Goal: Task Accomplishment & Management: Manage account settings

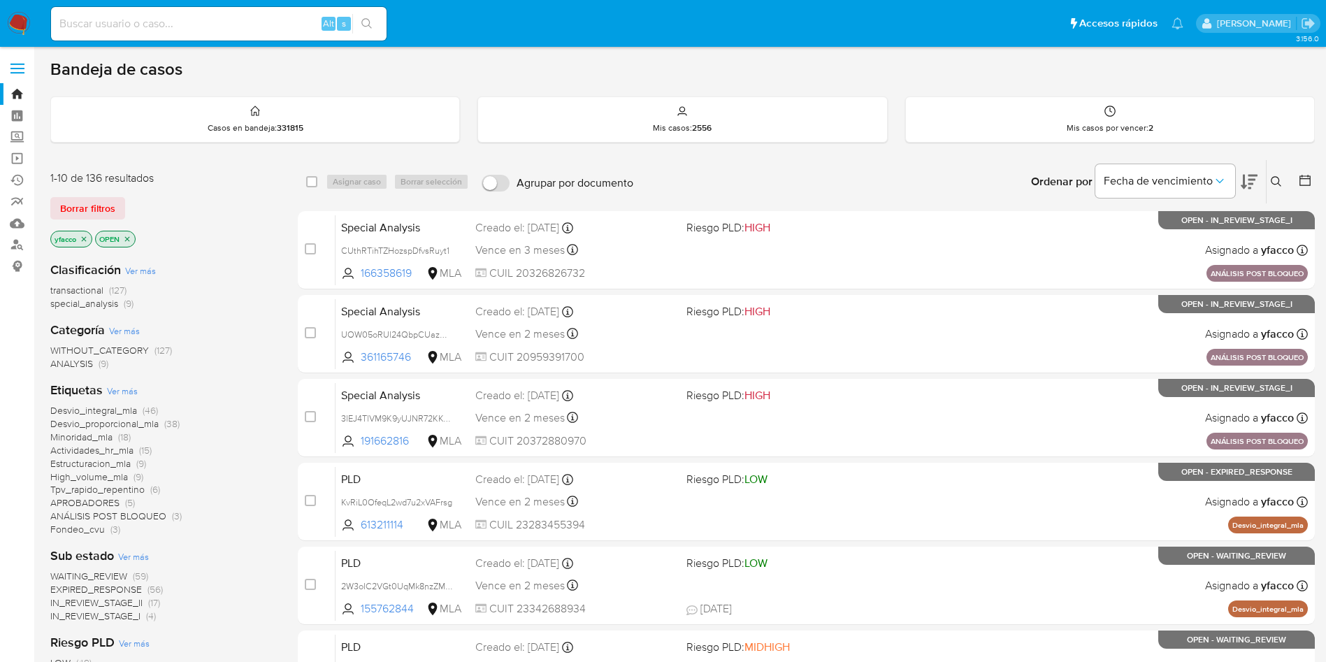
click at [283, 12] on div "Alt s" at bounding box center [219, 24] width 336 height 34
click at [278, 27] on input at bounding box center [219, 24] width 336 height 18
paste input "IonamOw3KdM8U7rSXQCgdtlX"
type input "IonamOw3KdM8U7rSXQCgdtlX"
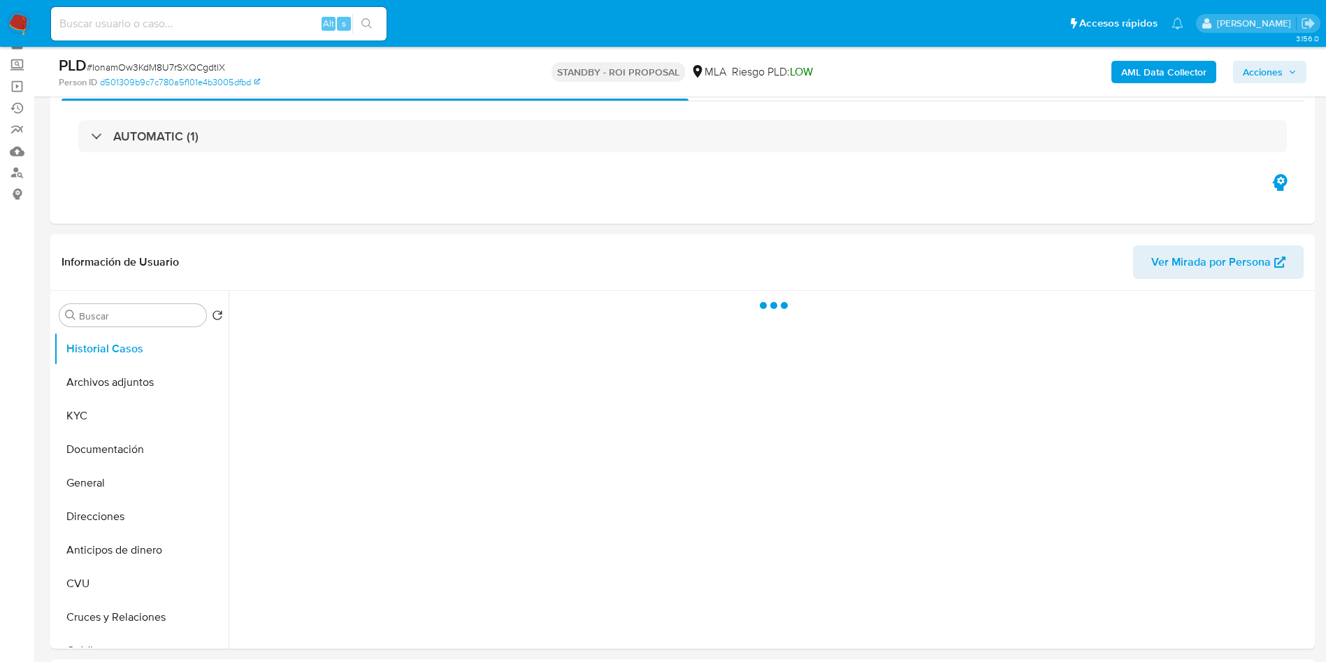
scroll to position [105, 0]
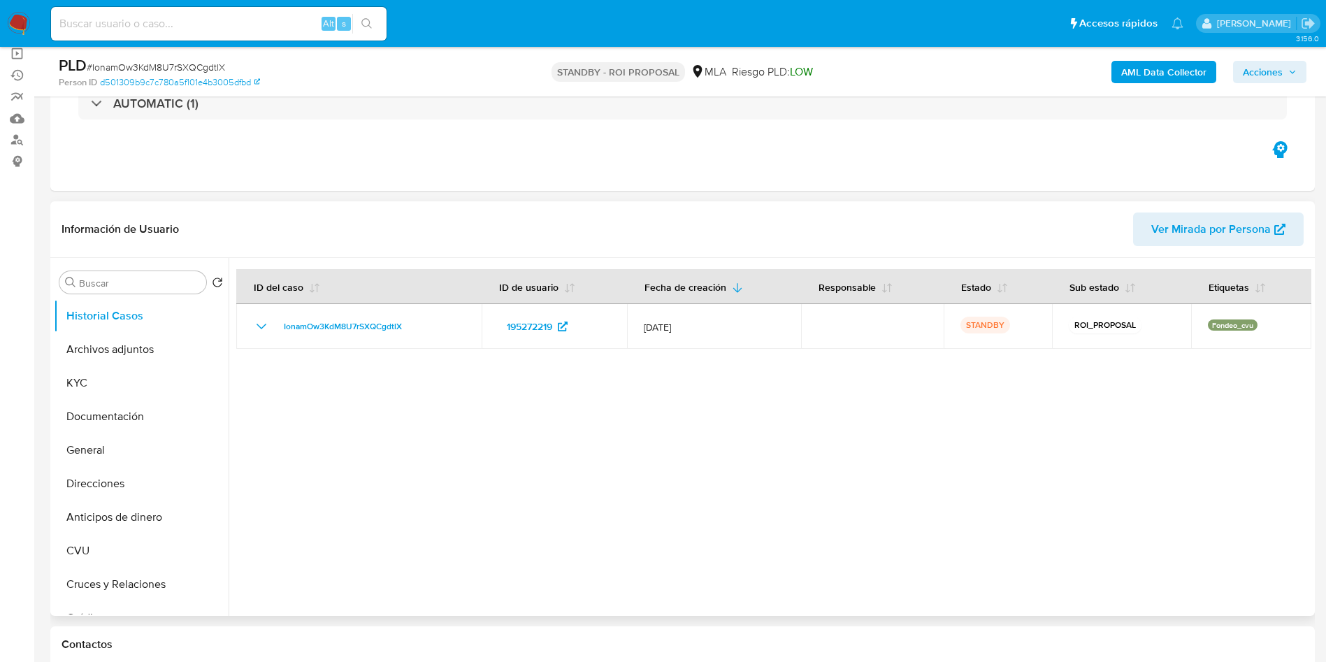
select select "10"
click at [120, 354] on button "Archivos adjuntos" at bounding box center [136, 350] width 164 height 34
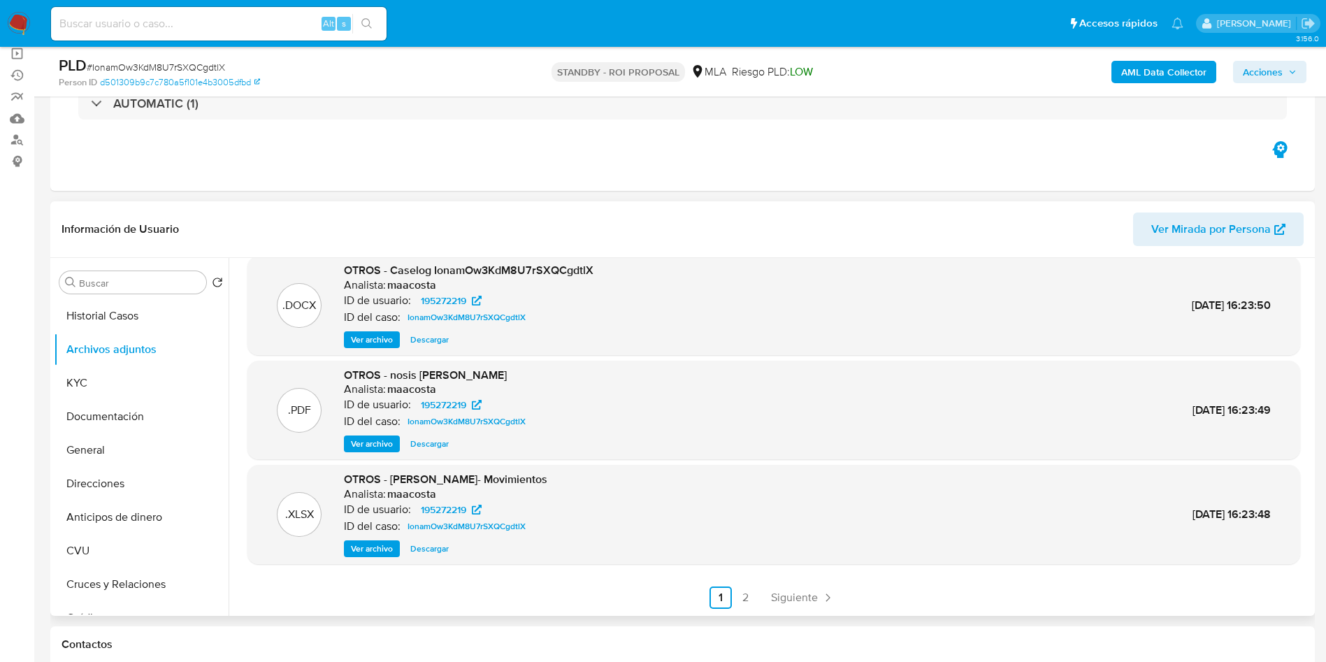
click at [389, 342] on span "Ver archivo" at bounding box center [372, 340] width 42 height 14
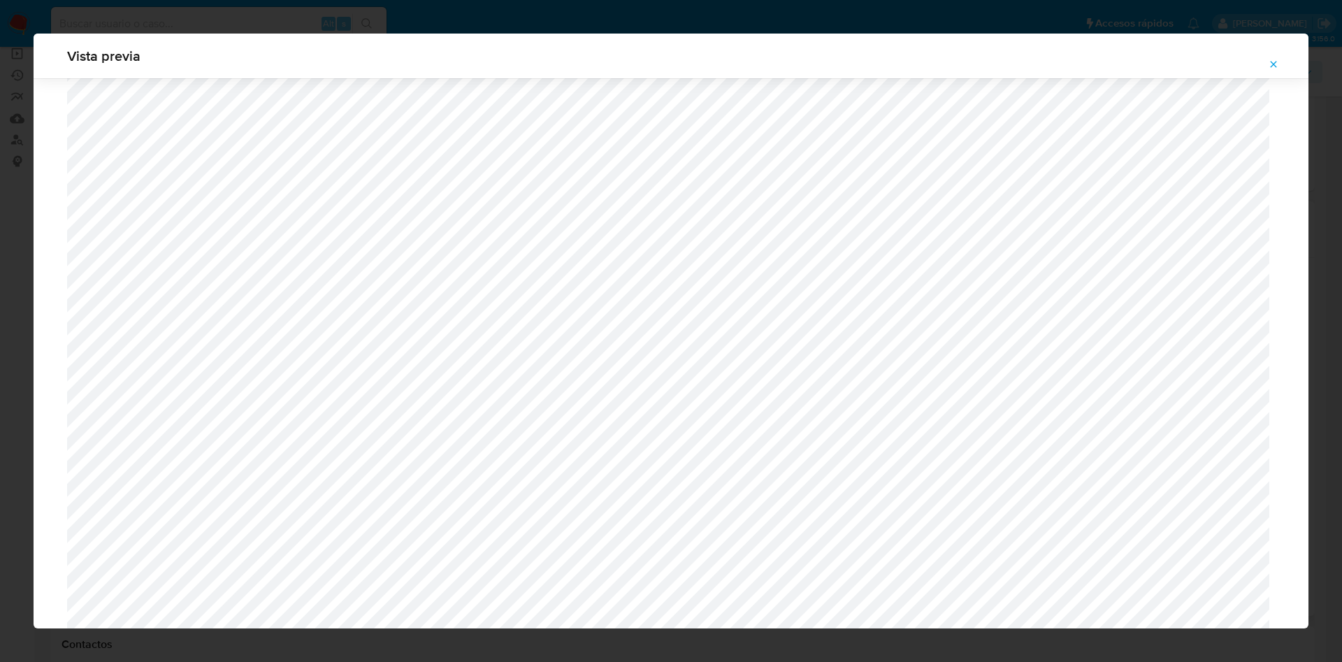
scroll to position [706, 0]
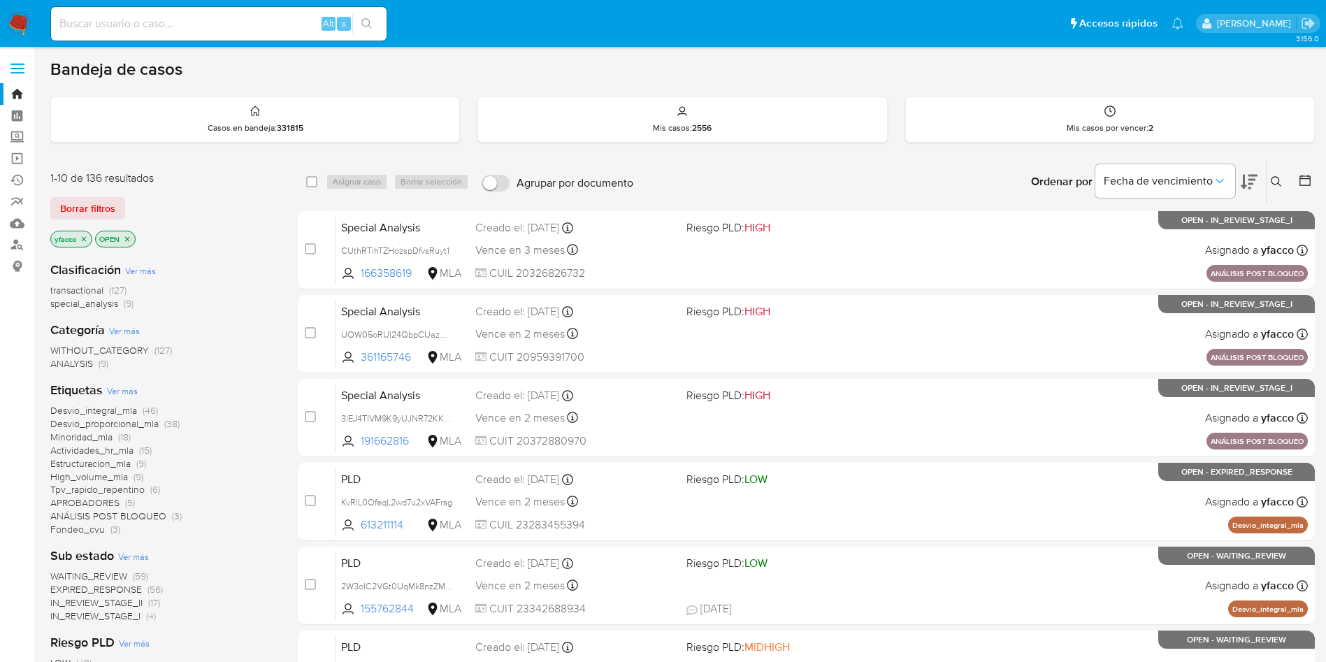
click at [233, 15] on input at bounding box center [219, 24] width 336 height 18
paste input "1746443817"
type input "1746443817"
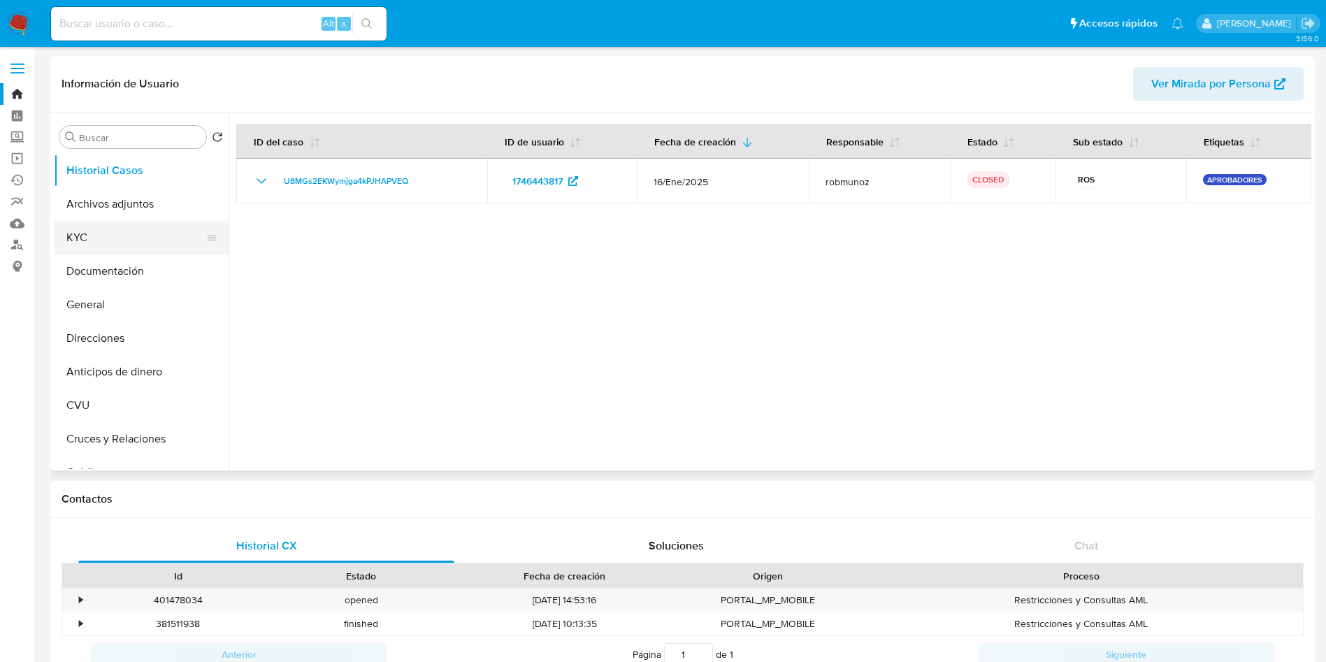
select select "10"
click at [112, 211] on button "Archivos adjuntos" at bounding box center [136, 204] width 164 height 34
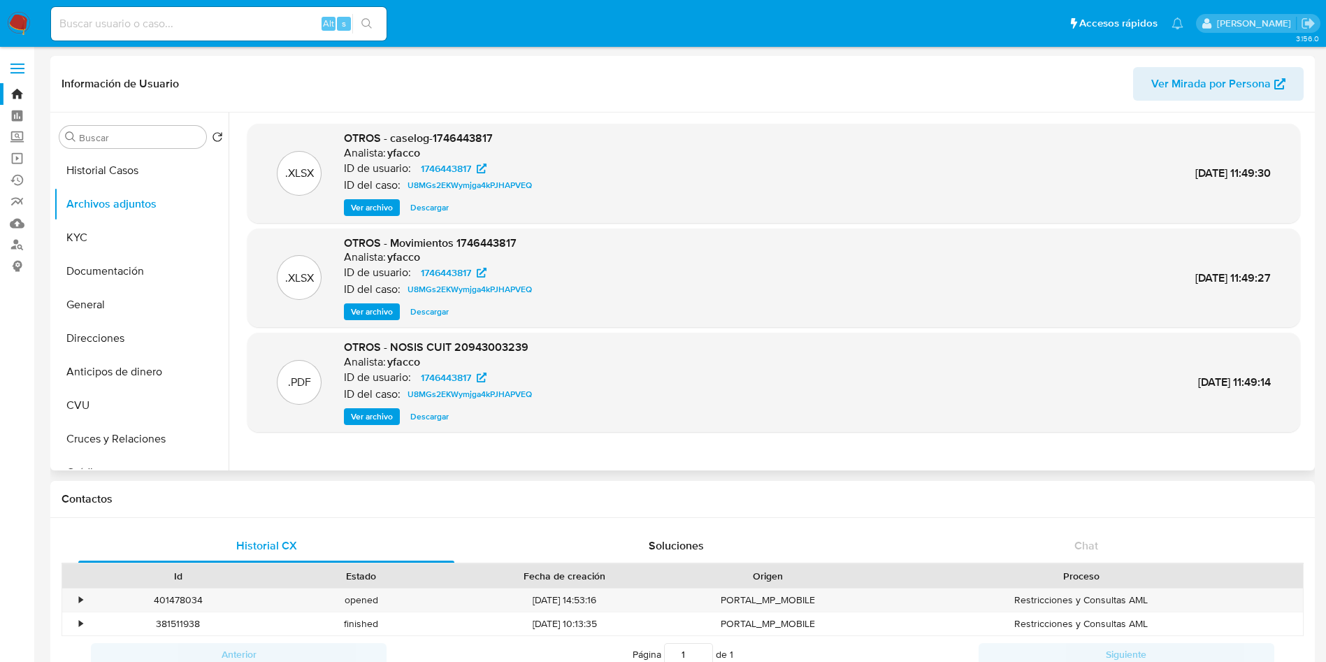
click at [378, 203] on span "Ver archivo" at bounding box center [372, 208] width 42 height 14
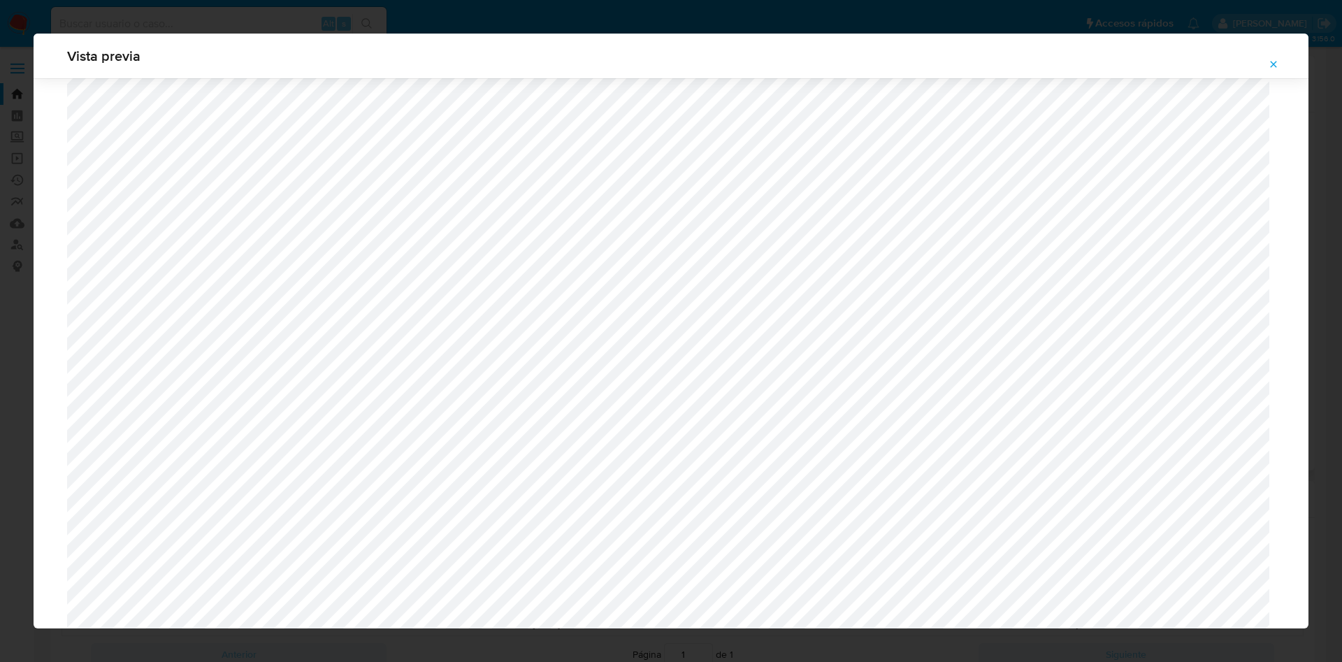
scroll to position [1021, 0]
click at [1277, 71] on span "Attachment preview" at bounding box center [1273, 65] width 11 height 20
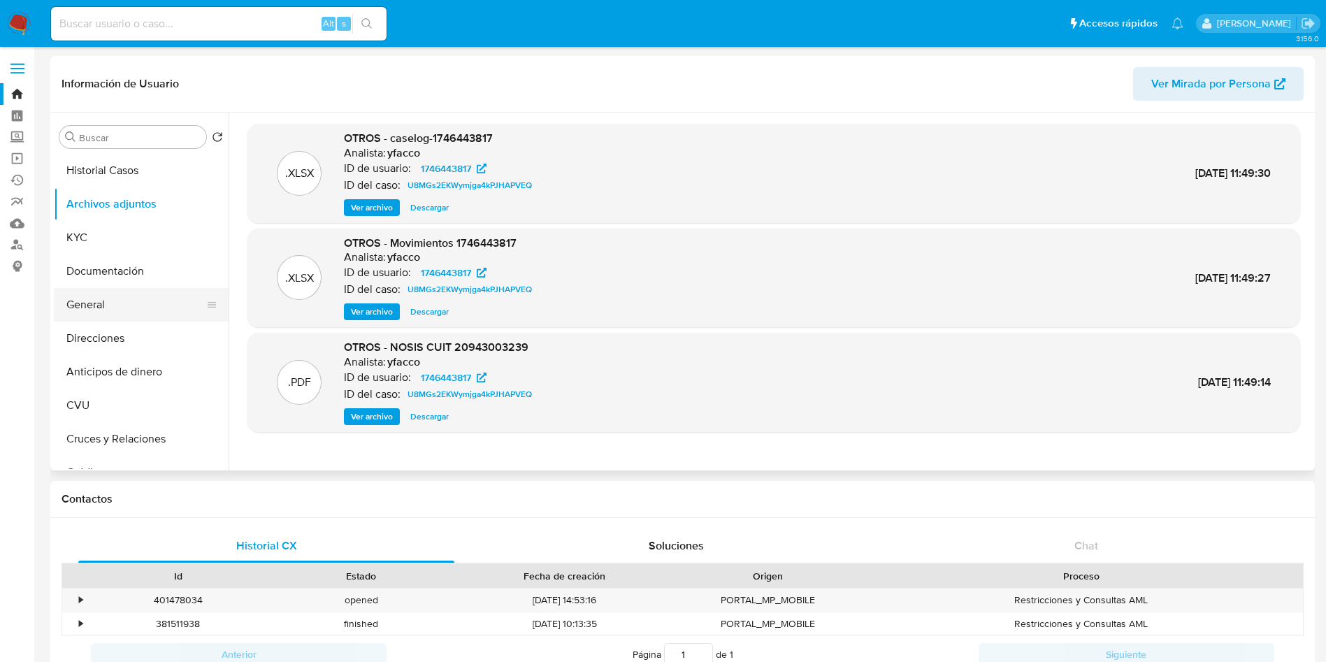
click at [155, 314] on button "General" at bounding box center [136, 305] width 164 height 34
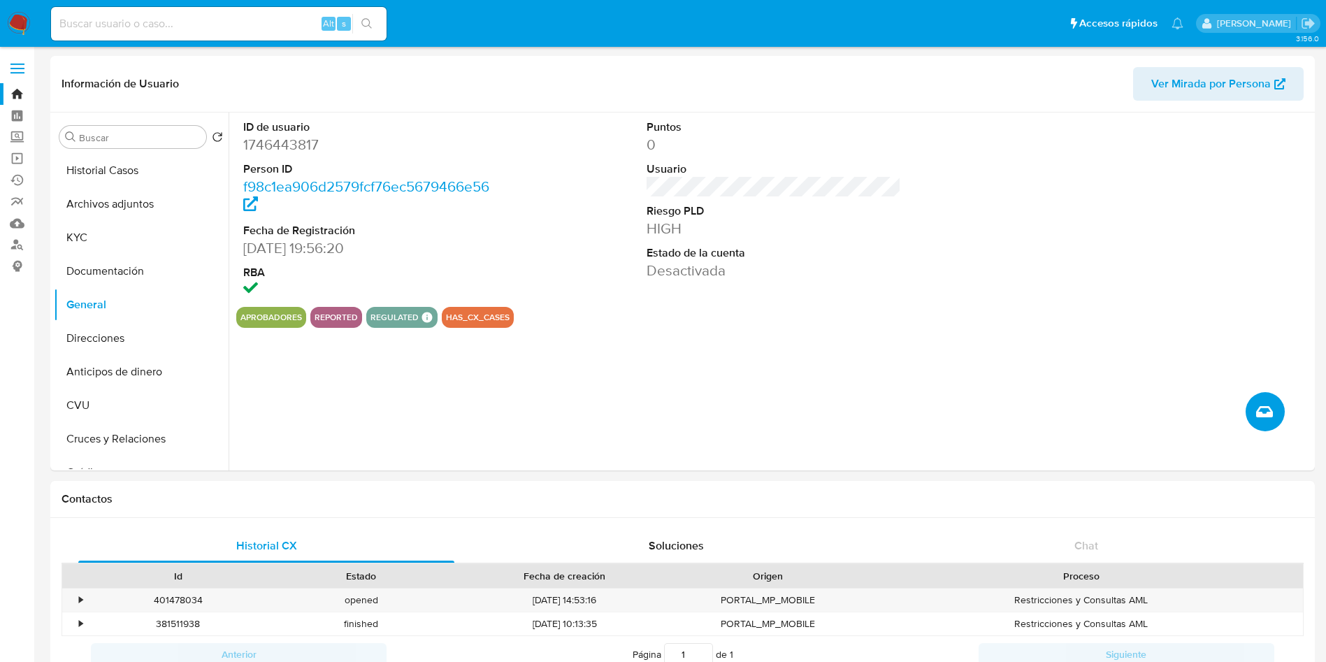
click at [1277, 419] on button "Crear caso manual" at bounding box center [1265, 411] width 39 height 39
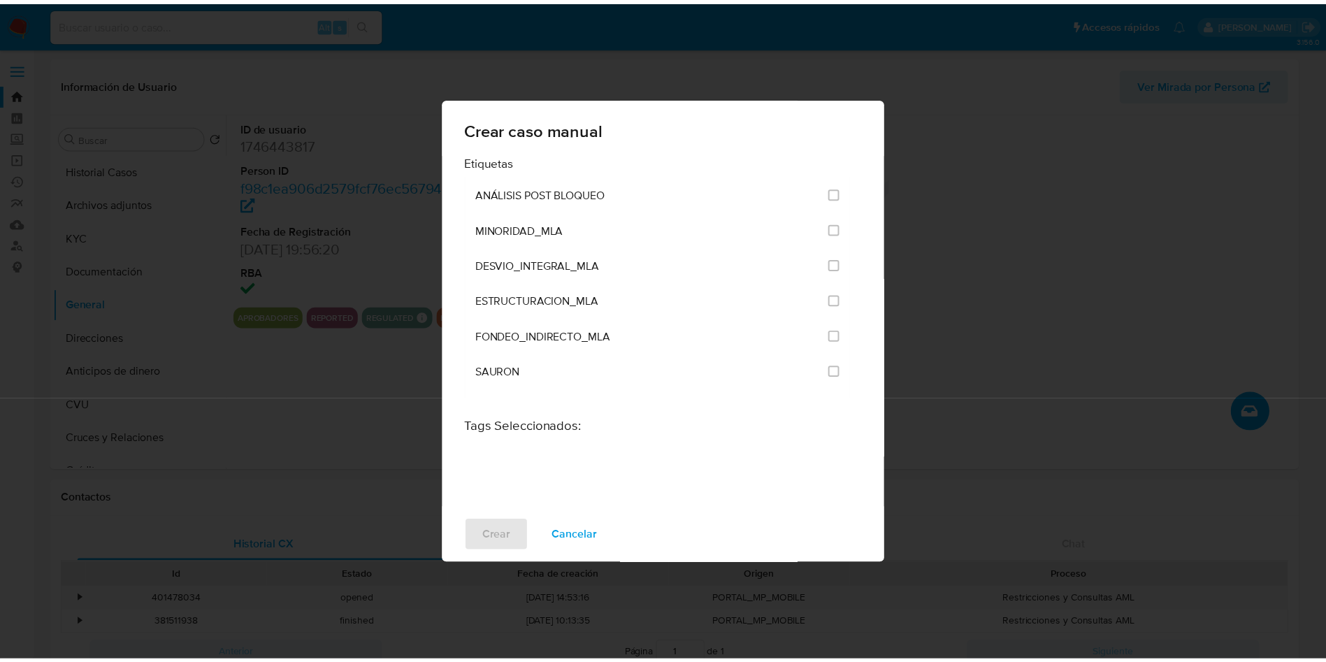
scroll to position [2853, 0]
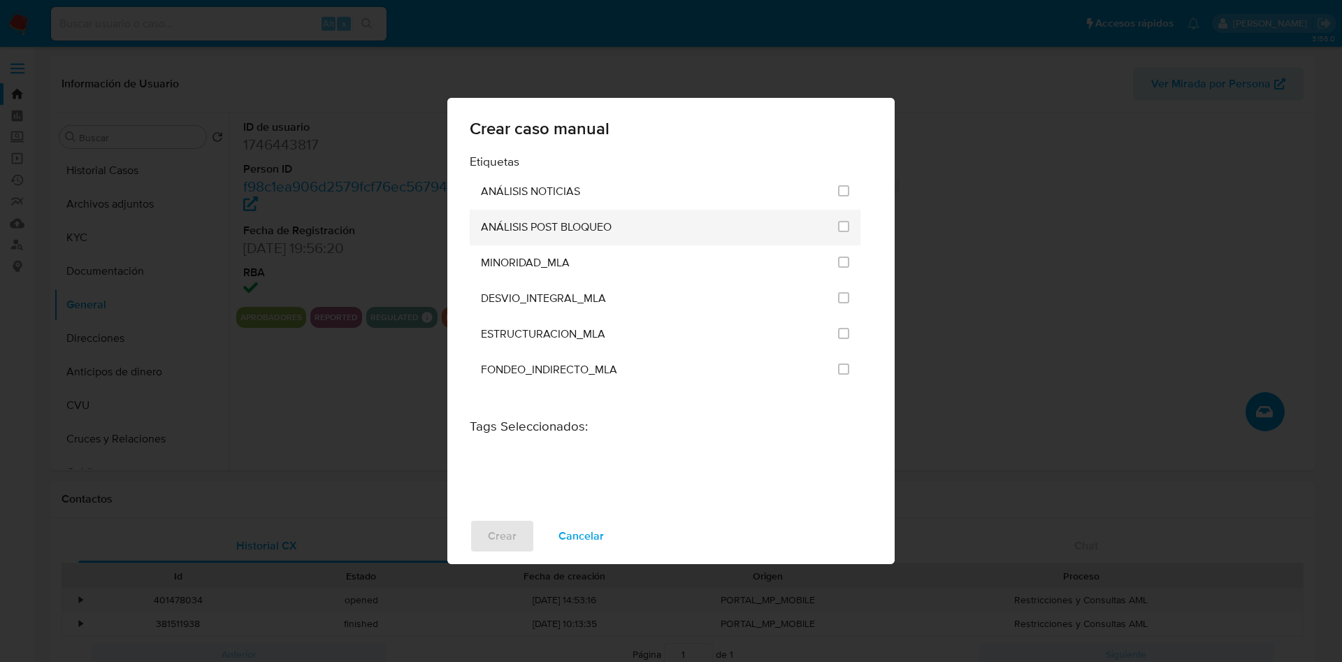
click at [840, 233] on div at bounding box center [843, 227] width 11 height 14
click at [840, 224] on input "3249" at bounding box center [843, 226] width 11 height 11
checkbox input "true"
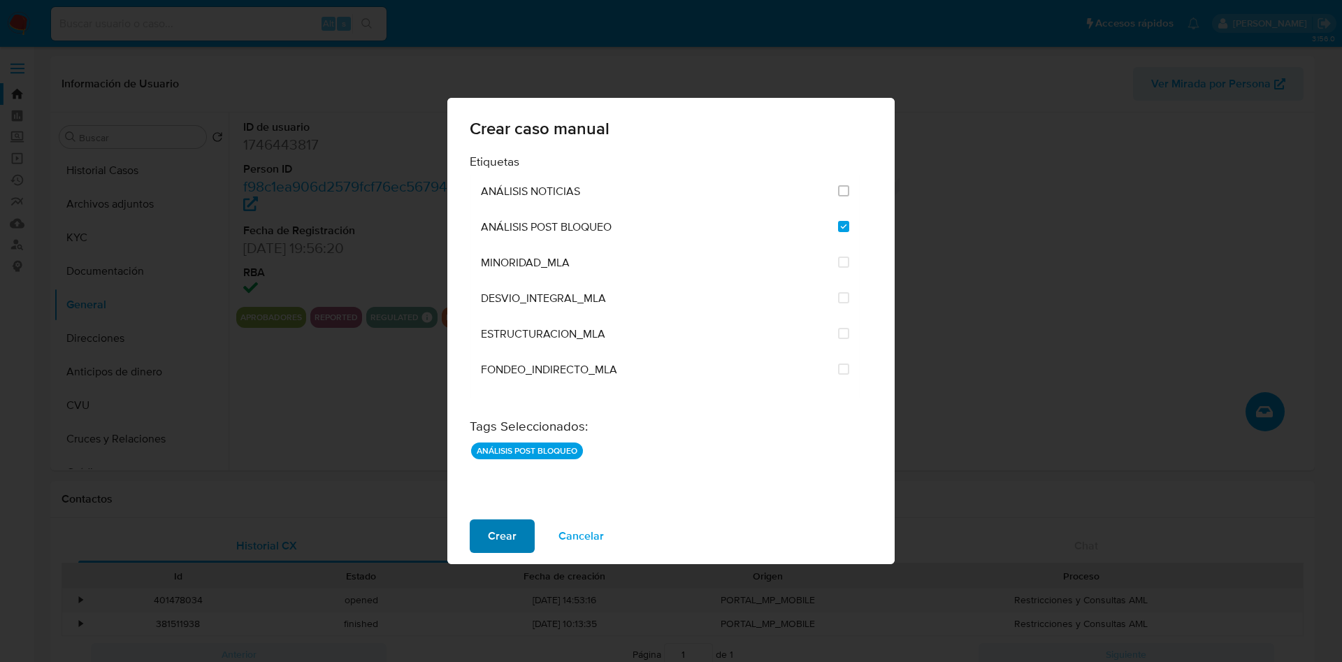
click at [509, 543] on span "Crear" at bounding box center [502, 536] width 29 height 31
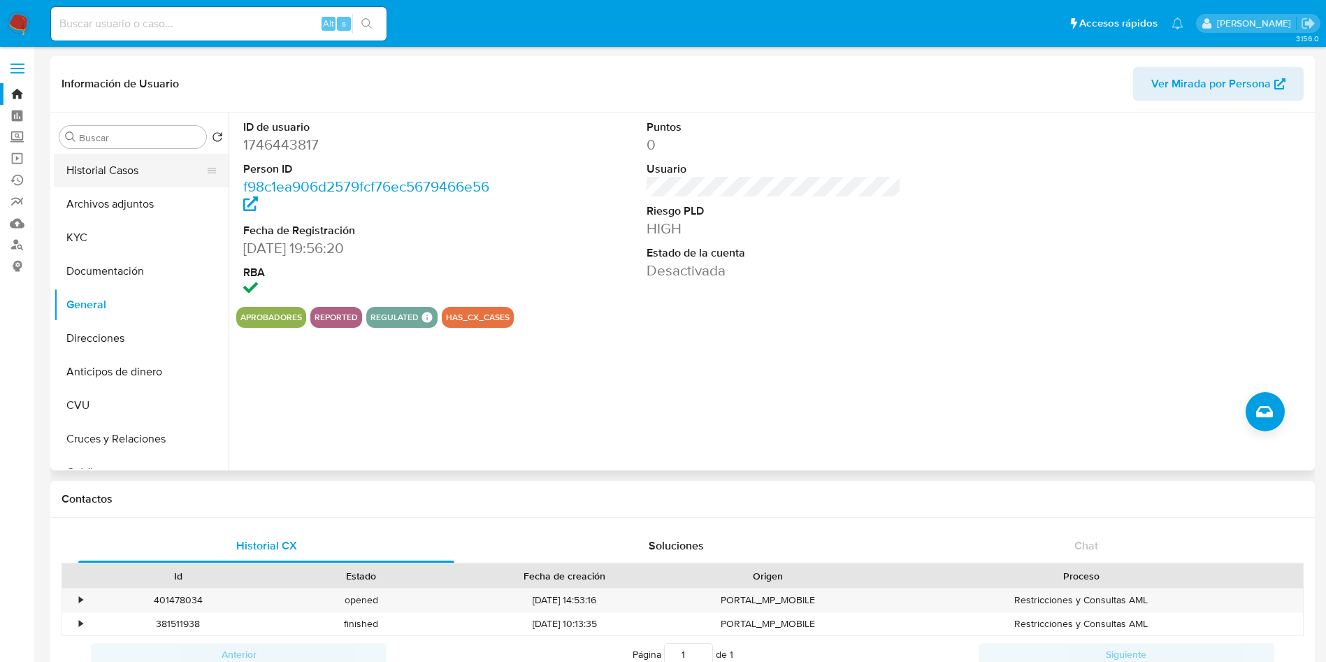
click at [145, 171] on button "Historial Casos" at bounding box center [136, 171] width 164 height 34
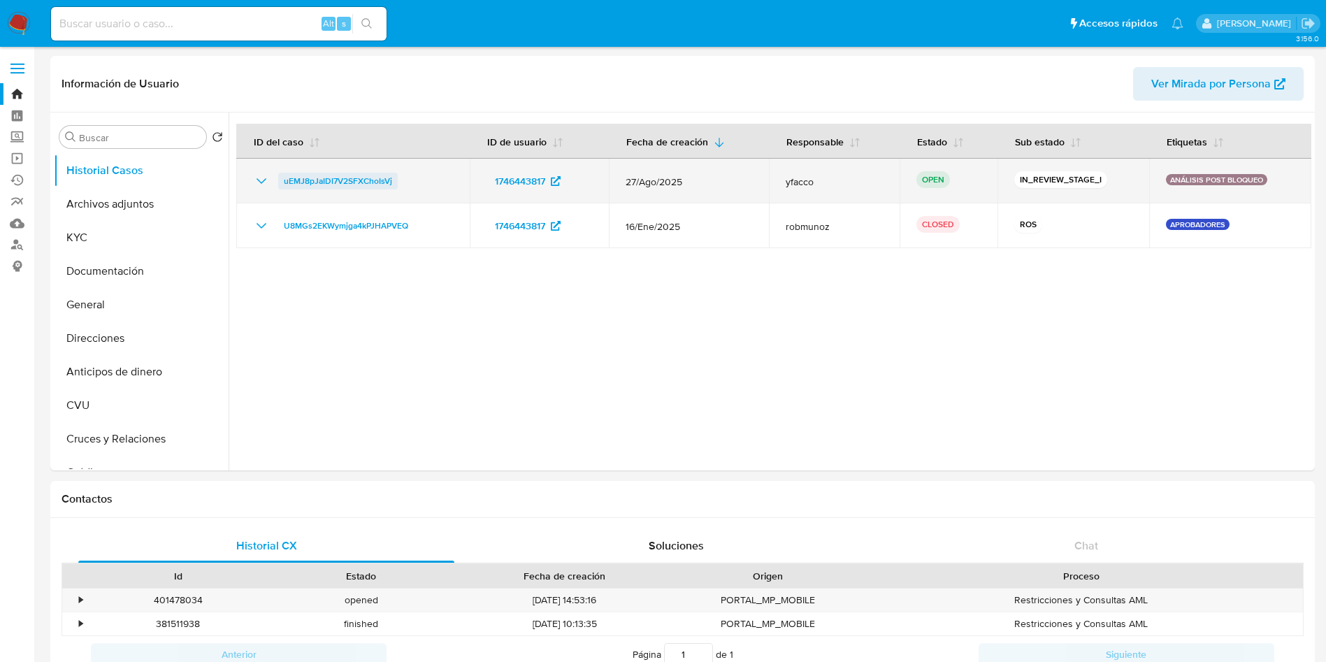
click at [324, 175] on span "uEMJ8pJaIDI7V2SFXChoIsVj" at bounding box center [338, 181] width 108 height 17
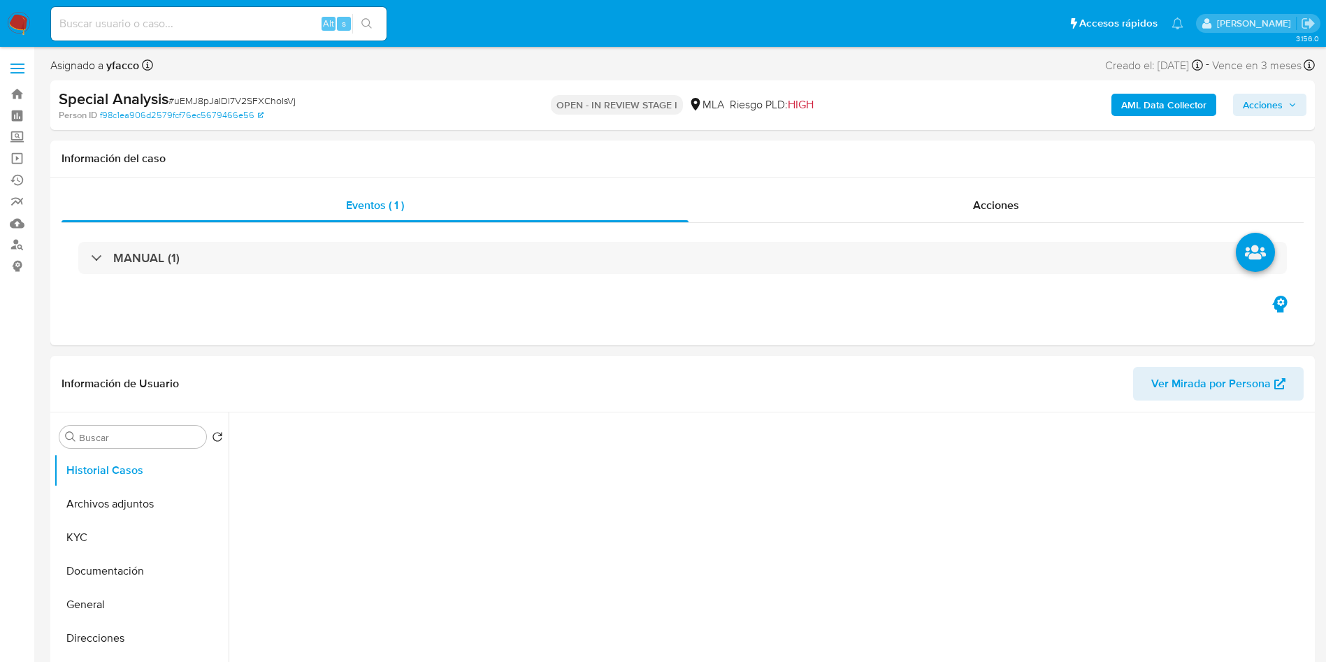
select select "10"
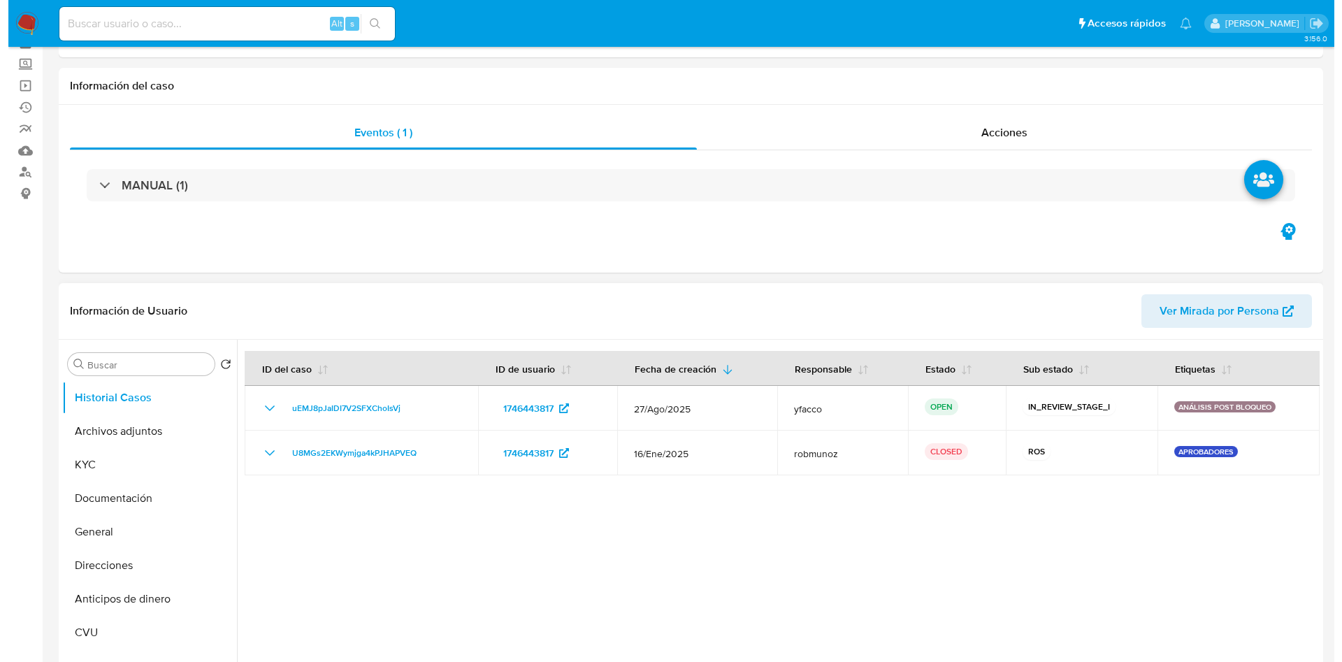
scroll to position [105, 0]
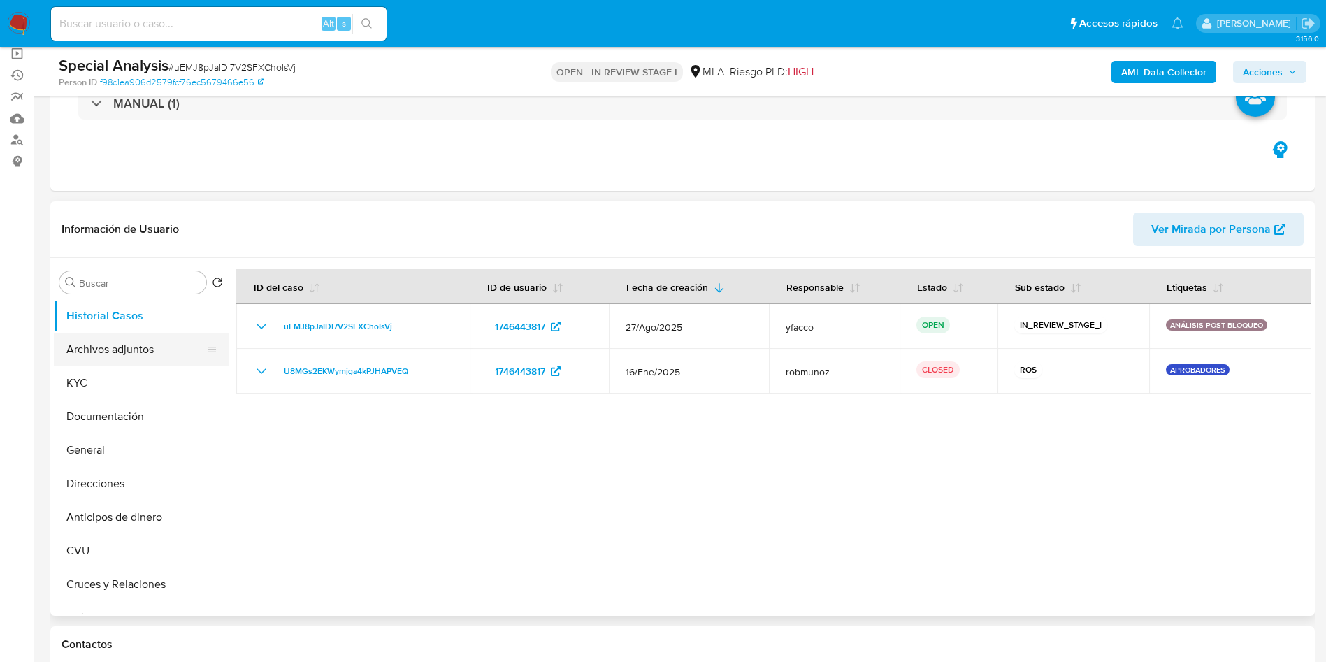
click at [107, 345] on button "Archivos adjuntos" at bounding box center [136, 350] width 164 height 34
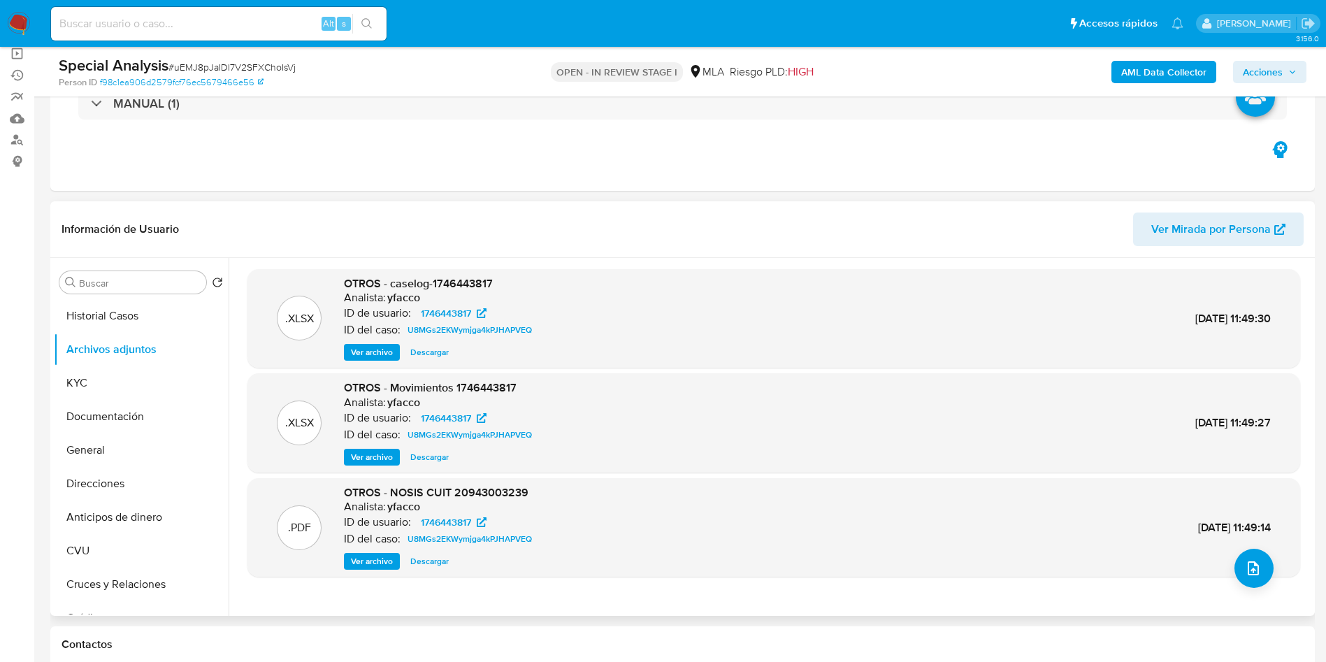
click at [375, 352] on span "Ver archivo" at bounding box center [372, 352] width 42 height 14
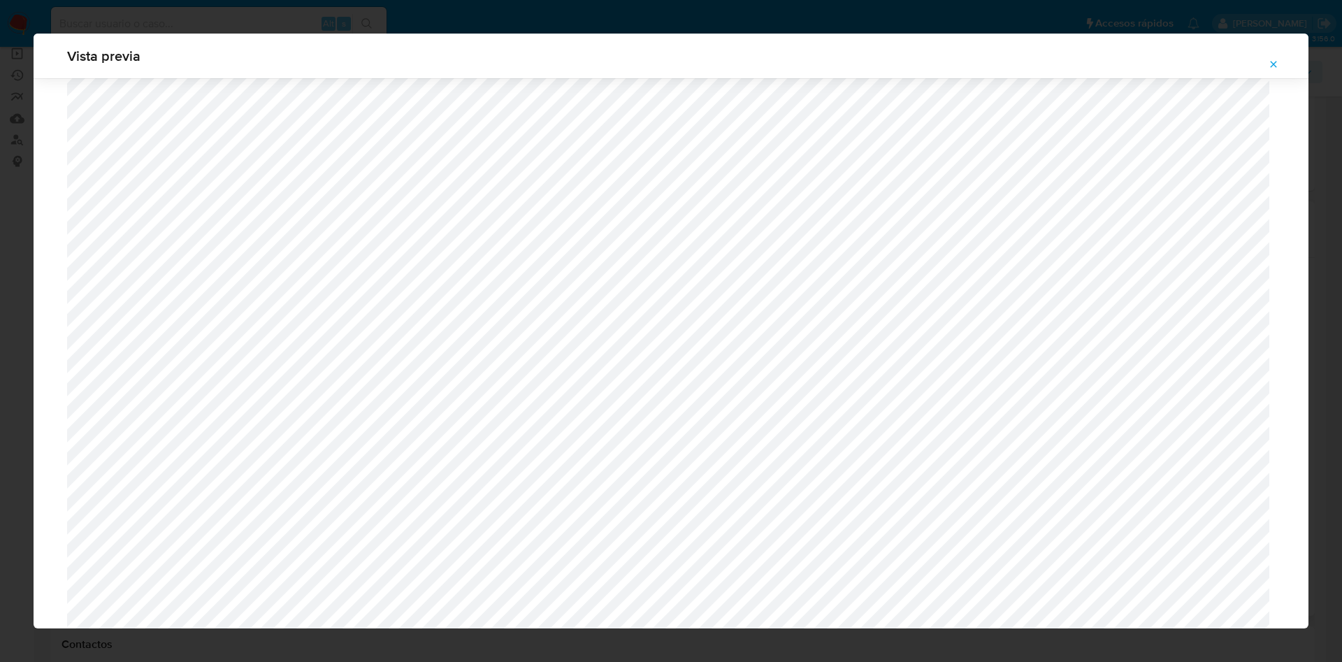
scroll to position [706, 0]
click at [1281, 66] on button "Attachment preview" at bounding box center [1273, 64] width 31 height 22
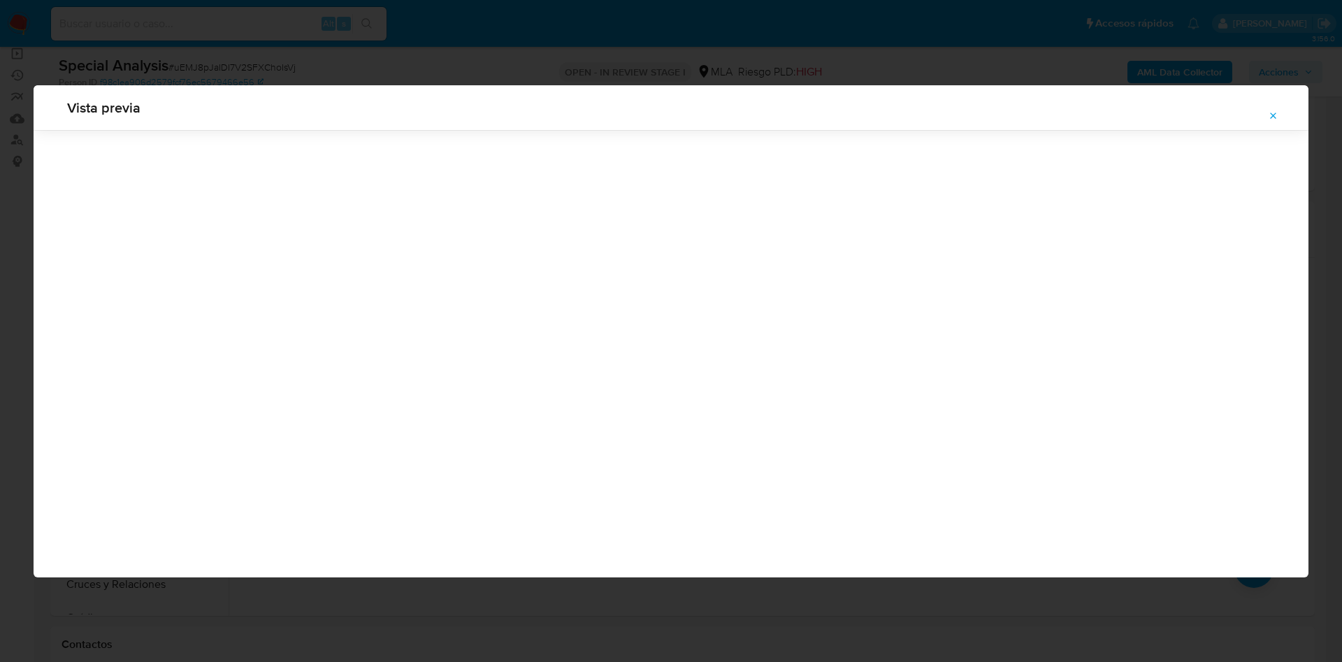
scroll to position [0, 0]
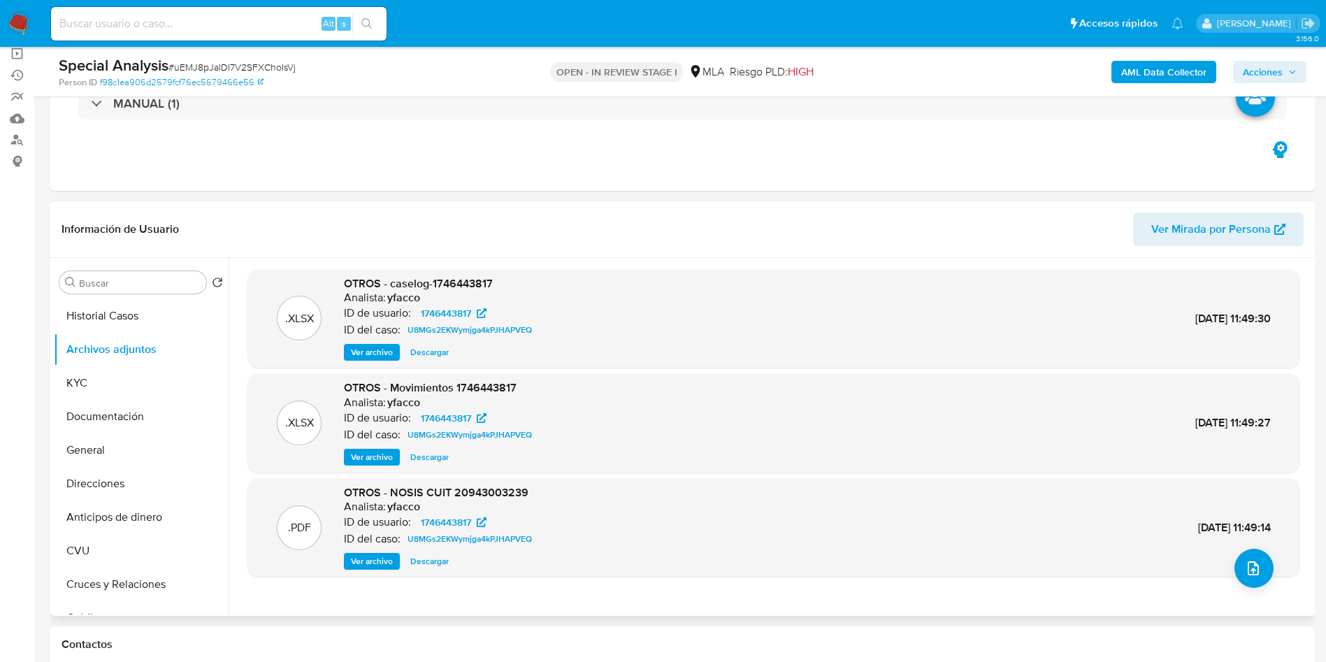
click at [1228, 564] on div ".PDF OTROS - NOSIS CUIT 20943003239 Analista: yfacco ID de usuario: 1746443817 …" at bounding box center [773, 527] width 1039 height 85
click at [1248, 574] on icon "upload-file" at bounding box center [1253, 568] width 11 height 14
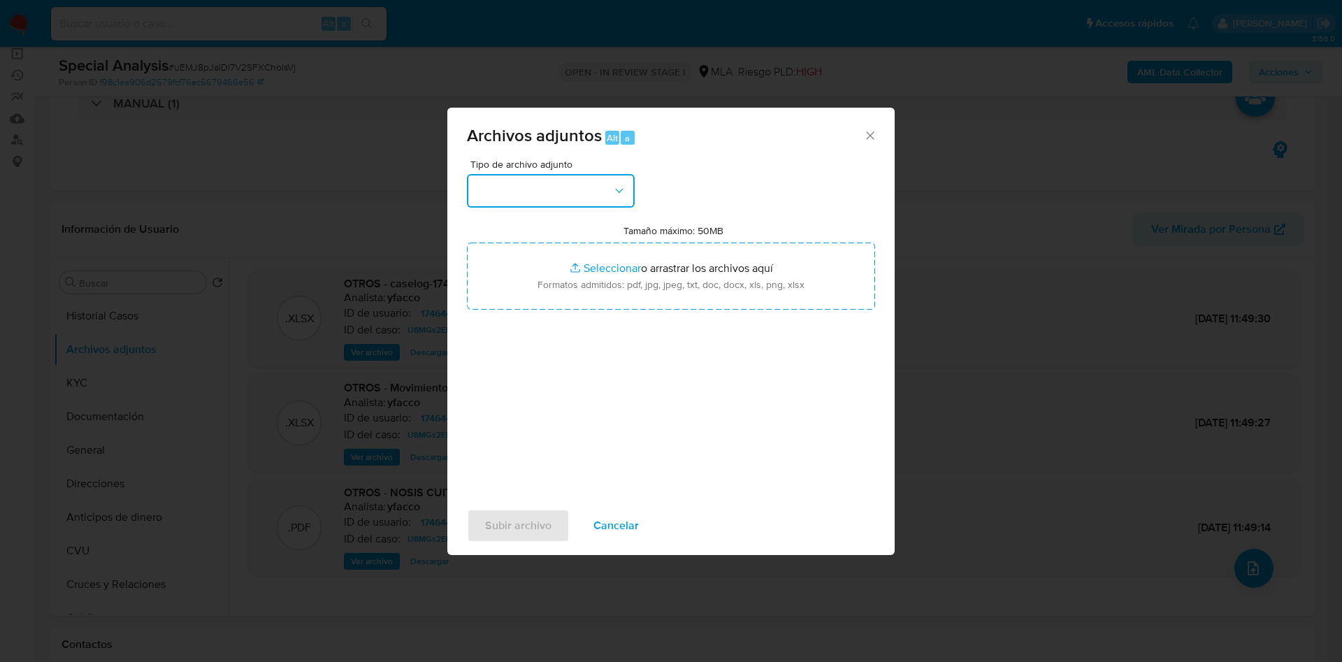
click at [585, 181] on button "button" at bounding box center [551, 191] width 168 height 34
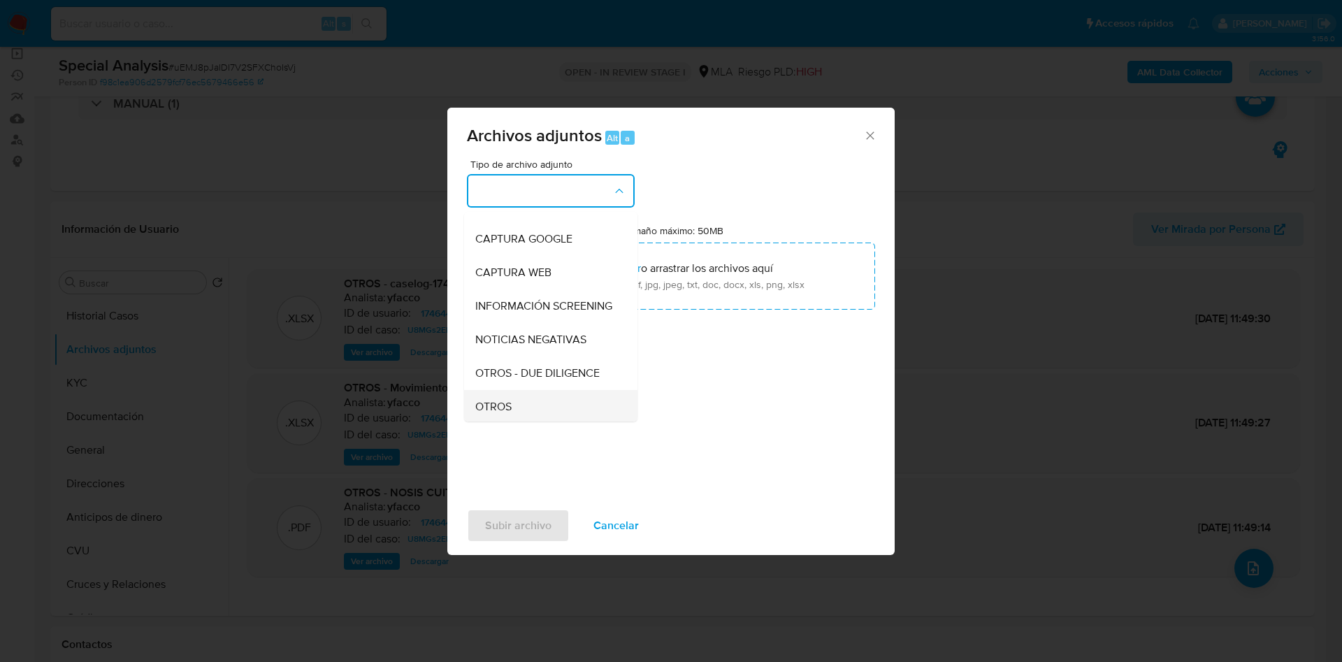
scroll to position [210, 0]
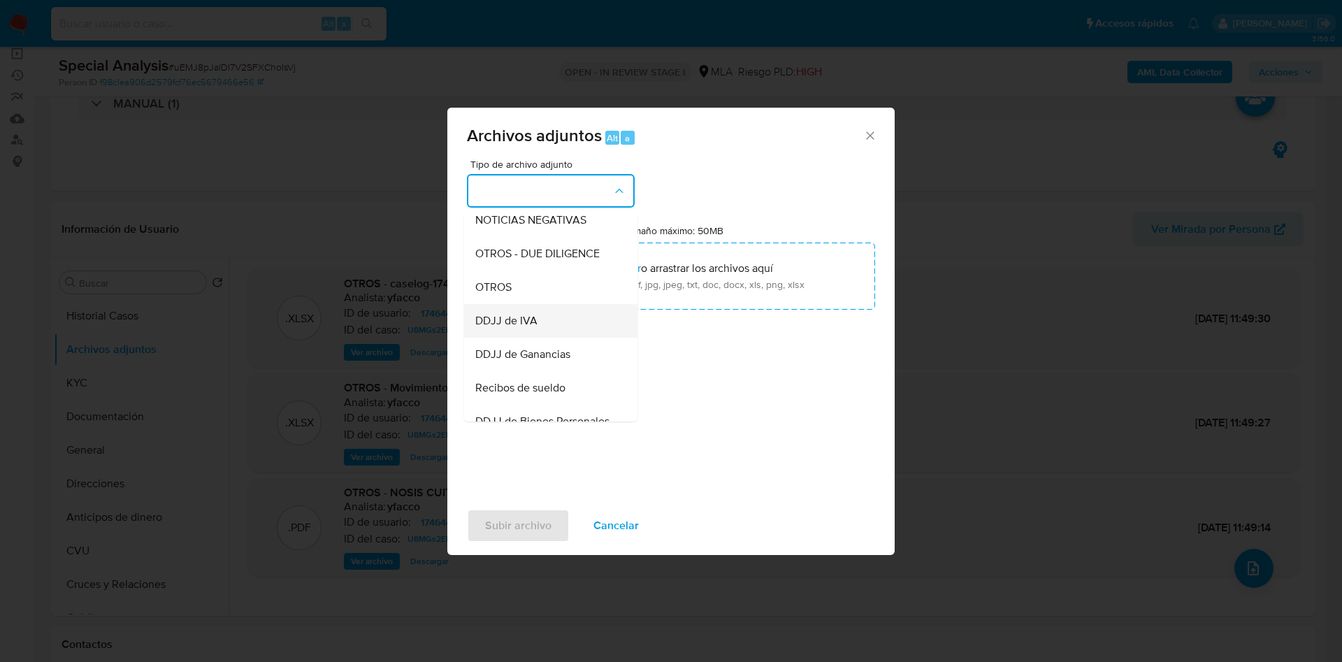
click at [535, 328] on span "DDJJ de IVA" at bounding box center [506, 321] width 62 height 14
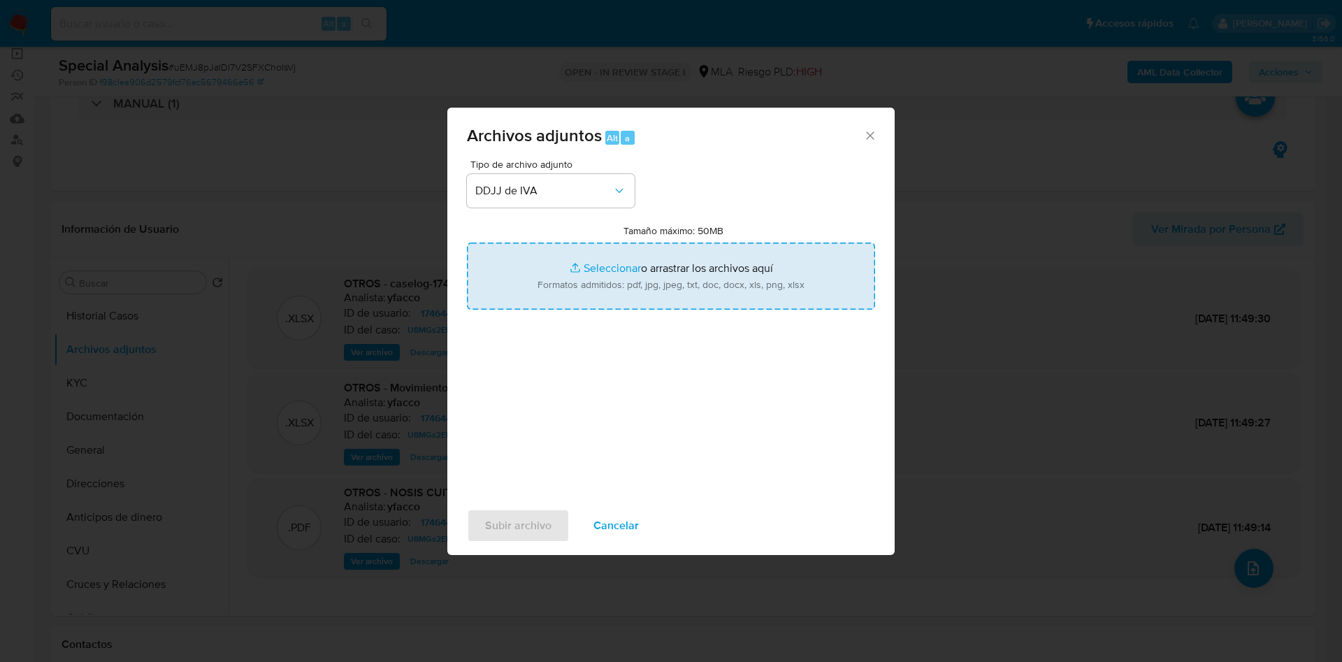
click at [596, 272] on input "Tamaño máximo: 50MB Seleccionar archivos" at bounding box center [671, 276] width 408 height 67
type input "C:\fakepath\Iver Caihuara Mamani.pdf"
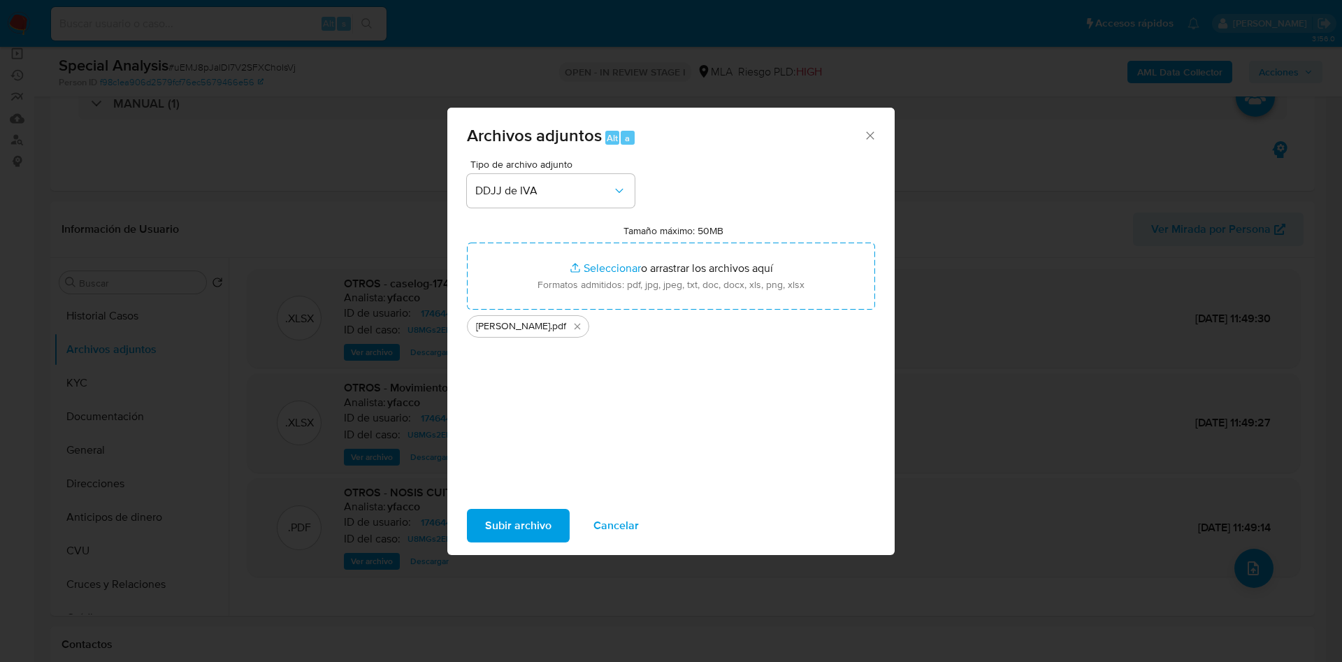
click at [492, 528] on span "Subir archivo" at bounding box center [518, 525] width 66 height 31
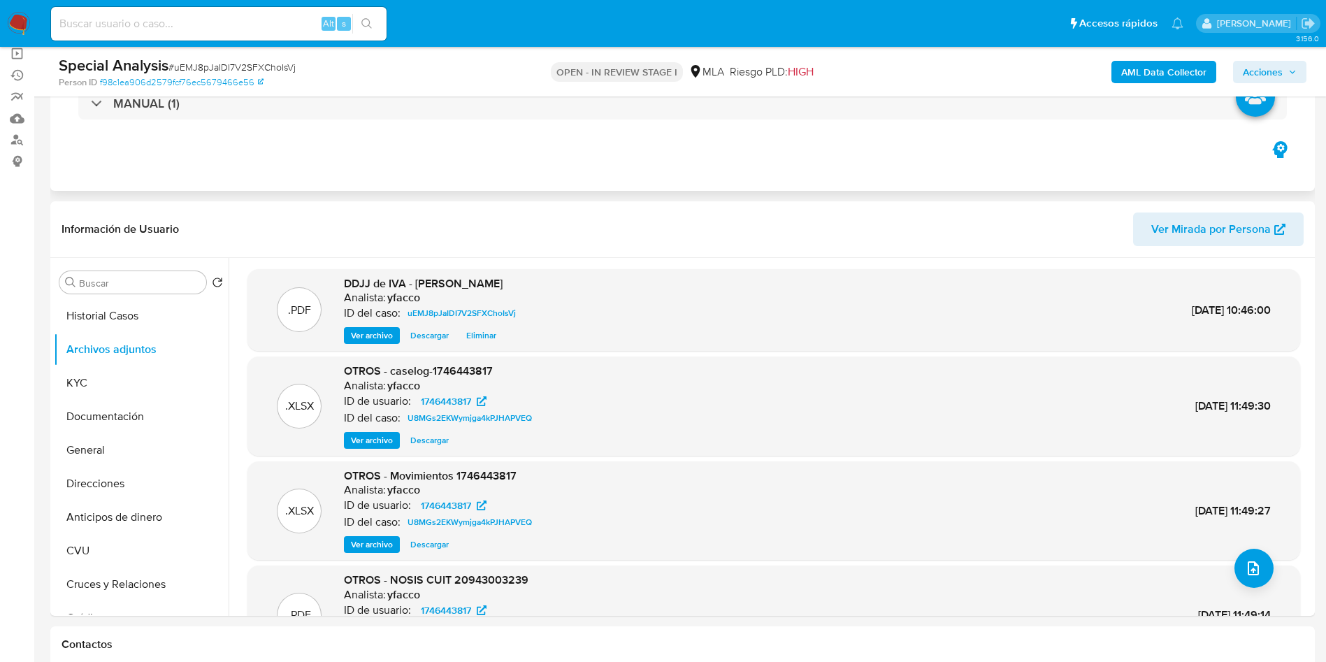
drag, startPoint x: 649, startPoint y: 164, endPoint x: 616, endPoint y: 143, distance: 39.0
click at [649, 164] on div "Eventos ( 1 ) Acciones MANUAL (1)" at bounding box center [682, 107] width 1265 height 168
click at [373, 433] on span "Ver archivo" at bounding box center [372, 440] width 42 height 14
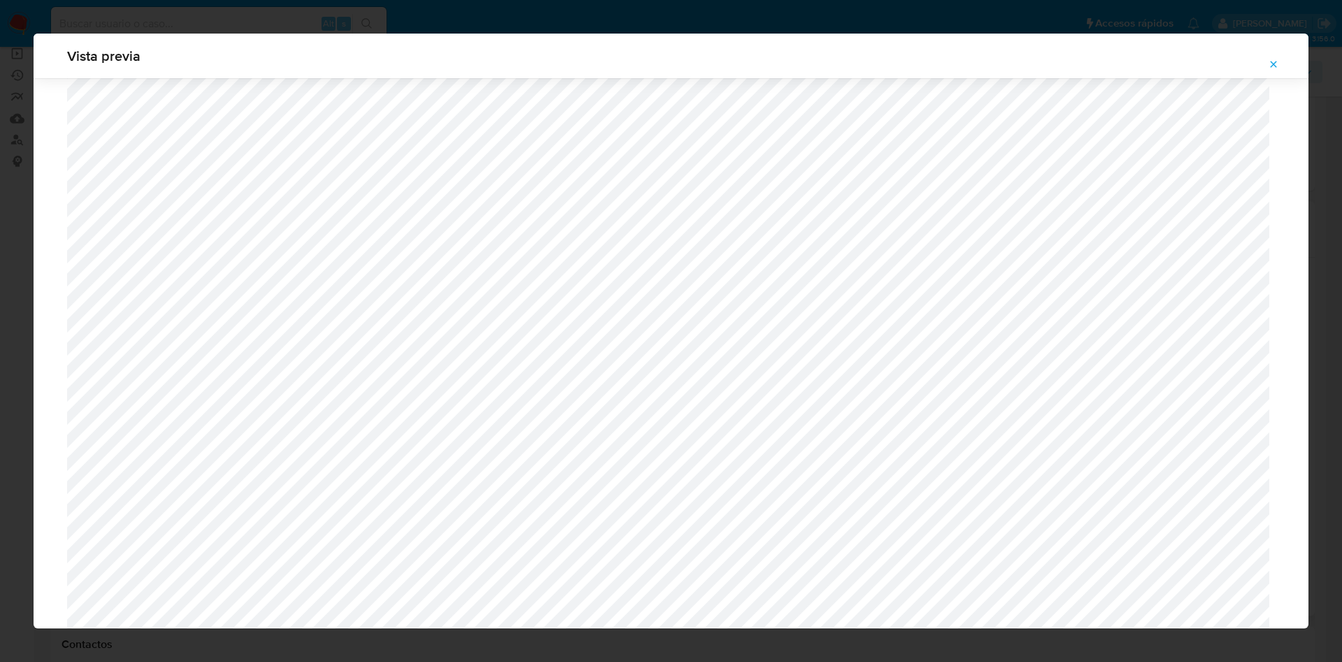
scroll to position [811, 0]
click at [1273, 69] on icon "Attachment preview" at bounding box center [1273, 64] width 11 height 11
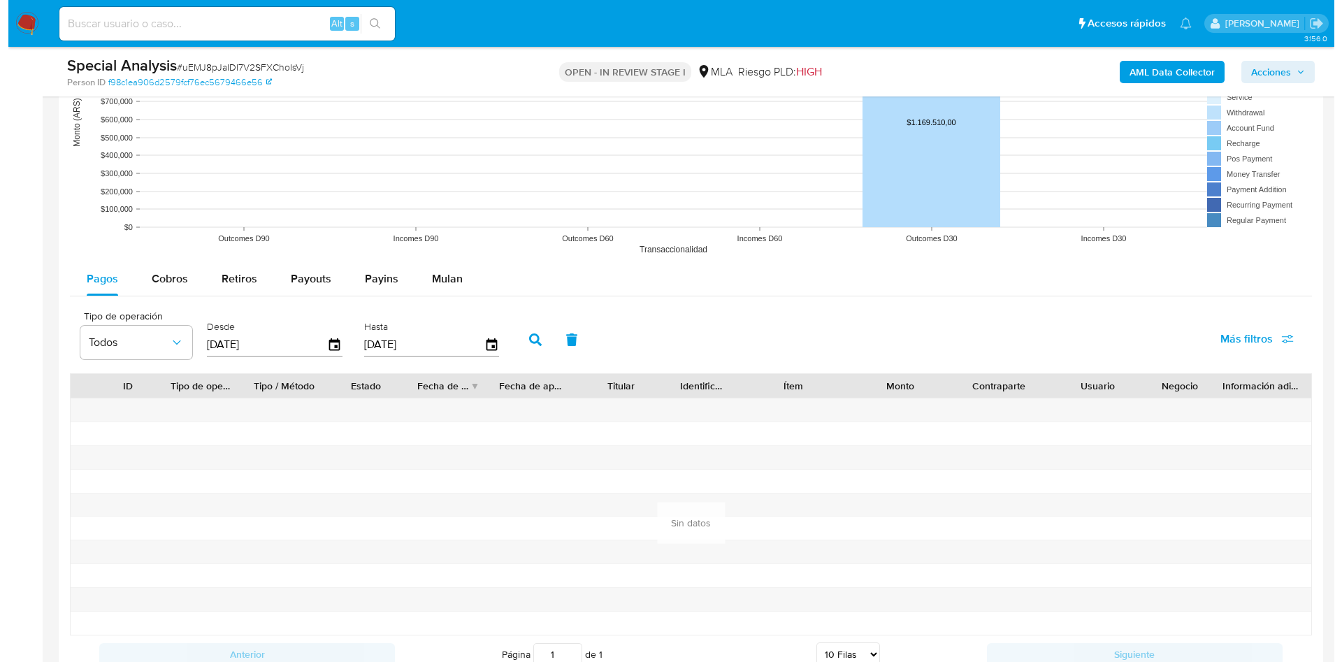
scroll to position [1914, 0]
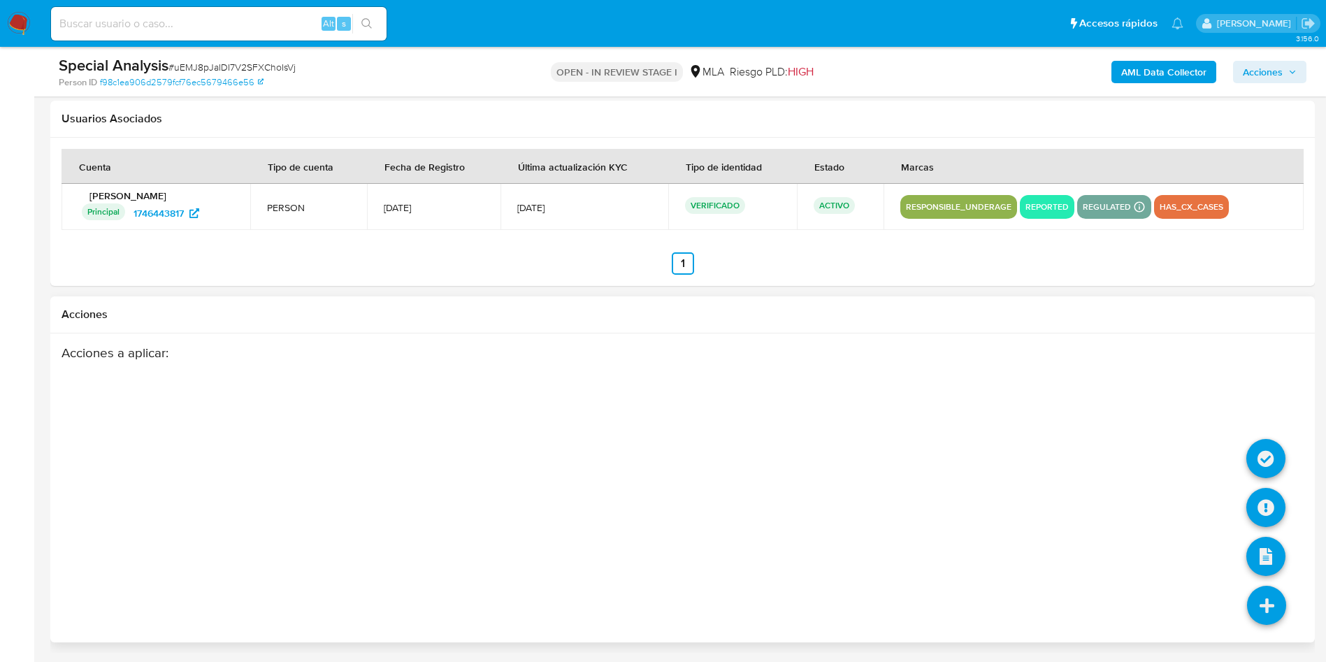
click at [1280, 598] on icon at bounding box center [1266, 605] width 39 height 39
click at [1270, 439] on icon at bounding box center [1265, 458] width 39 height 39
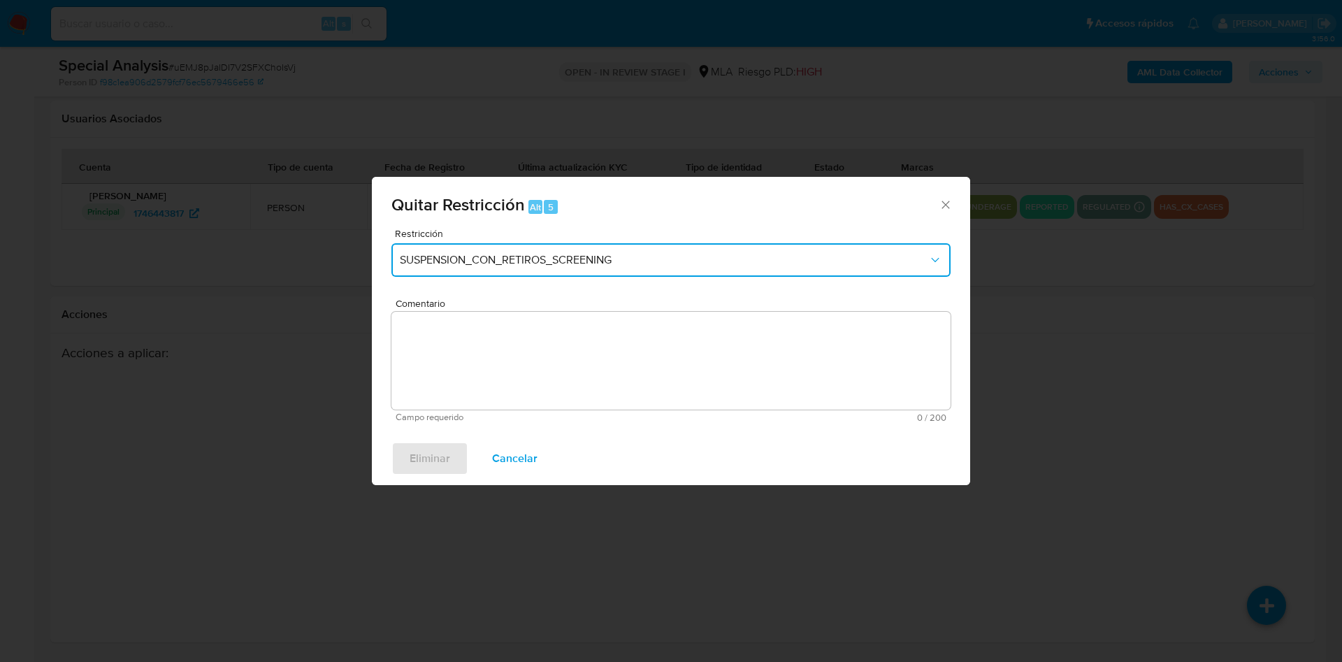
click at [523, 260] on span "SUSPENSION_CON_RETIROS_SCREENING" at bounding box center [664, 260] width 529 height 14
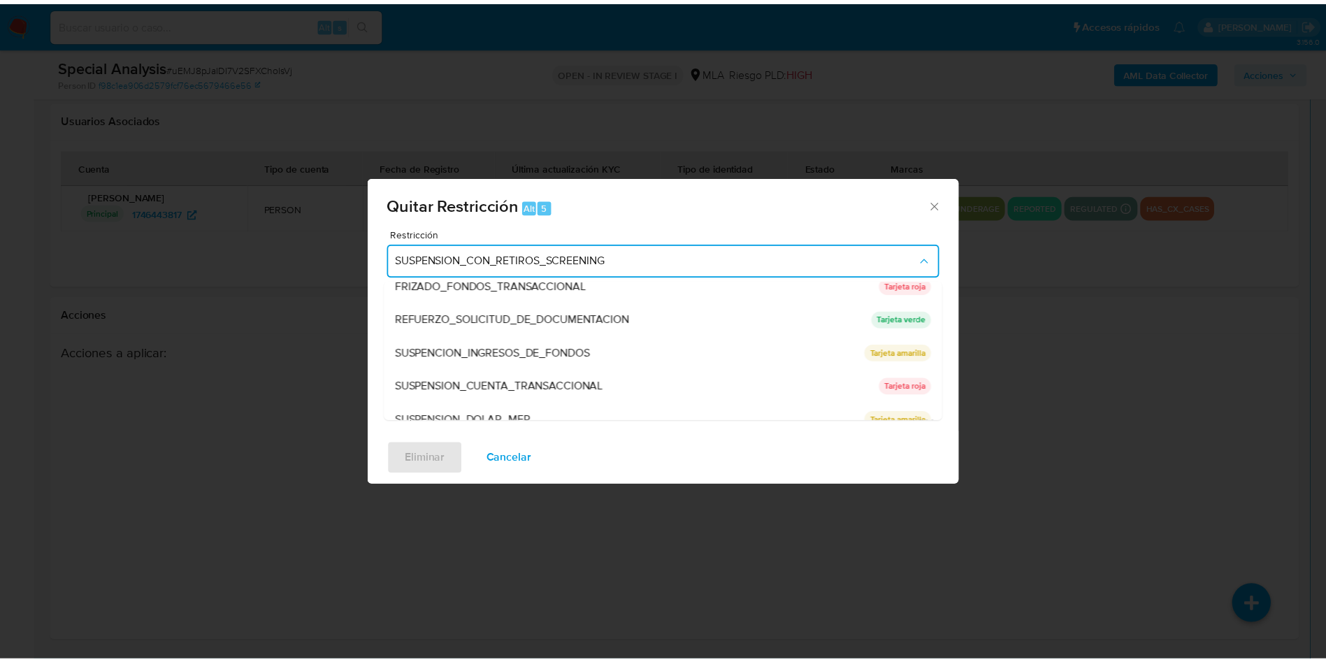
scroll to position [296, 0]
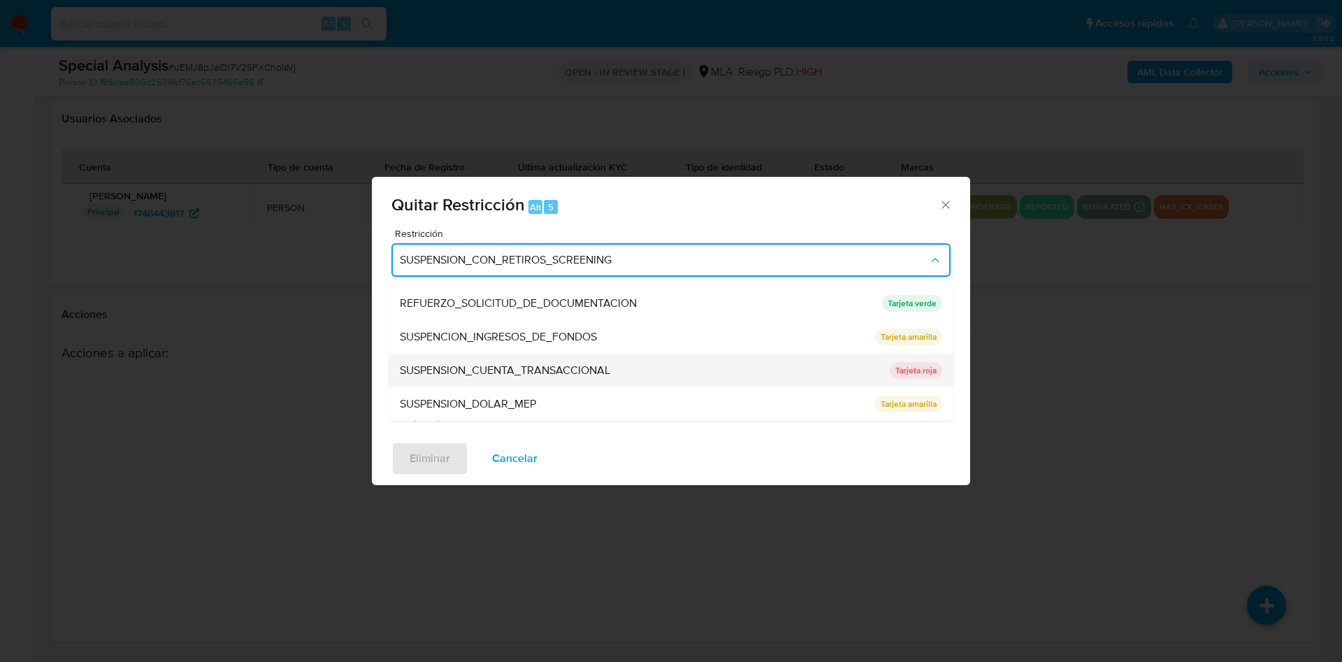
click at [525, 377] on span "SUSPENSION_CUENTA_TRANSACCIONAL" at bounding box center [505, 371] width 210 height 14
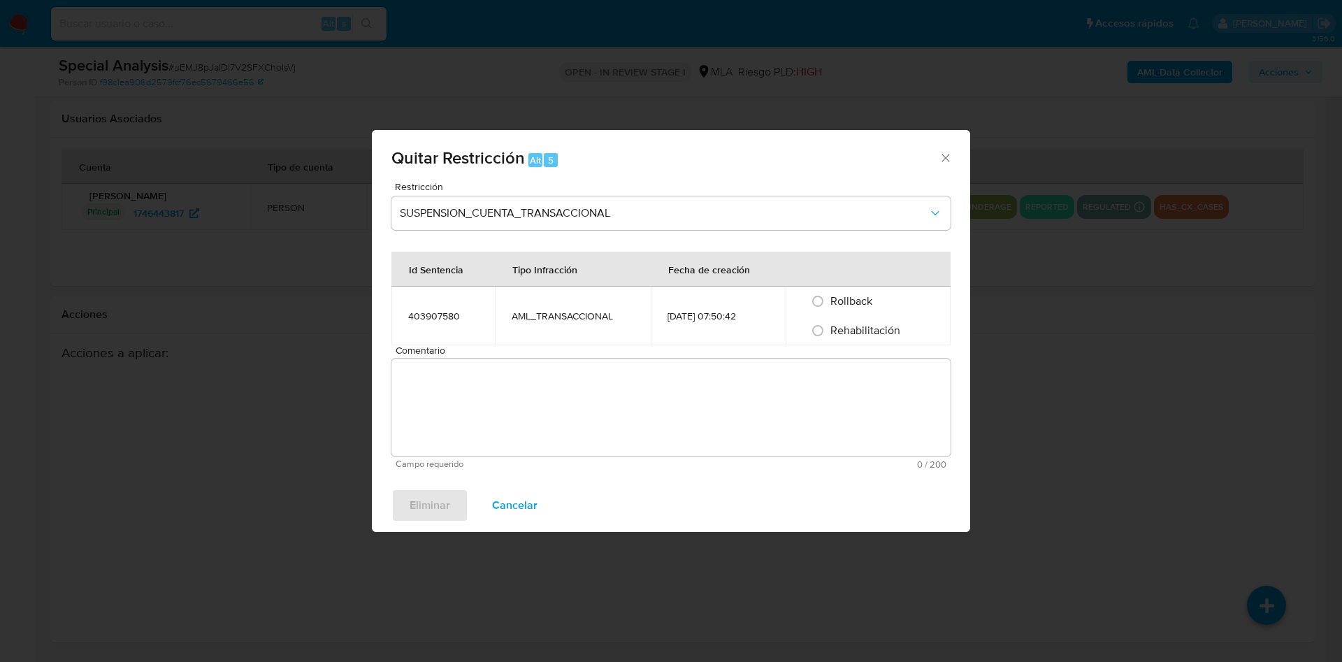
drag, startPoint x: 879, startPoint y: 331, endPoint x: 739, endPoint y: 386, distance: 150.1
click at [879, 331] on span "Rehabilitación" at bounding box center [866, 330] width 70 height 16
click at [829, 331] on input "Rehabilitación" at bounding box center [818, 330] width 22 height 22
radio input "true"
click at [706, 398] on textarea "Comentario" at bounding box center [670, 408] width 559 height 98
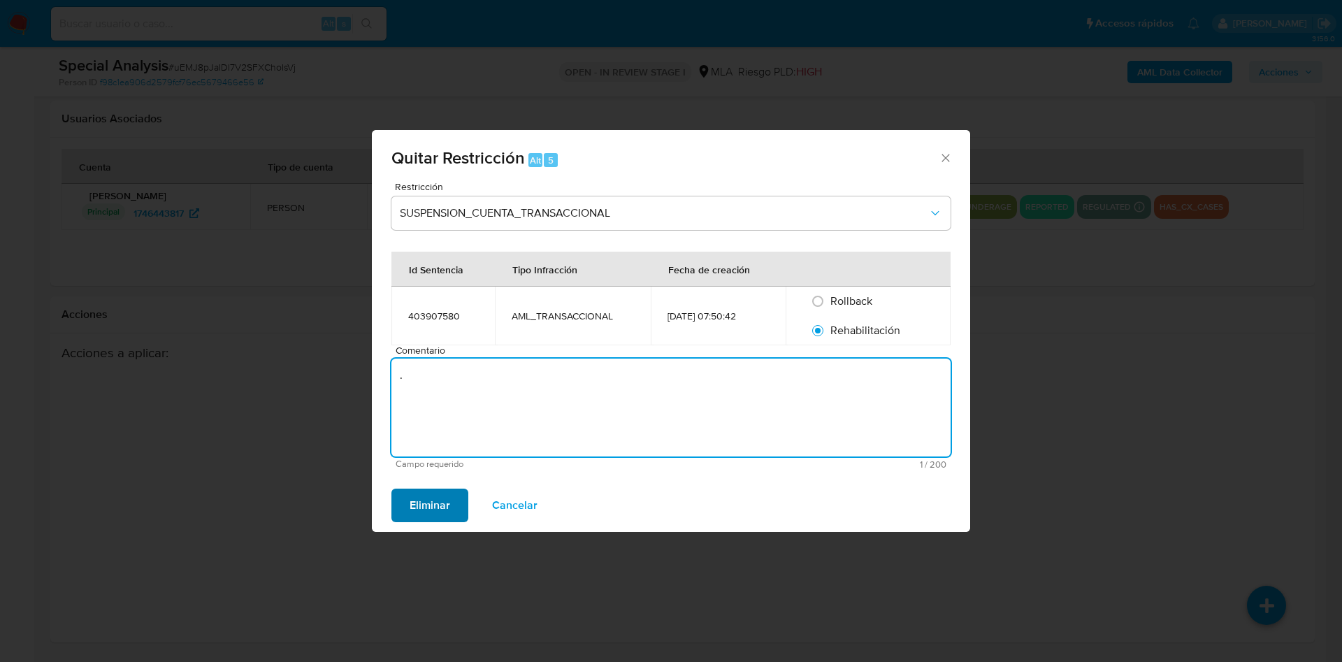
type textarea "."
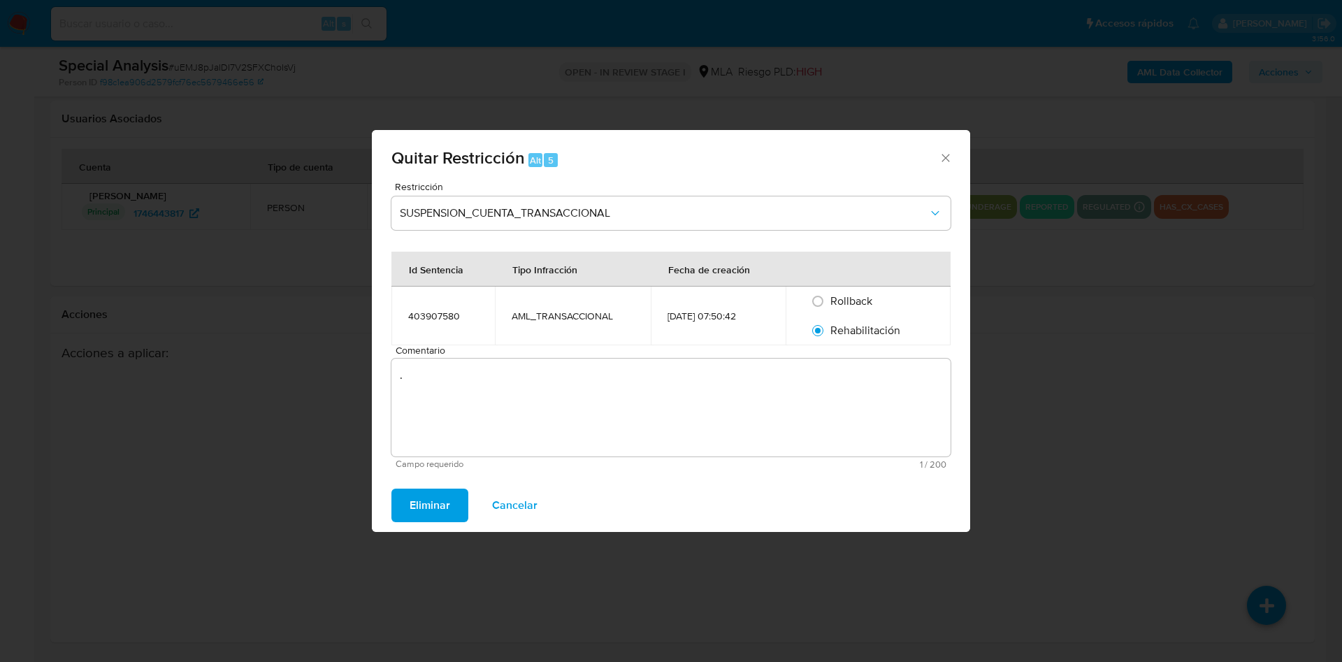
click at [419, 501] on span "Eliminar" at bounding box center [430, 505] width 41 height 31
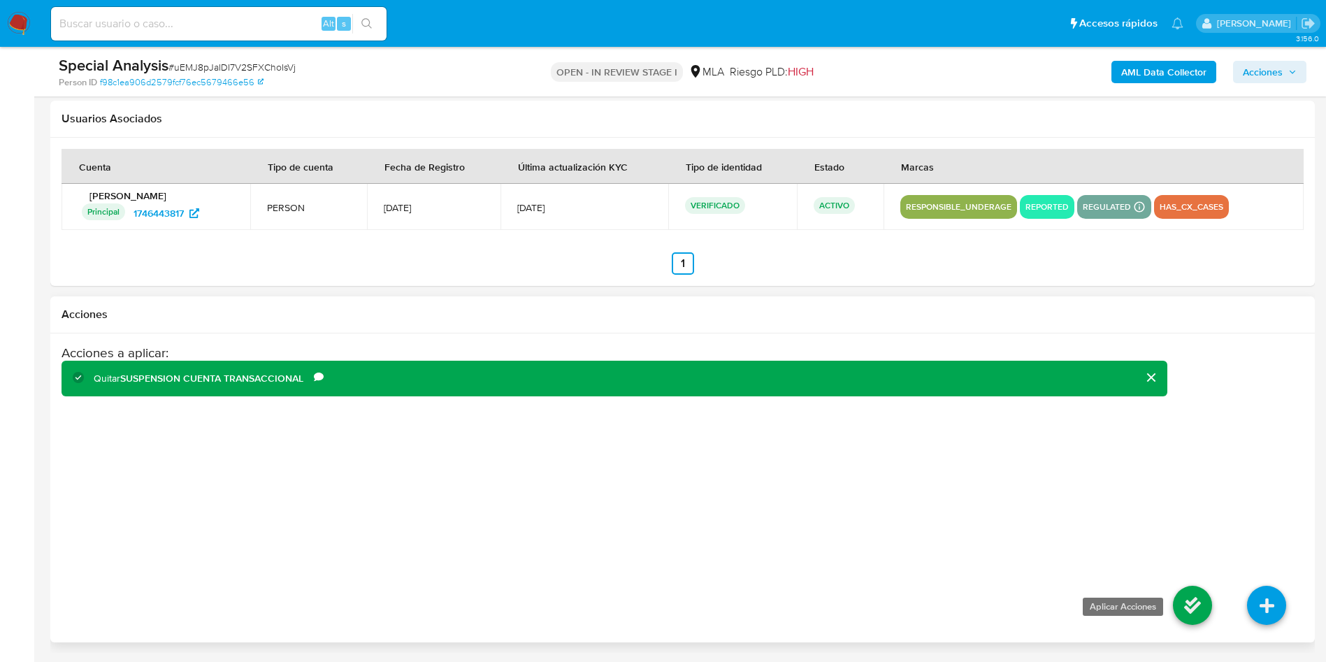
click at [1188, 617] on icon at bounding box center [1192, 605] width 39 height 39
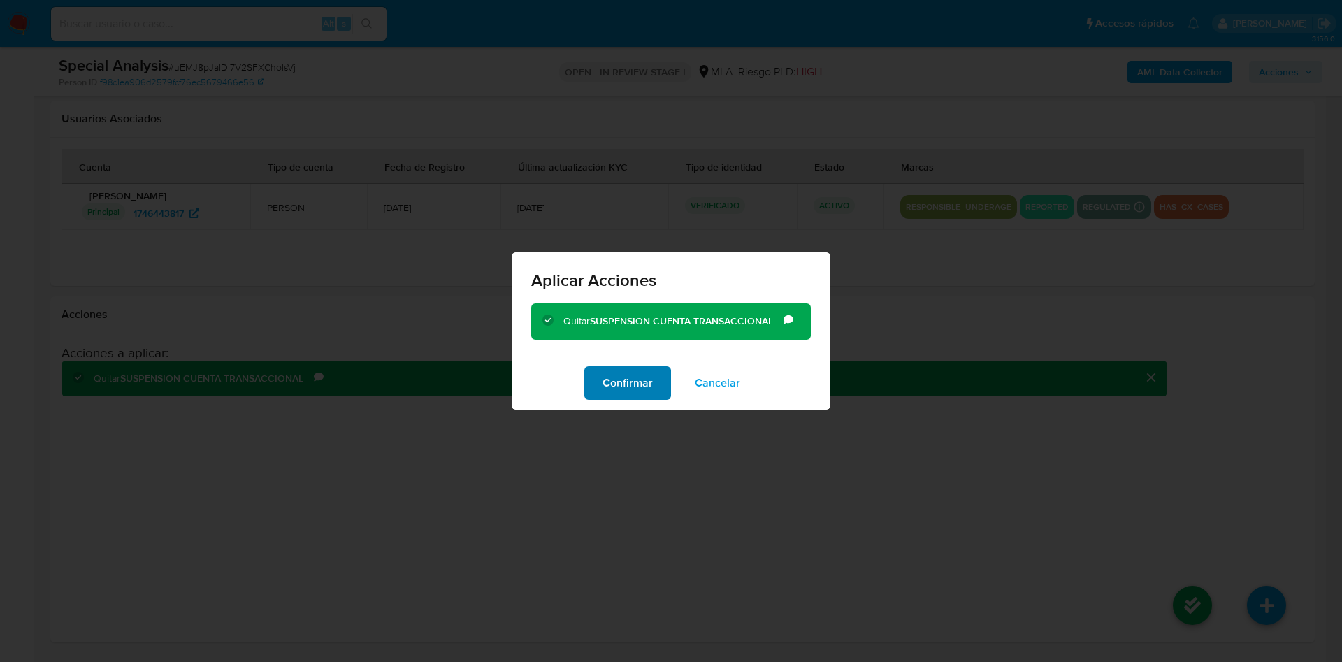
click at [633, 384] on span "Confirmar" at bounding box center [628, 383] width 50 height 31
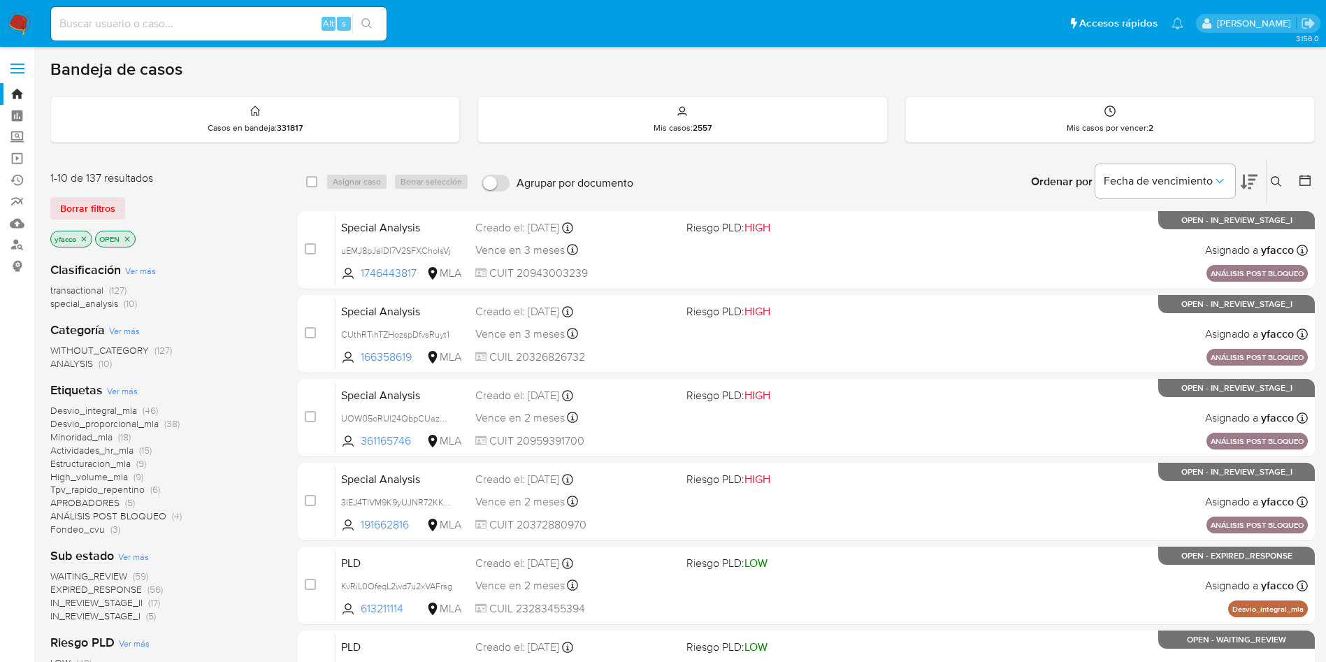
click at [108, 205] on span "Borrar filtros" at bounding box center [87, 209] width 55 height 20
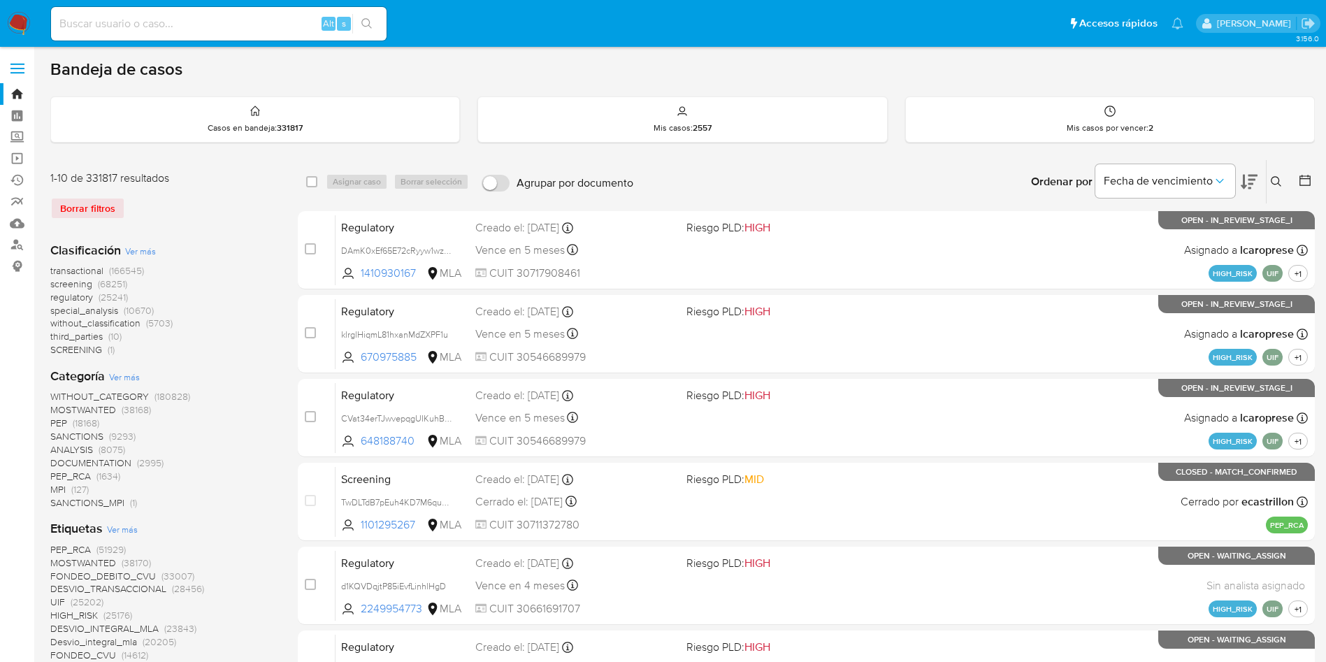
click at [1279, 180] on icon at bounding box center [1276, 181] width 10 height 10
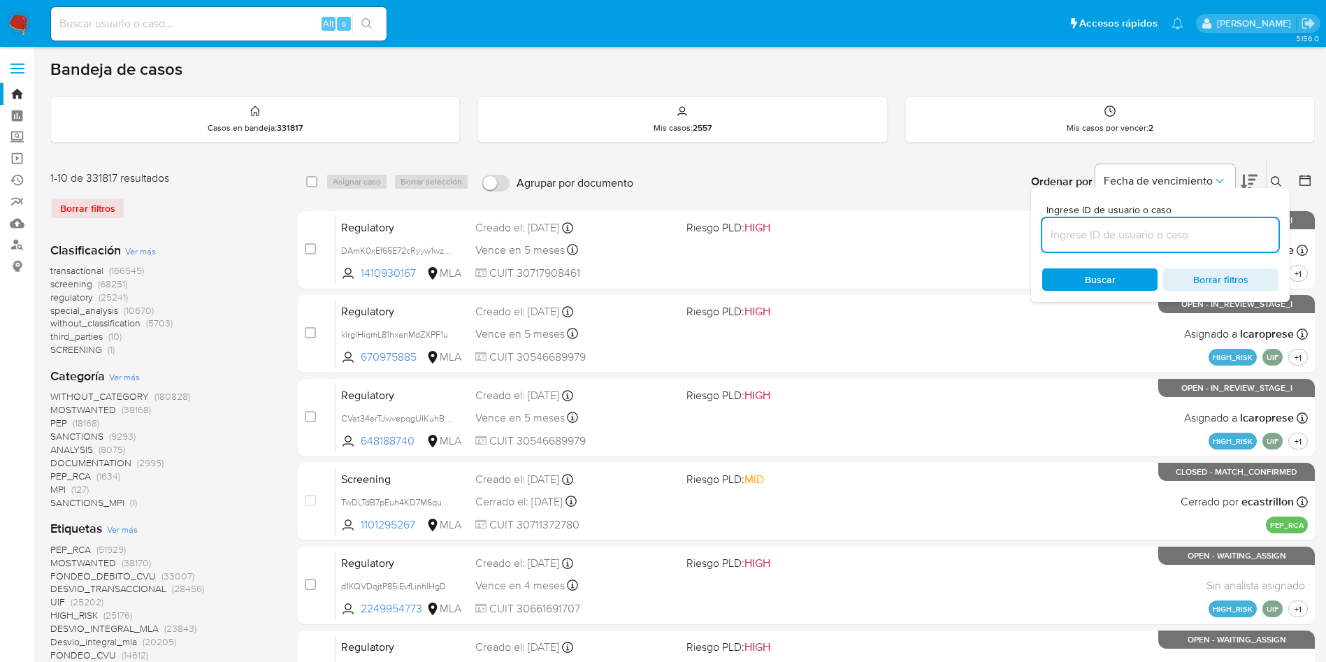
click at [1200, 233] on input at bounding box center [1160, 235] width 236 height 18
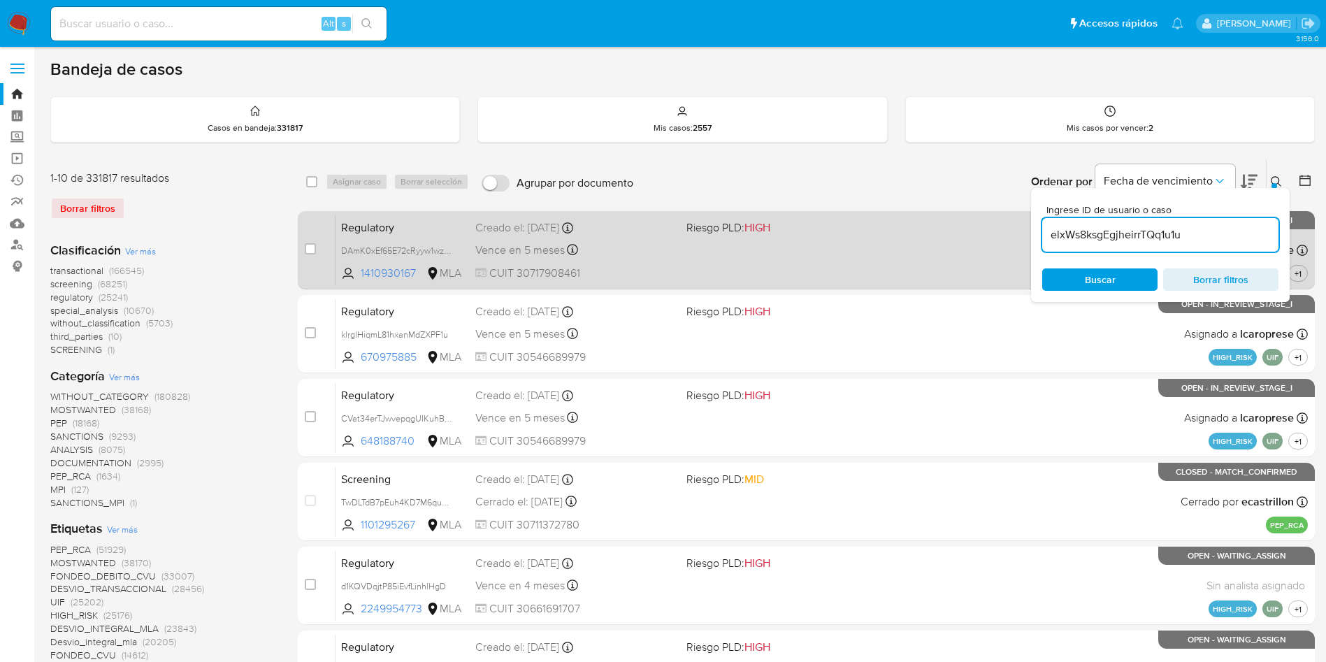
type input "elxWs8ksgEgjheirrTQq1u1u"
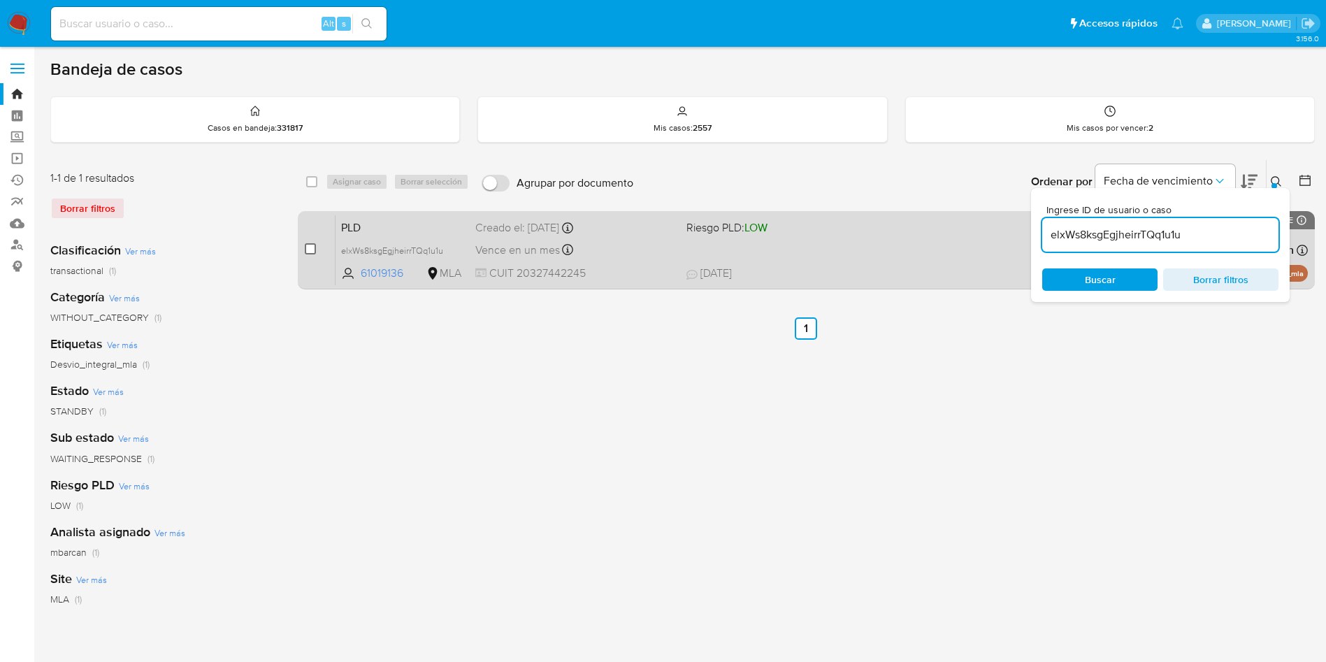
click at [308, 247] on input "checkbox" at bounding box center [310, 248] width 11 height 11
checkbox input "true"
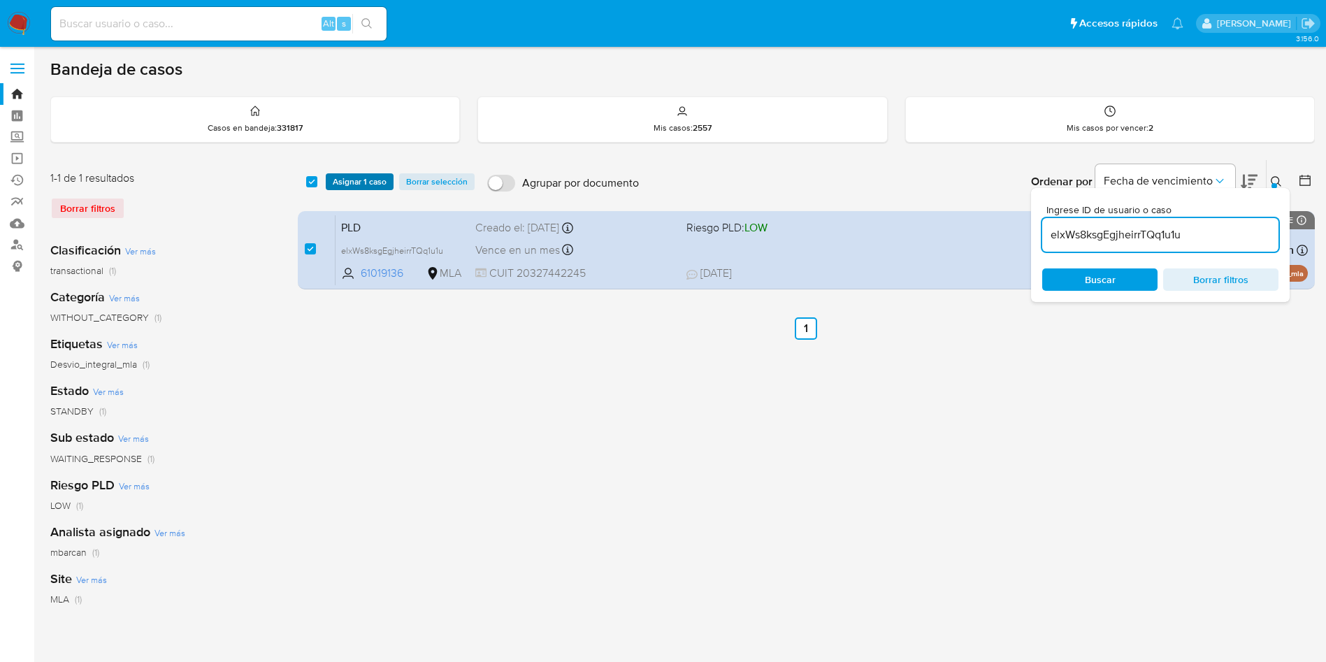
click at [377, 180] on span "Asignar 1 caso" at bounding box center [360, 182] width 54 height 14
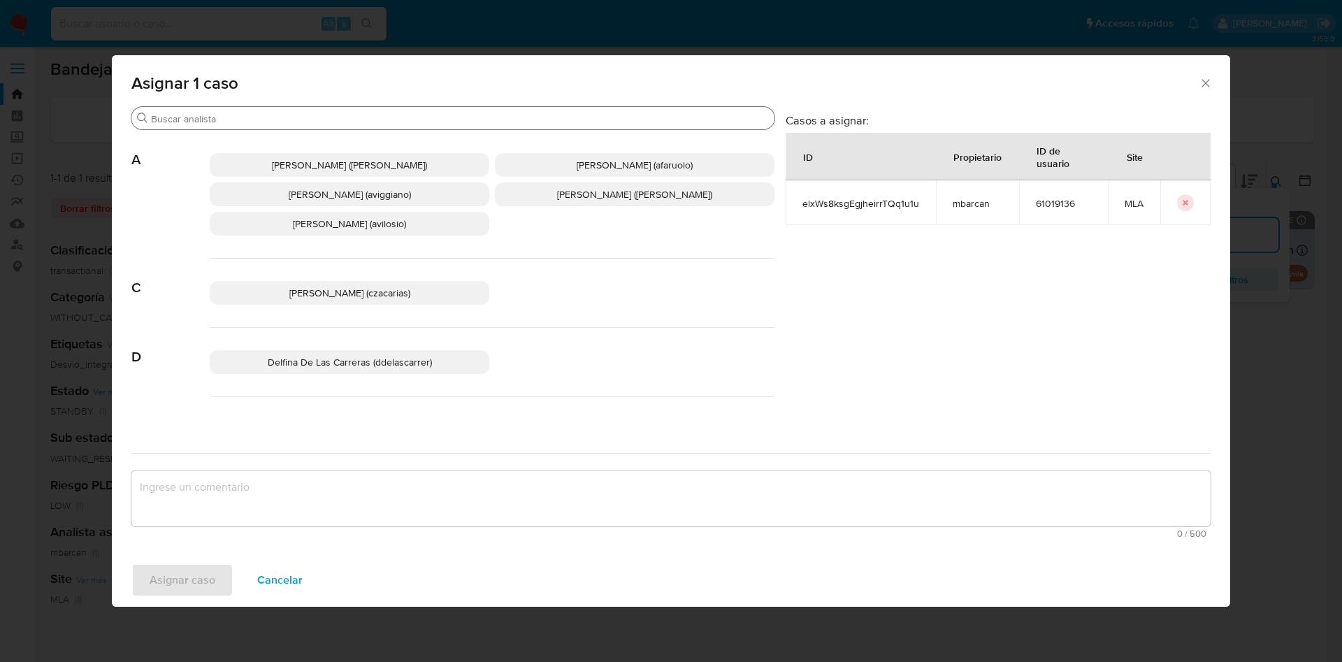
click at [320, 124] on input "Buscar" at bounding box center [460, 119] width 618 height 13
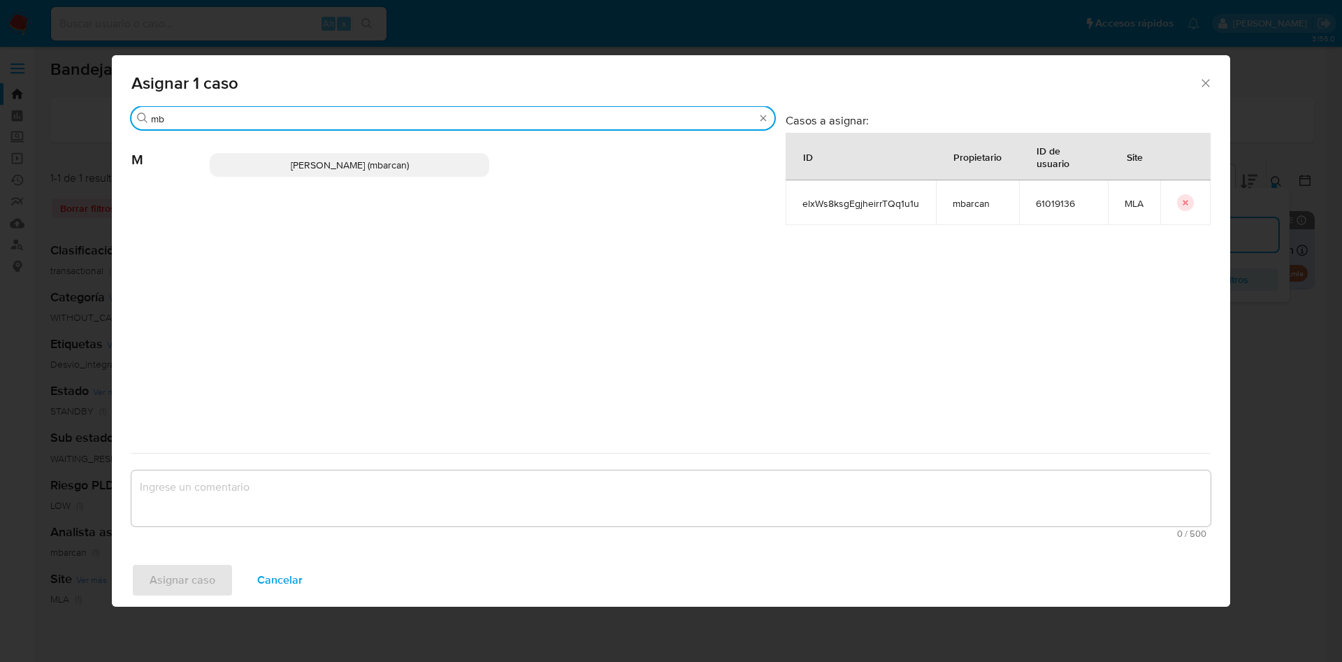
type input "mb"
click at [310, 169] on span "Magali Iael Barcan (mbarcan)" at bounding box center [350, 165] width 118 height 14
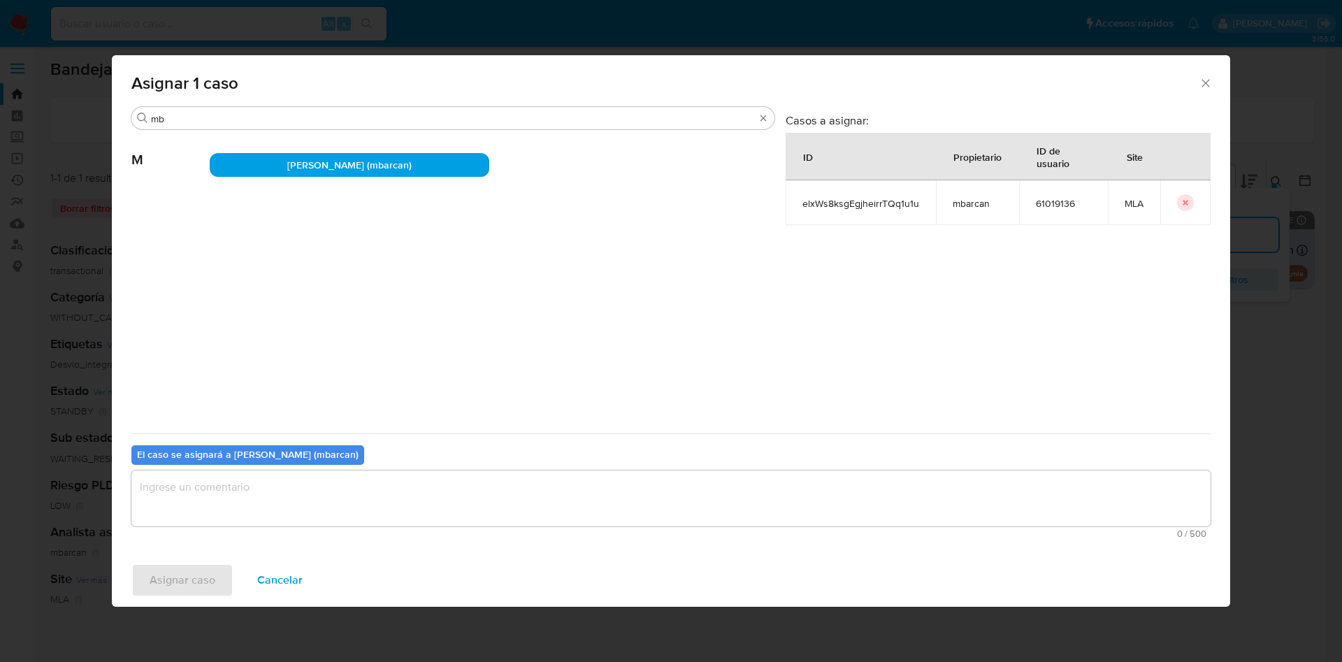
click at [248, 503] on textarea "assign-modal" at bounding box center [670, 498] width 1079 height 56
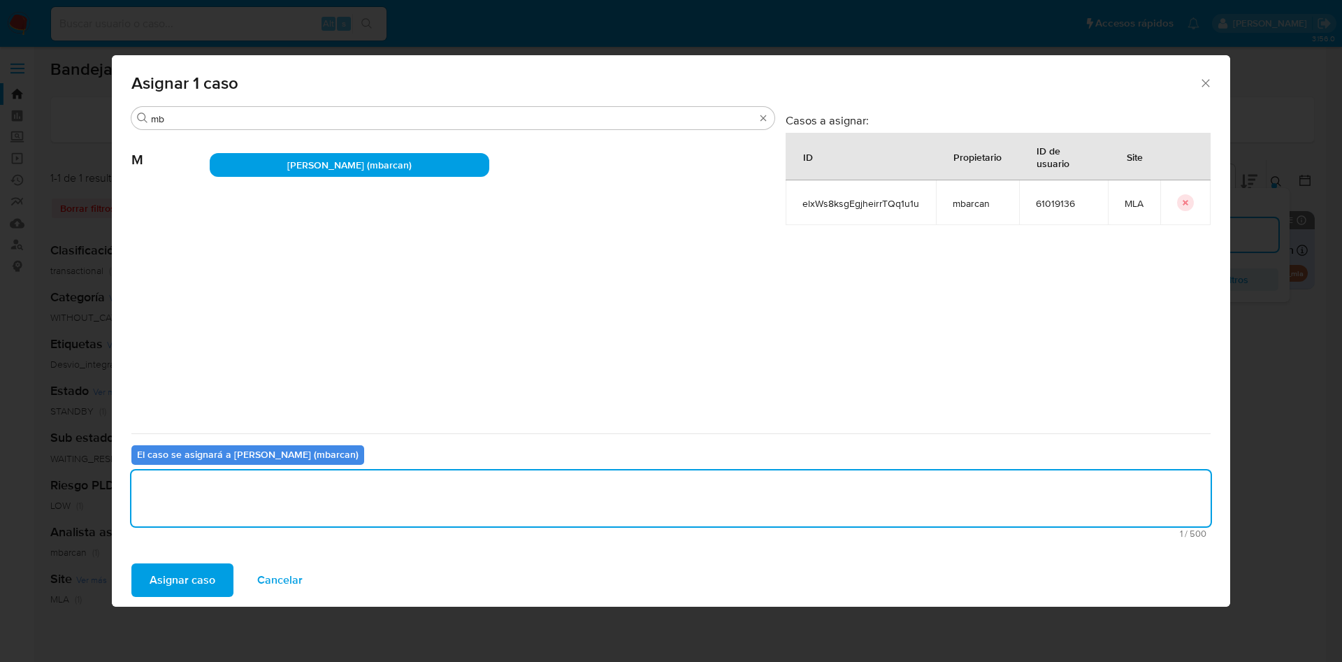
click at [192, 598] on div "Asignar caso Cancelar" at bounding box center [671, 580] width 1119 height 53
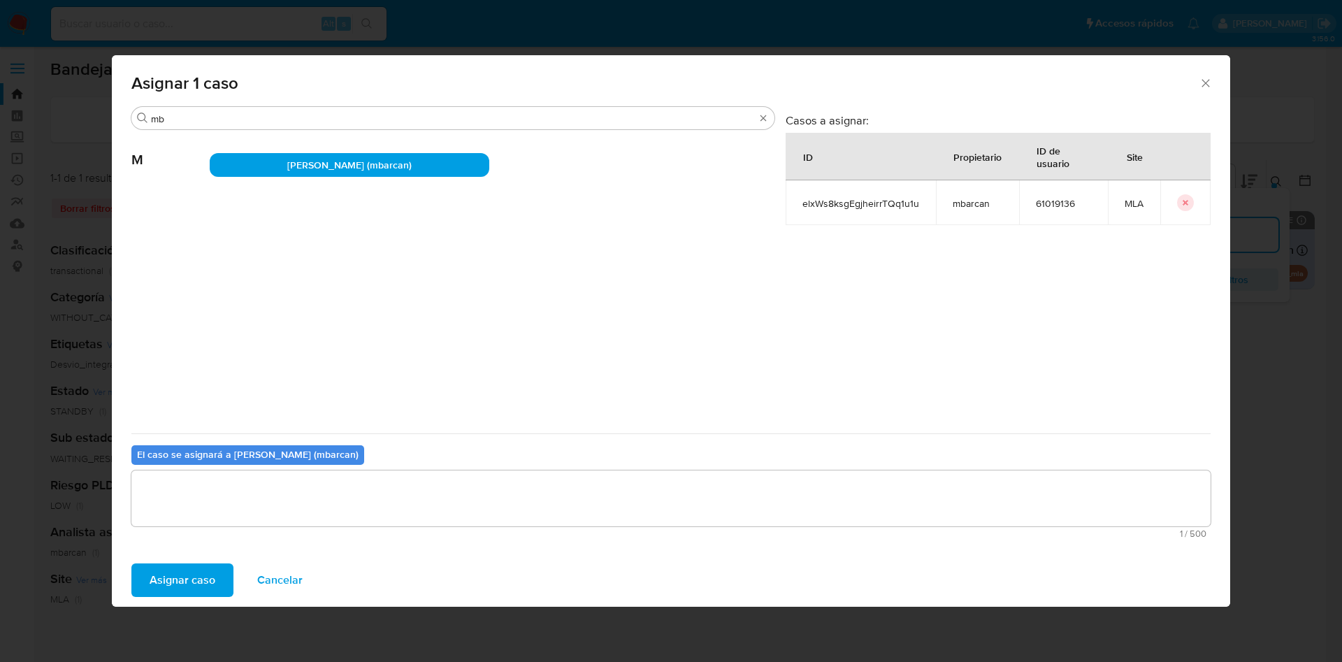
click at [189, 565] on span "Asignar caso" at bounding box center [183, 580] width 66 height 31
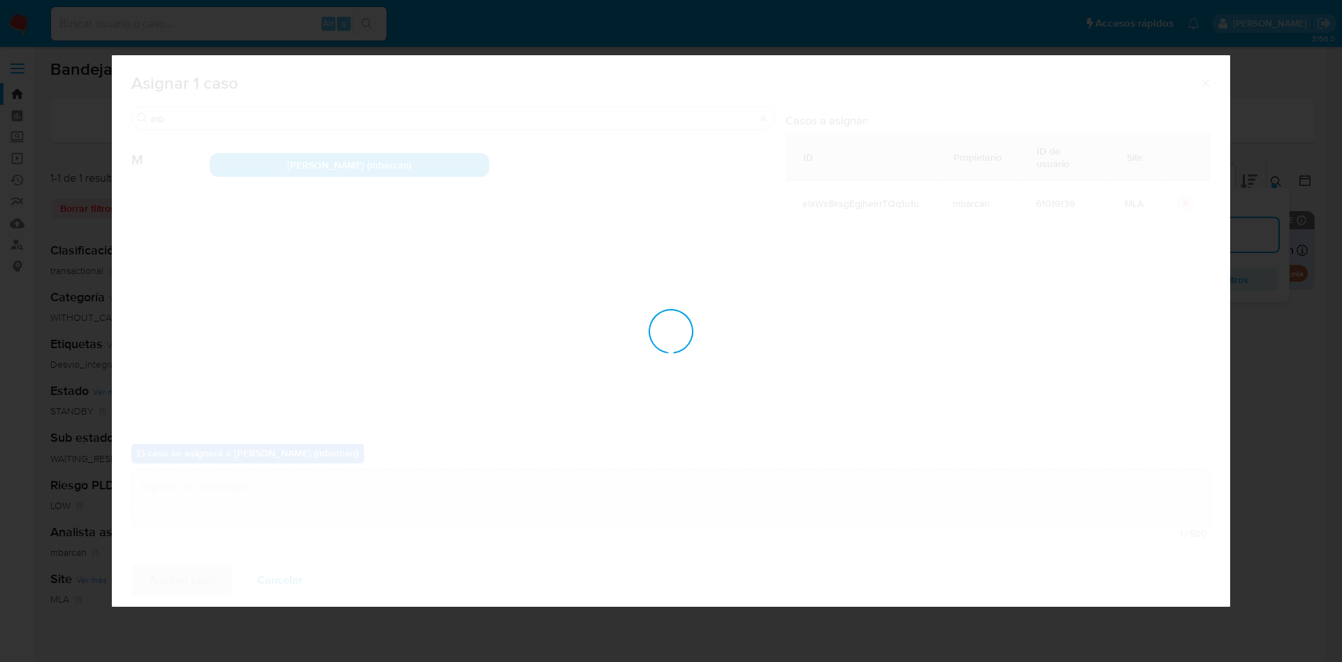
checkbox input "false"
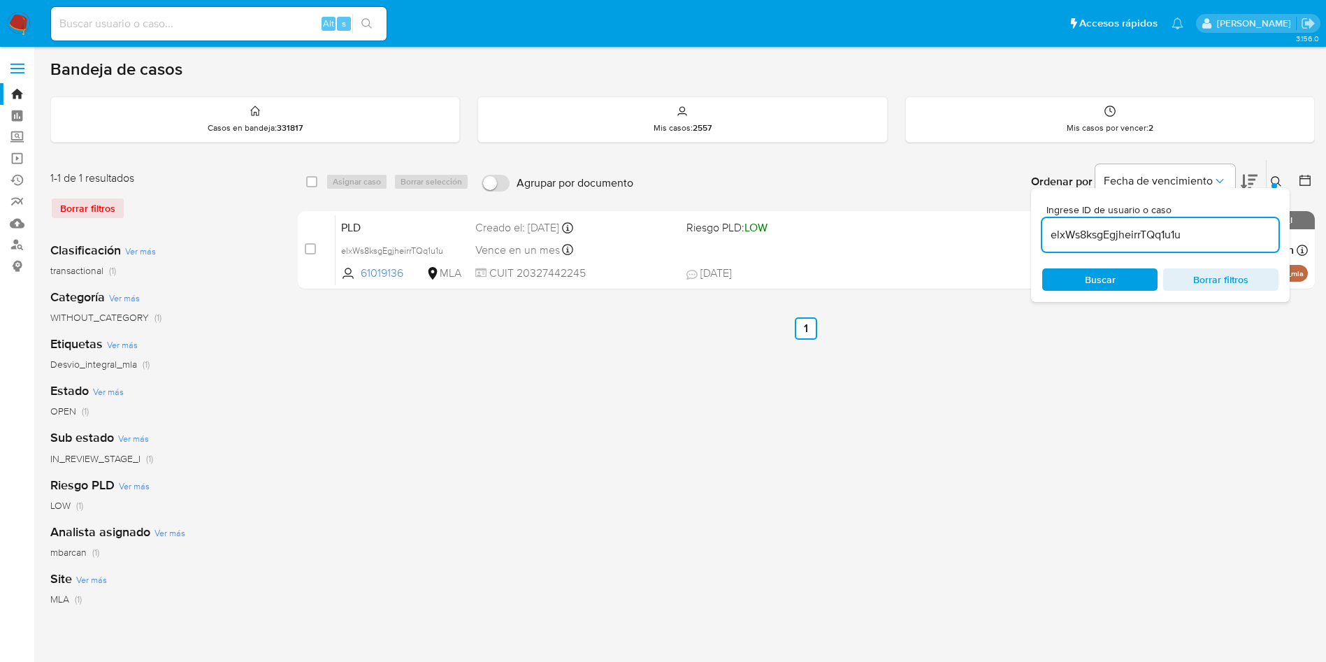
click at [1216, 233] on input "elxWs8ksgEgjheirrTQq1u1u" at bounding box center [1160, 235] width 236 height 18
paste input "R6i7QiuZVTk3wdhQ2XqyNMUh"
type input "R6i7QiuZVTk3wdhQ2XqyNMUh"
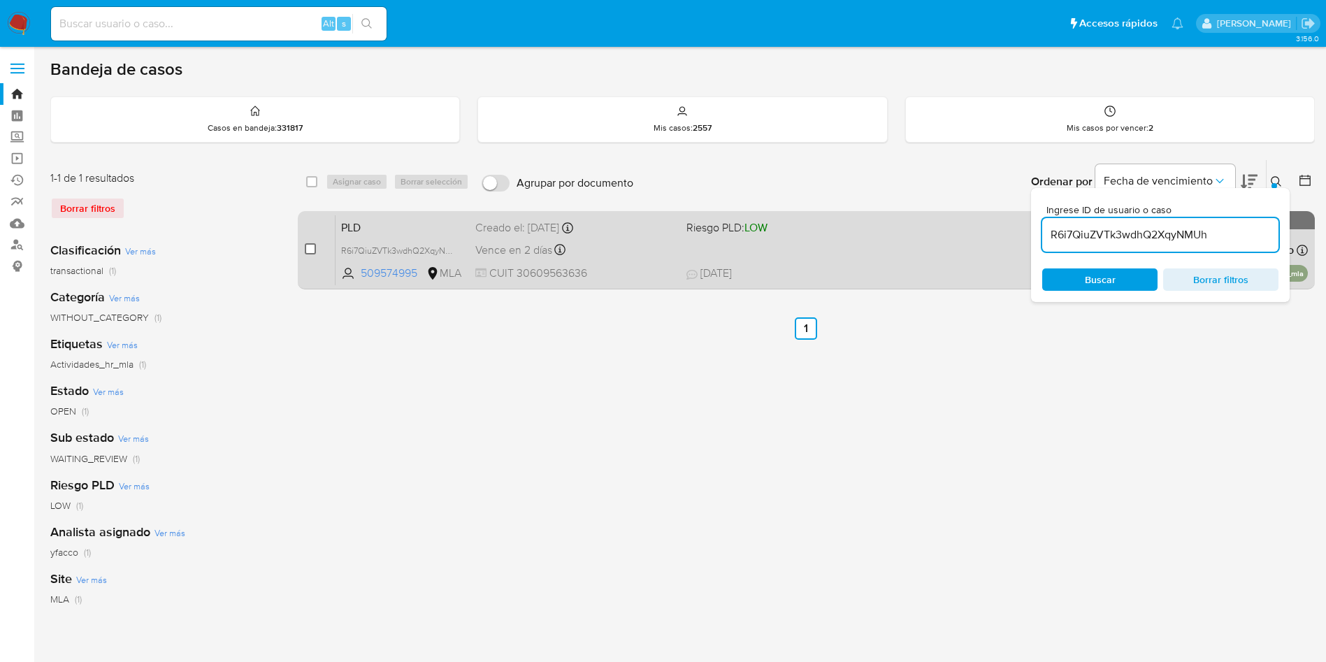
click at [308, 249] on input "checkbox" at bounding box center [310, 248] width 11 height 11
checkbox input "true"
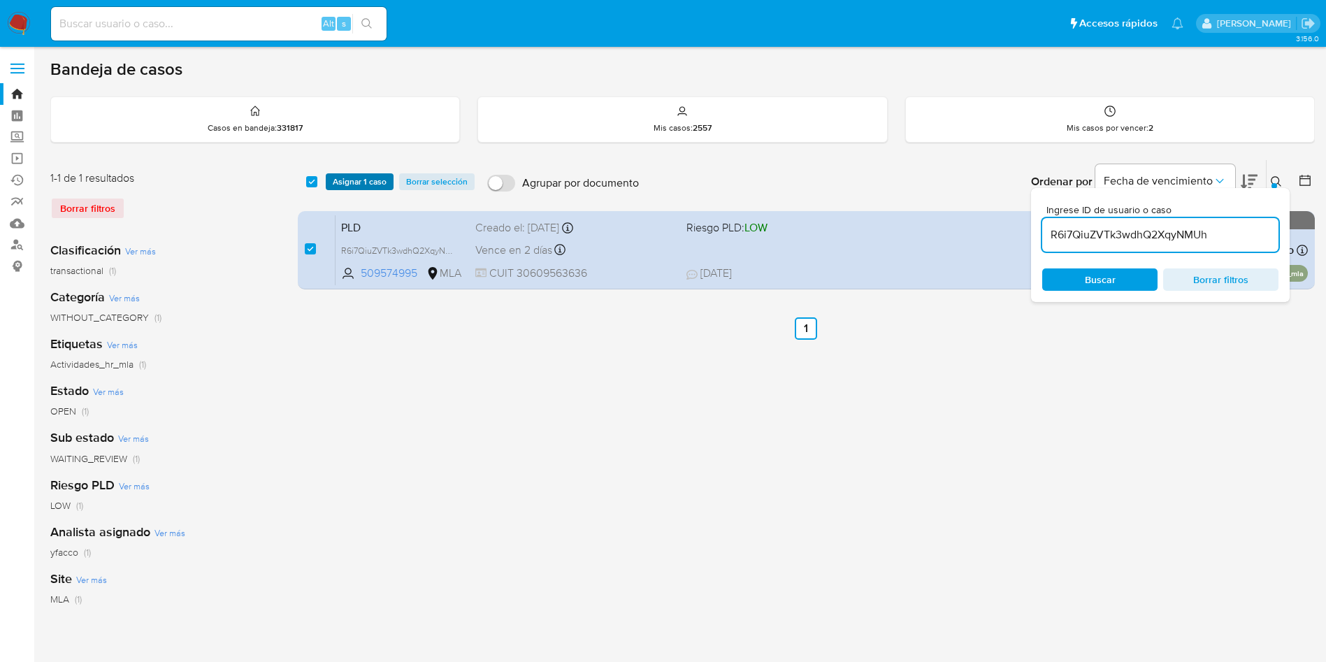
click at [349, 187] on span "Asignar 1 caso" at bounding box center [360, 182] width 54 height 14
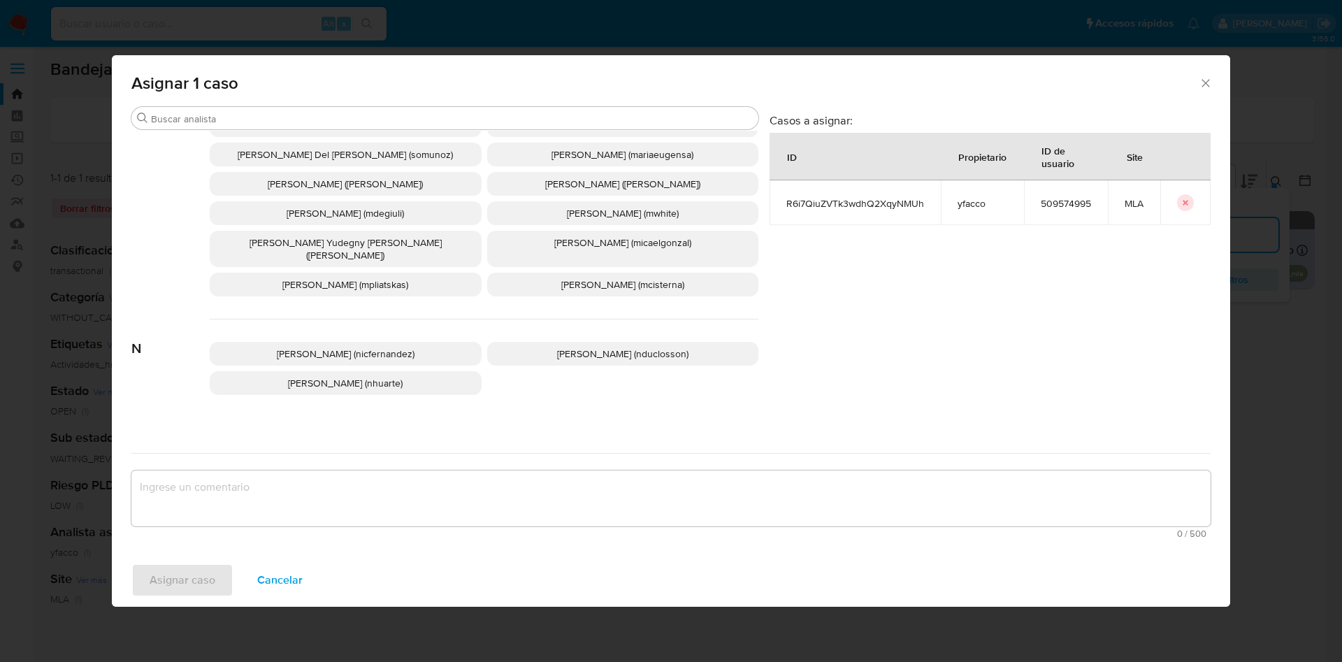
scroll to position [1249, 0]
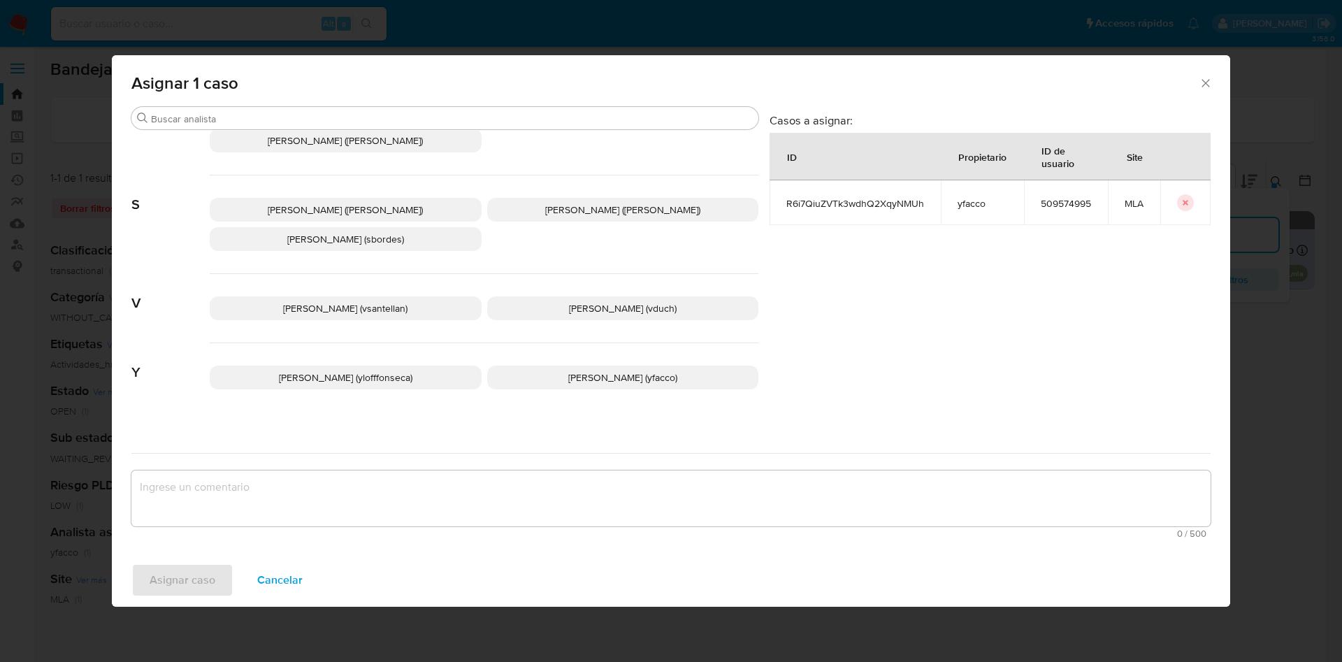
click at [575, 371] on span "Yesica Paola Facco (yfacco)" at bounding box center [622, 378] width 109 height 14
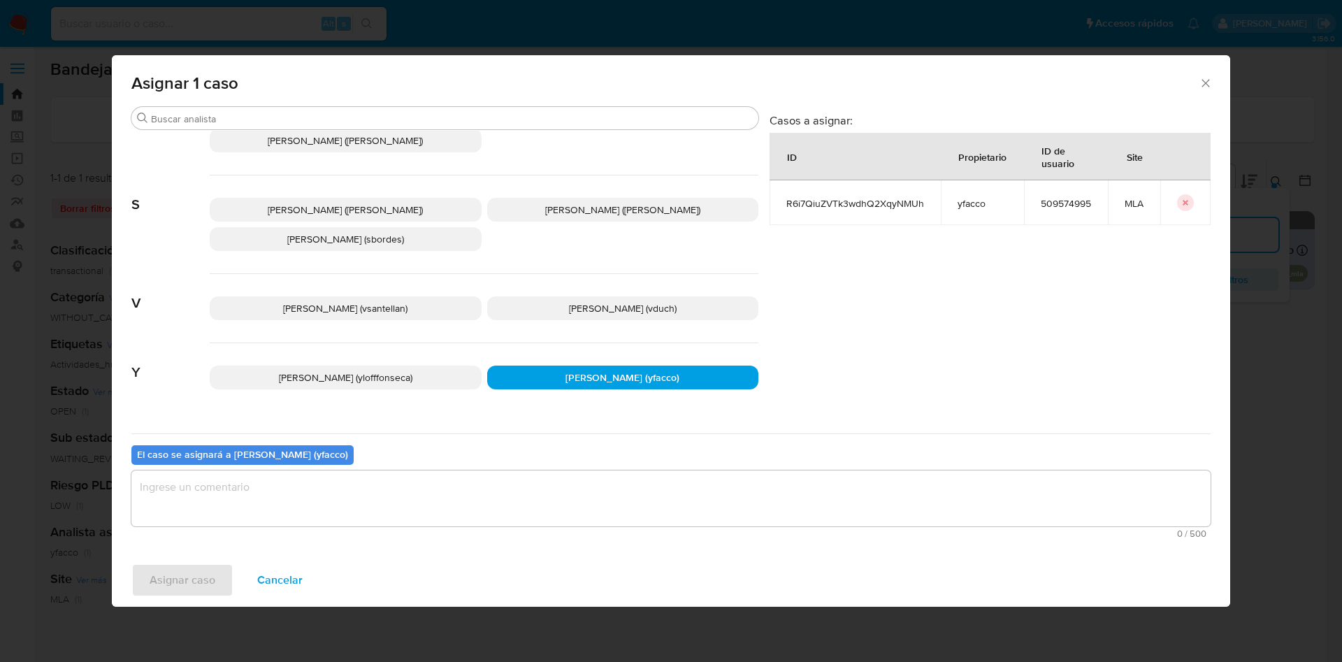
click at [378, 517] on textarea "assign-modal" at bounding box center [670, 498] width 1079 height 56
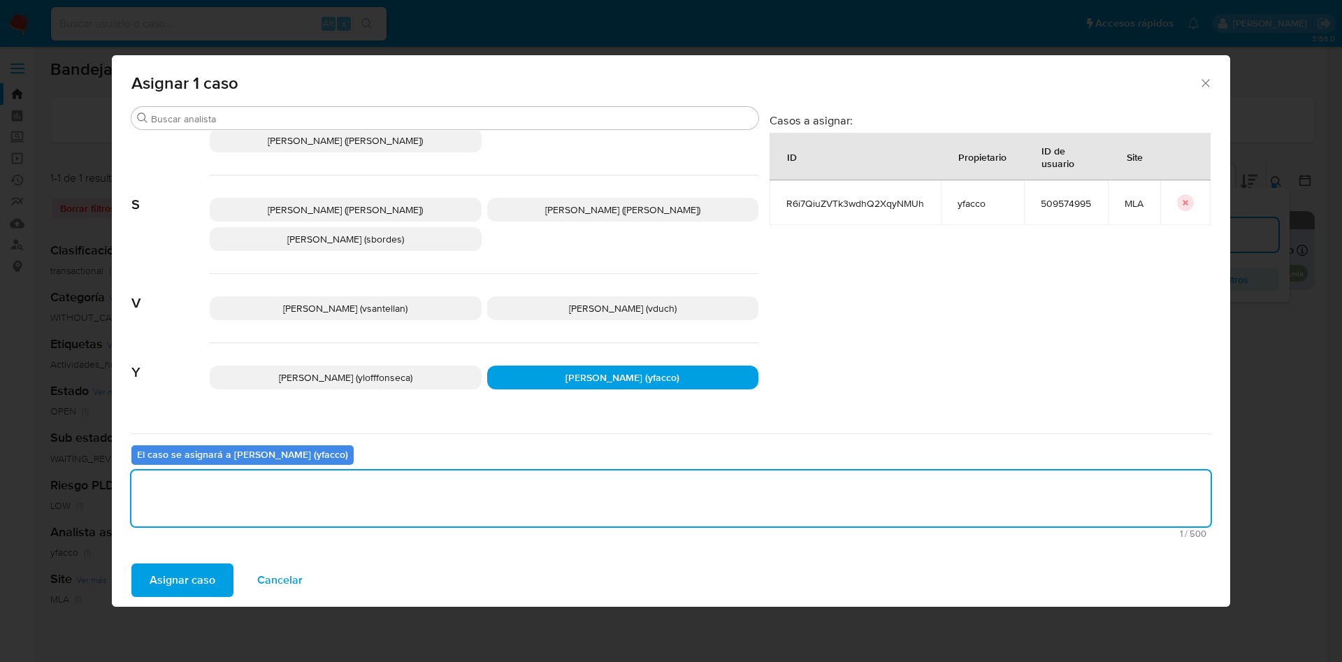
click at [164, 594] on span "Asignar caso" at bounding box center [183, 580] width 66 height 31
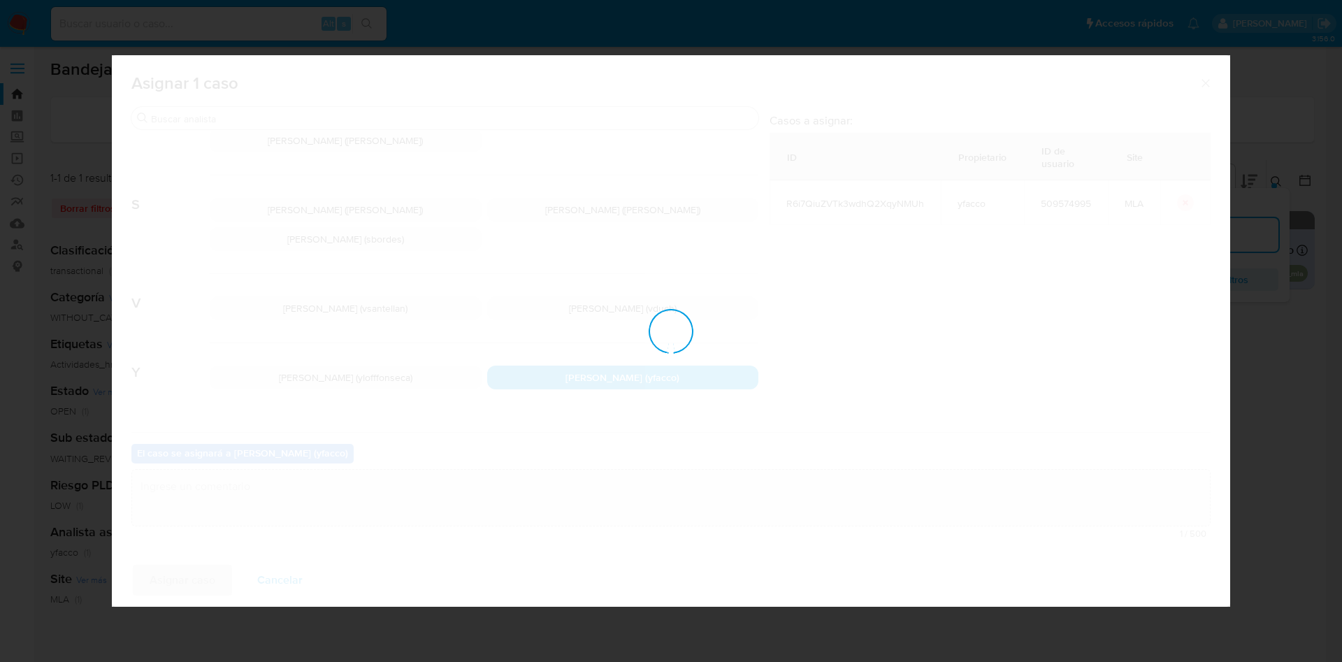
checkbox input "false"
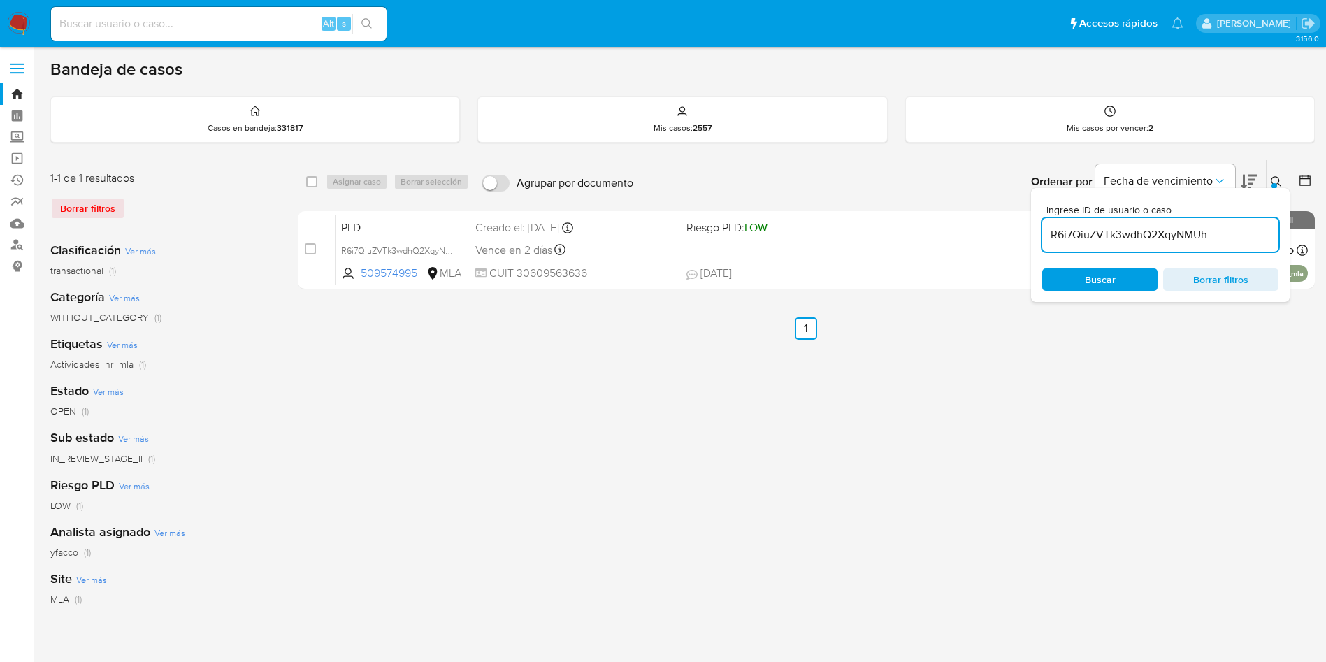
click at [1235, 242] on input "R6i7QiuZVTk3wdhQ2XqyNMUh" at bounding box center [1160, 235] width 236 height 18
paste input "SeKT8OBMtDupfKpiteVgueJJ"
type input "SeKT8OBMtDupfKpiteVgueJJ"
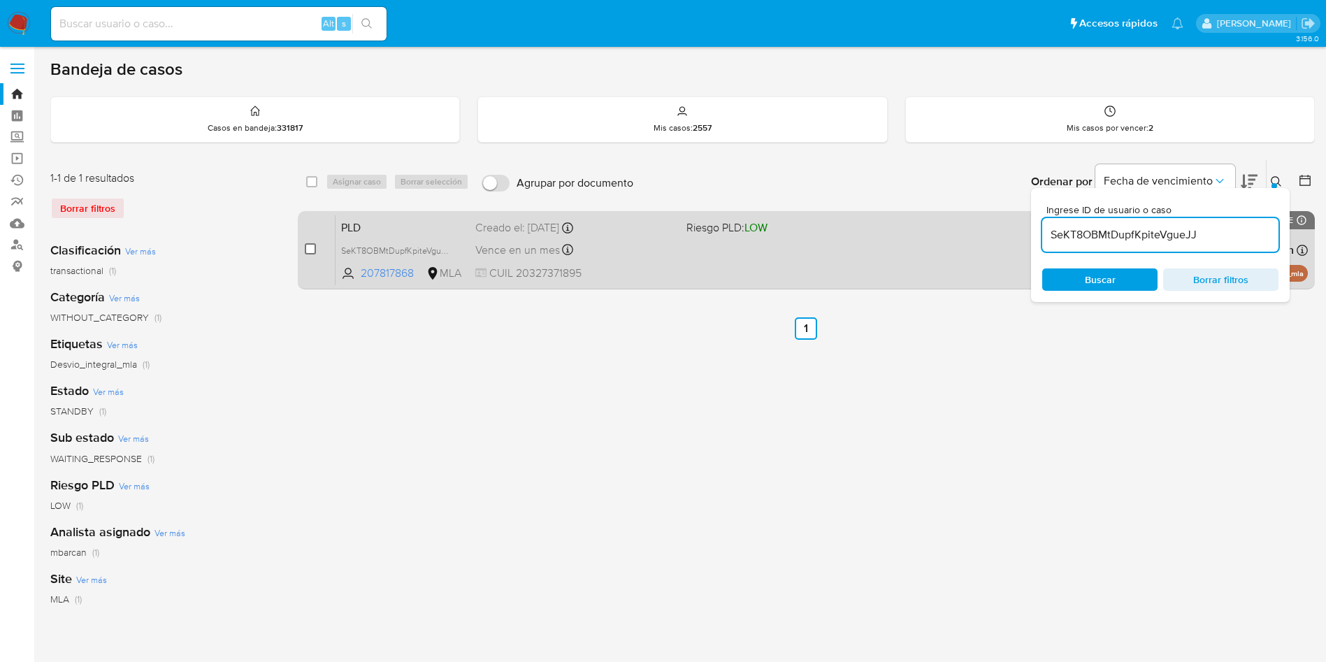
click at [307, 248] on input "checkbox" at bounding box center [310, 248] width 11 height 11
checkbox input "true"
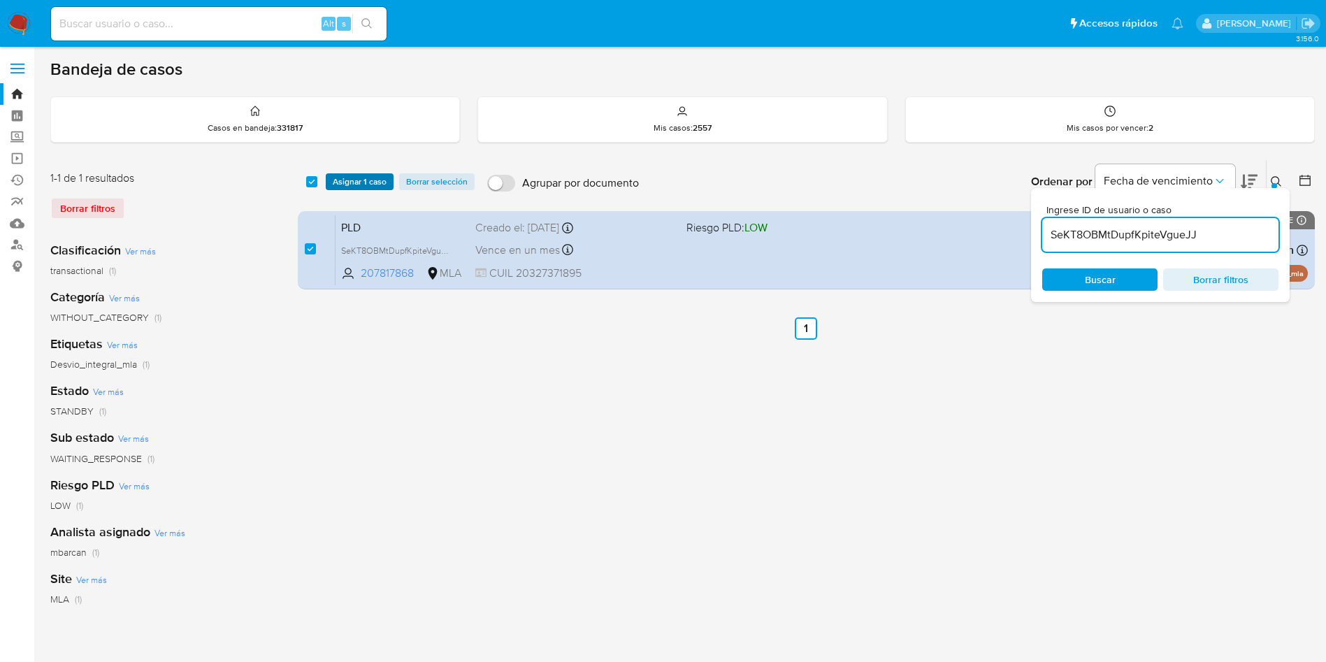
click at [343, 182] on span "Asignar 1 caso" at bounding box center [360, 182] width 54 height 14
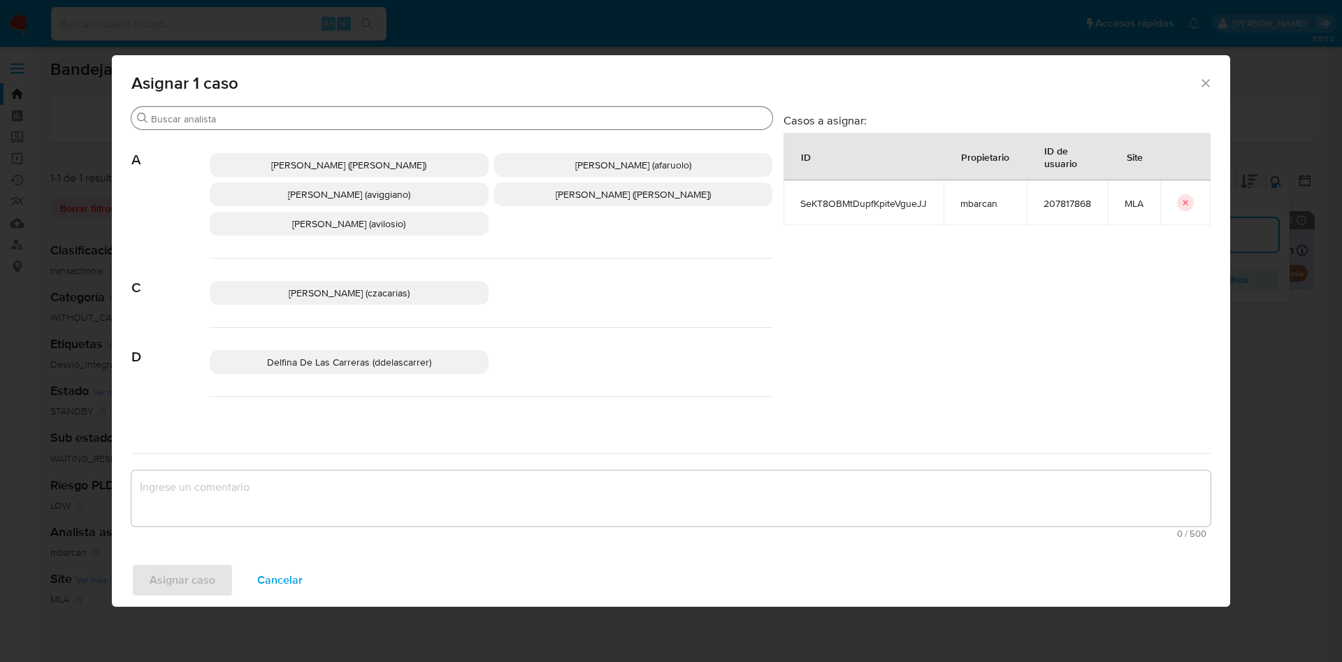
click at [294, 111] on div "Buscar" at bounding box center [451, 118] width 641 height 22
click at [293, 117] on input "Buscar" at bounding box center [459, 119] width 616 height 13
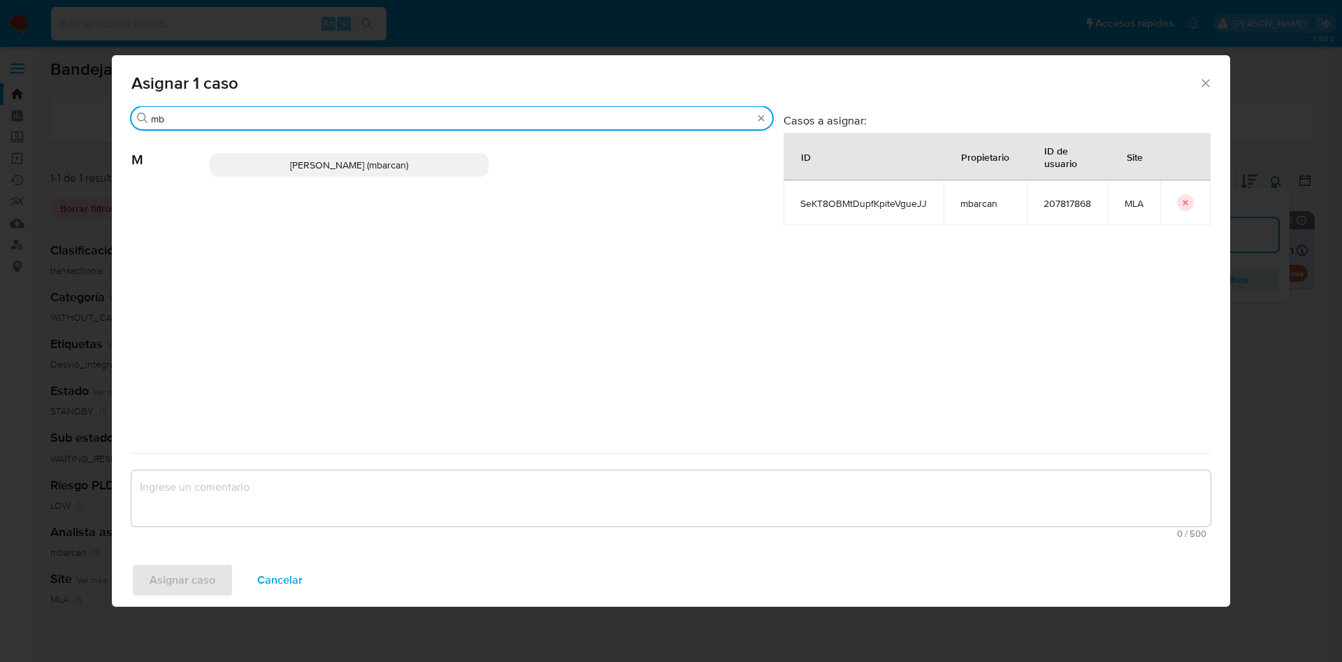
type input "mb"
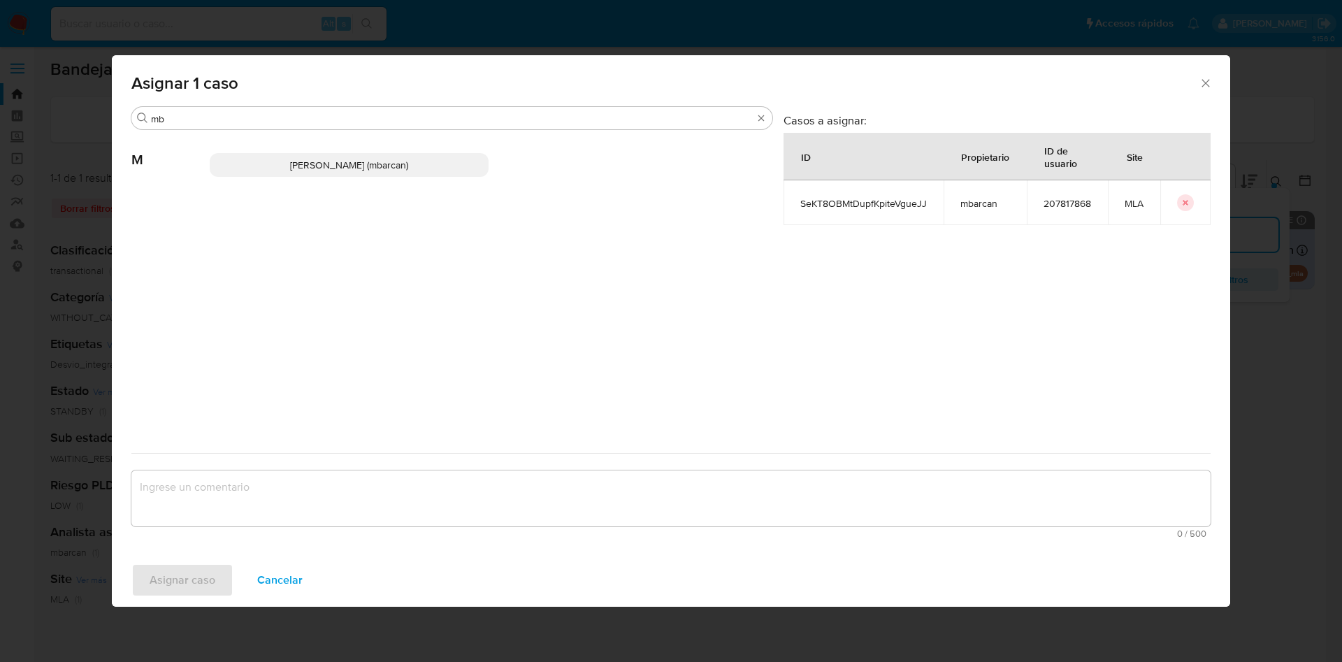
click at [299, 161] on span "Magali Iael Barcan (mbarcan)" at bounding box center [349, 165] width 118 height 14
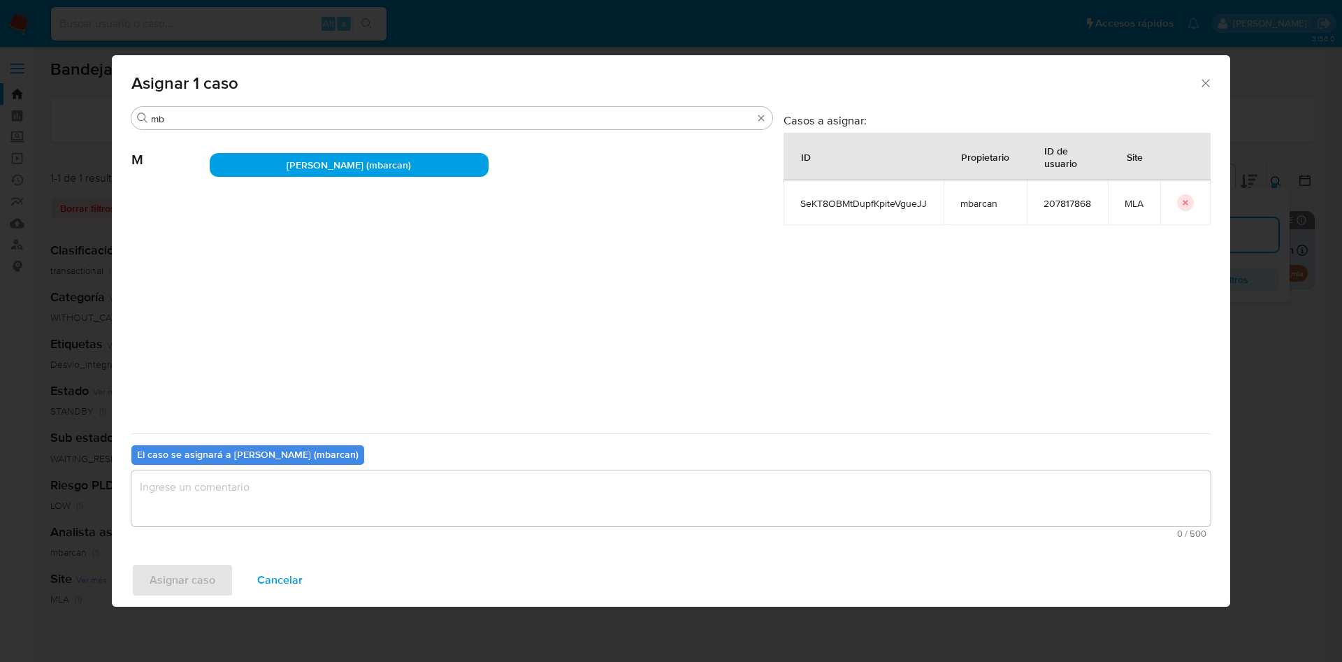
click at [238, 505] on textarea "assign-modal" at bounding box center [670, 498] width 1079 height 56
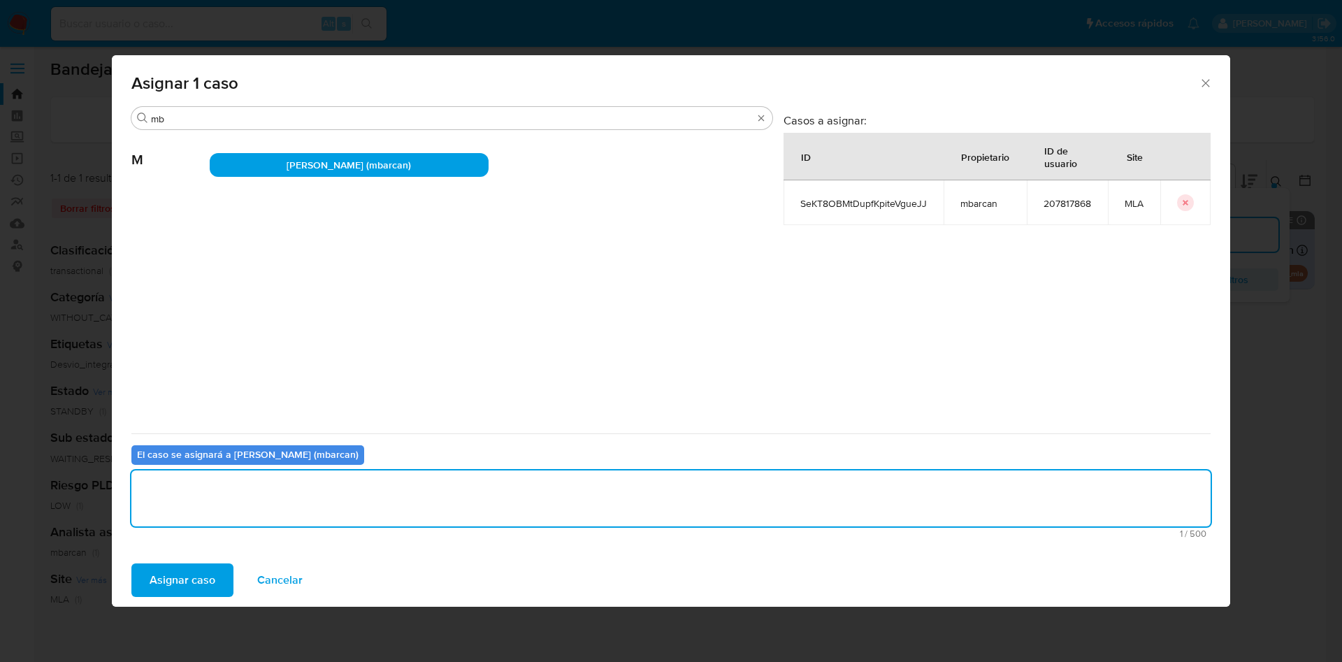
click at [185, 569] on span "Asignar caso" at bounding box center [183, 580] width 66 height 31
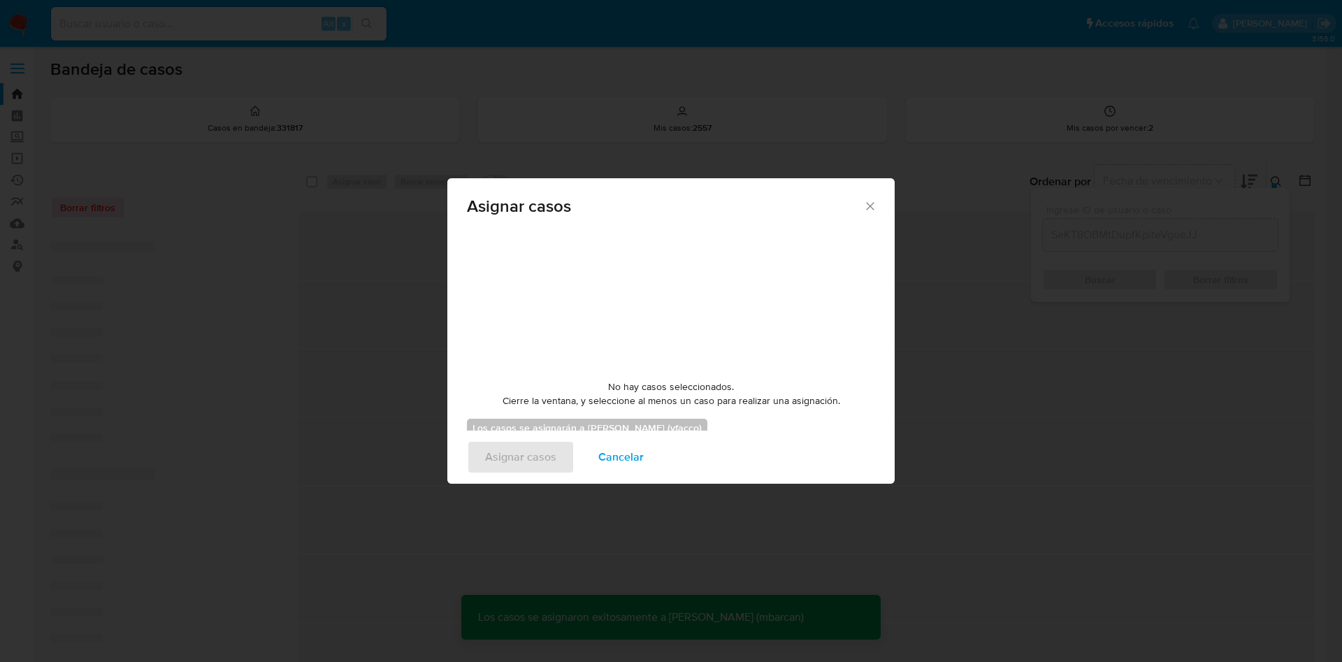
checkbox input "false"
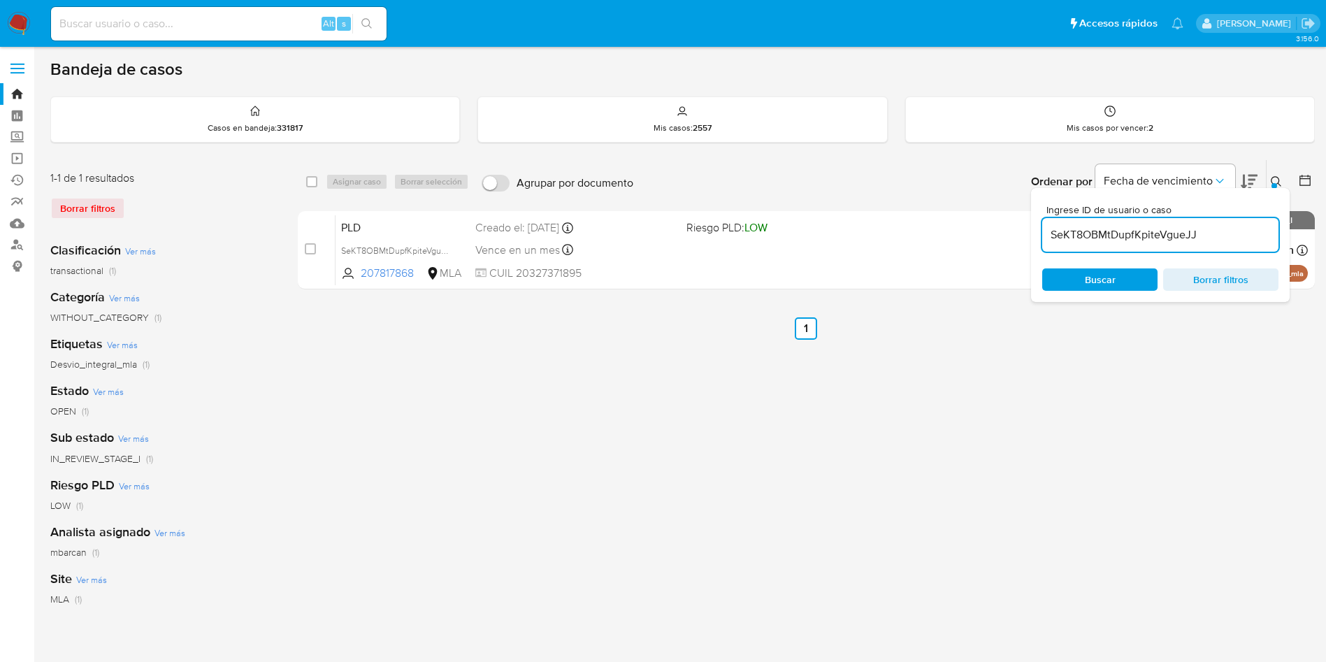
click at [1244, 240] on input "SeKT8OBMtDupfKpiteVgueJJ" at bounding box center [1160, 235] width 236 height 18
paste input "sf6QoYCJmAjw8frxu6t3DhCm"
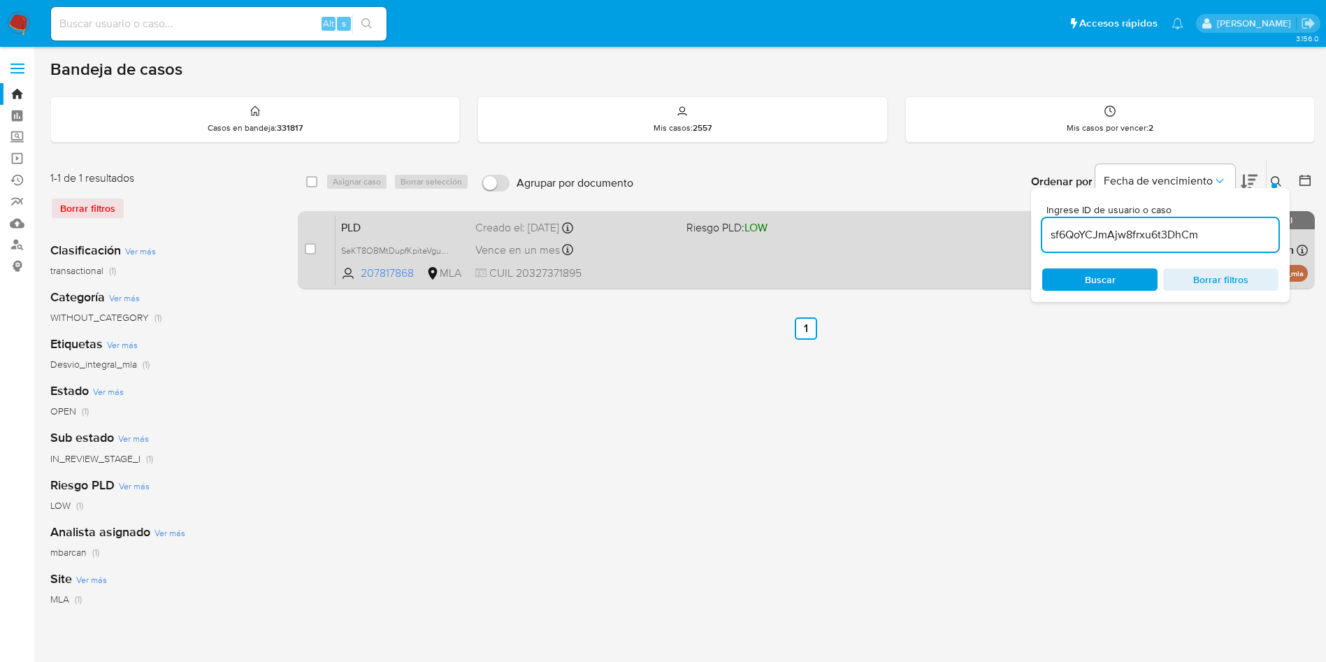
type input "sf6QoYCJmAjw8frxu6t3DhCm"
click at [313, 246] on input "checkbox" at bounding box center [310, 248] width 11 height 11
checkbox input "true"
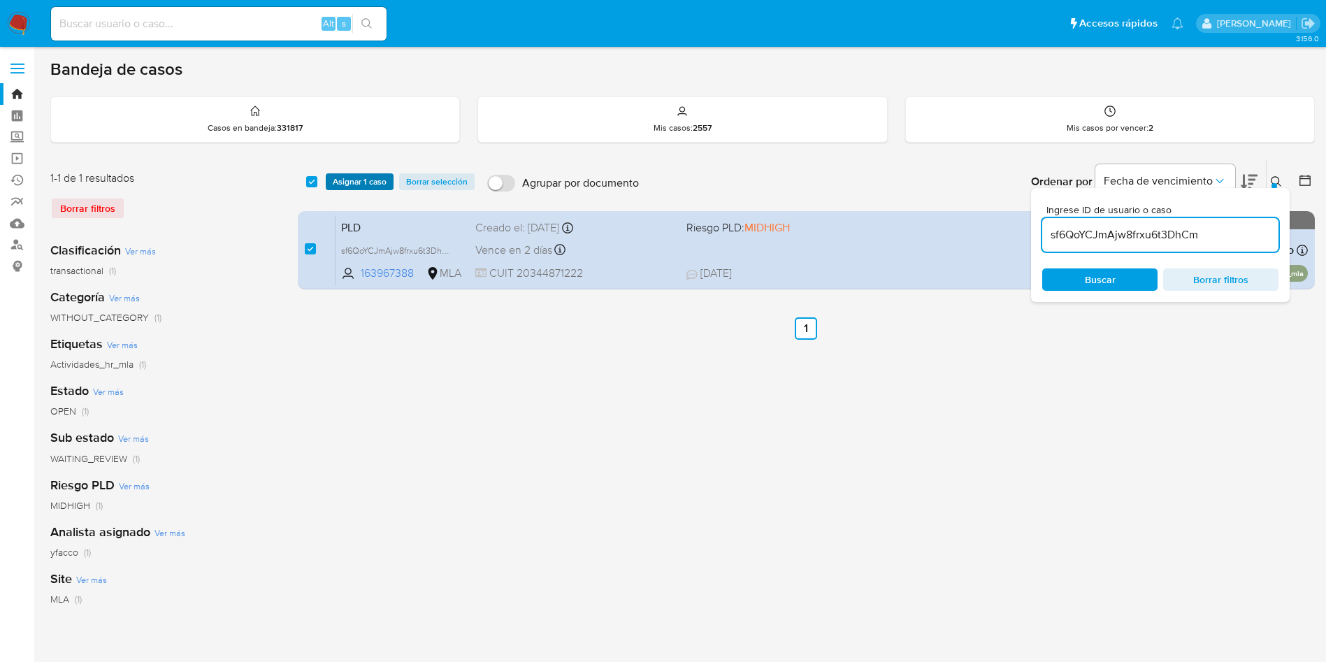
click at [334, 187] on span "Asignar 1 caso" at bounding box center [360, 182] width 54 height 14
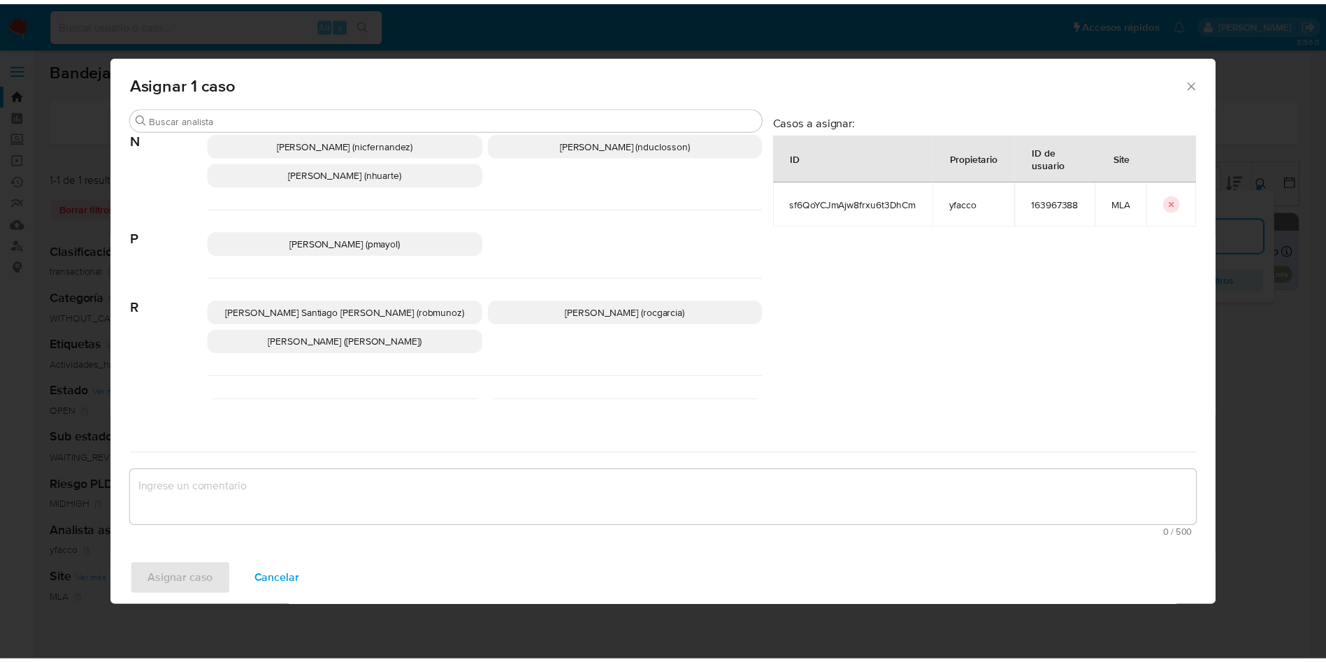
scroll to position [1249, 0]
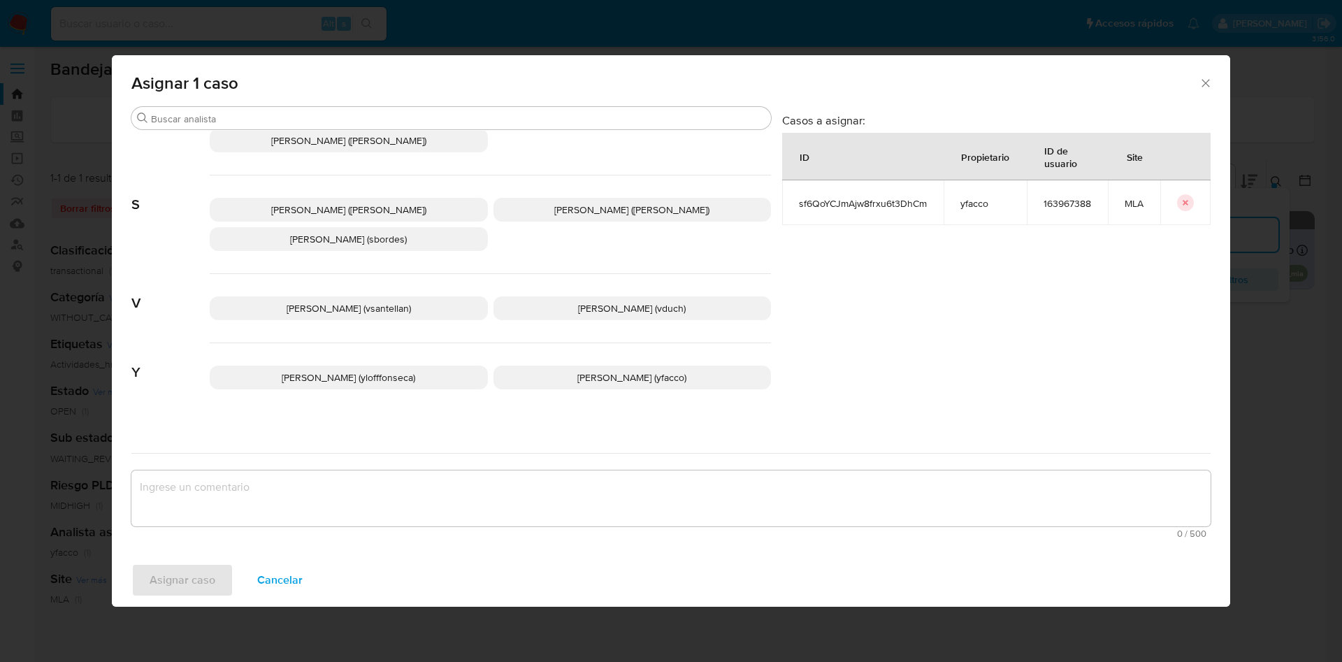
click at [582, 371] on span "Yesica Paola Facco (yfacco)" at bounding box center [631, 378] width 109 height 14
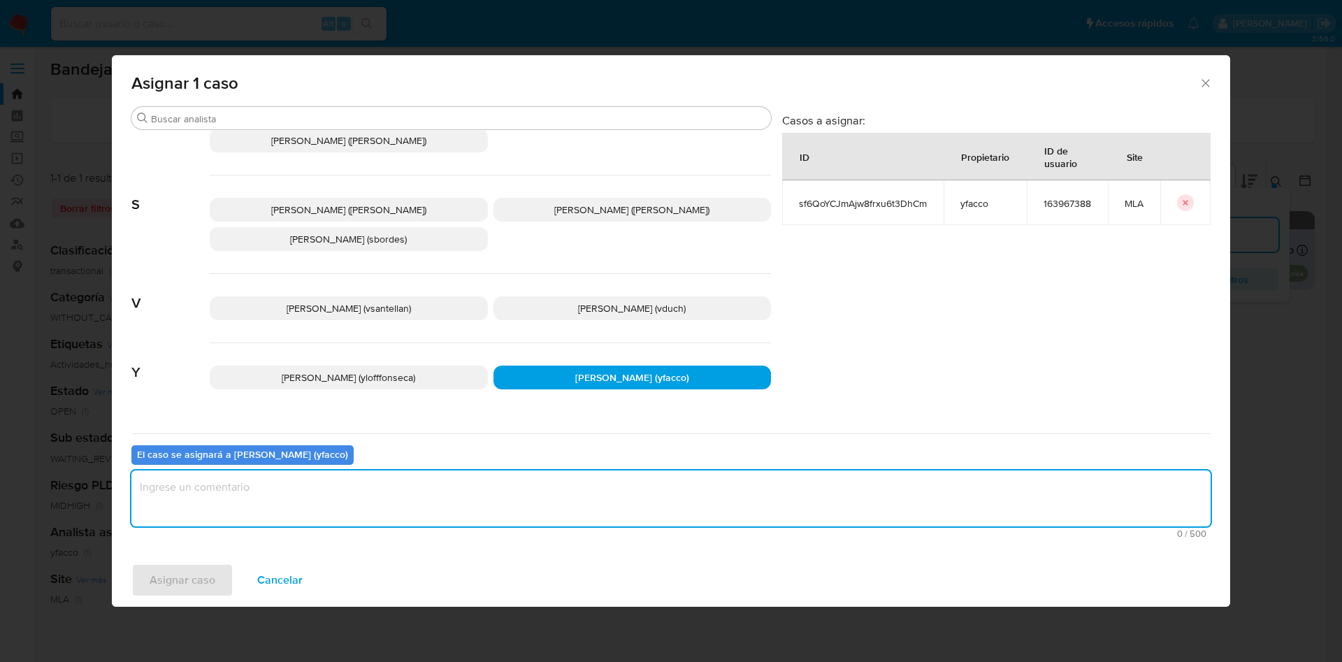
click at [387, 495] on textarea "assign-modal" at bounding box center [670, 498] width 1079 height 56
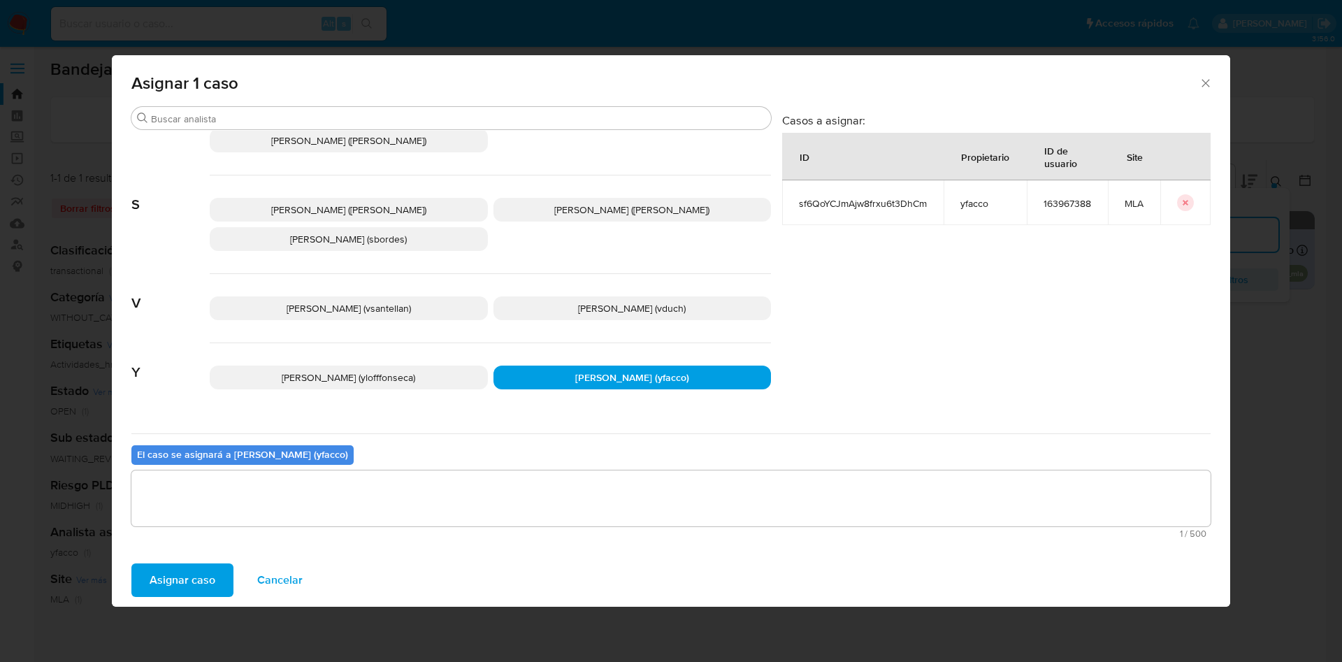
click at [166, 574] on span "Asignar caso" at bounding box center [183, 580] width 66 height 31
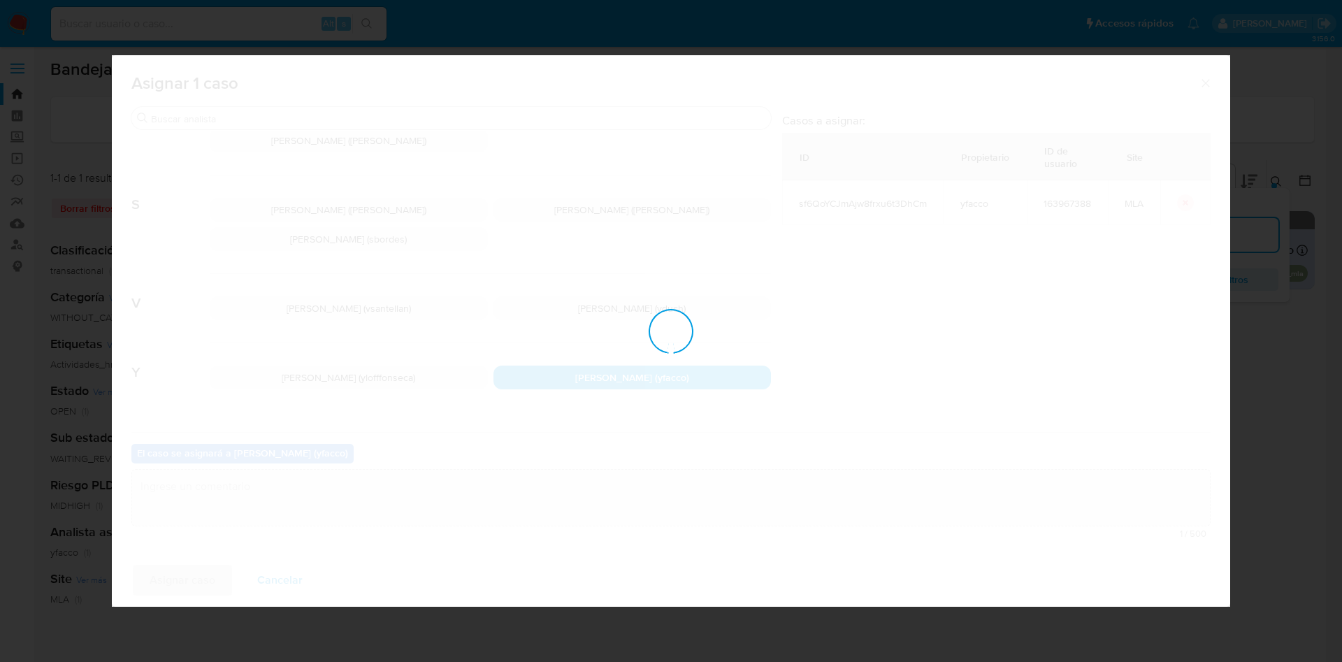
checkbox input "false"
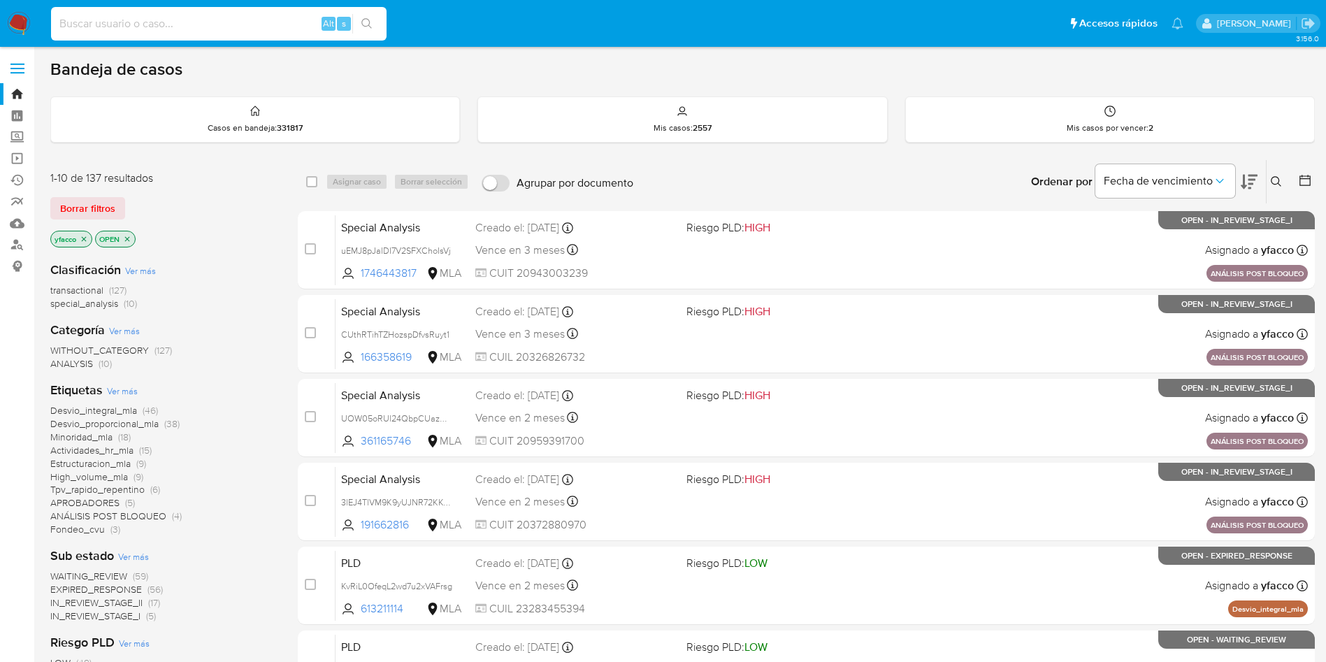
click at [257, 24] on input at bounding box center [219, 24] width 336 height 18
paste input "R6i7QiuZVTk3wdhQ2XqyNMUh"
type input "R6i7QiuZVTk3wdhQ2XqyNMUh"
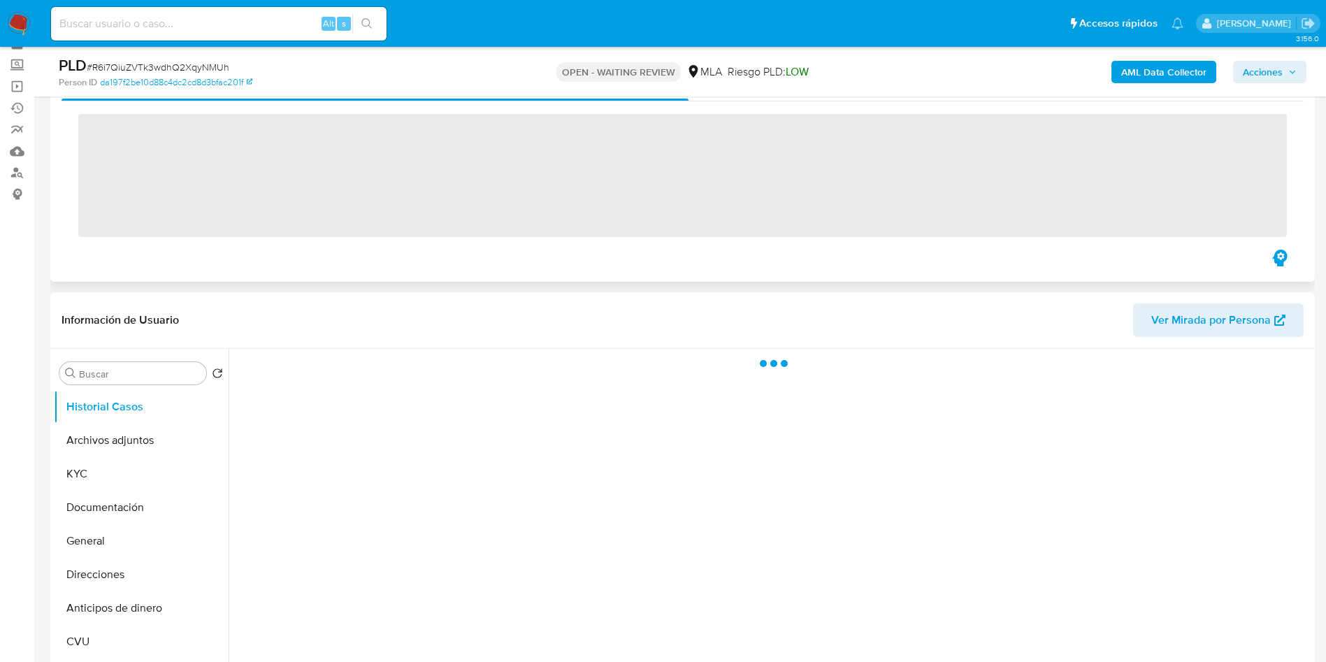
scroll to position [105, 0]
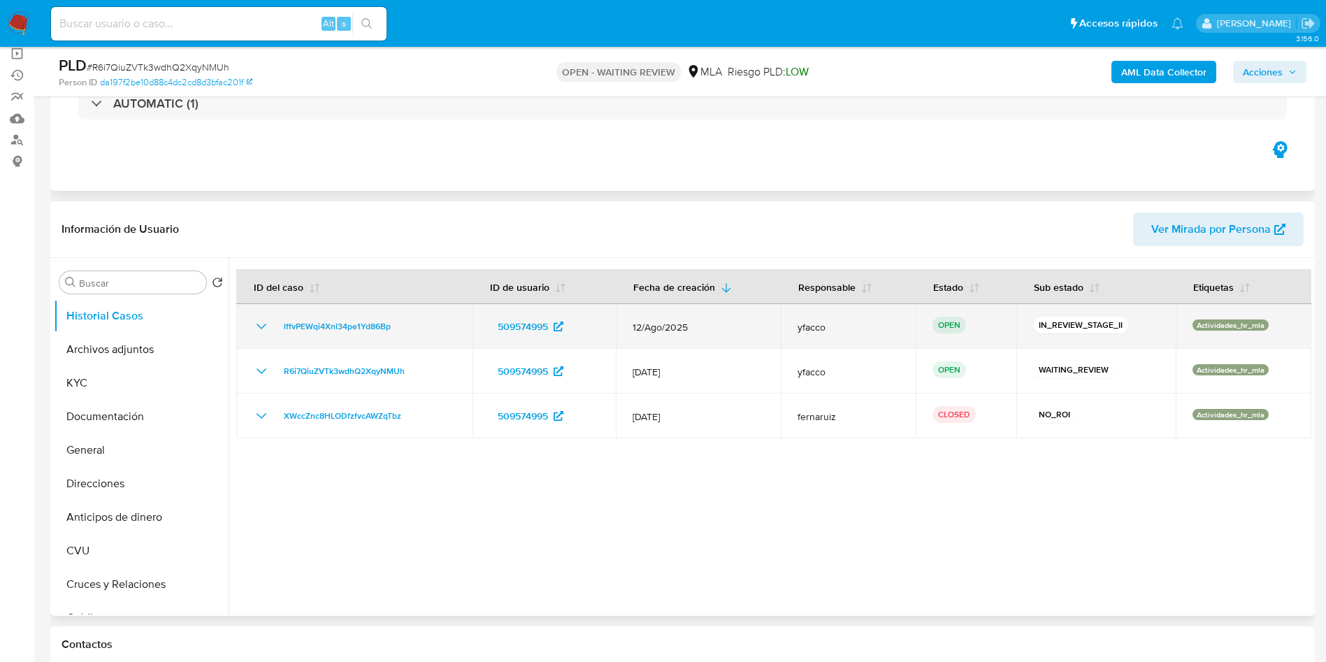
select select "10"
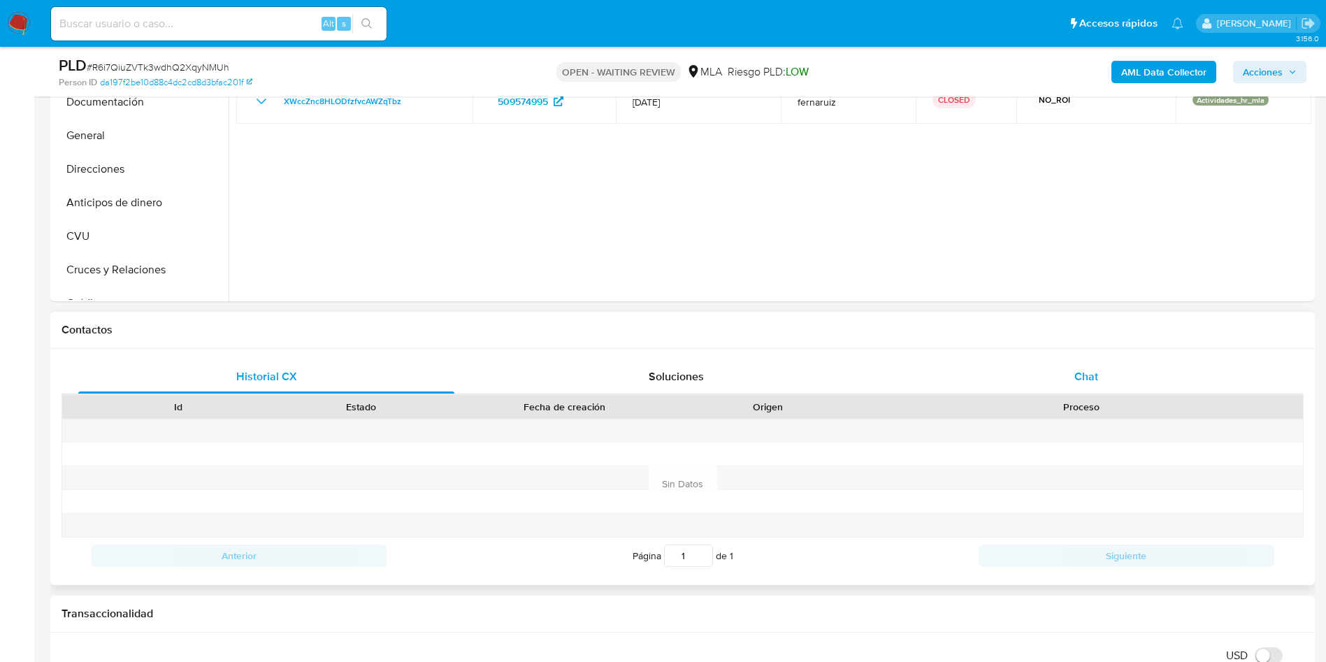
click at [1105, 375] on div "Chat" at bounding box center [1086, 377] width 376 height 34
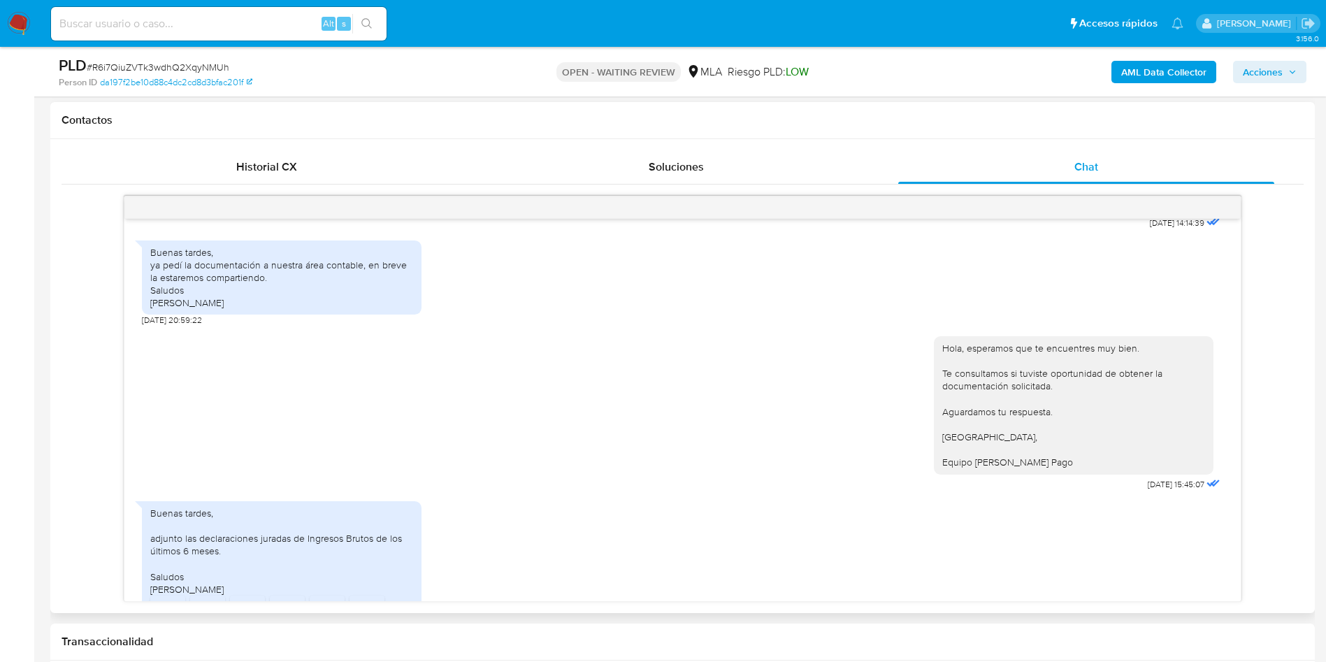
scroll to position [1734, 0]
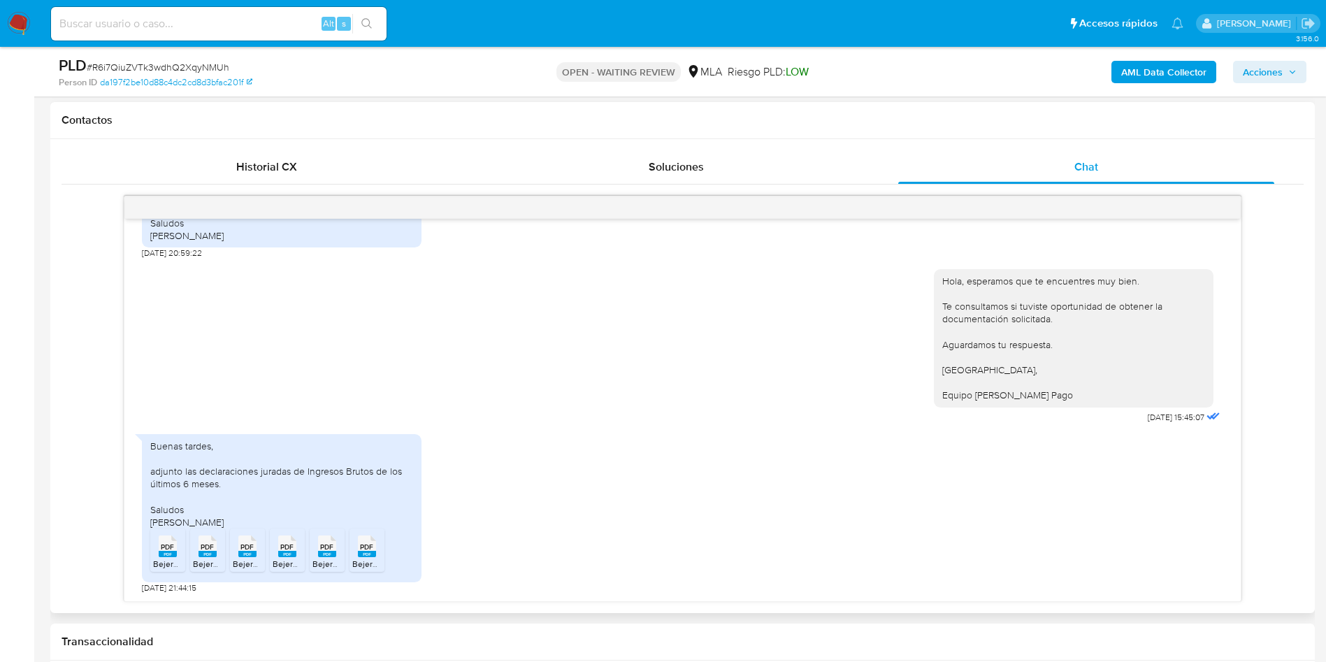
click at [159, 556] on rect at bounding box center [168, 554] width 18 height 6
click at [203, 559] on span "Bejerman IIBB 06-2025 DDJJ.pdf" at bounding box center [255, 564] width 124 height 12
drag, startPoint x: 246, startPoint y: 554, endPoint x: 269, endPoint y: 546, distance: 24.3
click at [246, 554] on rect at bounding box center [247, 554] width 18 height 6
click at [290, 542] on span "PDF" at bounding box center [286, 546] width 13 height 9
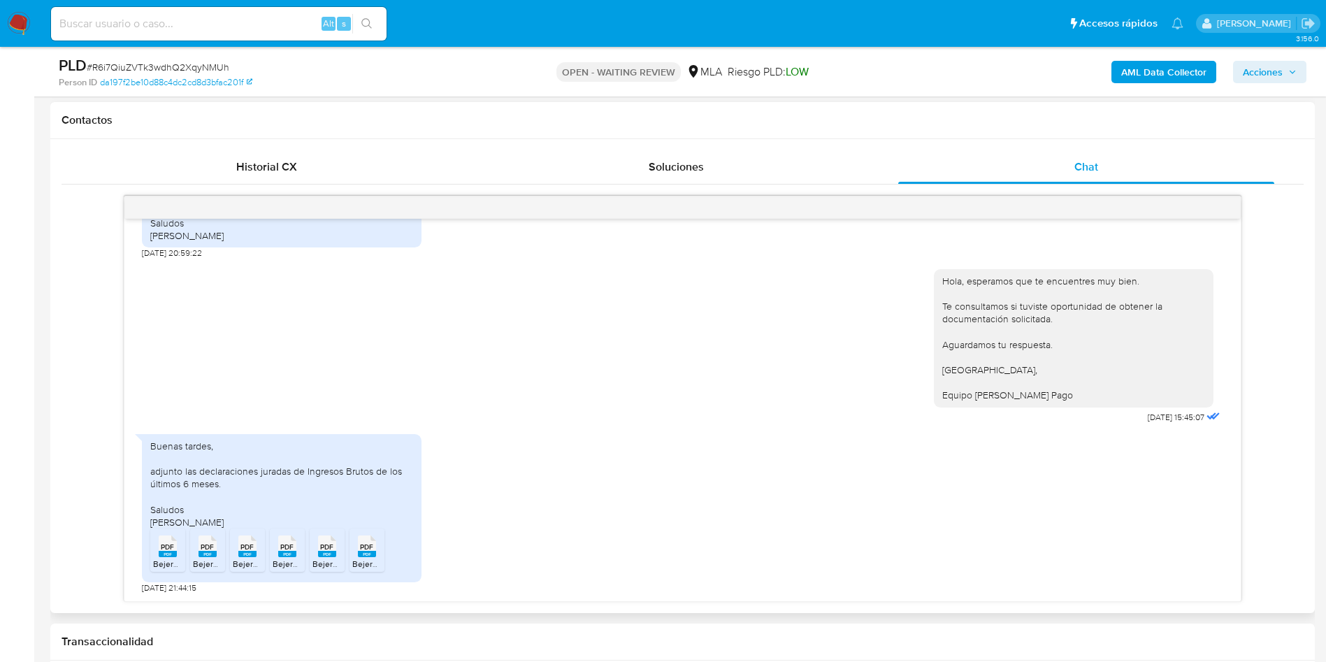
click at [337, 553] on div "PDF PDF" at bounding box center [326, 544] width 29 height 27
click at [363, 551] on span "PDF" at bounding box center [366, 546] width 13 height 9
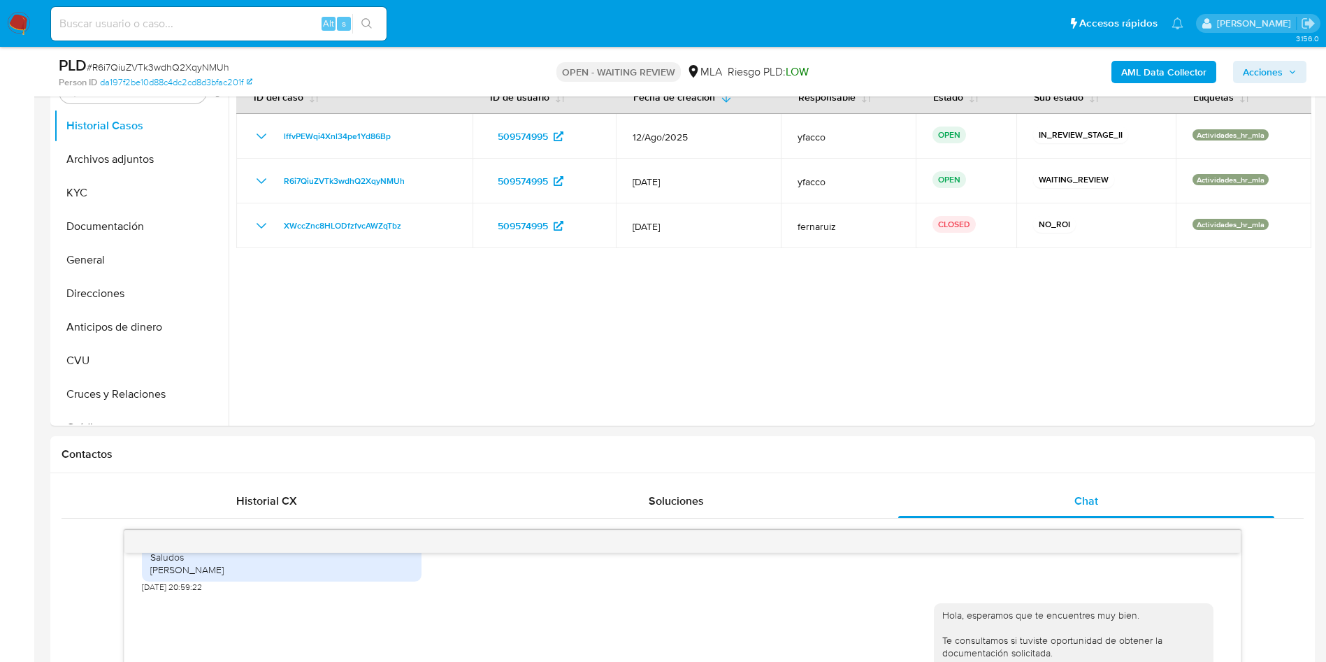
scroll to position [105, 0]
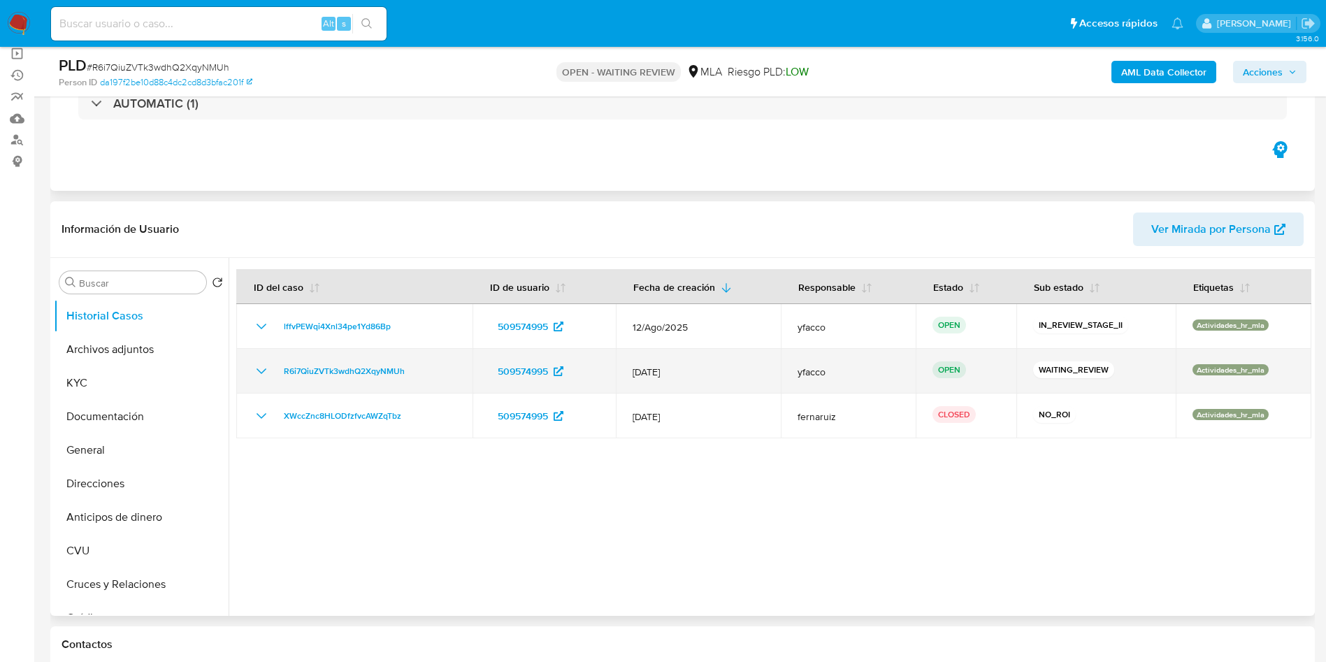
drag, startPoint x: 276, startPoint y: 374, endPoint x: 412, endPoint y: 373, distance: 135.6
click at [412, 373] on div "R6i7QiuZVTk3wdhQ2XqyNMUh" at bounding box center [354, 371] width 203 height 17
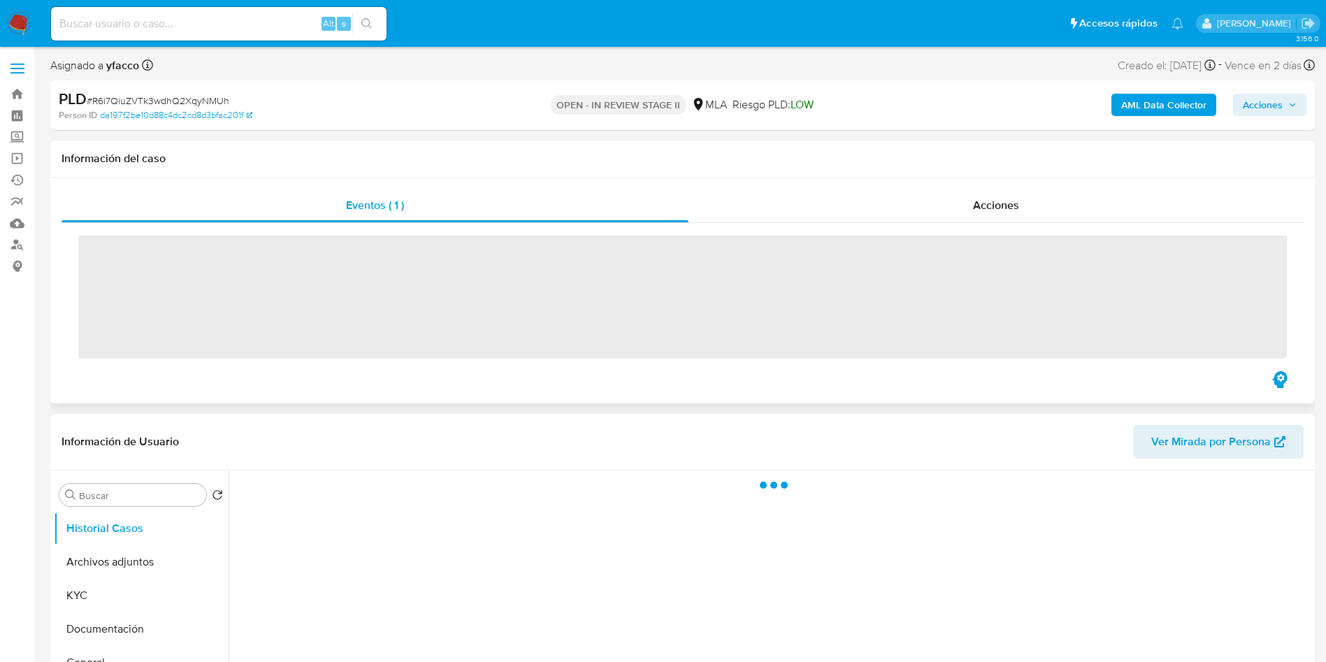
scroll to position [210, 0]
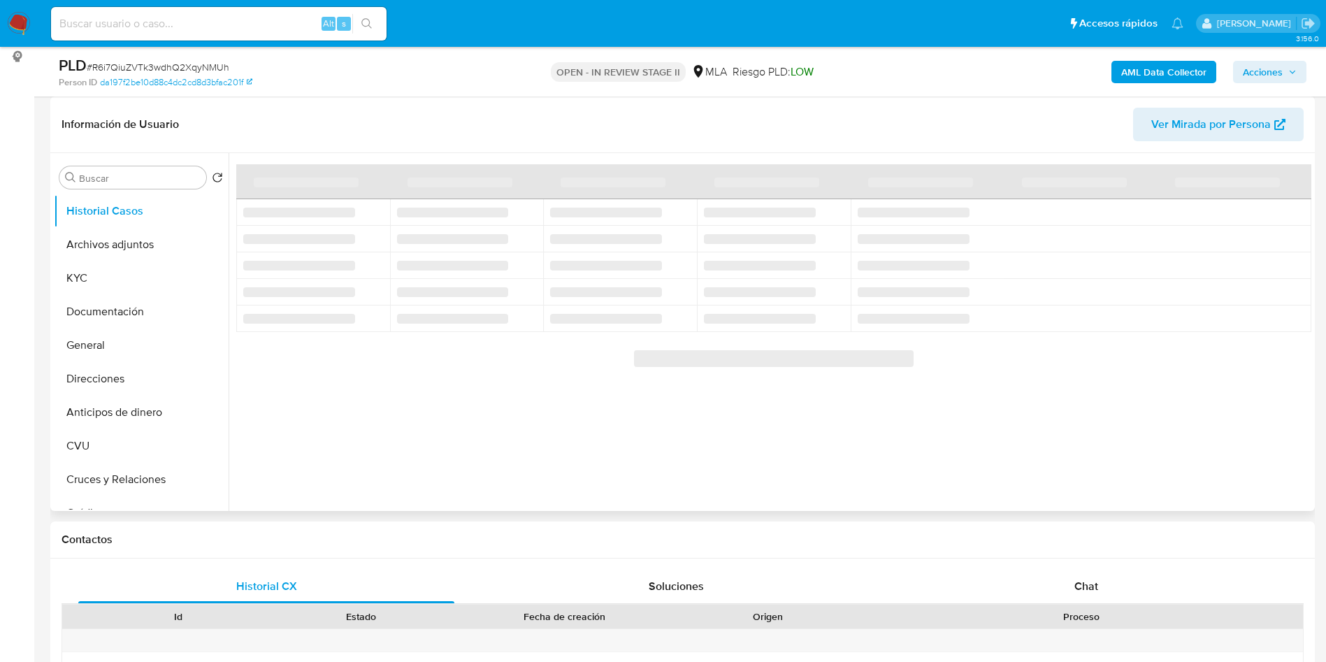
select select "10"
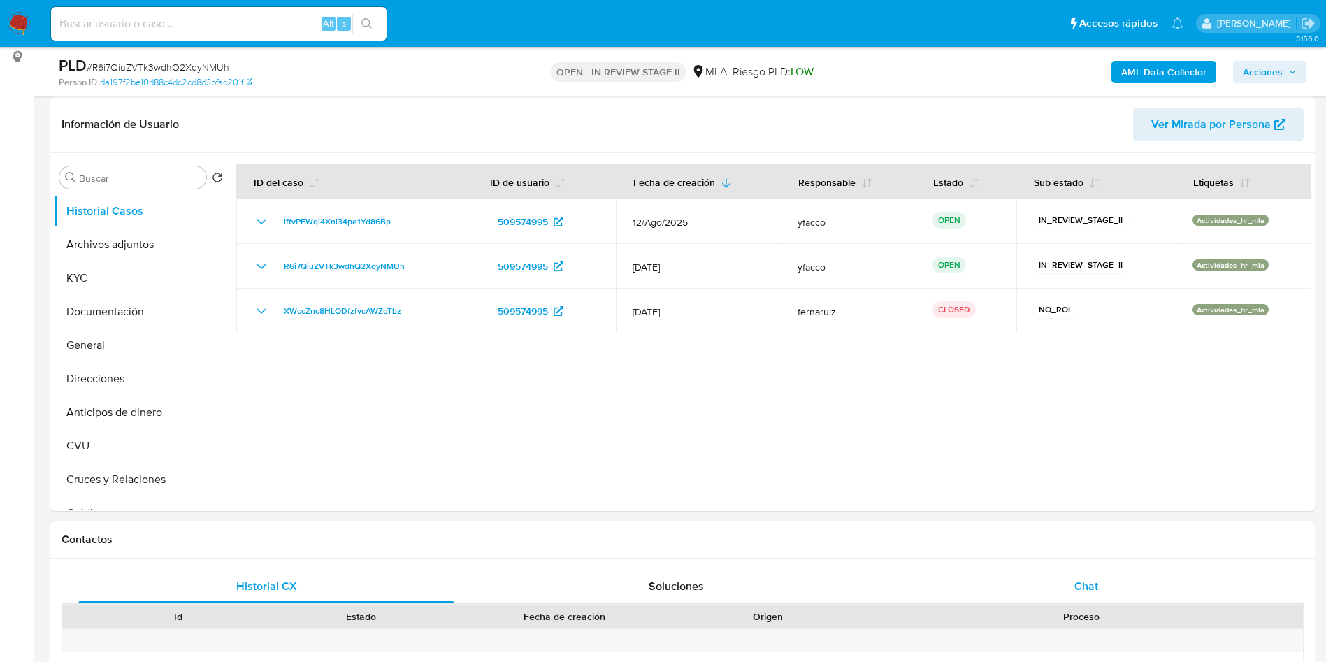
click at [1091, 582] on span "Chat" at bounding box center [1086, 586] width 24 height 16
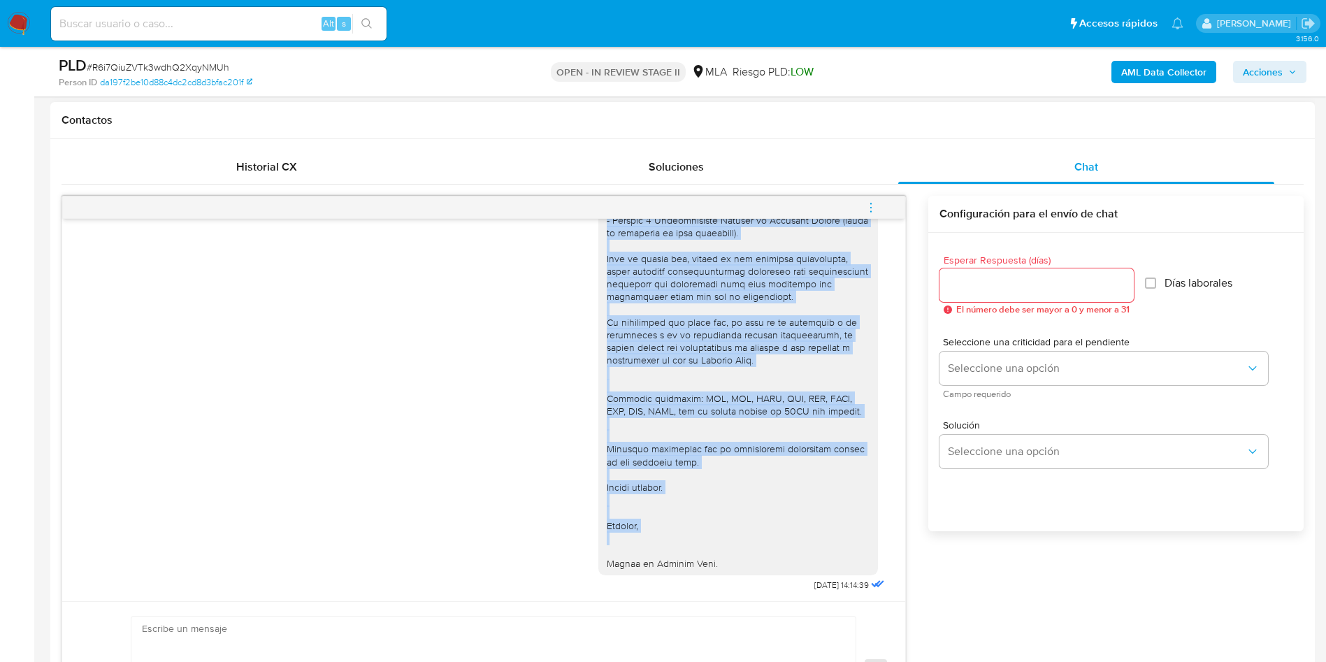
scroll to position [1314, 0]
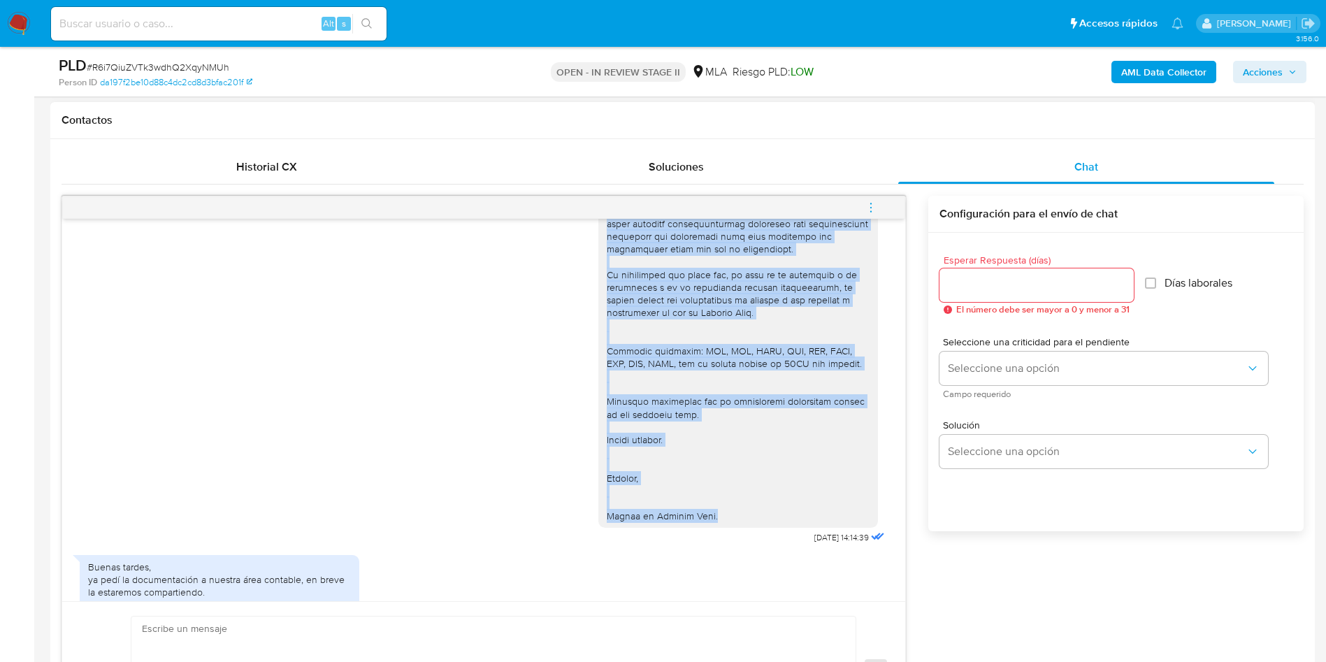
drag, startPoint x: 591, startPoint y: 330, endPoint x: 721, endPoint y: 556, distance: 260.2
click at [721, 522] on div at bounding box center [738, 287] width 263 height 470
copy div "Te informamos que la documentación enviada no es suficiente para respaldar los …"
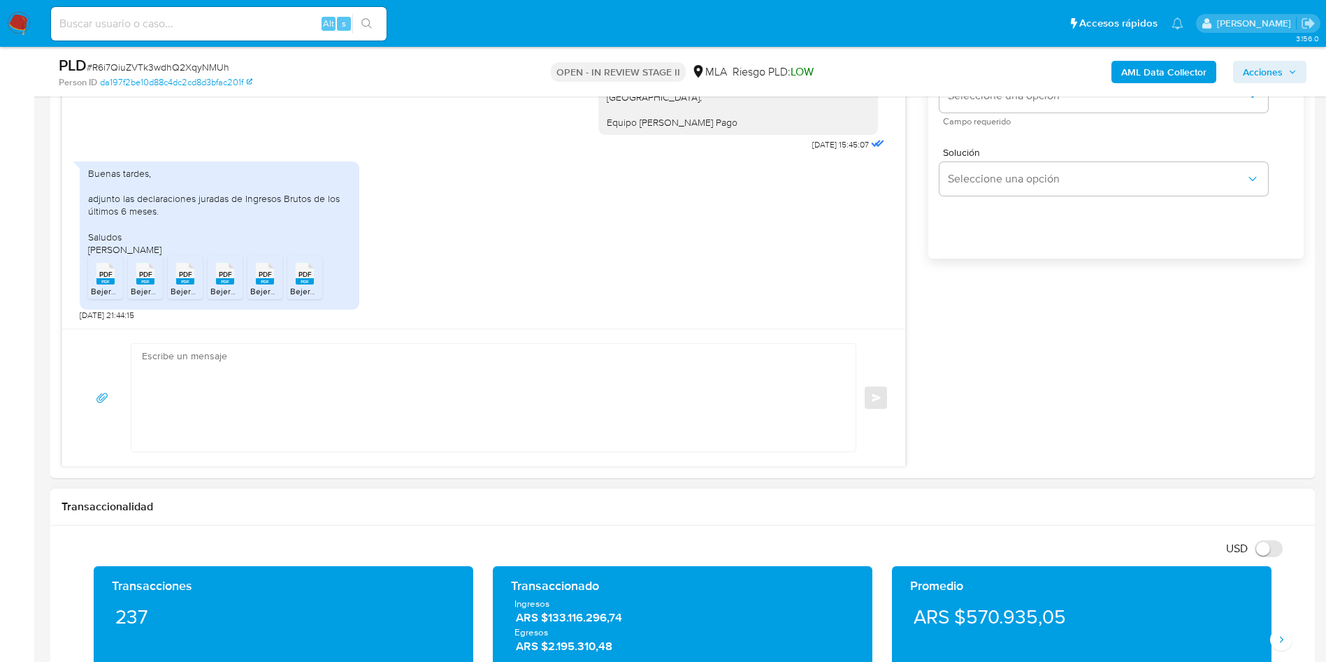
scroll to position [1049, 0]
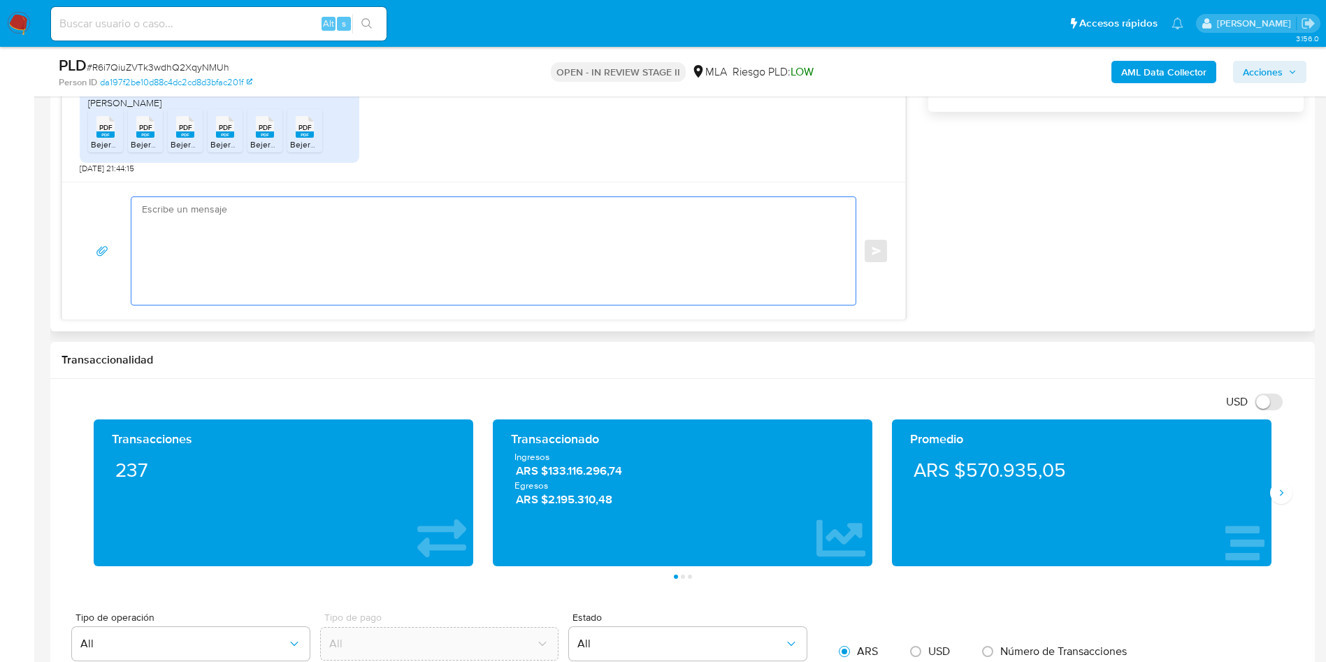
paste textarea "Te informamos que la documentación enviada no es suficiente para respaldar los …"
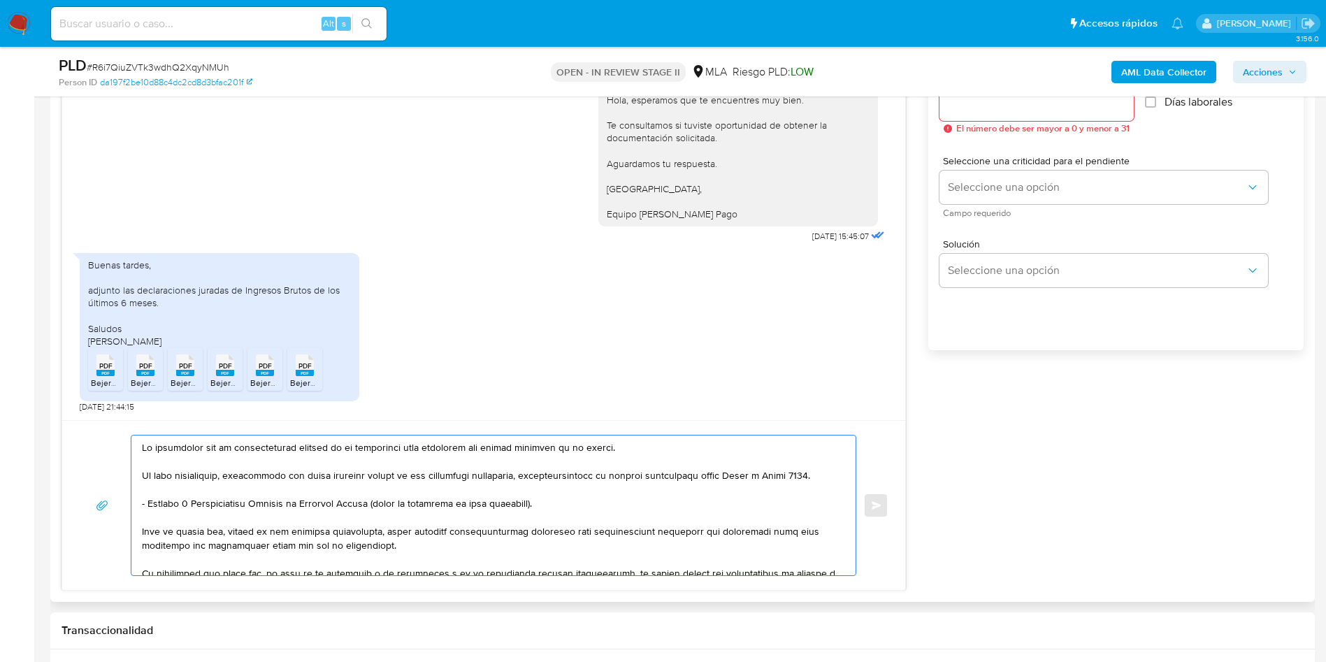
scroll to position [944, 0]
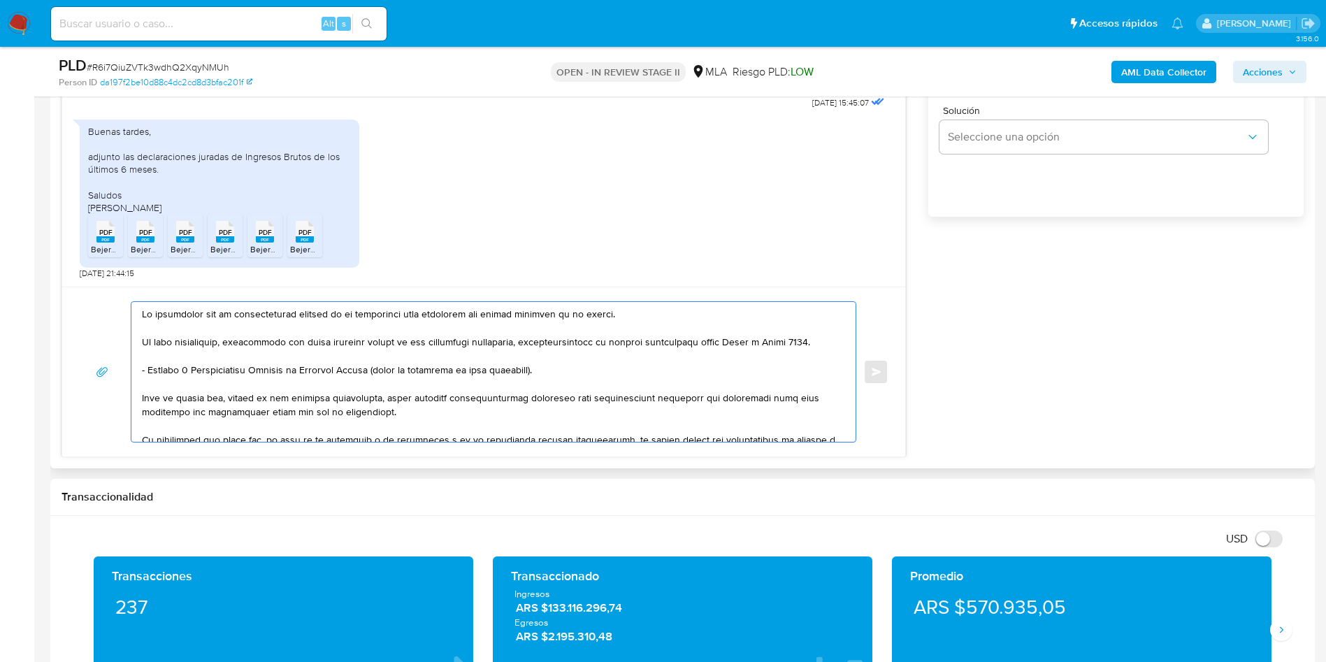
click at [145, 312] on textarea at bounding box center [490, 372] width 696 height 140
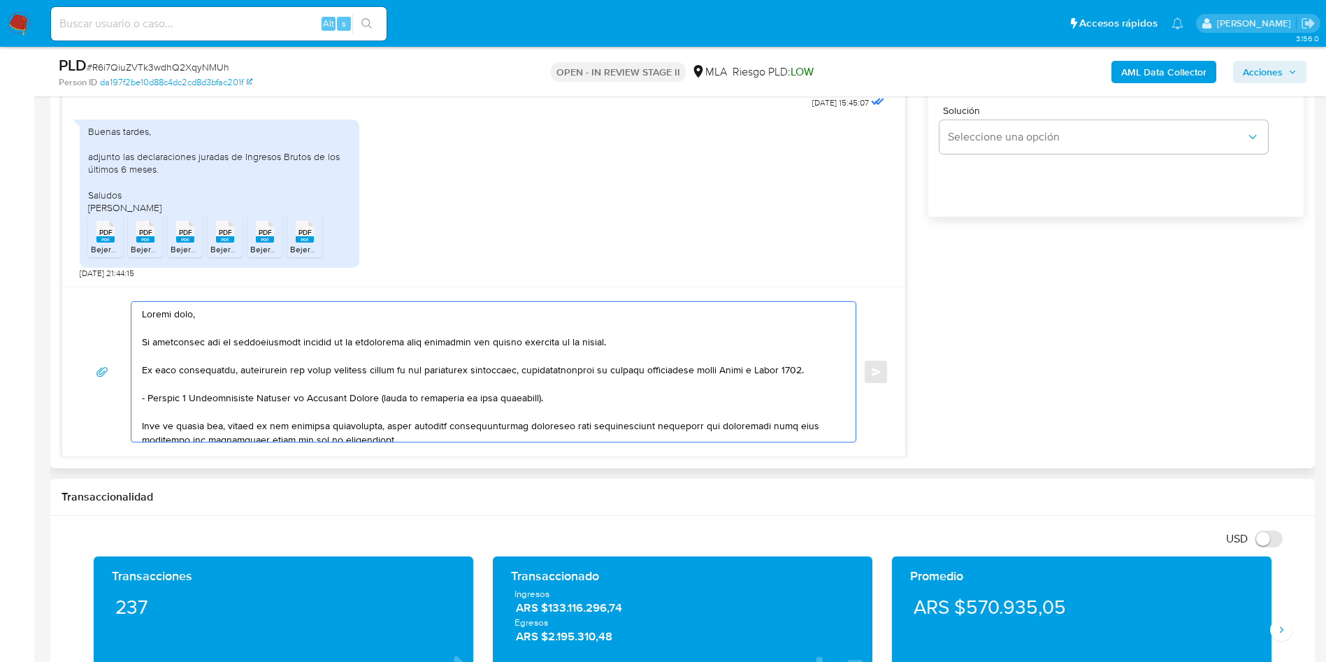
drag, startPoint x: 367, startPoint y: 341, endPoint x: 408, endPoint y: 337, distance: 41.5
click at [408, 337] on textarea at bounding box center [490, 372] width 696 height 140
click at [668, 341] on textarea at bounding box center [490, 372] width 696 height 140
drag, startPoint x: 373, startPoint y: 368, endPoint x: 818, endPoint y: 364, distance: 445.3
click at [818, 364] on textarea at bounding box center [490, 372] width 696 height 140
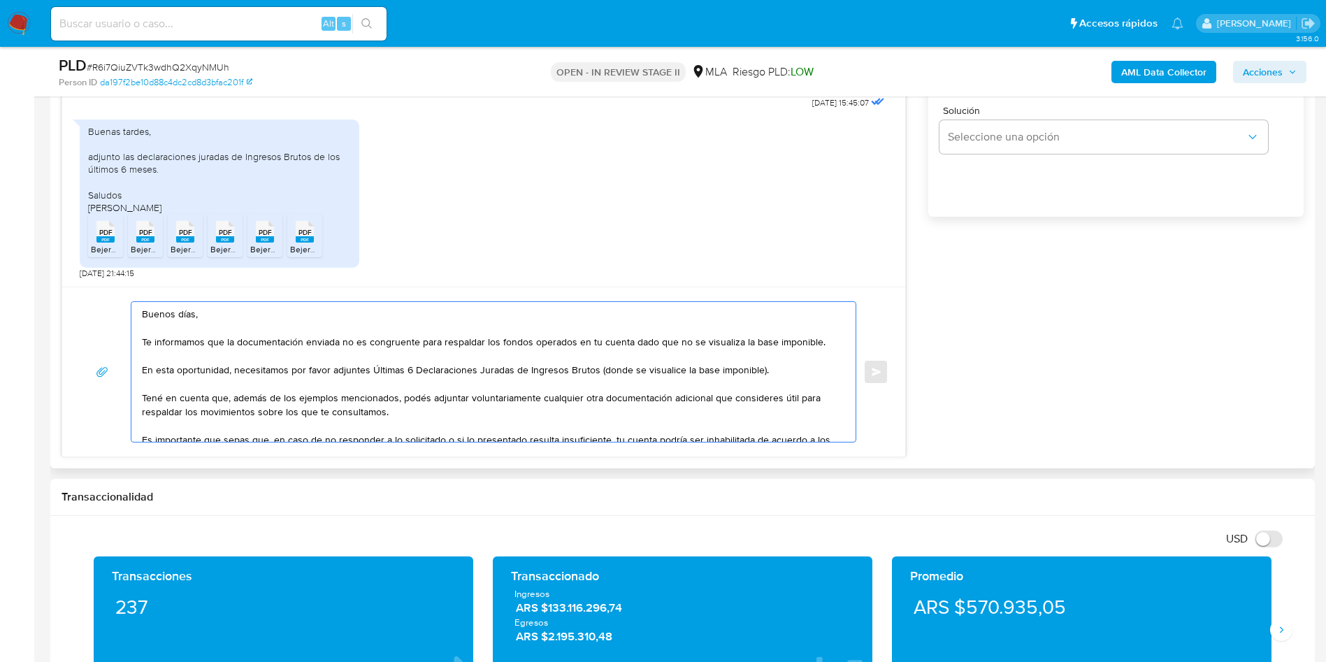
click at [755, 371] on textarea "Buenos días, Te informamos que la documentación enviada no es congruente para r…" at bounding box center [490, 372] width 696 height 140
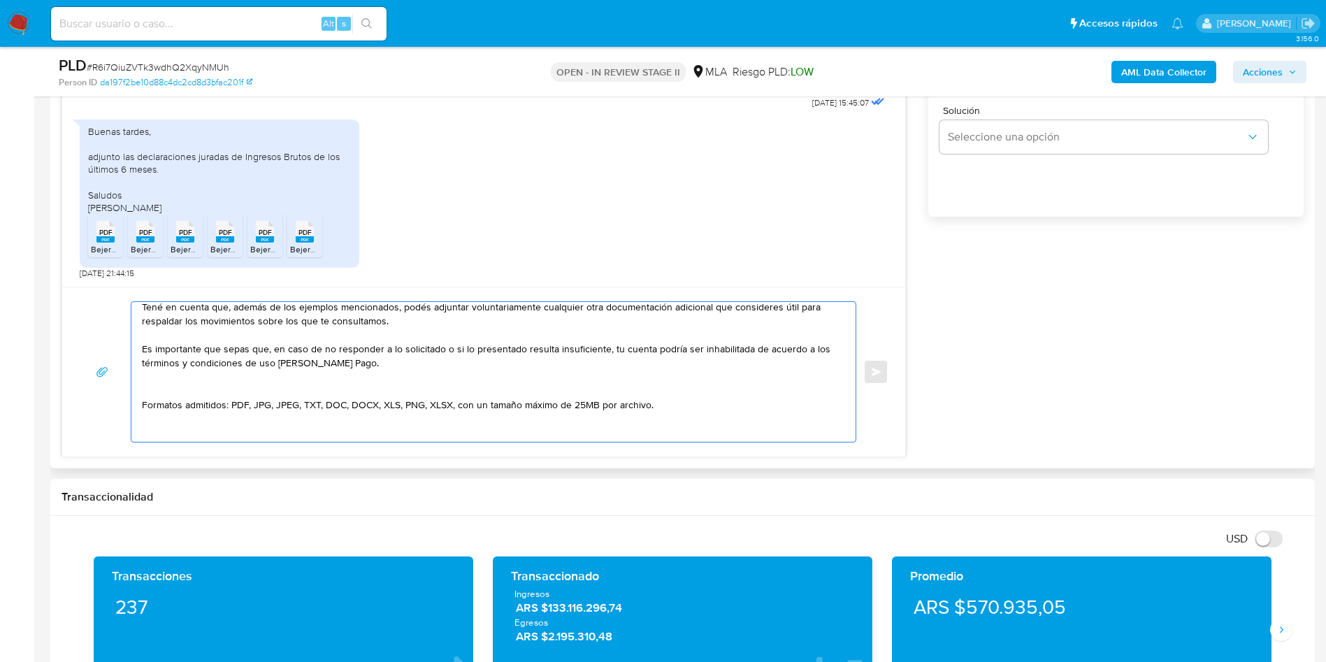
scroll to position [99, 0]
drag, startPoint x: 145, startPoint y: 308, endPoint x: 424, endPoint y: 328, distance: 279.6
click at [424, 328] on textarea "Buenos días, Te informamos que la documentación enviada no es congruente para r…" at bounding box center [490, 372] width 696 height 140
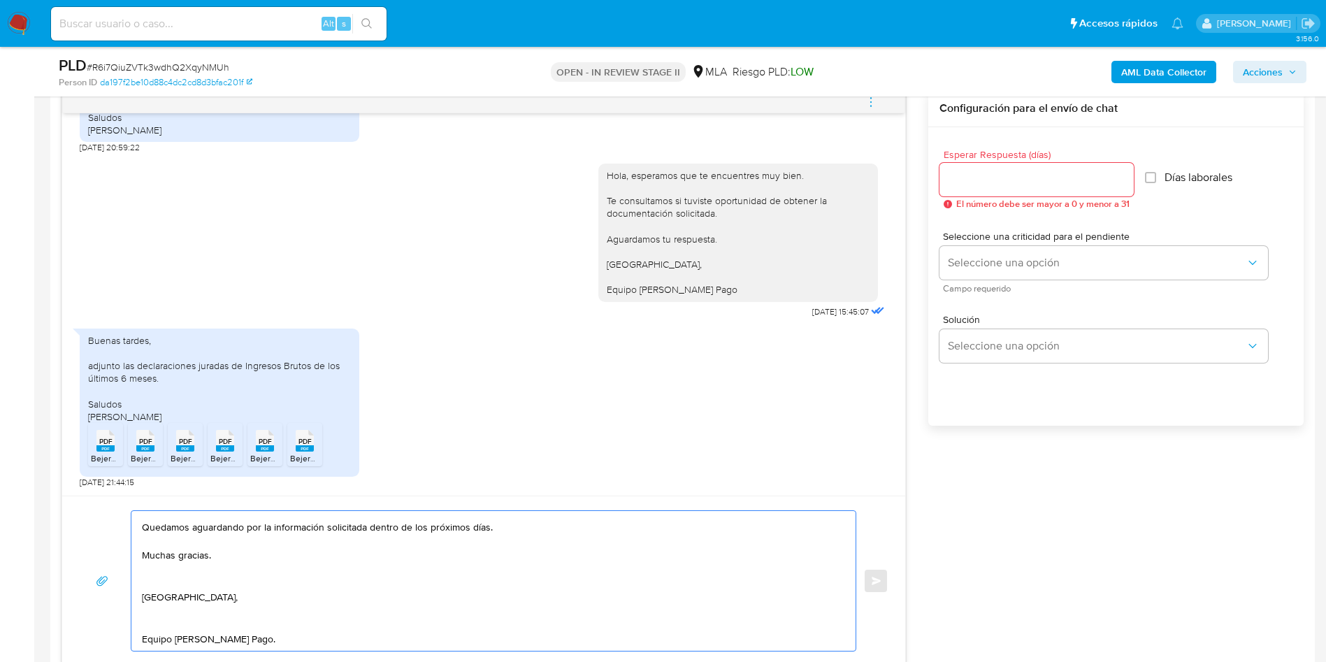
scroll to position [734, 0]
type textarea "Buenos días, Te informamos que la documentación enviada no es congruente para r…"
click at [982, 187] on input "Esperar Respuesta (días)" at bounding box center [1037, 180] width 194 height 18
type input "2"
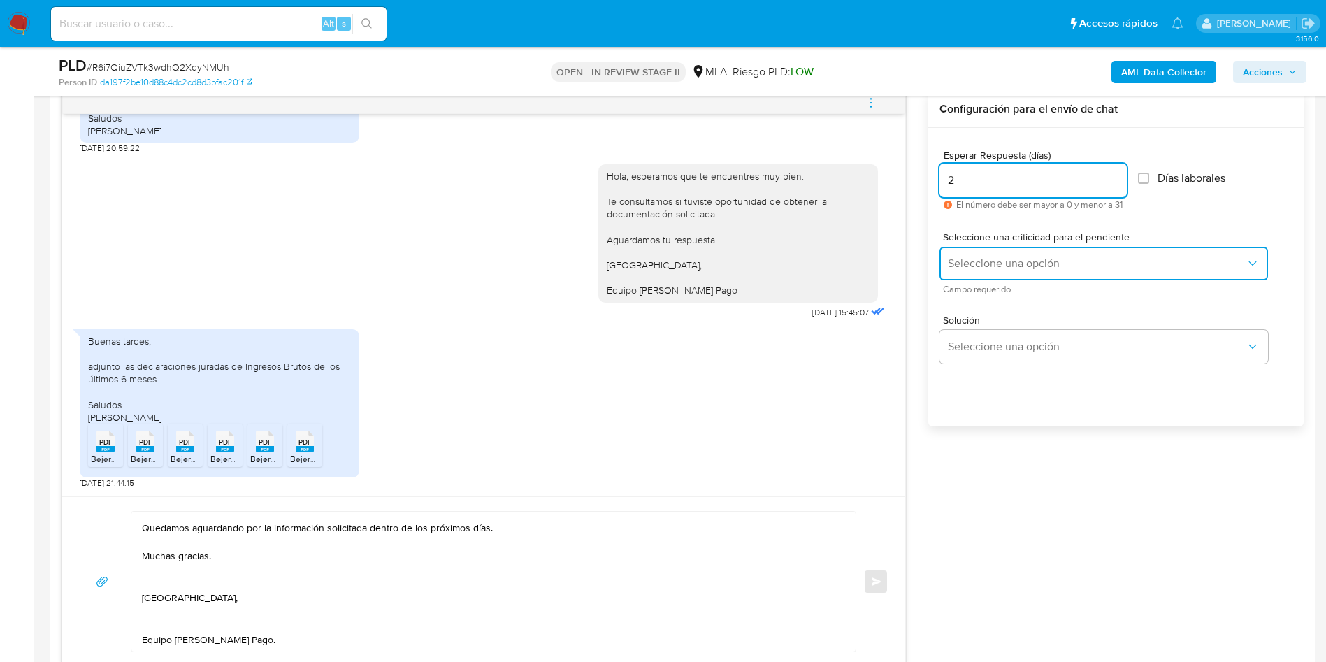
click at [977, 271] on button "Seleccione una opción" at bounding box center [1104, 264] width 329 height 34
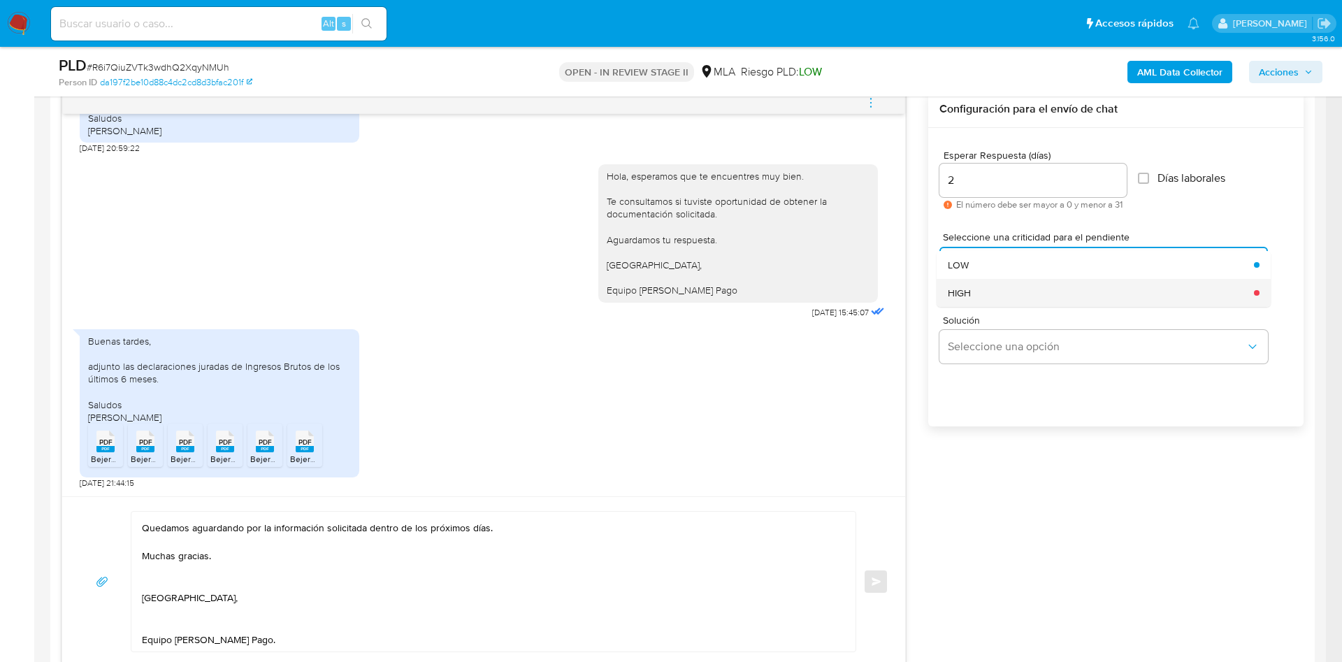
click at [989, 305] on div "HIGH" at bounding box center [1097, 293] width 298 height 28
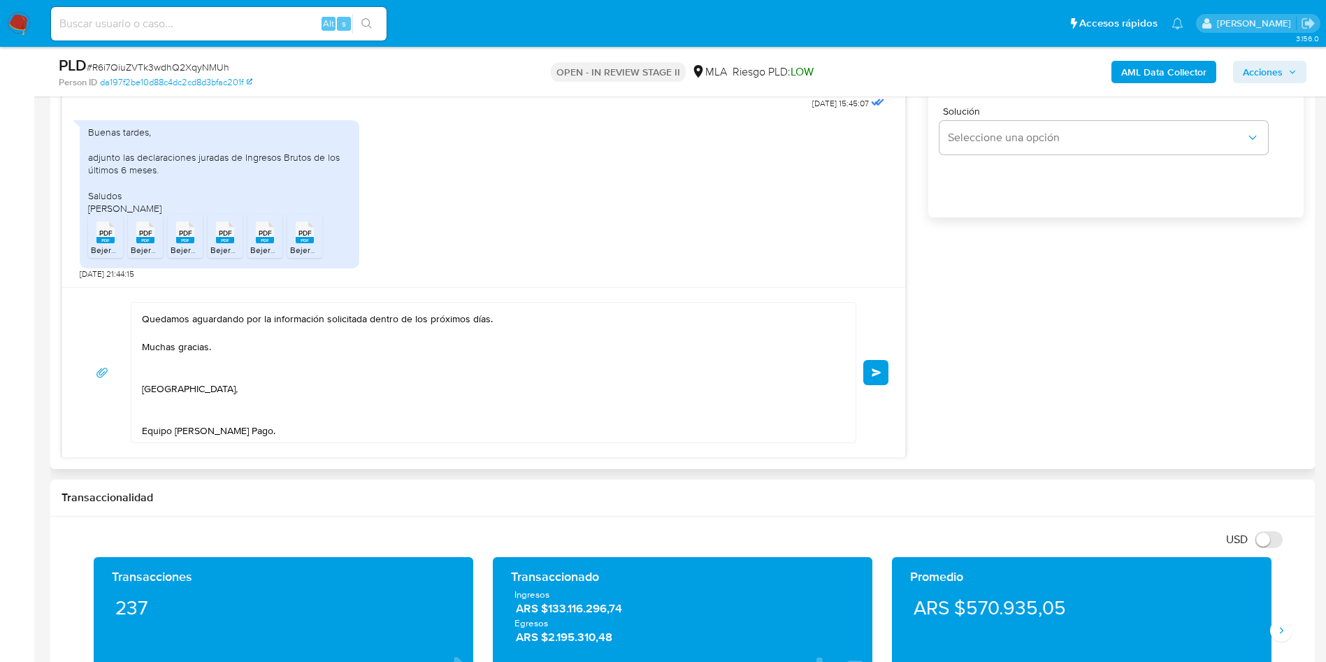
scroll to position [944, 0]
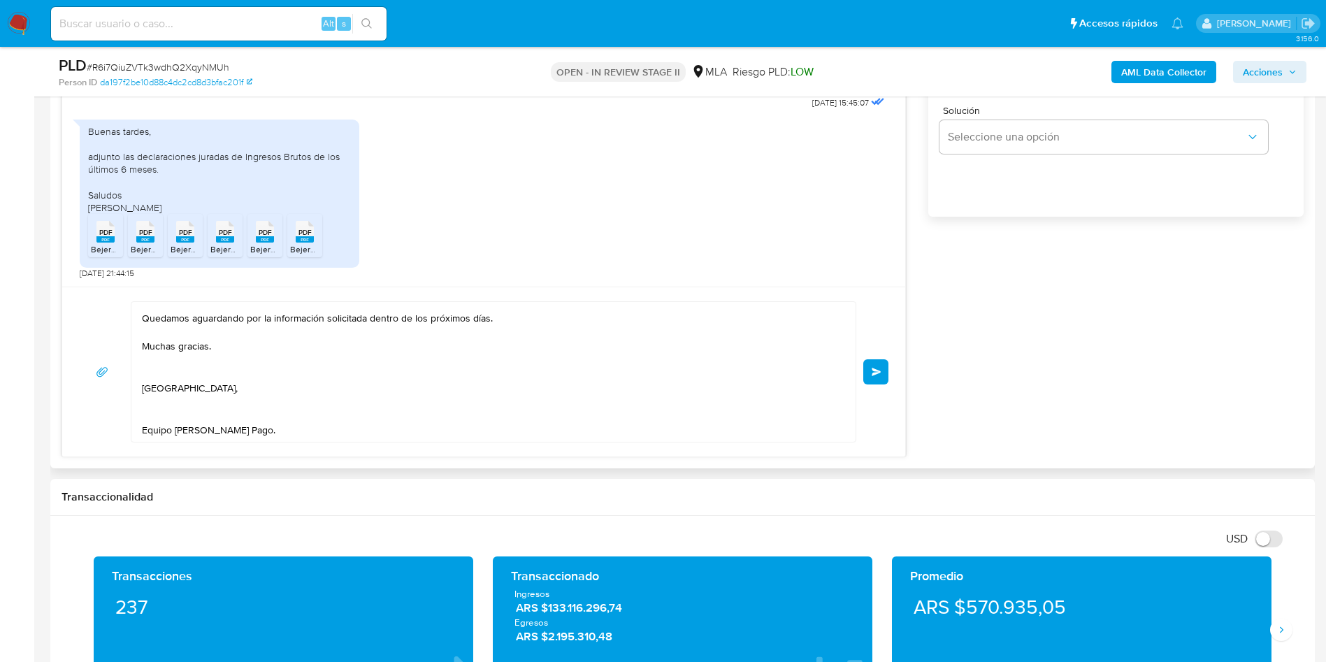
click at [877, 371] on span "Enviar" at bounding box center [877, 372] width 10 height 8
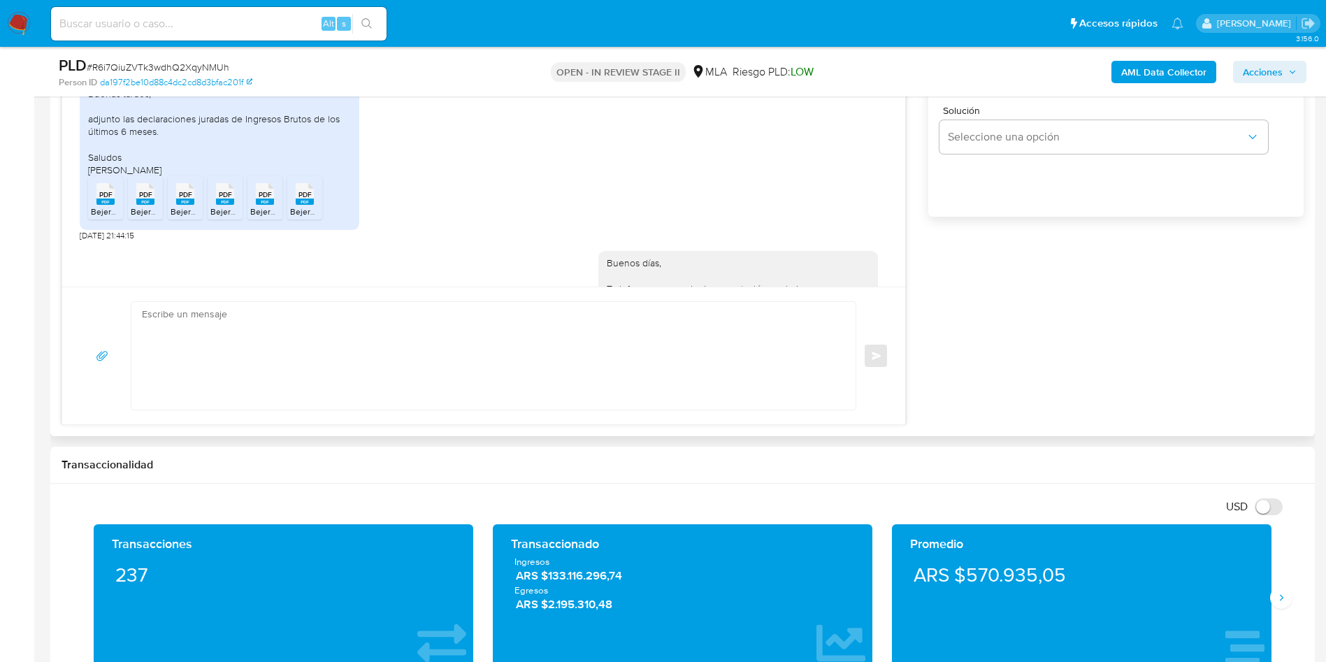
scroll to position [2156, 0]
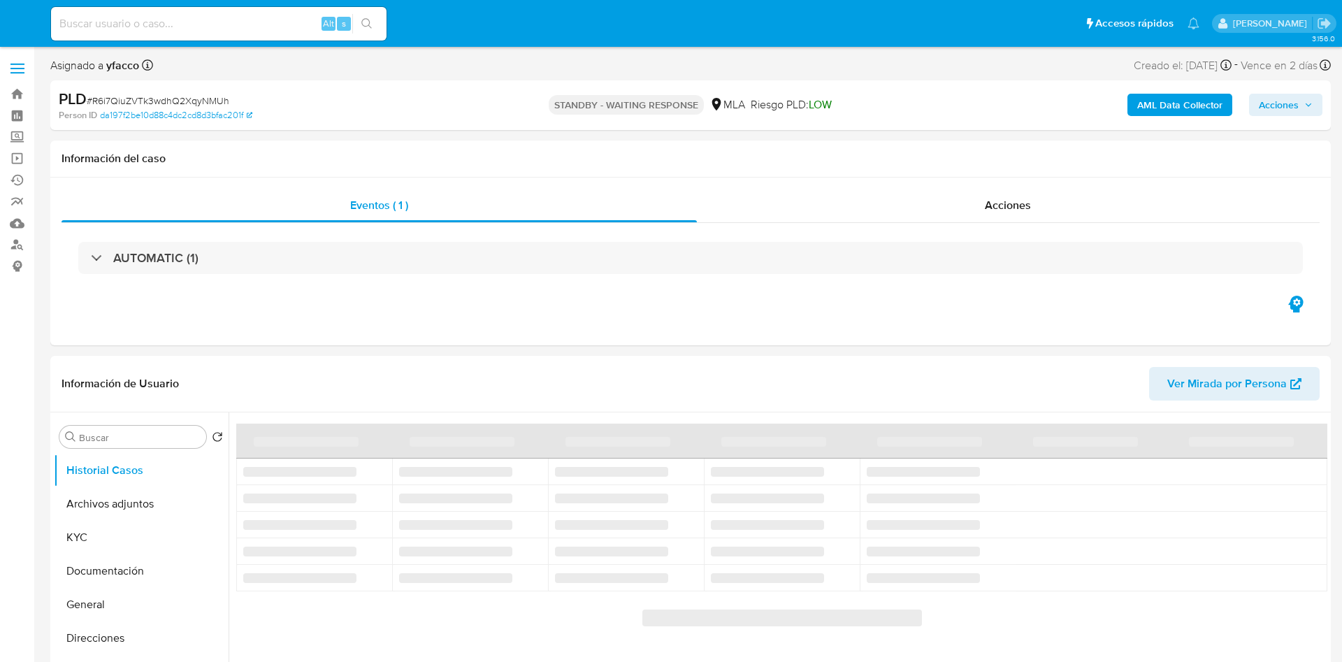
select select "10"
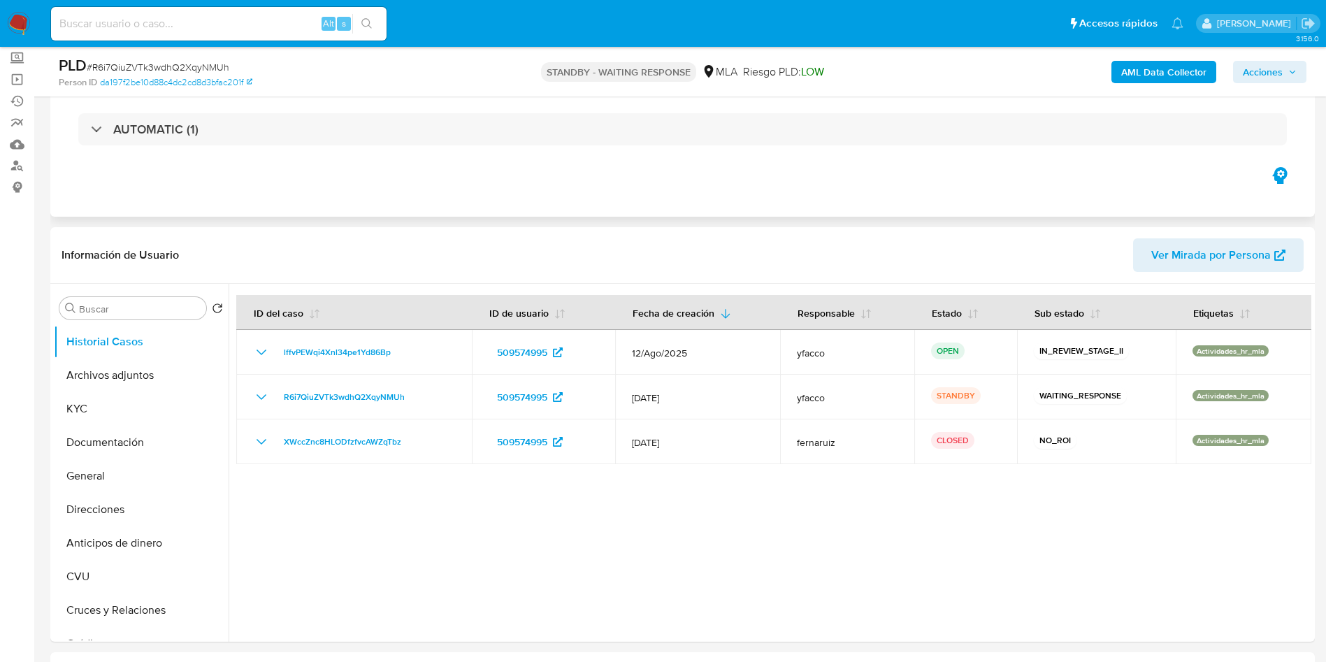
scroll to position [105, 0]
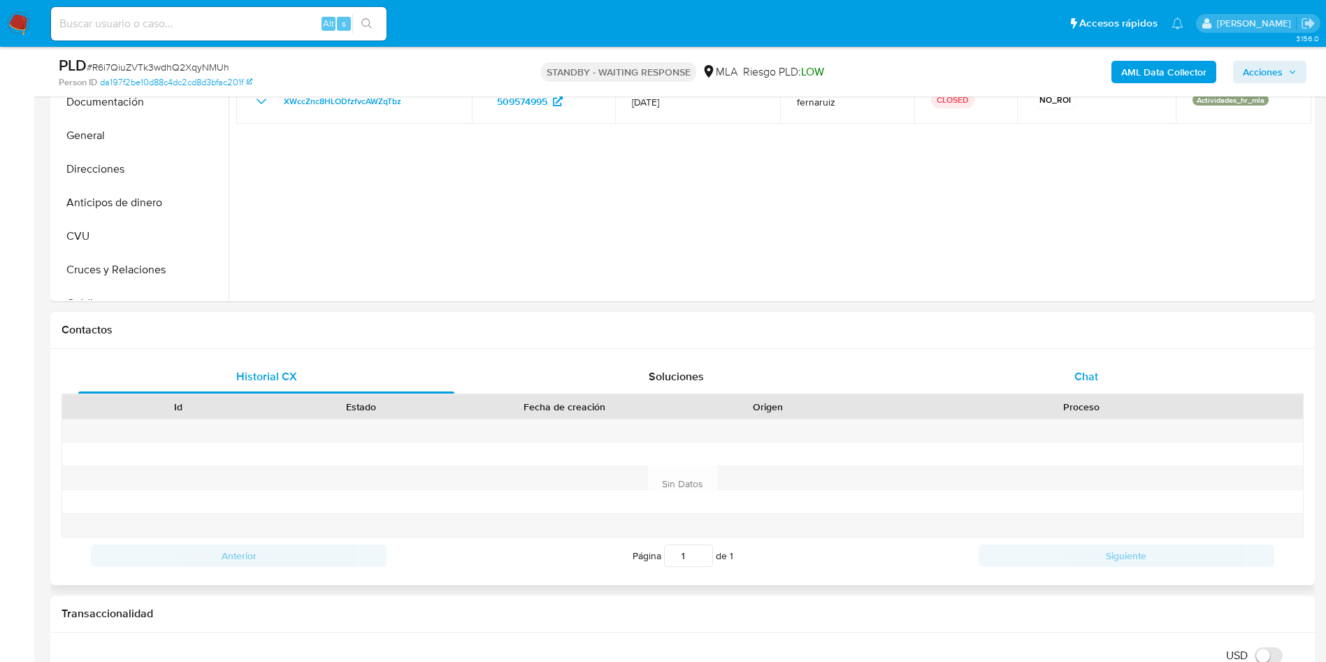
click at [1083, 387] on div "Chat" at bounding box center [1086, 377] width 376 height 34
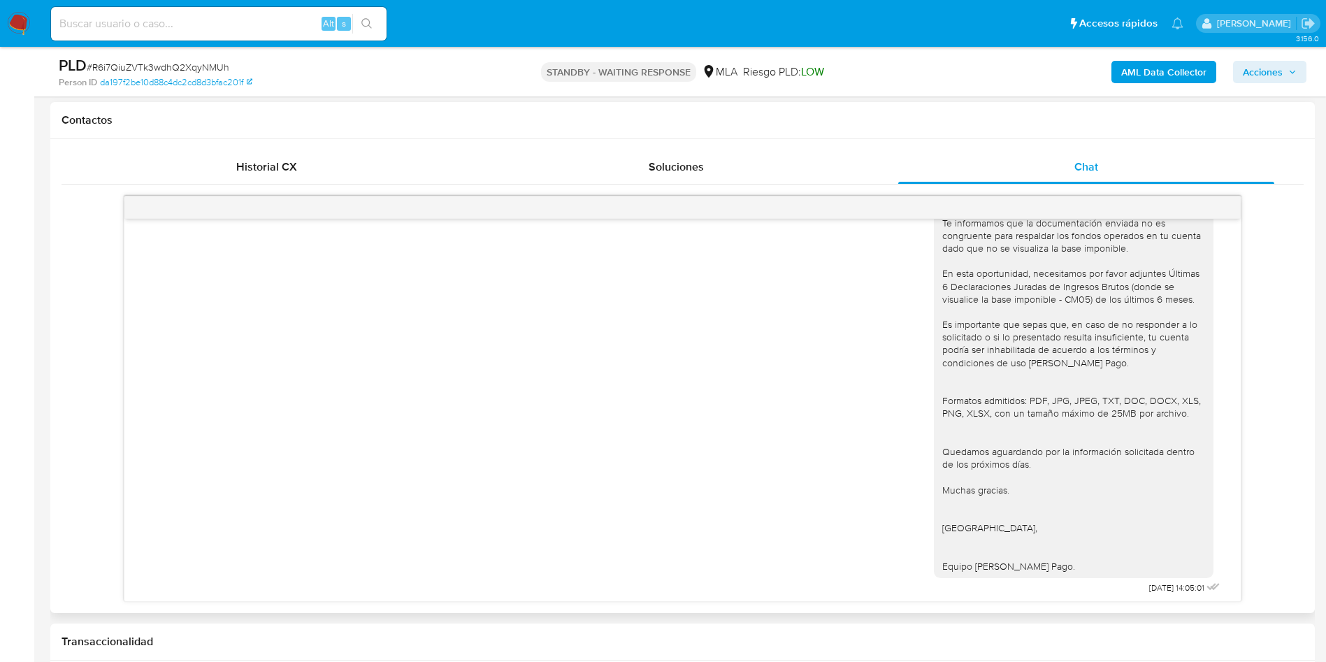
scroll to position [2156, 0]
click at [284, 36] on div "Alt s" at bounding box center [219, 24] width 336 height 34
click at [281, 25] on input at bounding box center [219, 24] width 336 height 18
paste input "sf6QoYCJmAjw8frxu6t3DhCm"
type input "sf6QoYCJmAjw8frxu6t3DhCm"
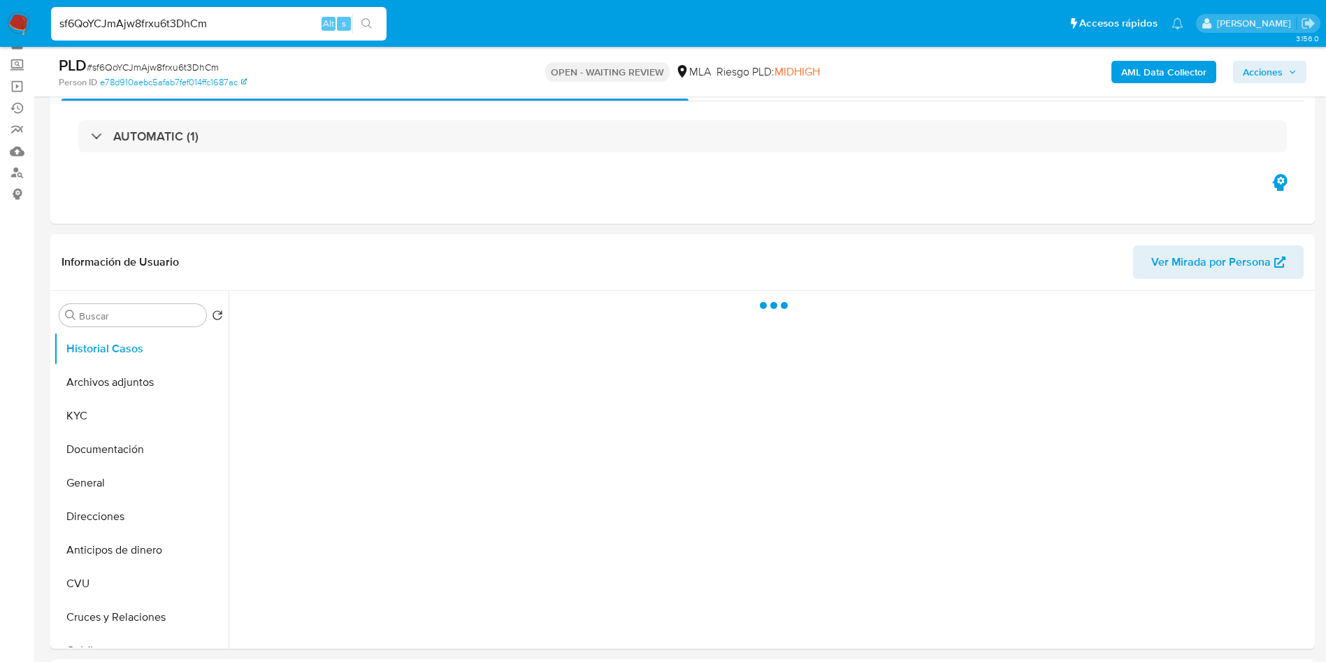
scroll to position [105, 0]
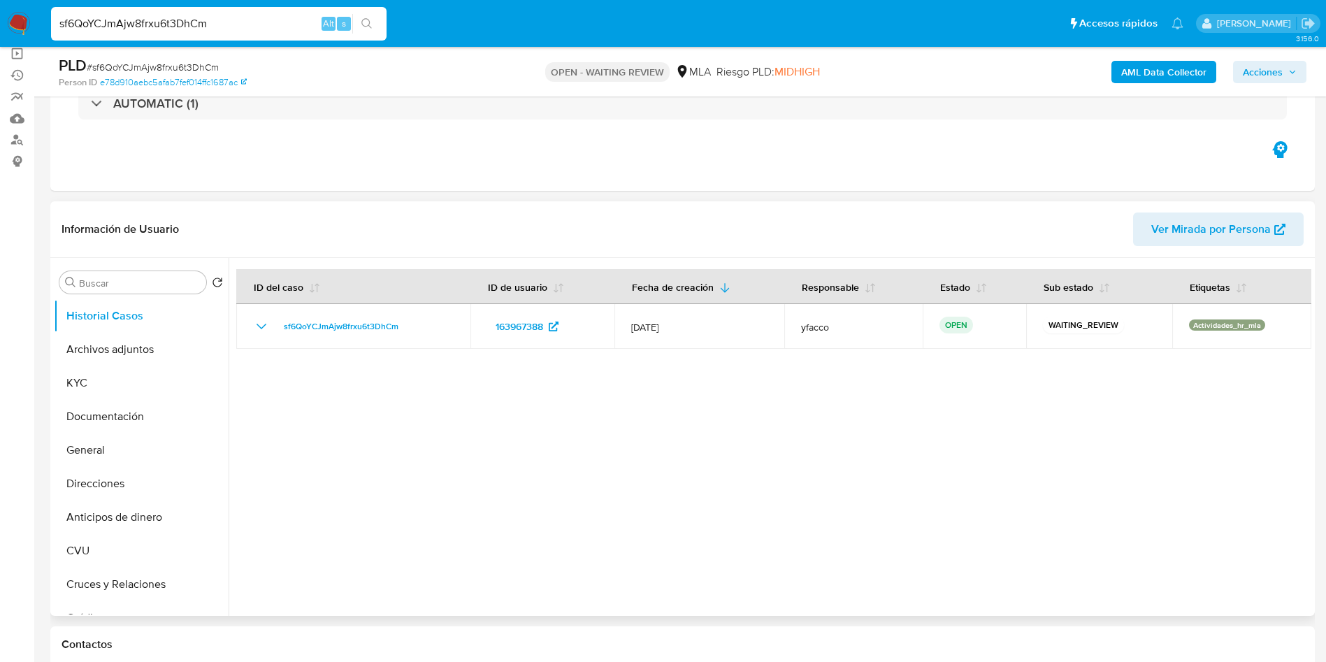
select select "10"
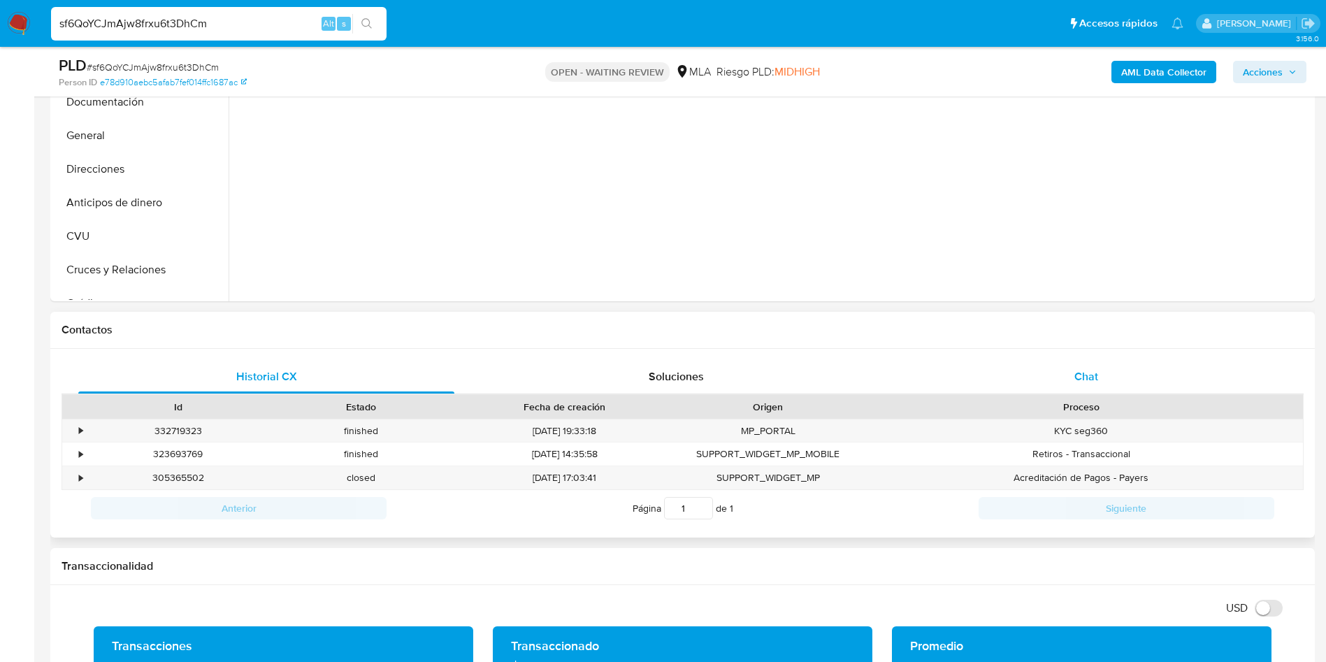
click at [1061, 373] on div "Chat" at bounding box center [1086, 377] width 376 height 34
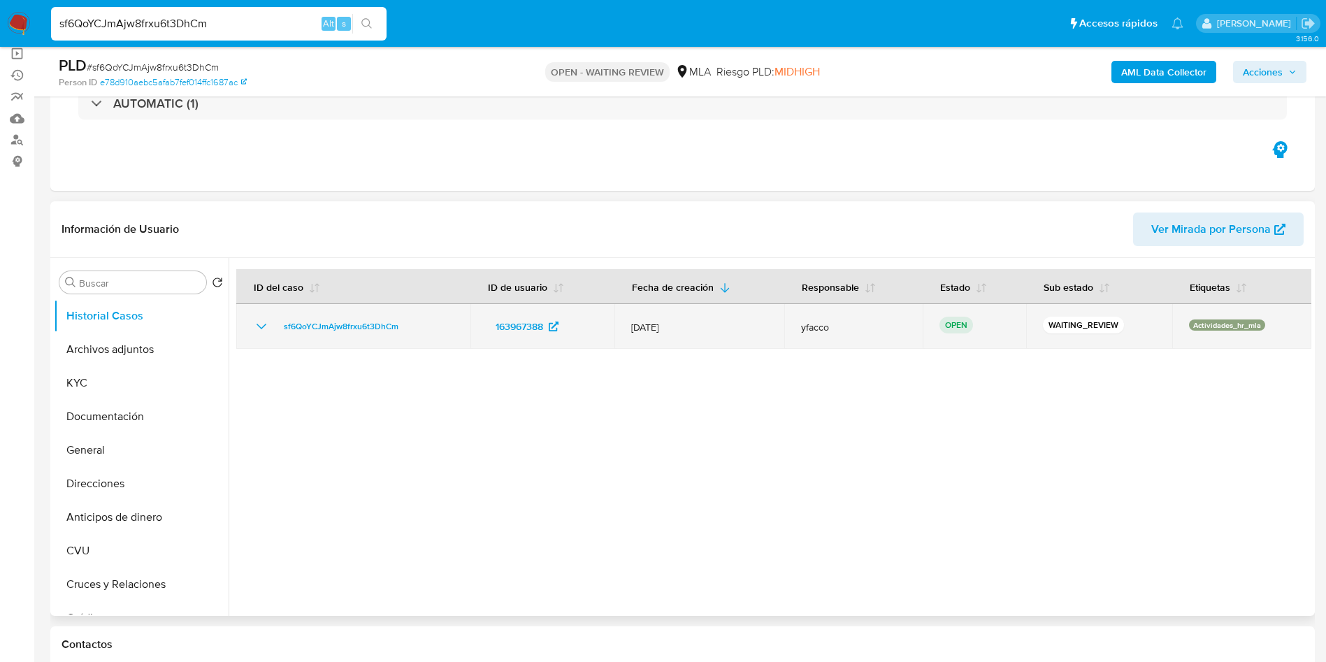
drag, startPoint x: 275, startPoint y: 333, endPoint x: 421, endPoint y: 324, distance: 146.3
click at [421, 324] on div "sf6QoYCJmAjw8frxu6t3DhCm" at bounding box center [353, 326] width 201 height 17
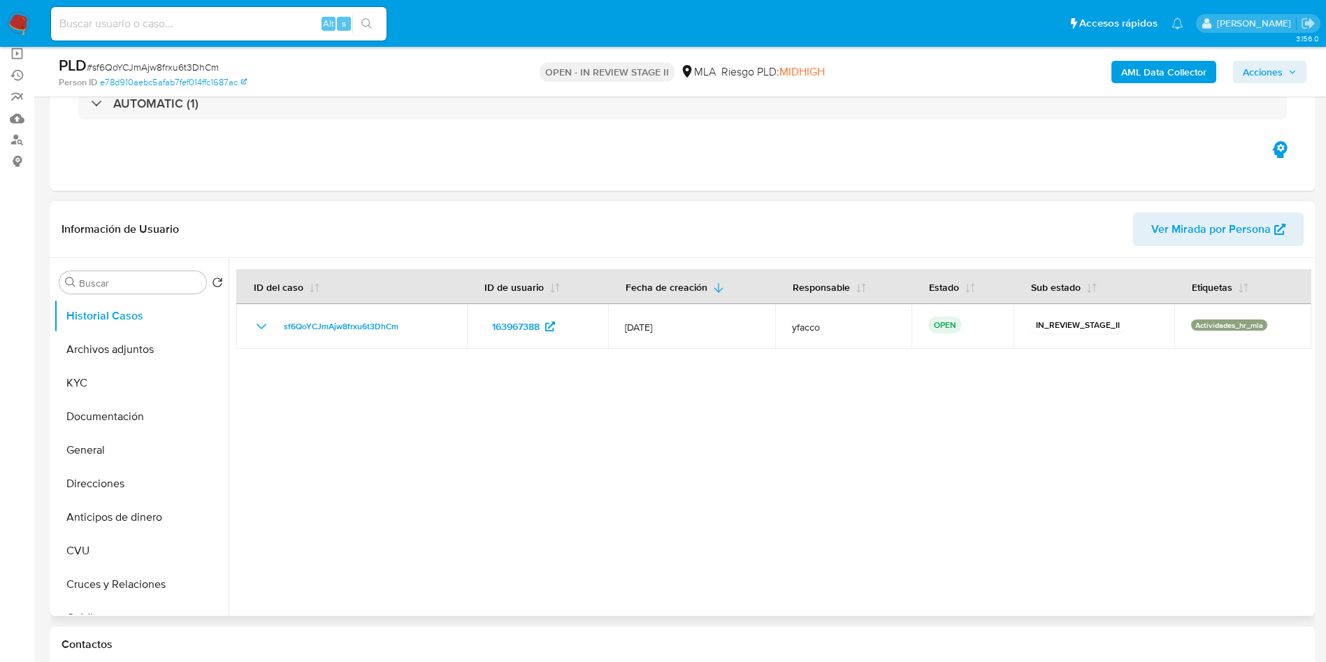
select select "10"
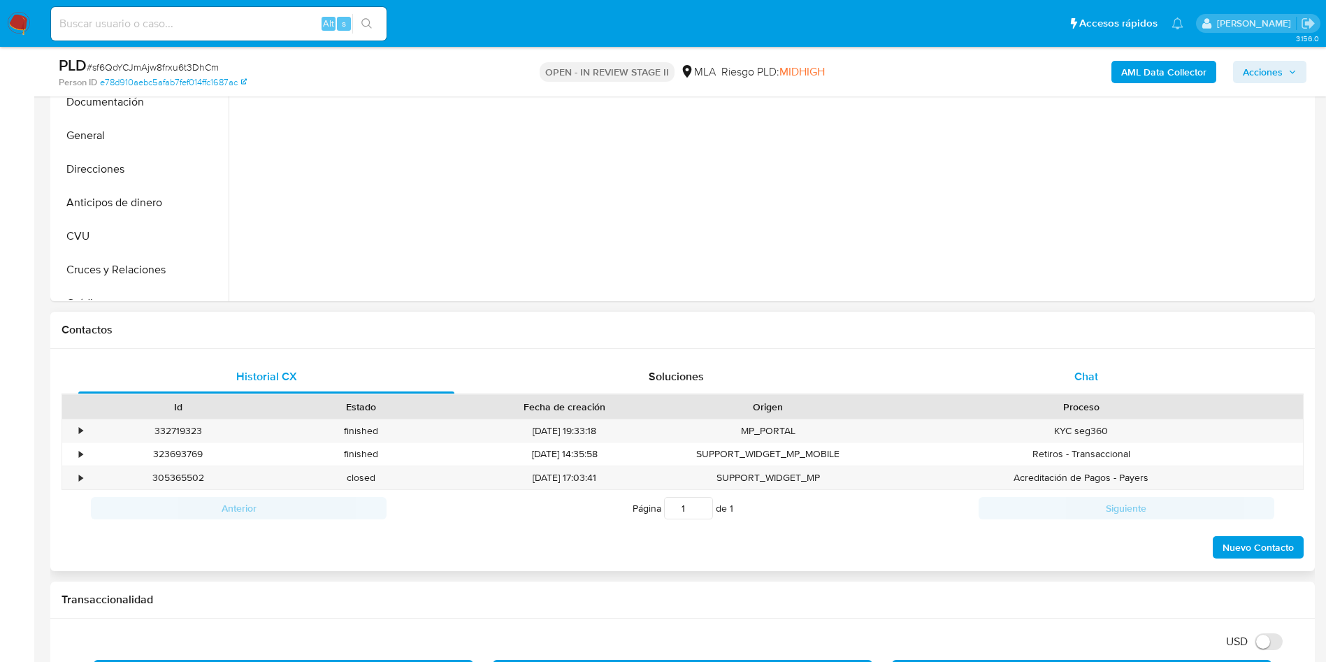
drag, startPoint x: 1085, startPoint y: 391, endPoint x: 1087, endPoint y: 375, distance: 16.2
click at [1085, 389] on div "Chat" at bounding box center [1086, 377] width 376 height 34
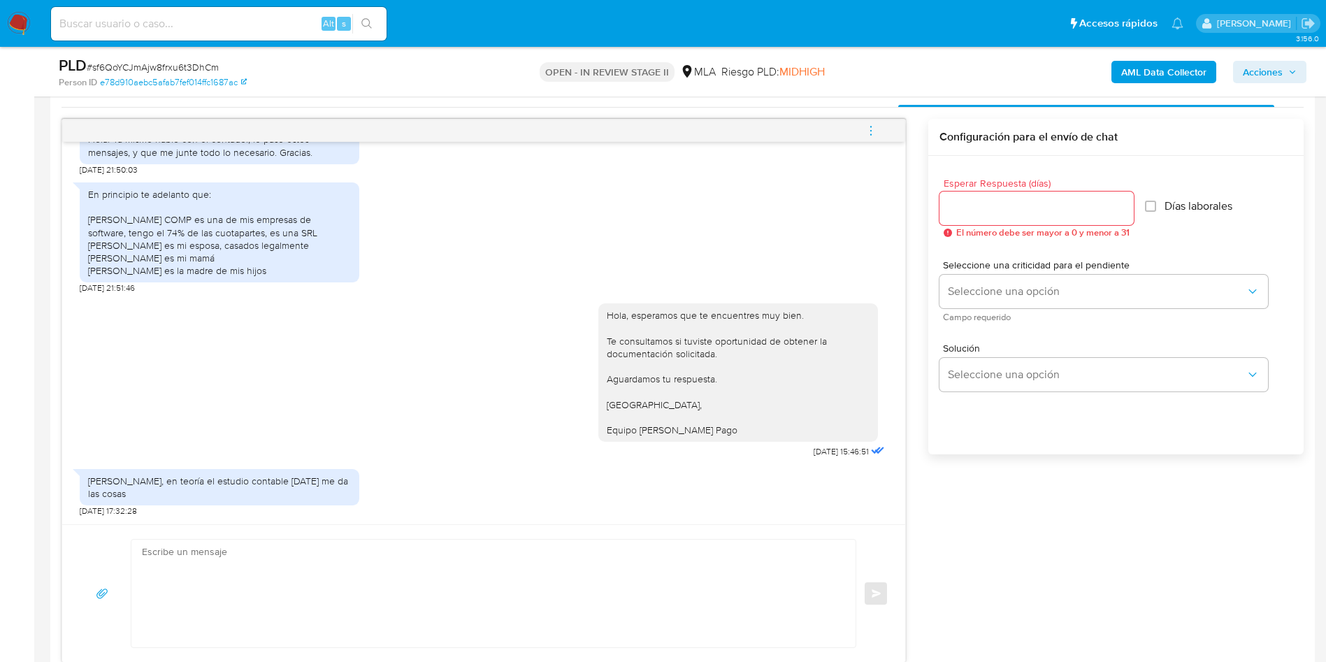
scroll to position [839, 0]
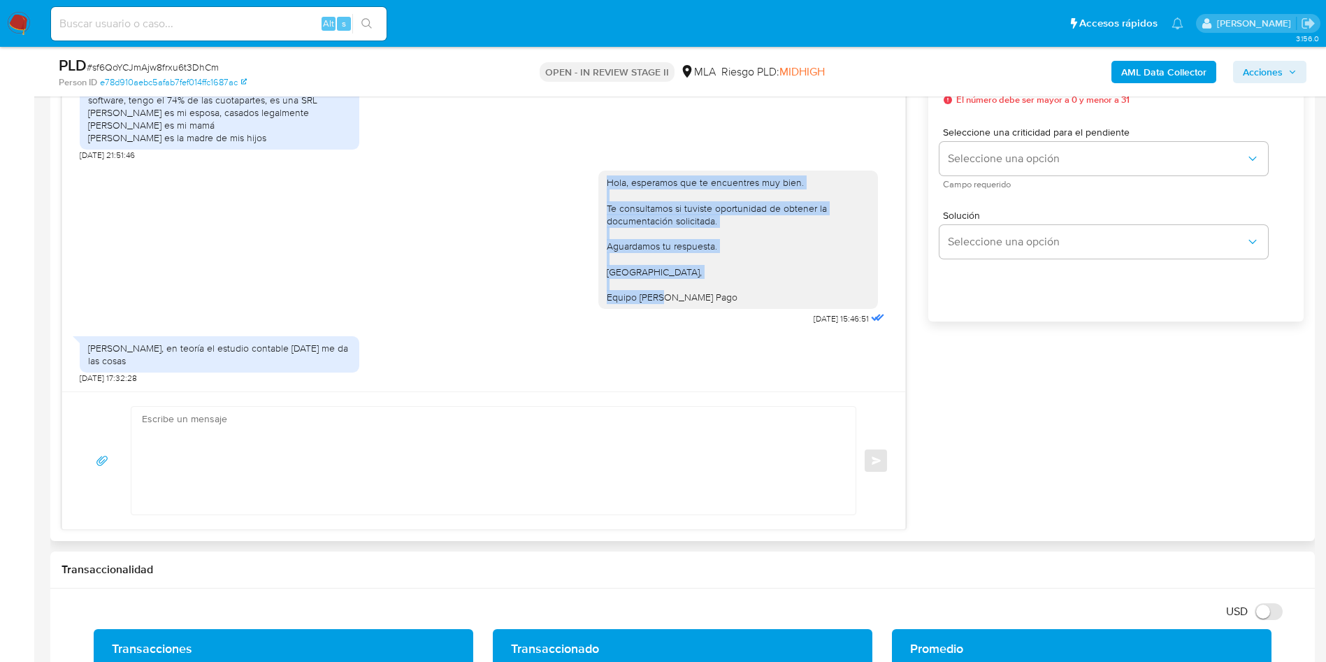
drag, startPoint x: 594, startPoint y: 194, endPoint x: 714, endPoint y: 308, distance: 165.6
click at [714, 303] on div "Hola, esperamos que te encuentres muy bien. Te consultamos si tuviste oportunid…" at bounding box center [738, 239] width 263 height 127
copy div "Hola, esperamos que te encuentres muy bien. Te consultamos si tuviste oportunid…"
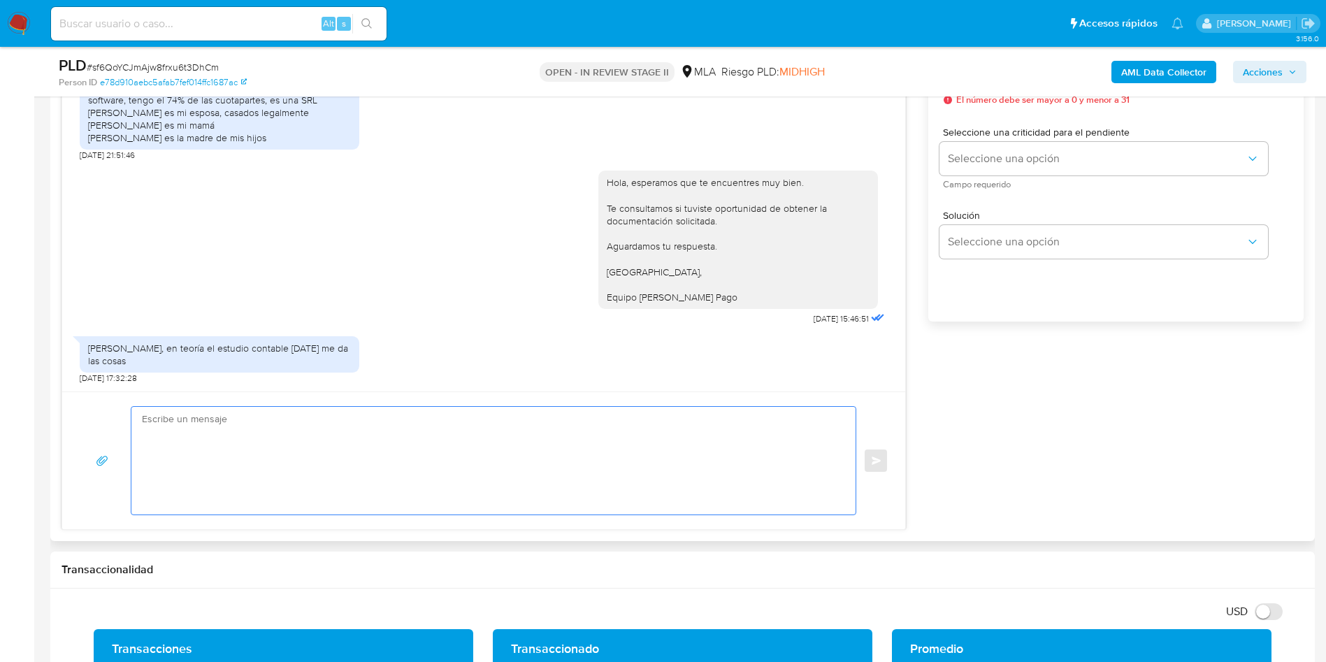
paste textarea "Hola, esperamos que te encuentres muy bien. Te consultamos si tuviste oportunid…"
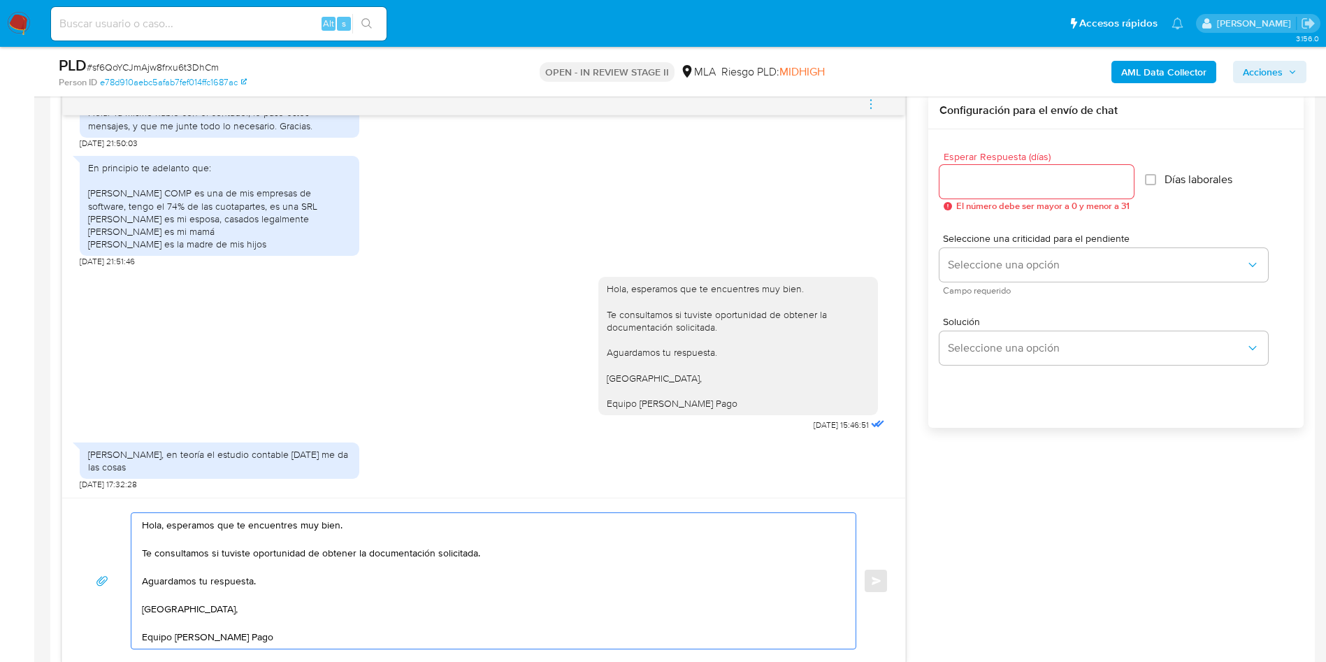
scroll to position [629, 0]
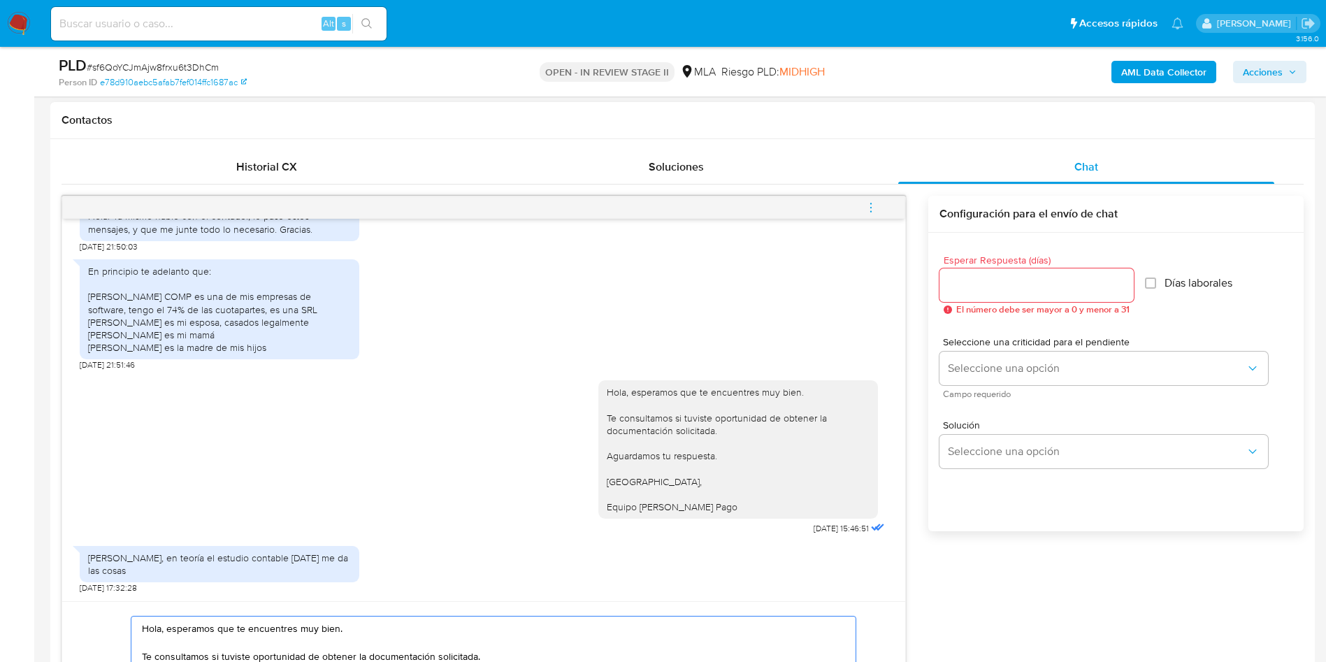
type textarea "Hola, esperamos que te encuentres muy bien. Te consultamos si tuviste oportunid…"
click at [977, 284] on input "Esperar Respuesta (días)" at bounding box center [1037, 285] width 194 height 18
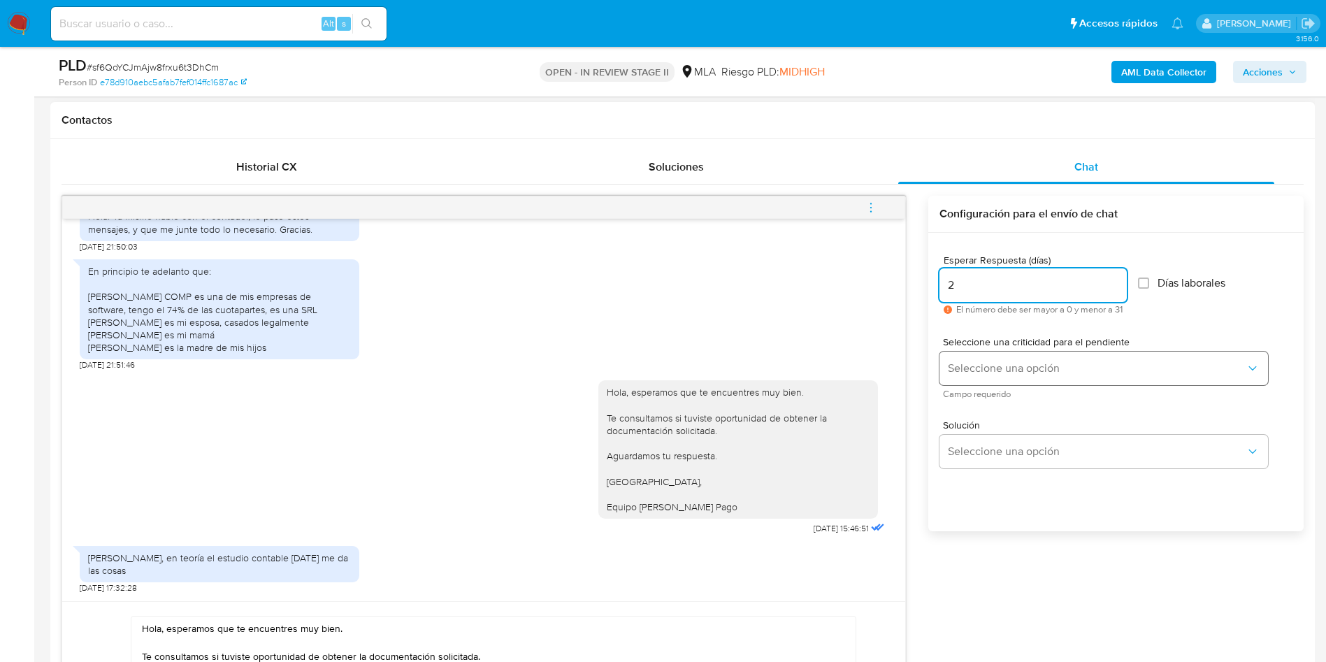
type input "2"
click at [987, 366] on span "Seleccione una opción" at bounding box center [1097, 368] width 298 height 14
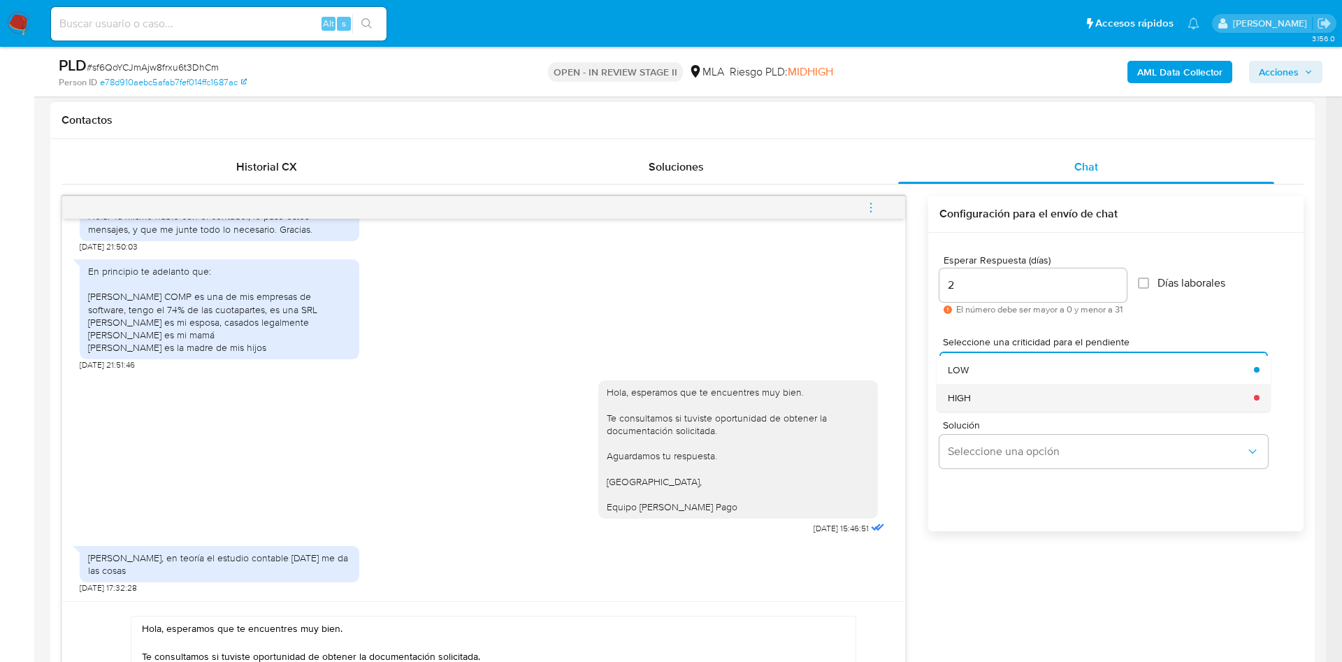
click at [995, 401] on div "HIGH" at bounding box center [1097, 398] width 298 height 28
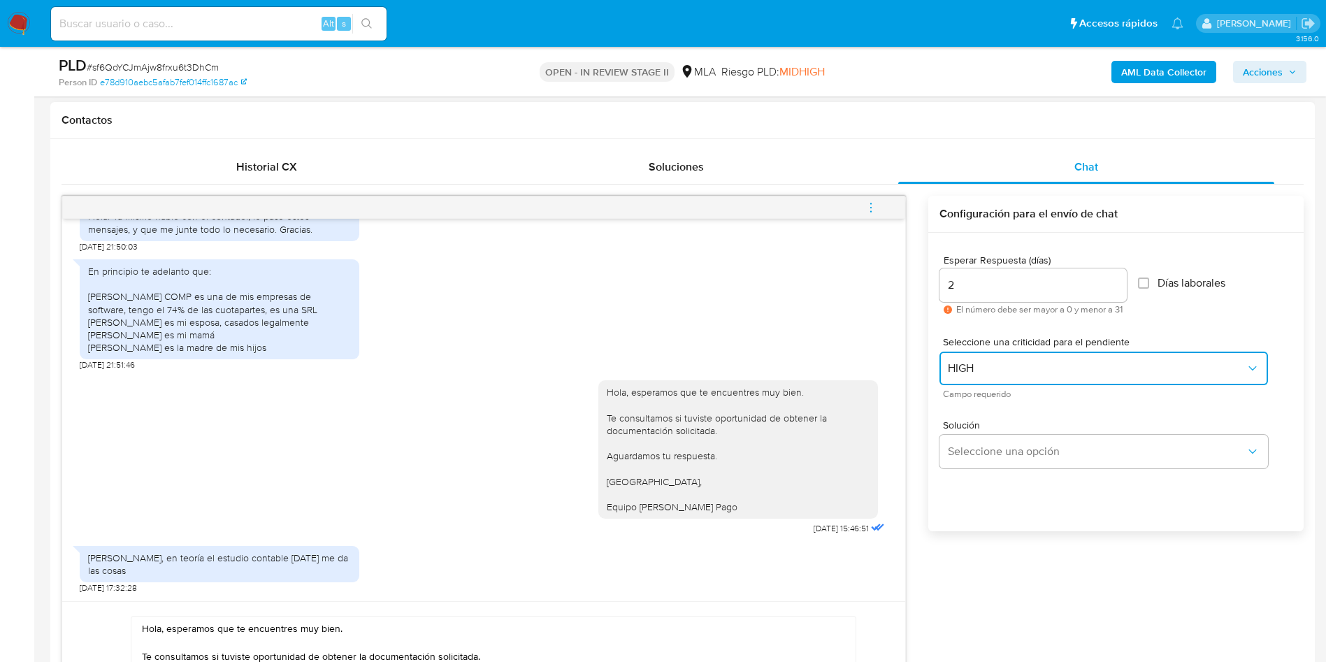
scroll to position [839, 0]
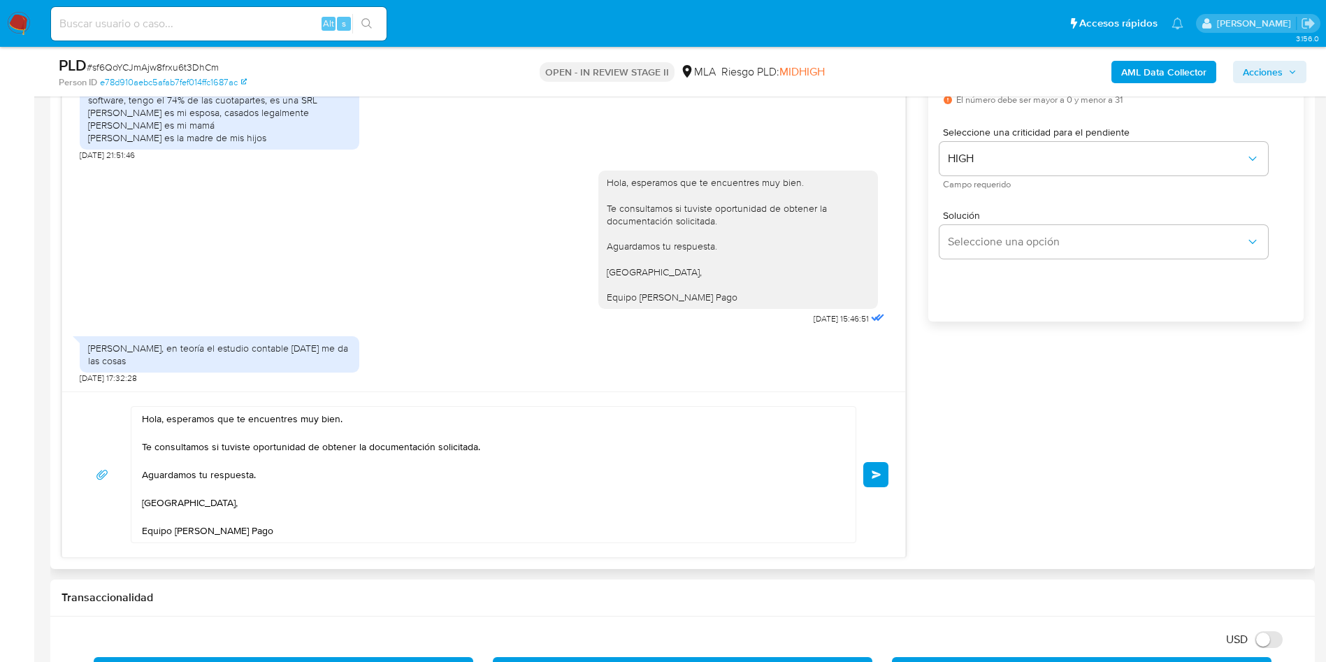
click at [879, 475] on span "Enviar" at bounding box center [877, 474] width 10 height 8
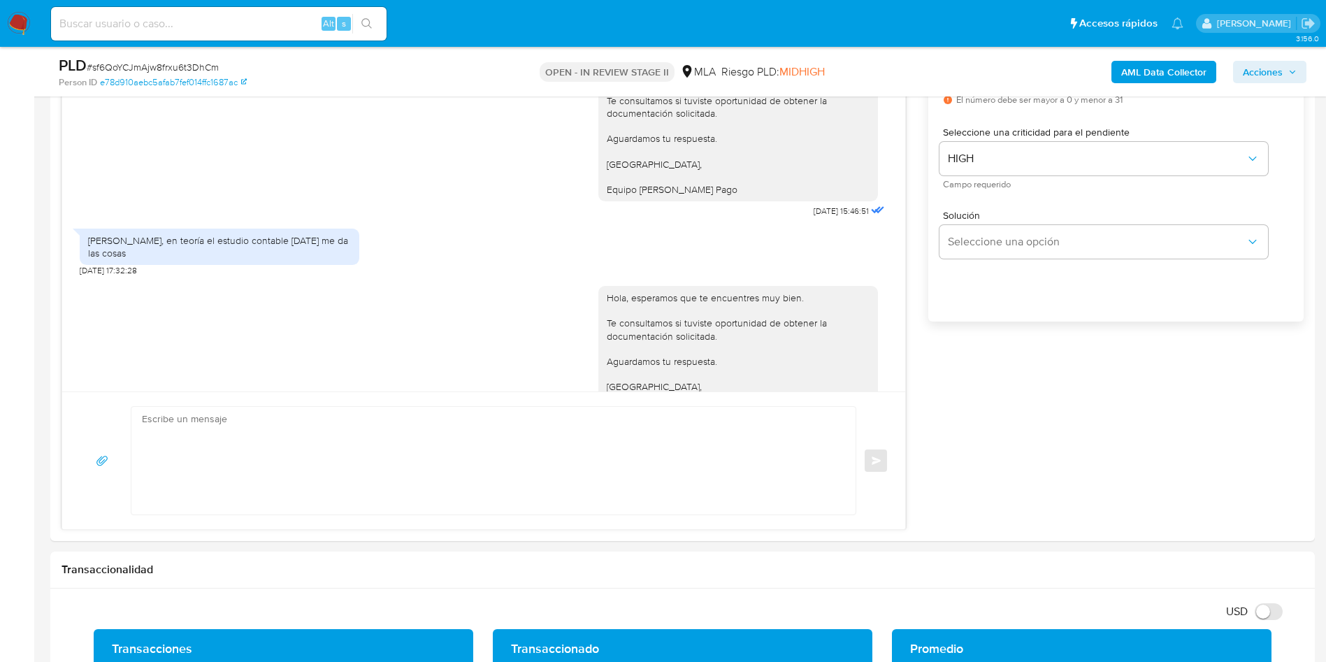
scroll to position [1638, 0]
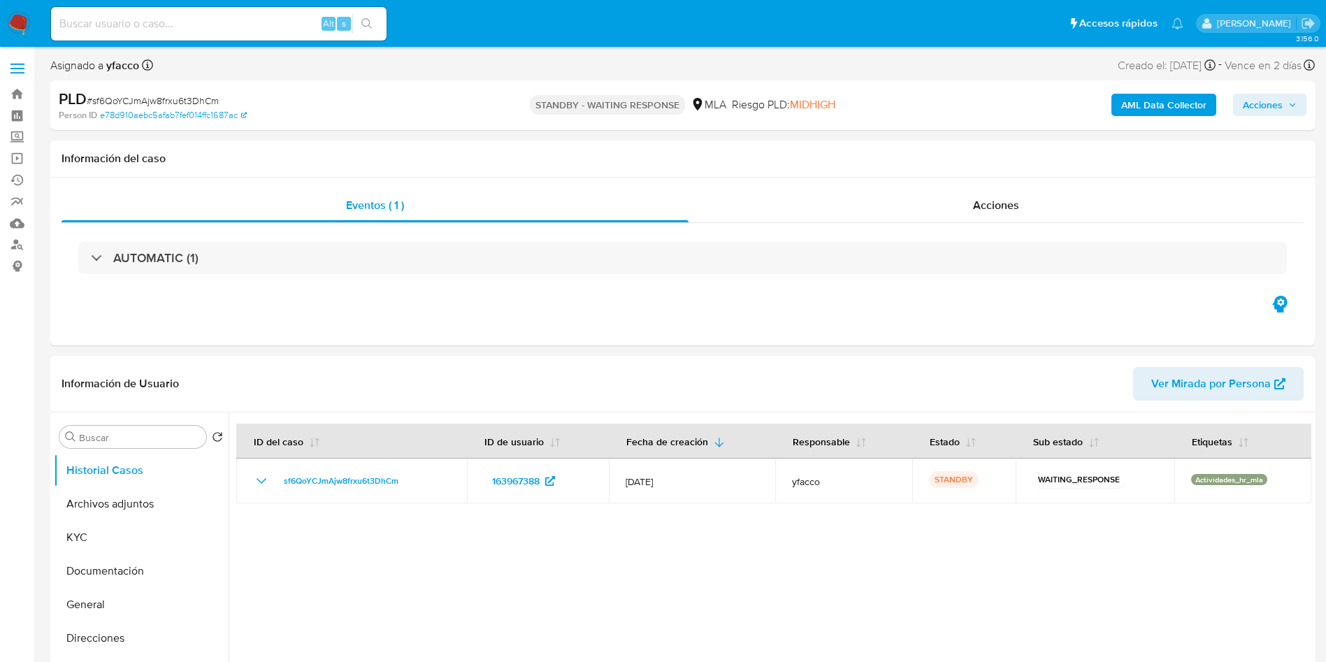
select select "10"
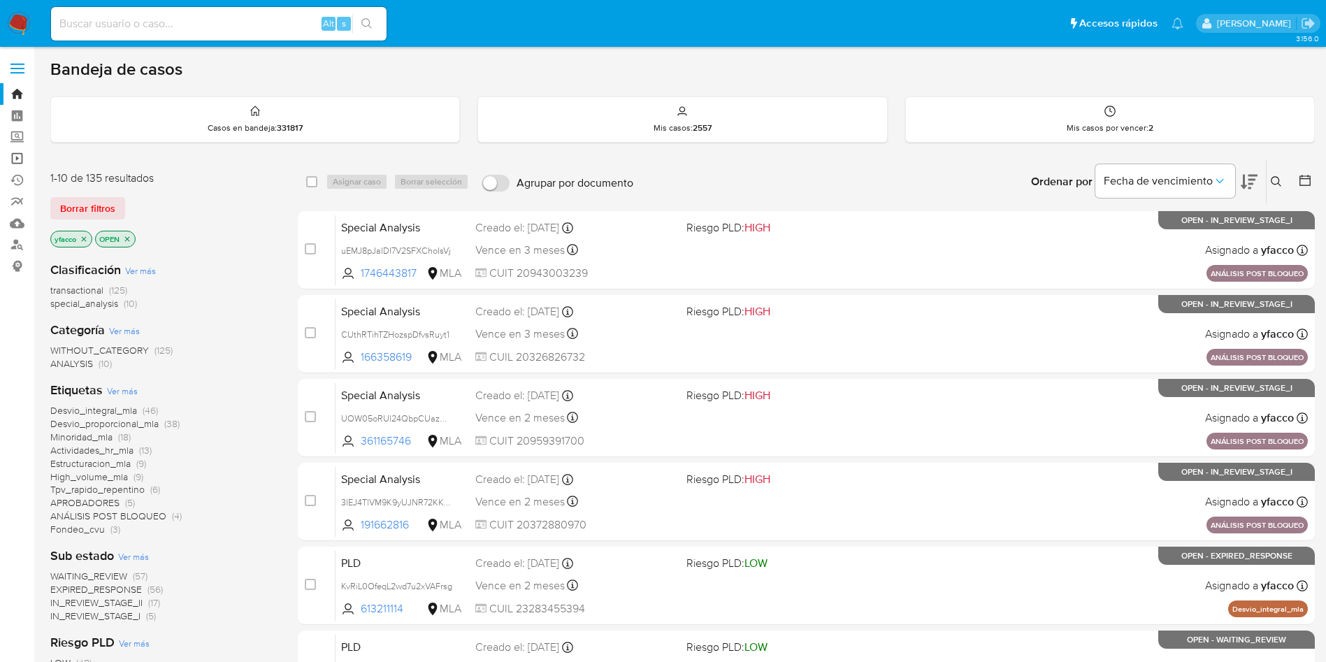
click at [16, 158] on link "Operaciones masivas" at bounding box center [83, 159] width 166 height 22
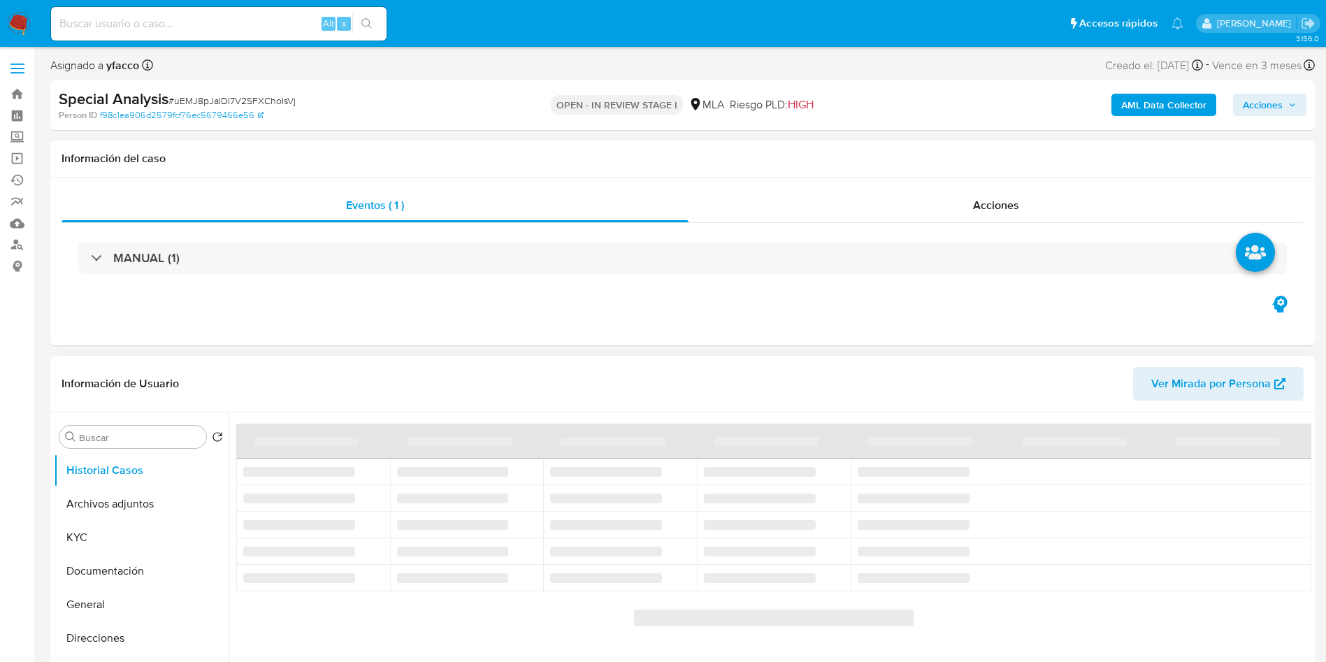
select select "10"
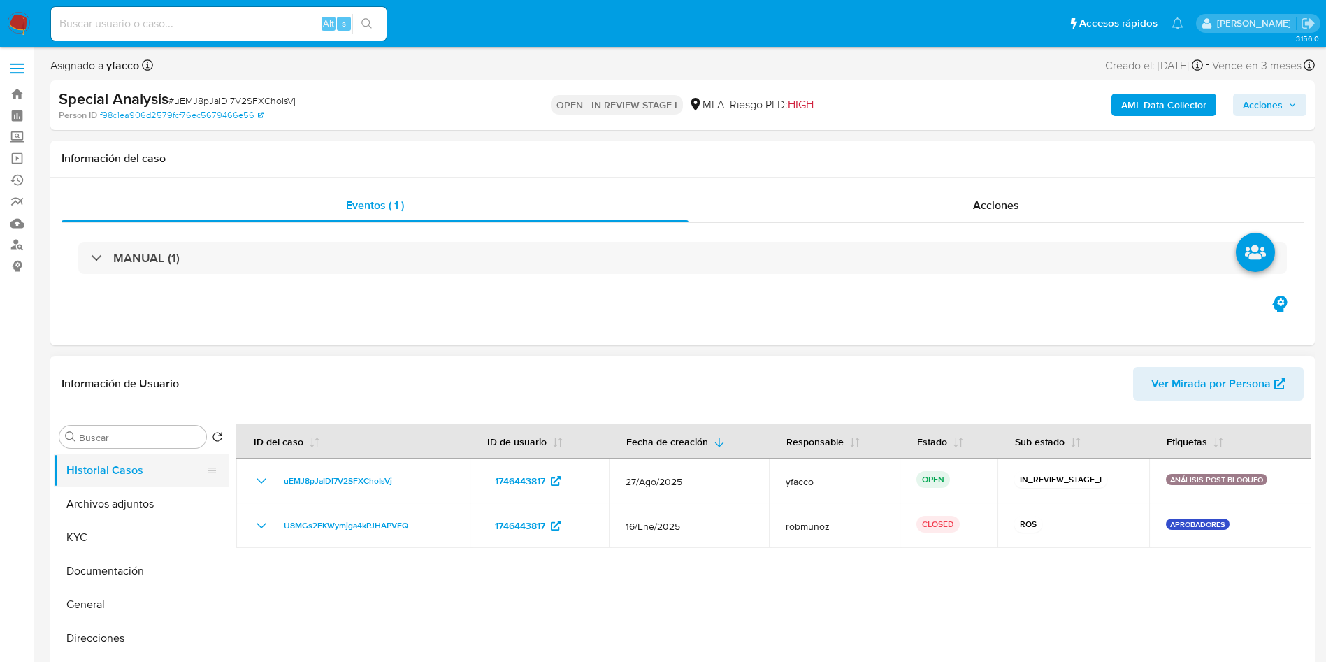
scroll to position [105, 0]
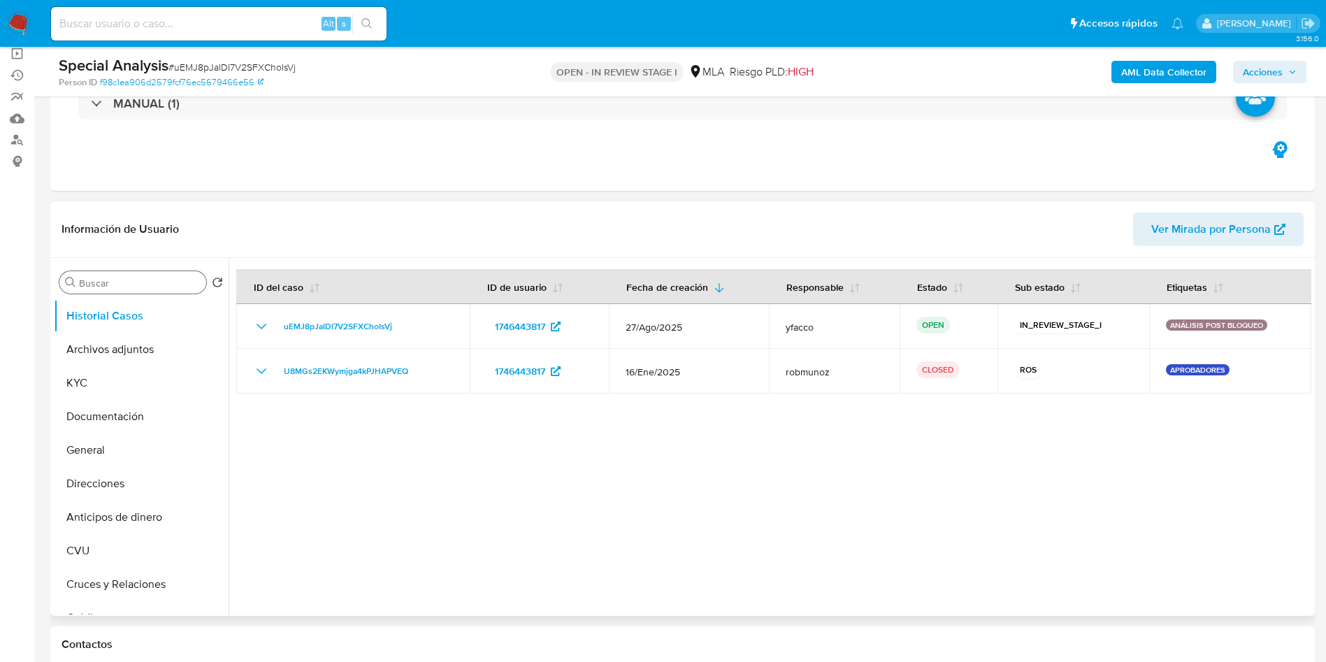
click at [115, 286] on input "Buscar" at bounding box center [140, 283] width 122 height 13
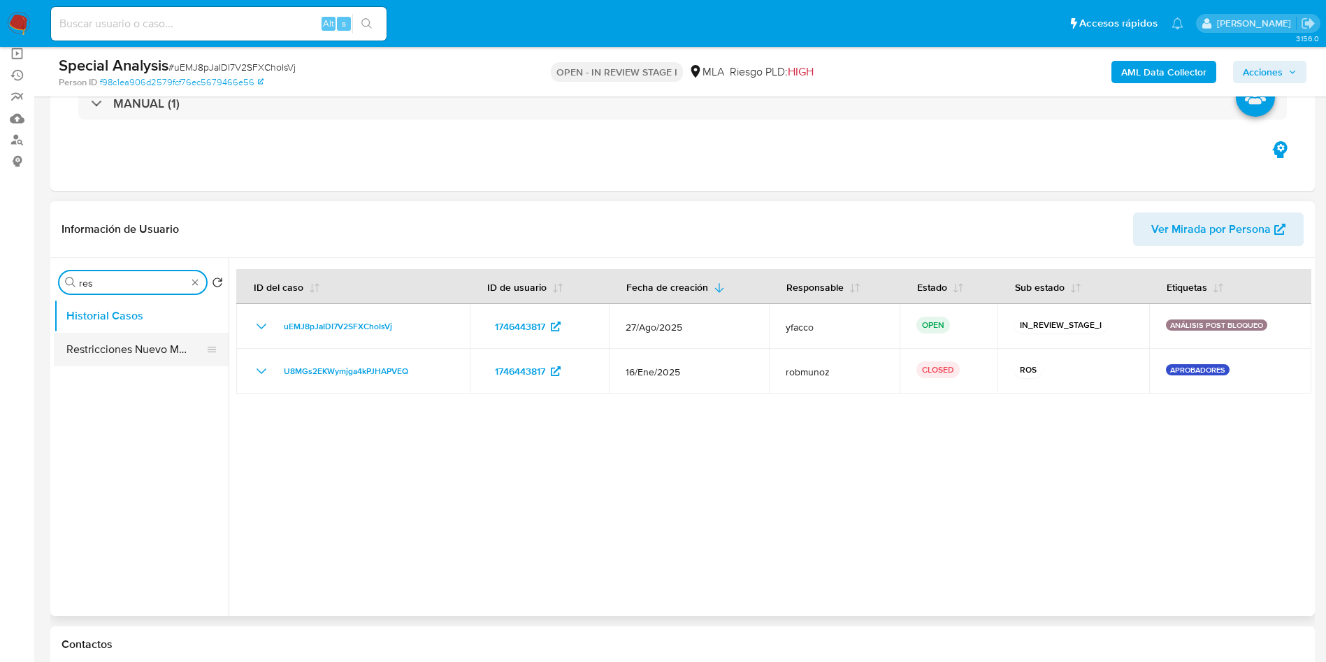
type input "res"
click at [124, 352] on button "Restricciones Nuevo Mundo" at bounding box center [136, 350] width 164 height 34
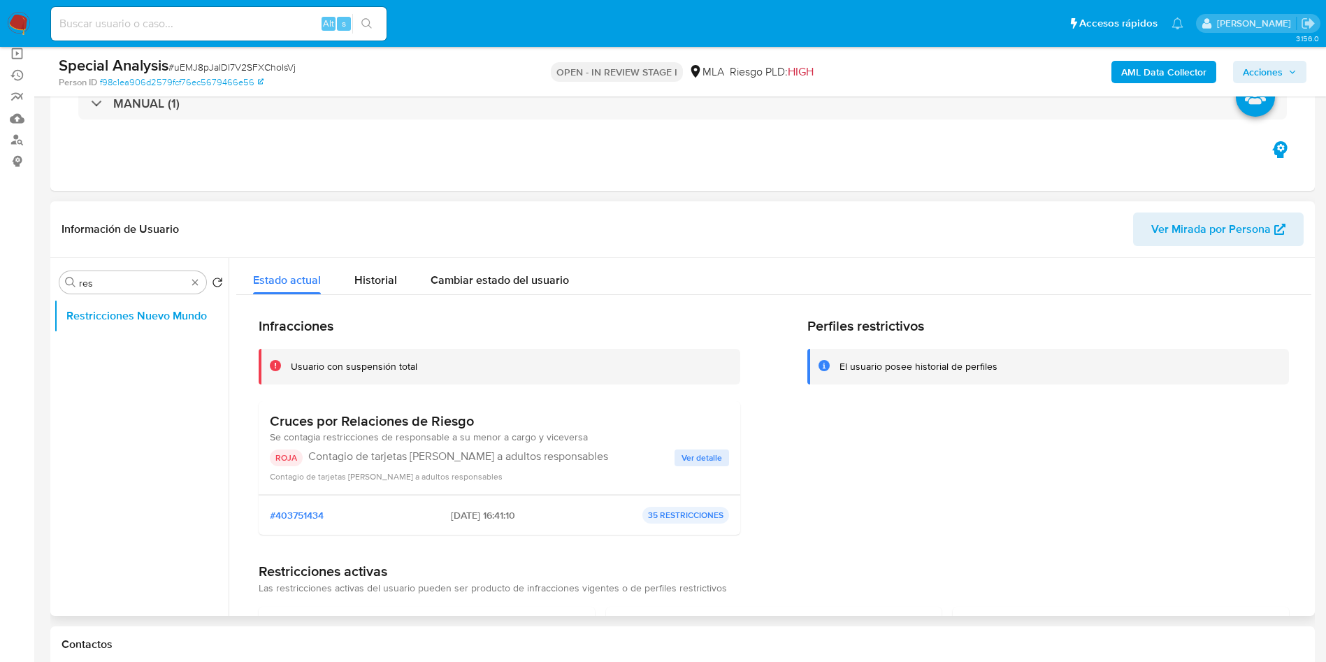
click at [701, 462] on span "Ver detalle" at bounding box center [702, 458] width 41 height 14
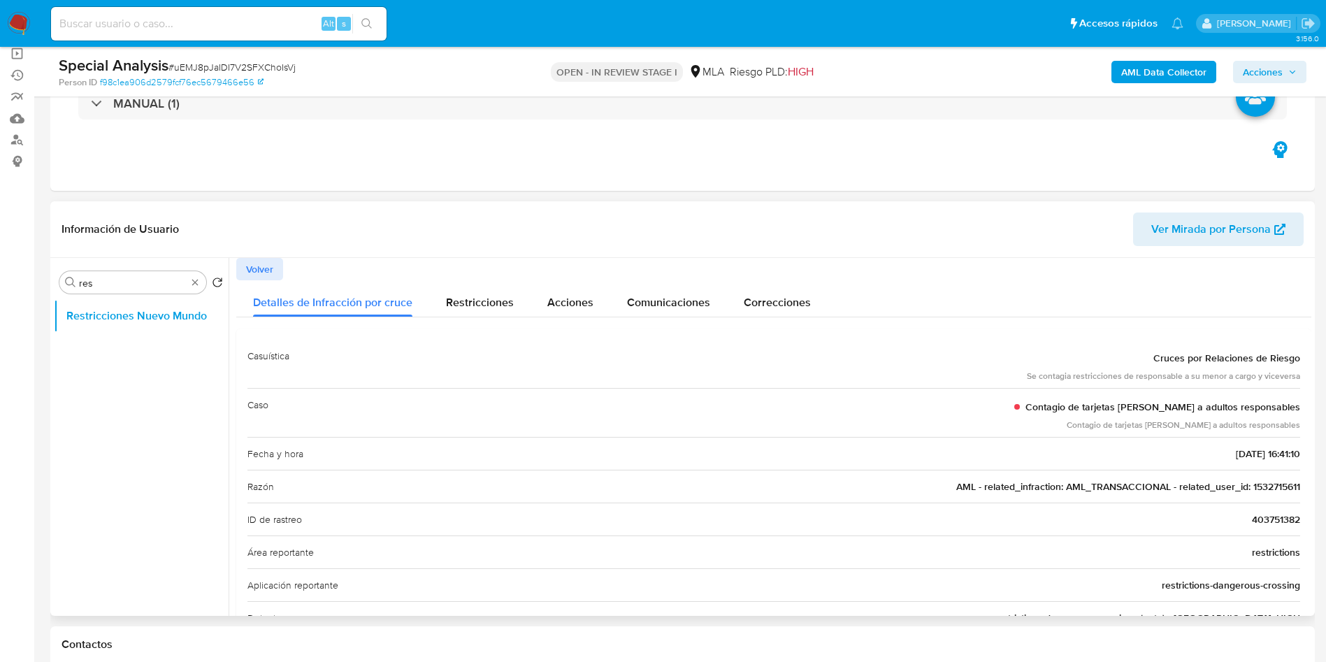
drag, startPoint x: 1244, startPoint y: 489, endPoint x: 1297, endPoint y: 485, distance: 52.5
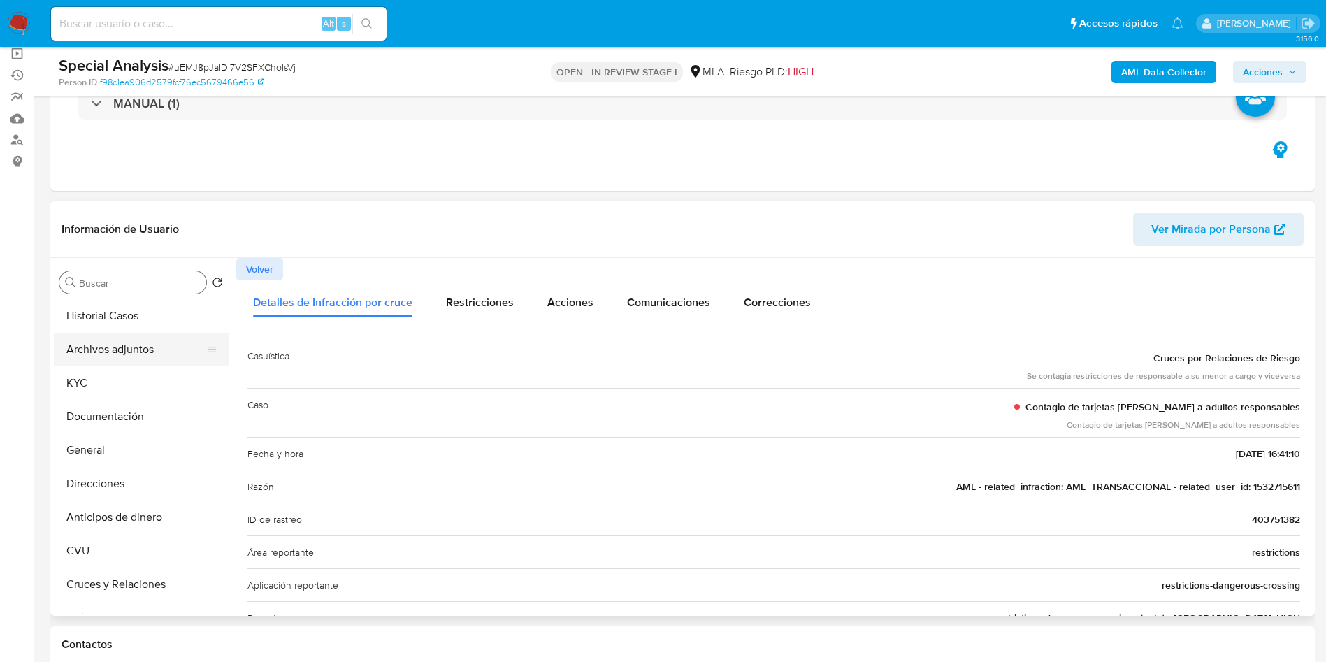
click at [122, 356] on button "Archivos adjuntos" at bounding box center [136, 350] width 164 height 34
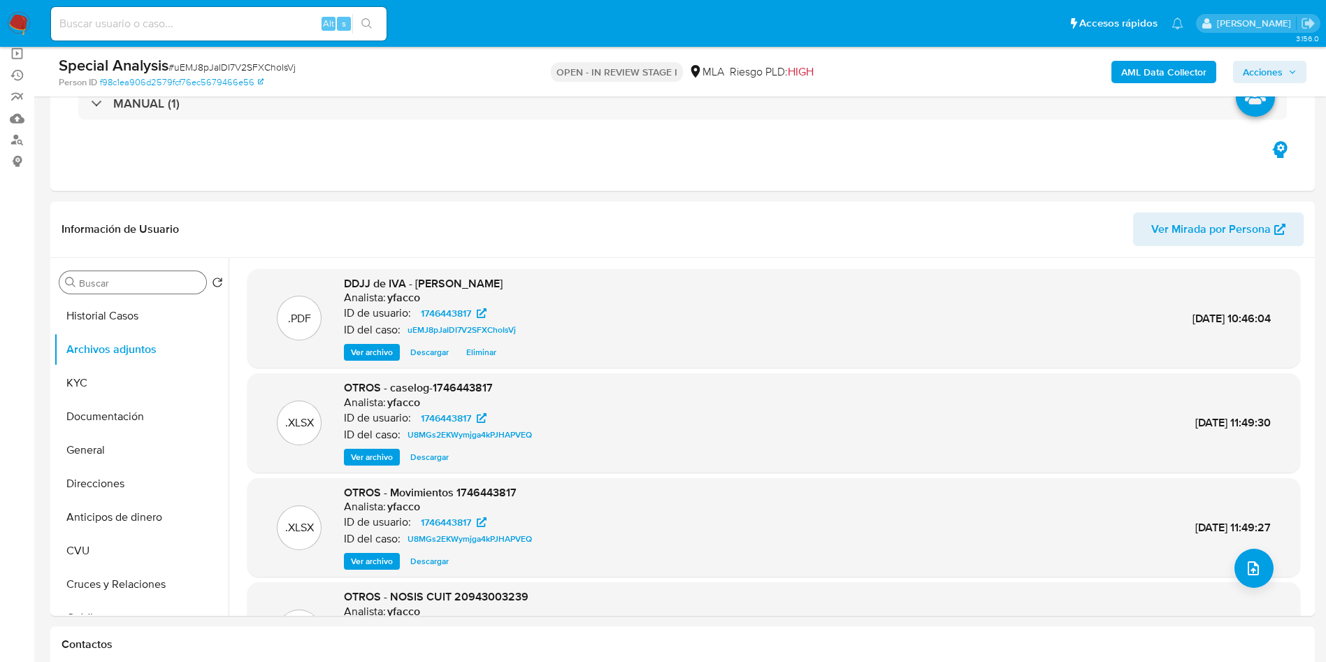
click at [1274, 69] on span "Acciones" at bounding box center [1263, 72] width 40 height 22
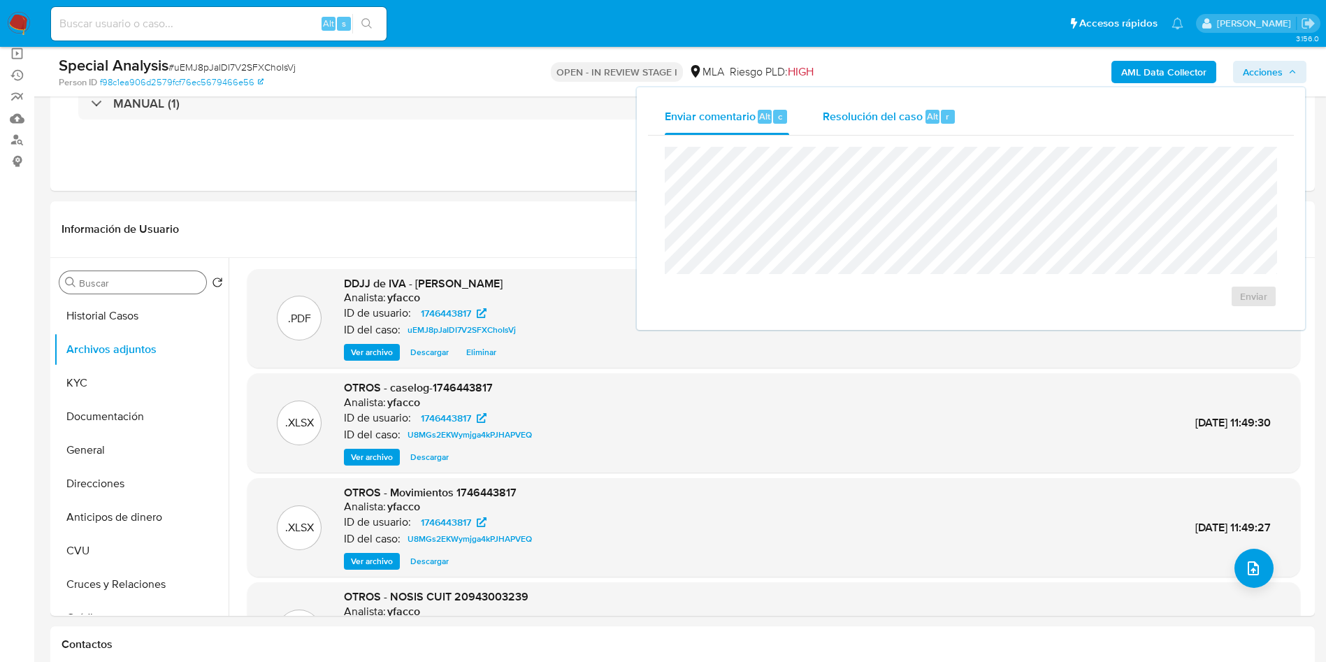
click at [928, 124] on div "Resolución del caso Alt r" at bounding box center [890, 117] width 134 height 36
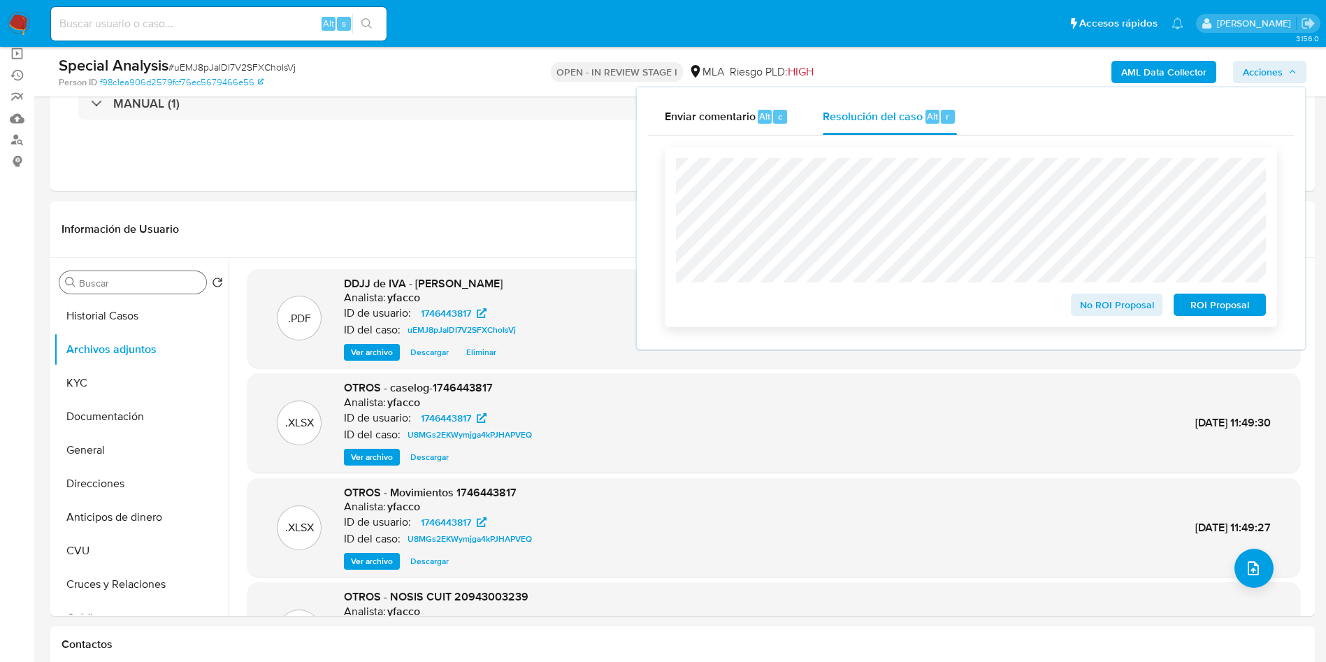
click at [673, 194] on div "No ROI Proposal ROI Proposal" at bounding box center [971, 237] width 612 height 180
click at [1100, 305] on span "No ROI Proposal" at bounding box center [1117, 305] width 73 height 20
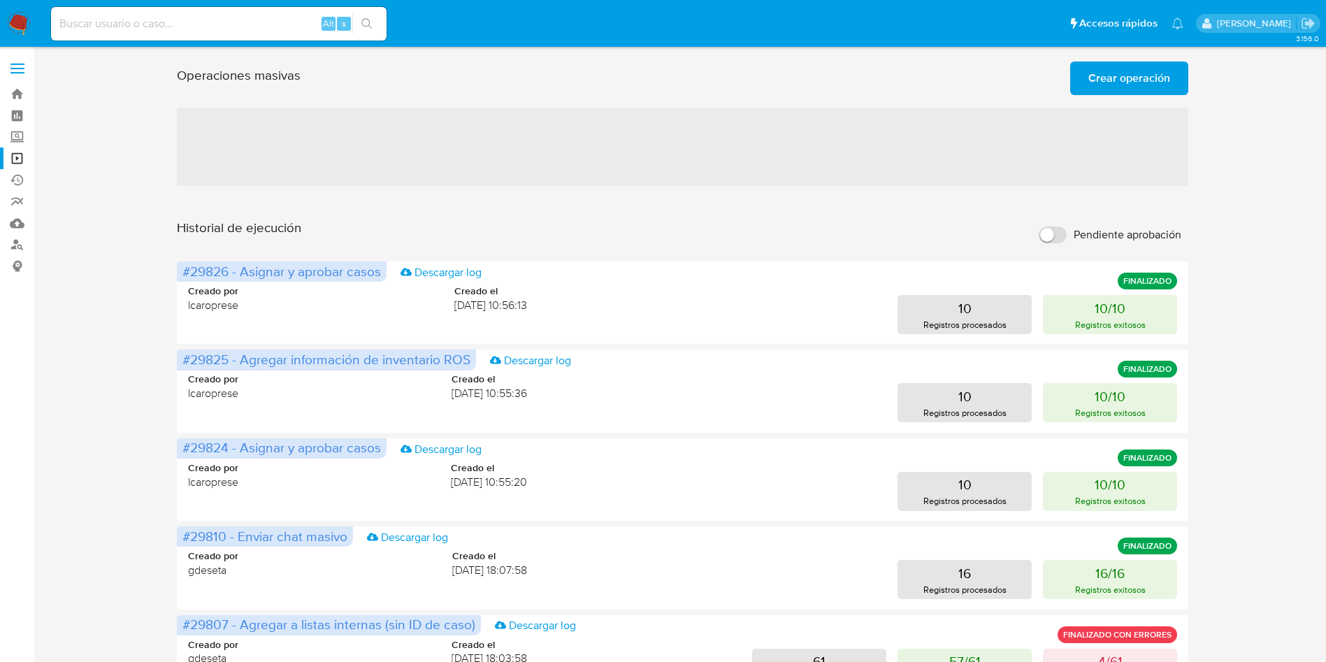
click at [1094, 73] on span "Crear operación" at bounding box center [1129, 78] width 82 height 31
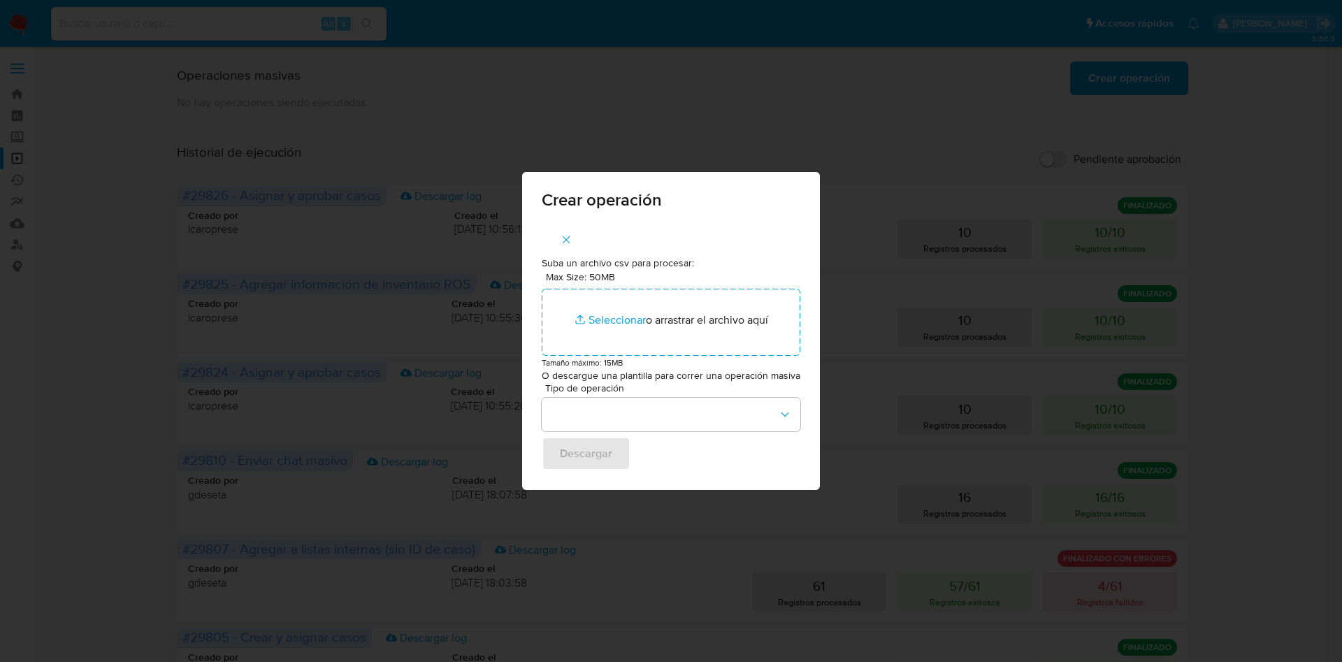
click at [565, 234] on icon "button" at bounding box center [566, 239] width 13 height 13
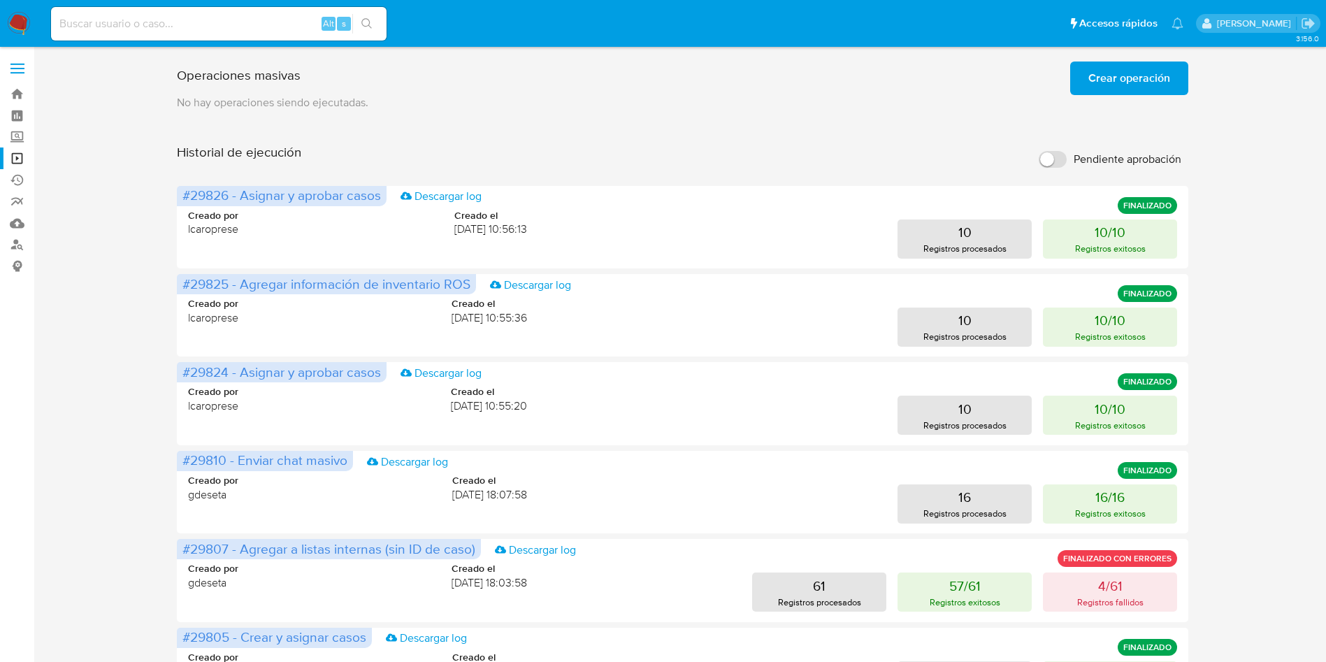
click at [1132, 82] on span "Crear operación" at bounding box center [1129, 78] width 82 height 31
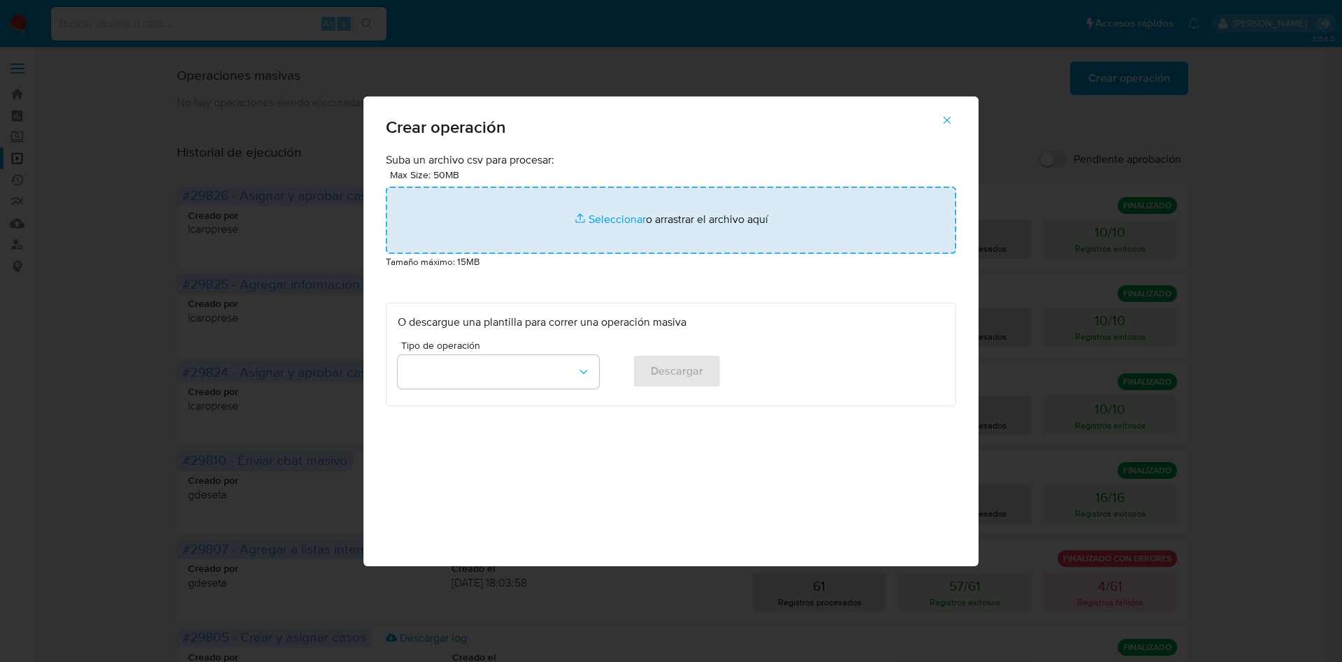
click at [626, 208] on input "file" at bounding box center [671, 220] width 570 height 67
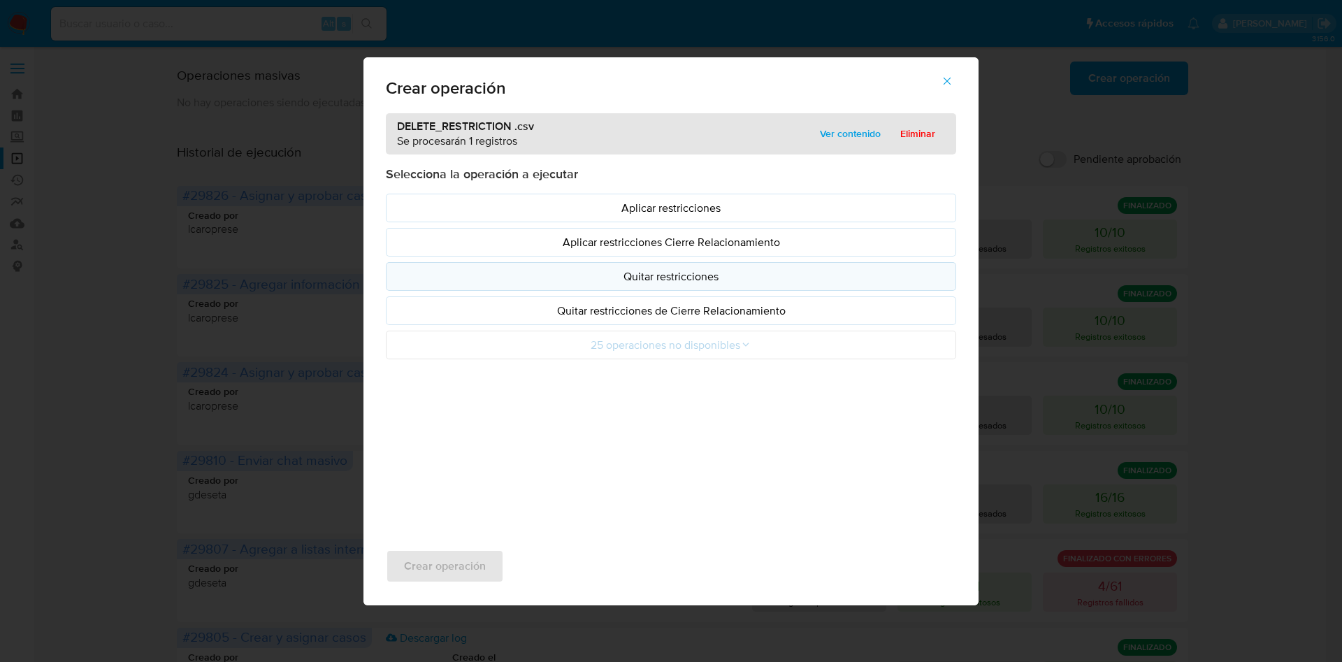
click at [645, 280] on p "Quitar restricciones" at bounding box center [671, 276] width 547 height 16
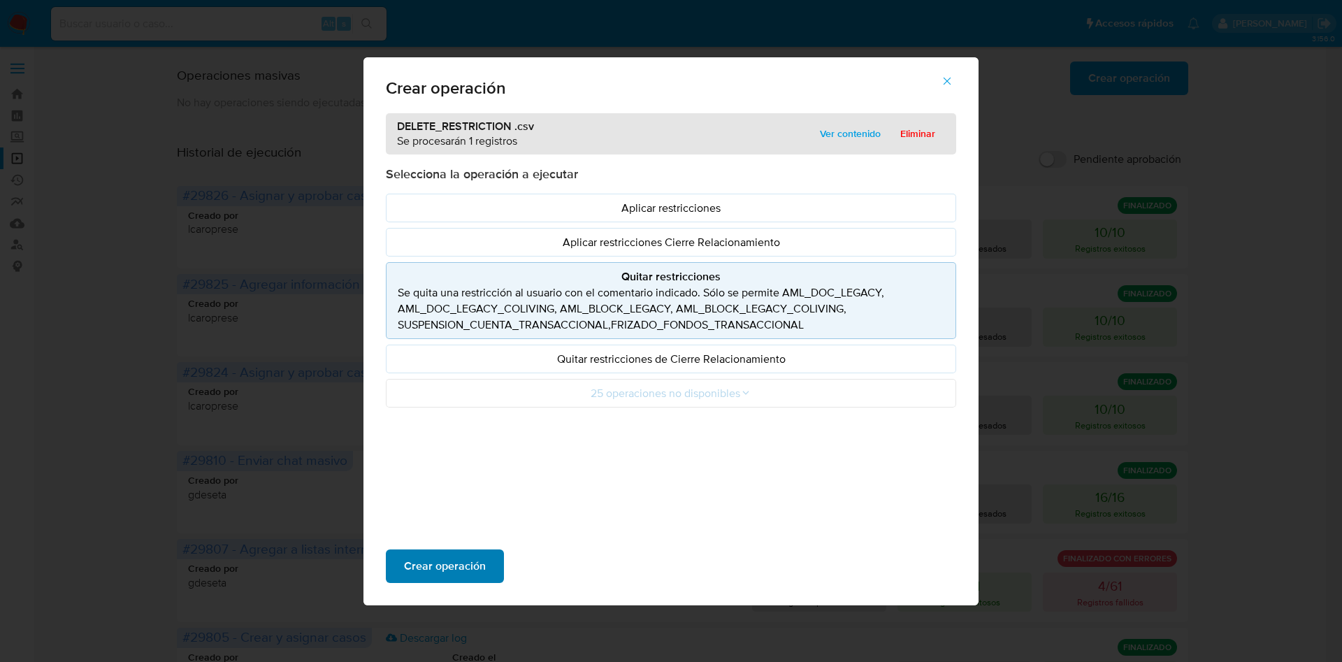
click at [422, 567] on span "Crear operación" at bounding box center [445, 566] width 82 height 31
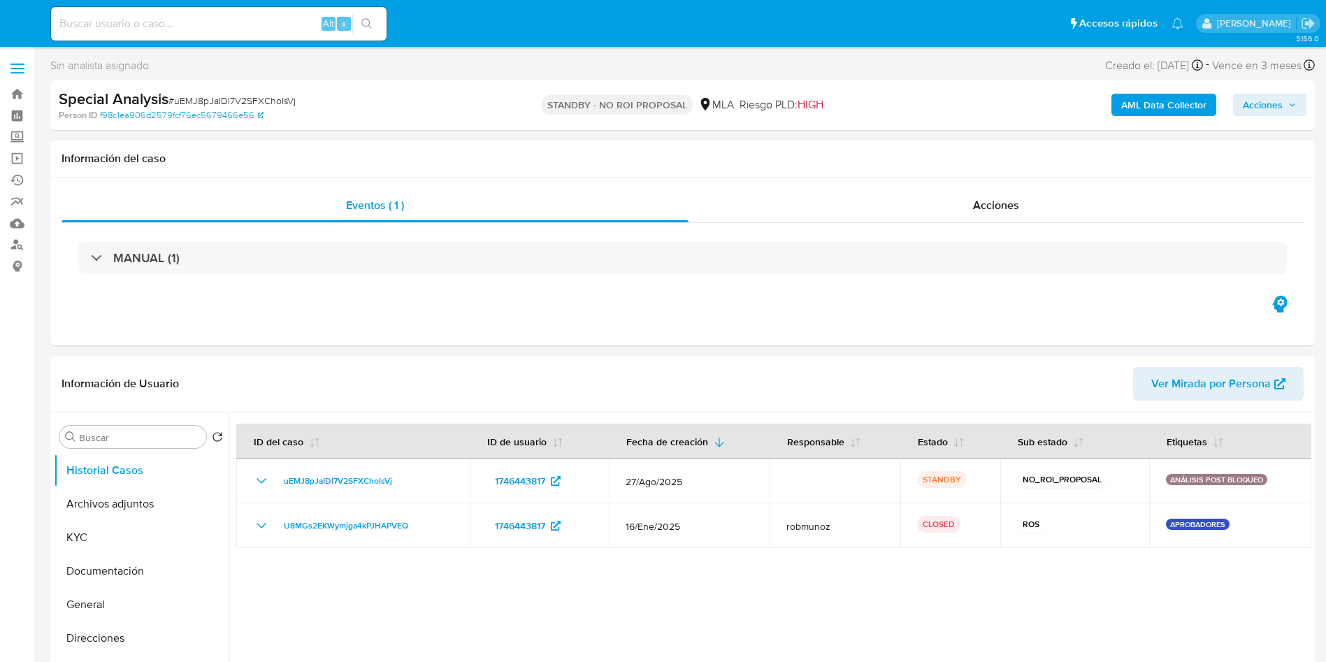
select select "10"
click at [299, 29] on input at bounding box center [219, 24] width 336 height 18
paste input "1141669017"
type input "1141669017"
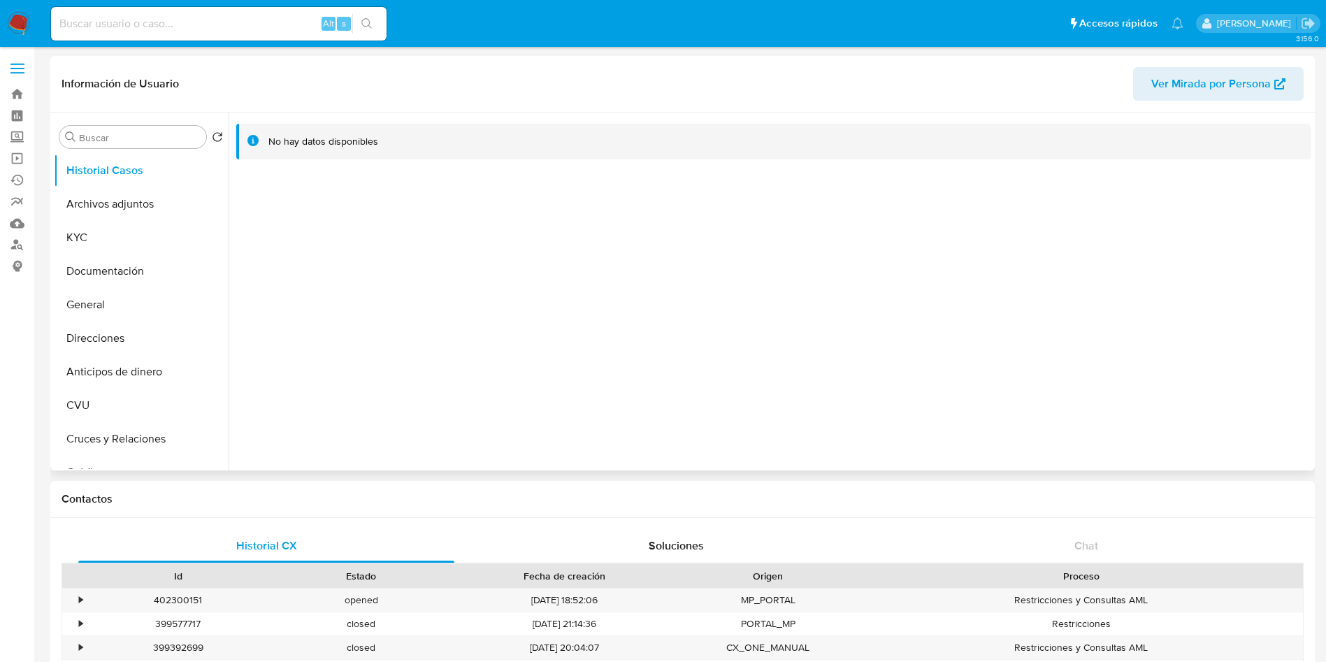
select select "10"
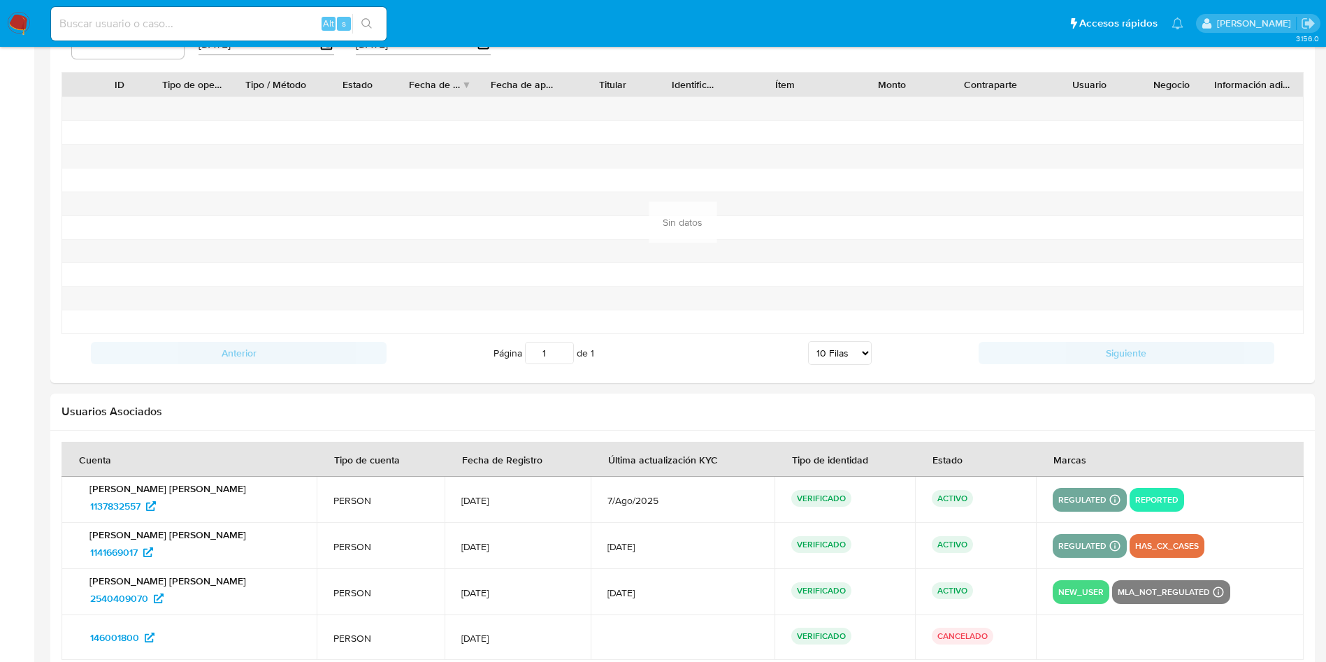
scroll to position [1458, 0]
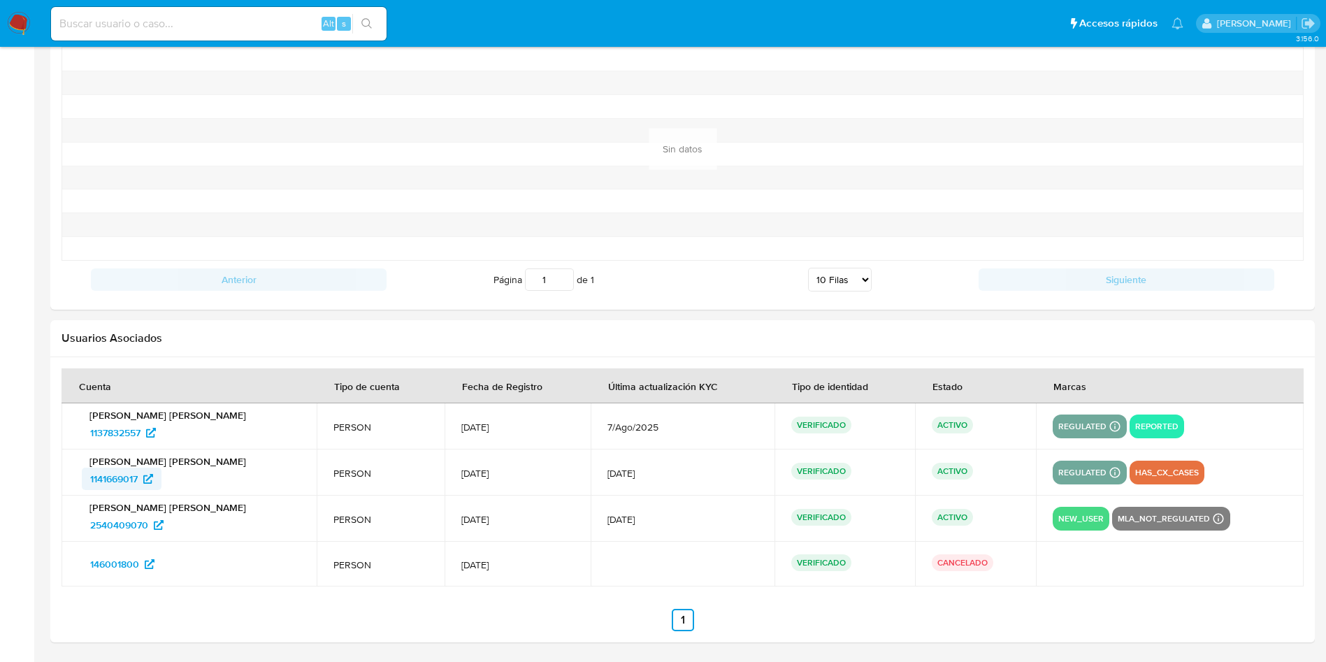
click at [121, 479] on span "1141669017" at bounding box center [114, 479] width 48 height 22
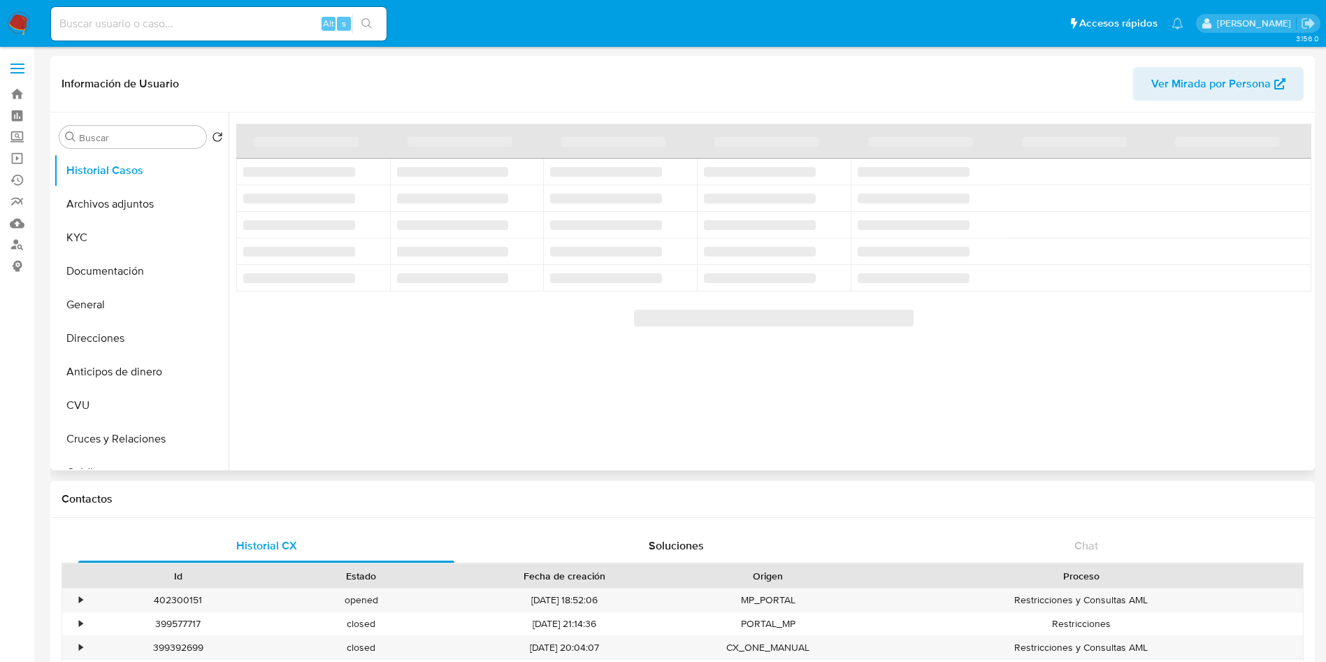
select select "10"
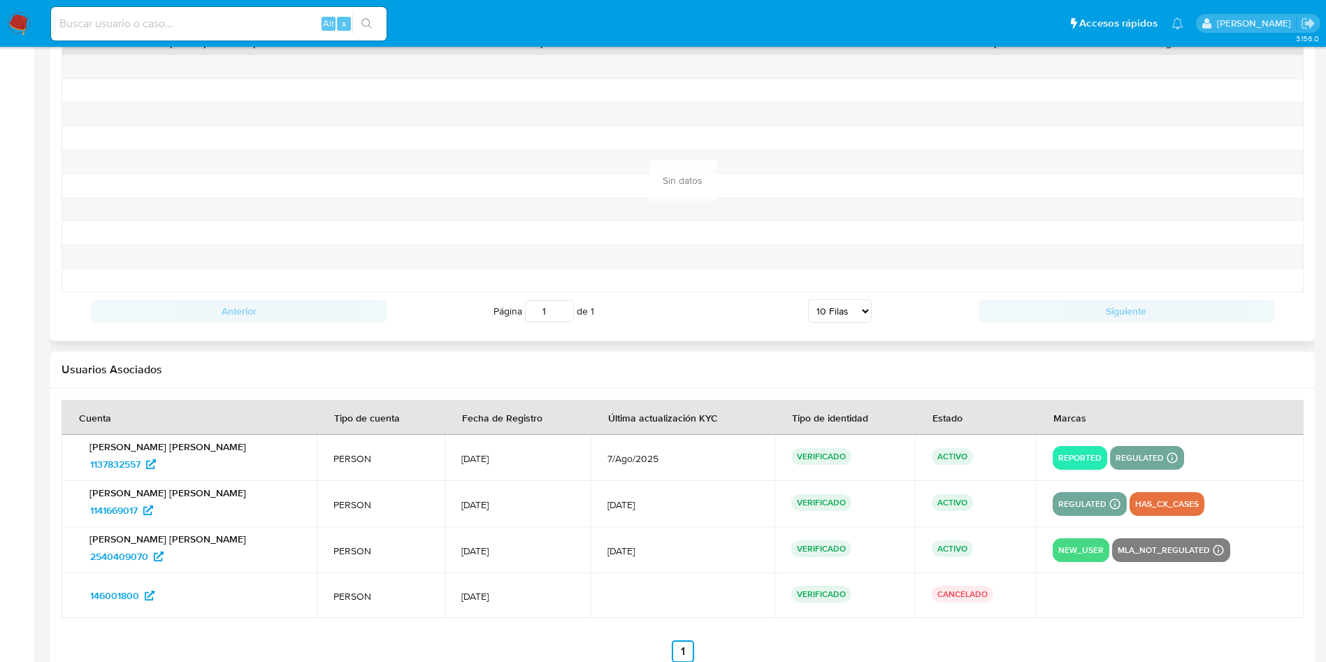
scroll to position [1458, 0]
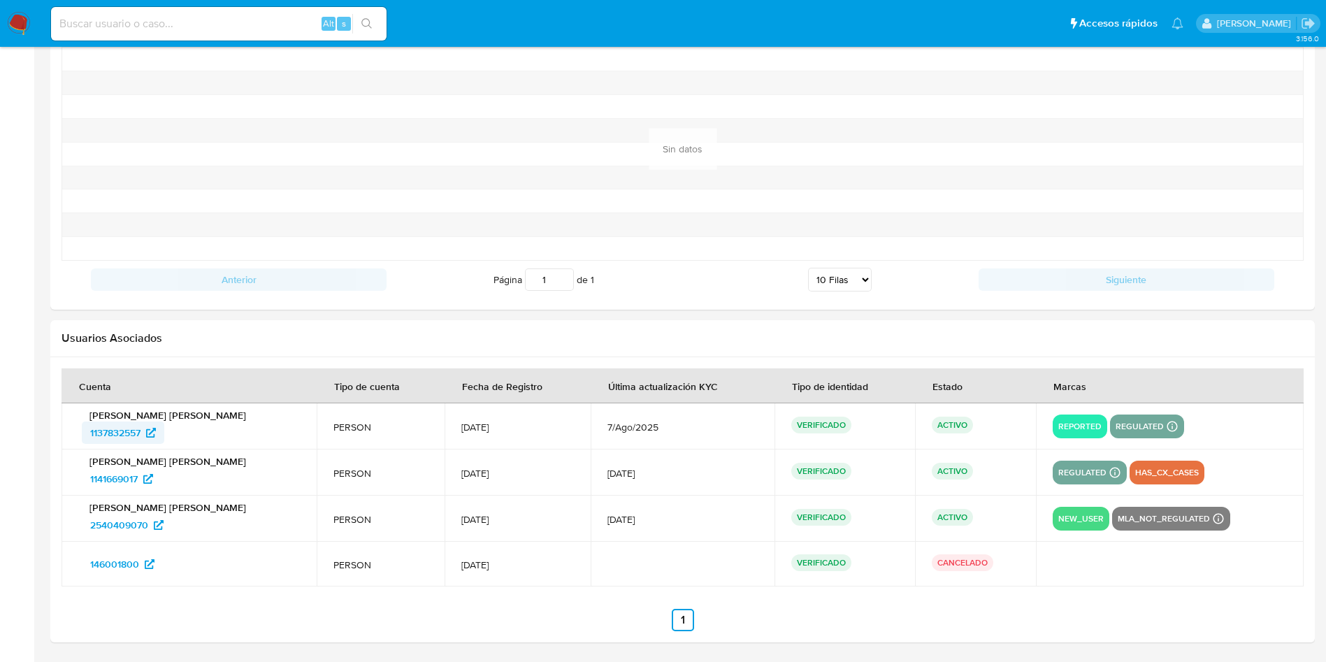
click at [118, 423] on span "1137832557" at bounding box center [115, 433] width 50 height 22
click at [115, 480] on span "1141669017" at bounding box center [114, 479] width 48 height 22
click at [120, 524] on span "2540409070" at bounding box center [119, 525] width 58 height 22
click at [129, 571] on span "146001800" at bounding box center [114, 564] width 49 height 22
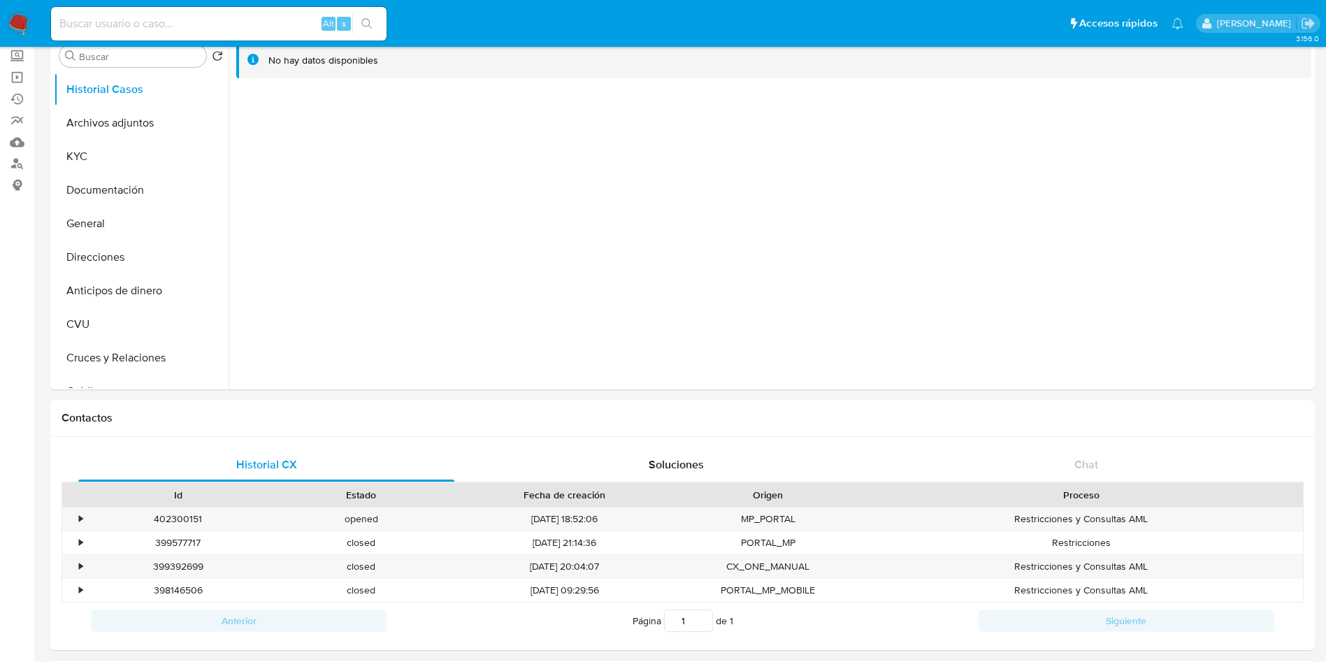
scroll to position [0, 0]
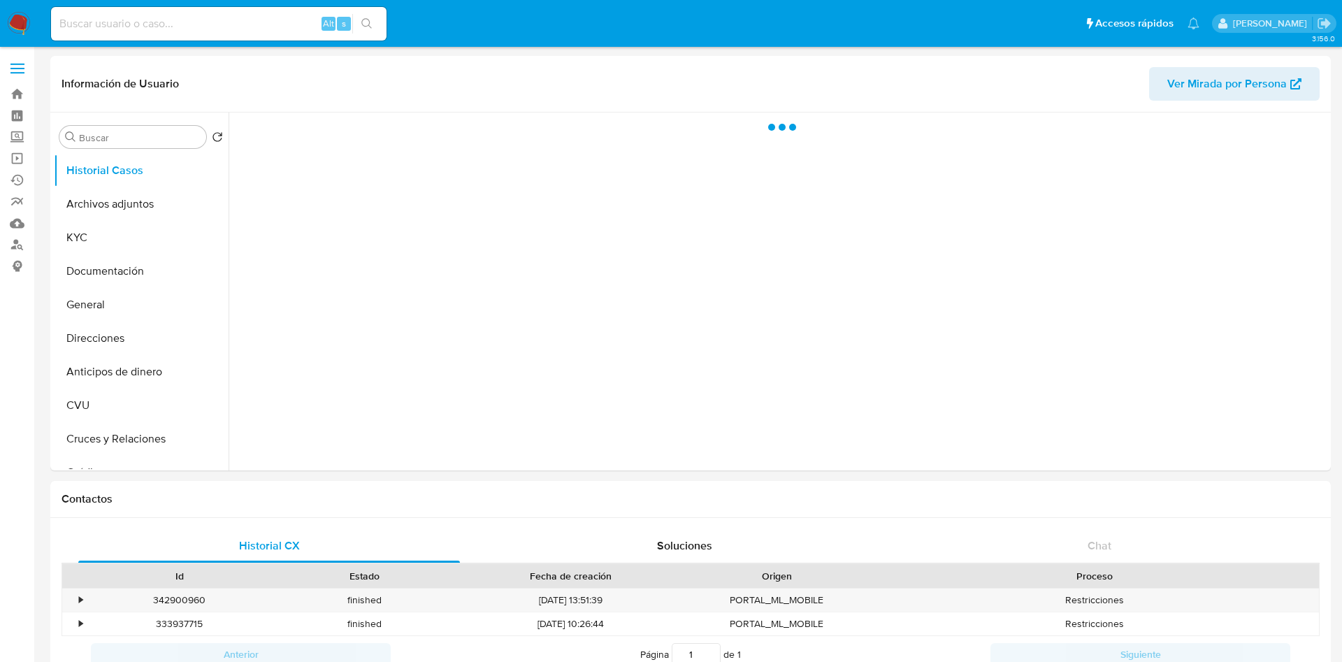
select select "10"
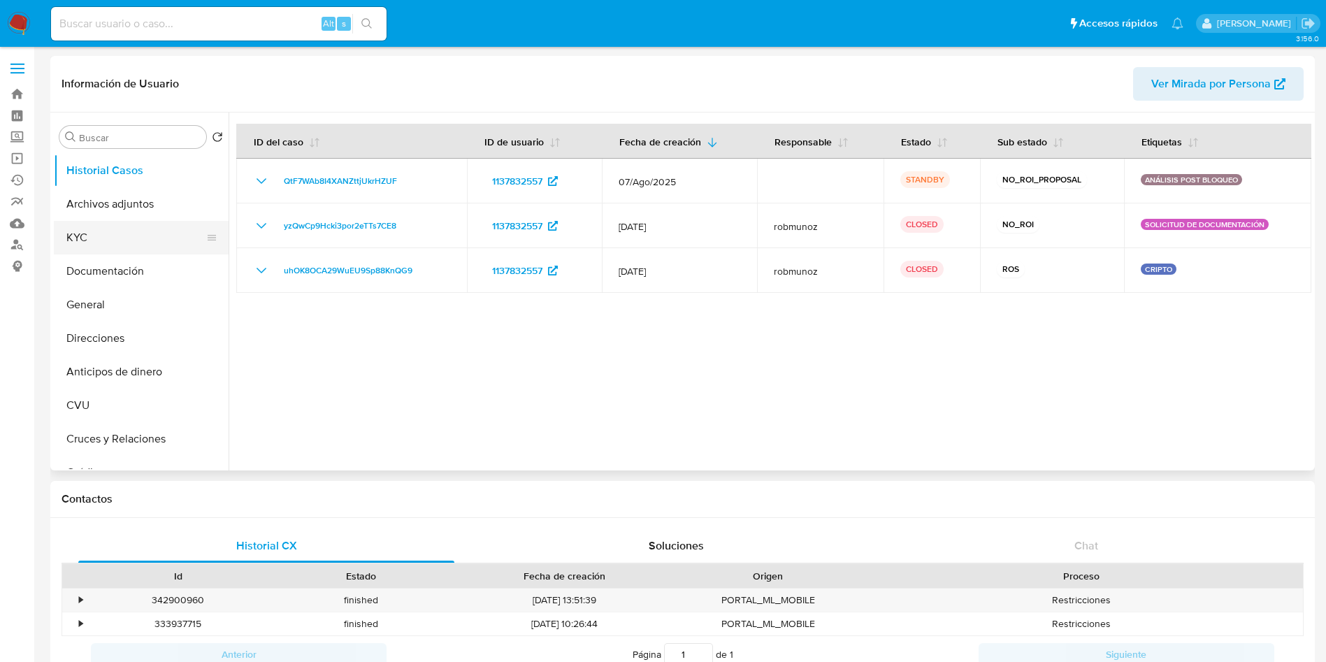
click at [68, 228] on button "KYC" at bounding box center [136, 238] width 164 height 34
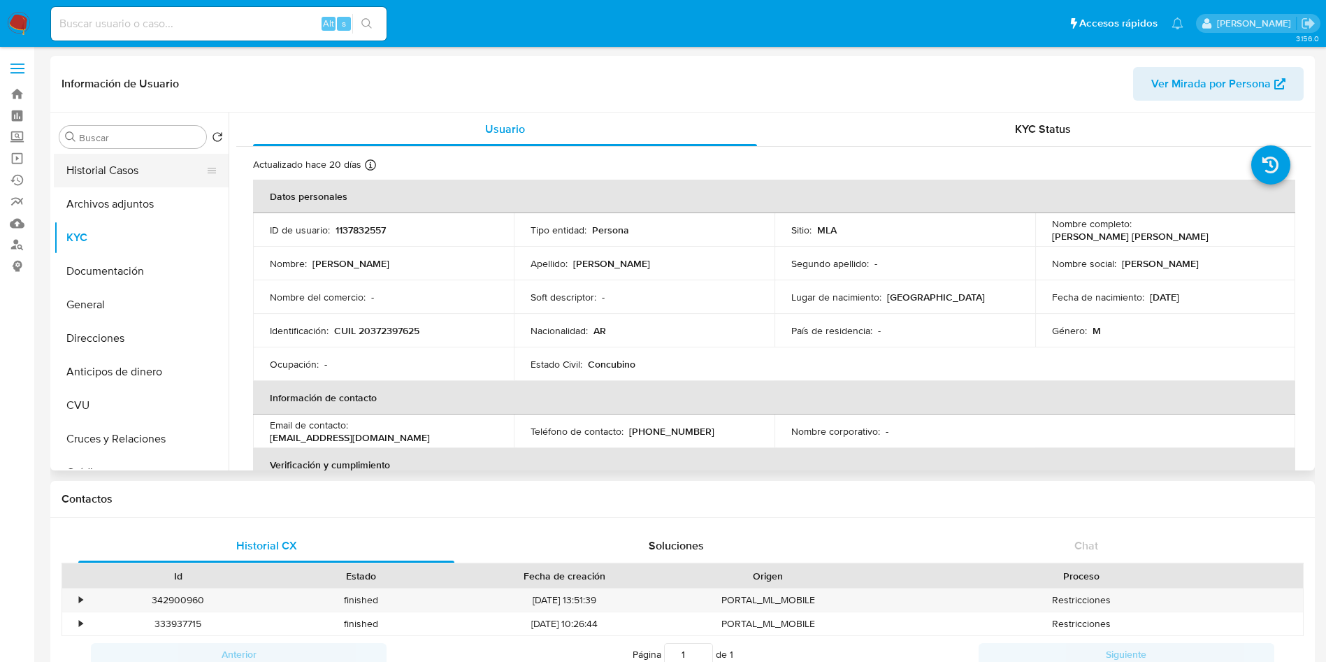
click at [125, 164] on button "Historial Casos" at bounding box center [136, 171] width 164 height 34
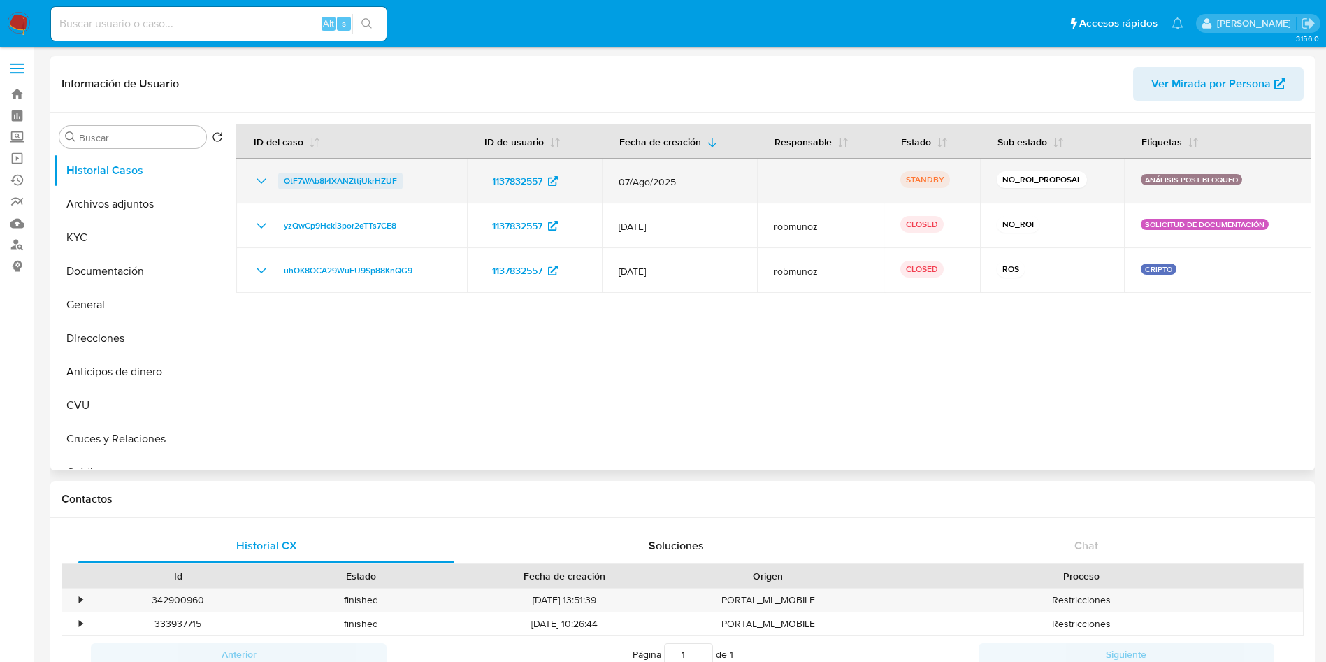
click at [352, 182] on span "QtF7WAb8I4XANZttjUkrHZUF" at bounding box center [340, 181] width 113 height 17
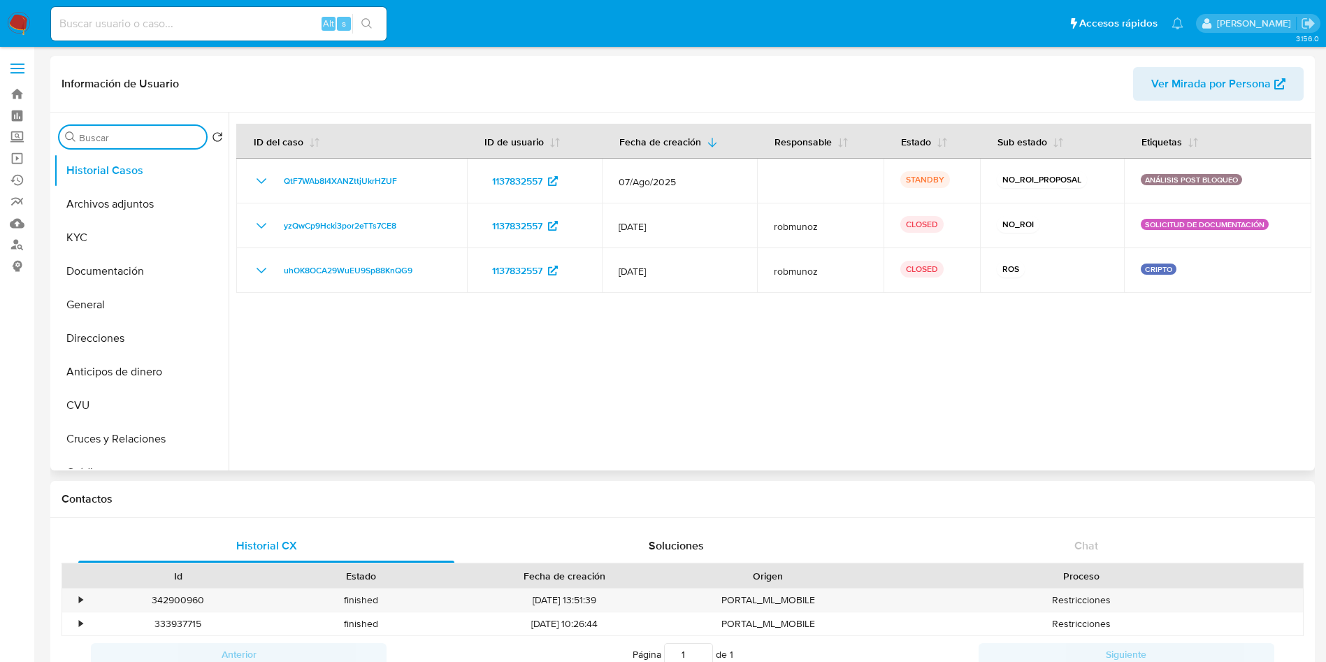
click at [137, 137] on input "Buscar" at bounding box center [140, 137] width 122 height 13
type input "RES"
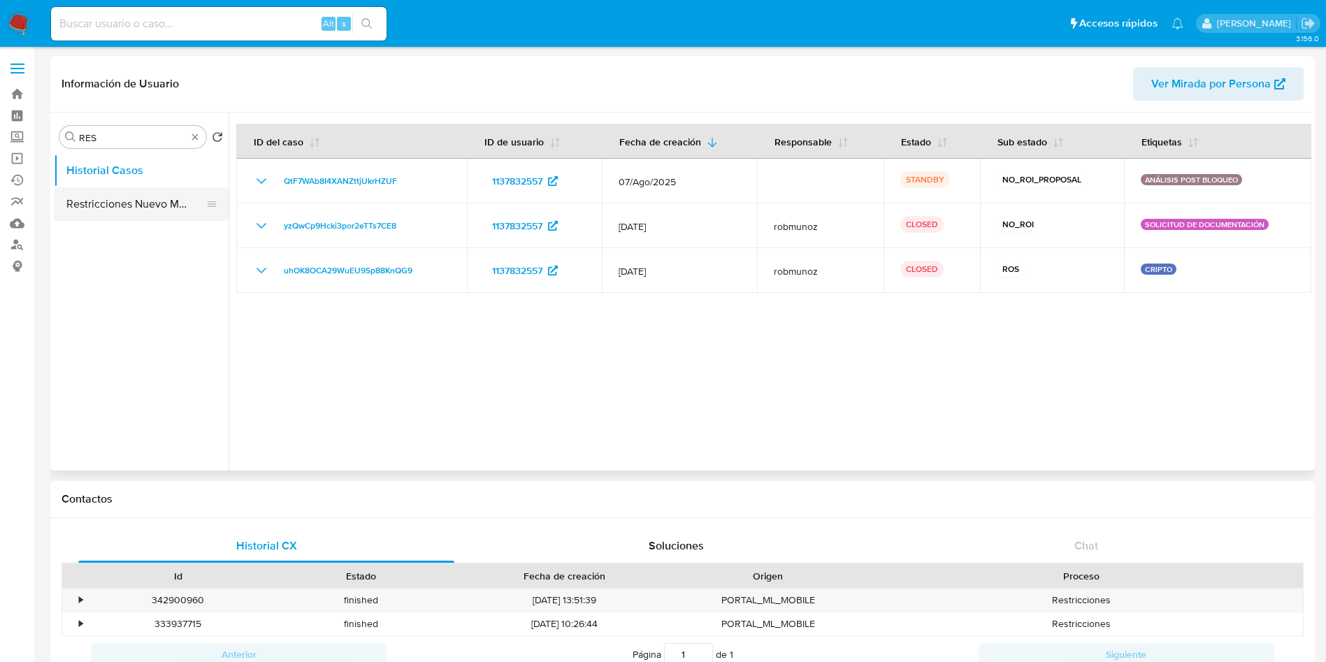
click at [154, 217] on button "Restricciones Nuevo Mundo" at bounding box center [136, 204] width 164 height 34
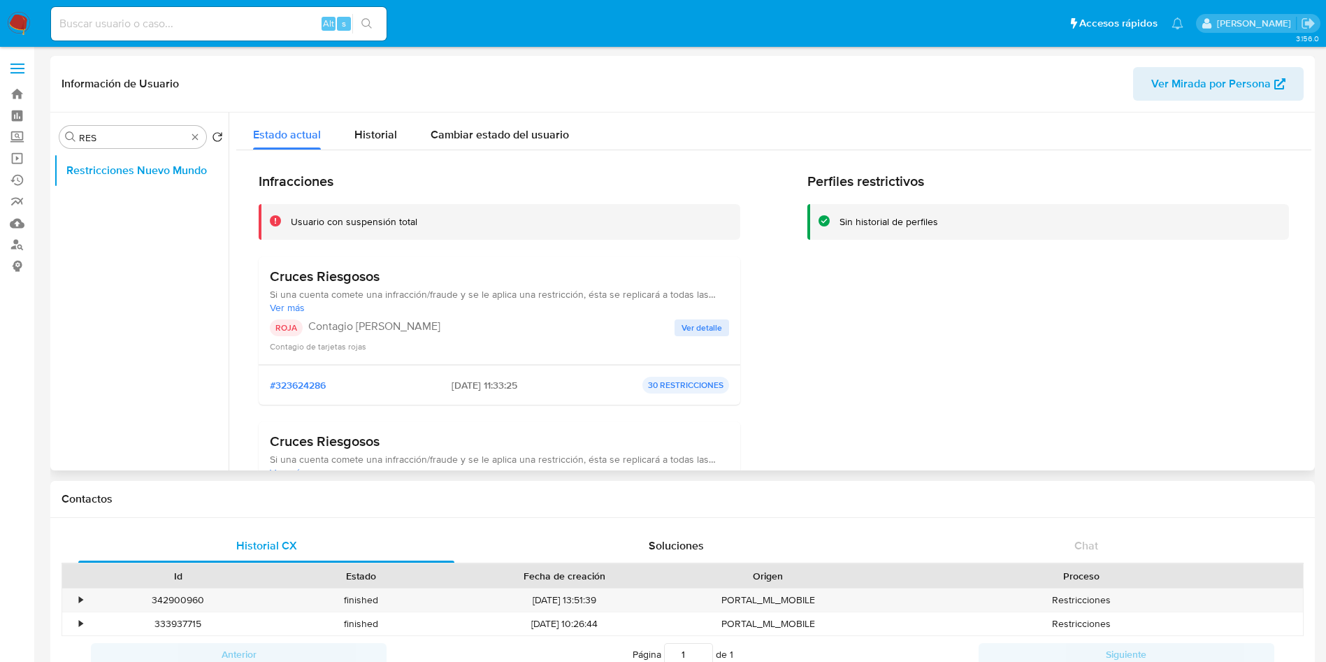
click at [691, 380] on p "30 RESTRICCIONES" at bounding box center [685, 385] width 87 height 17
click at [691, 335] on span "Ver detalle" at bounding box center [702, 328] width 41 height 14
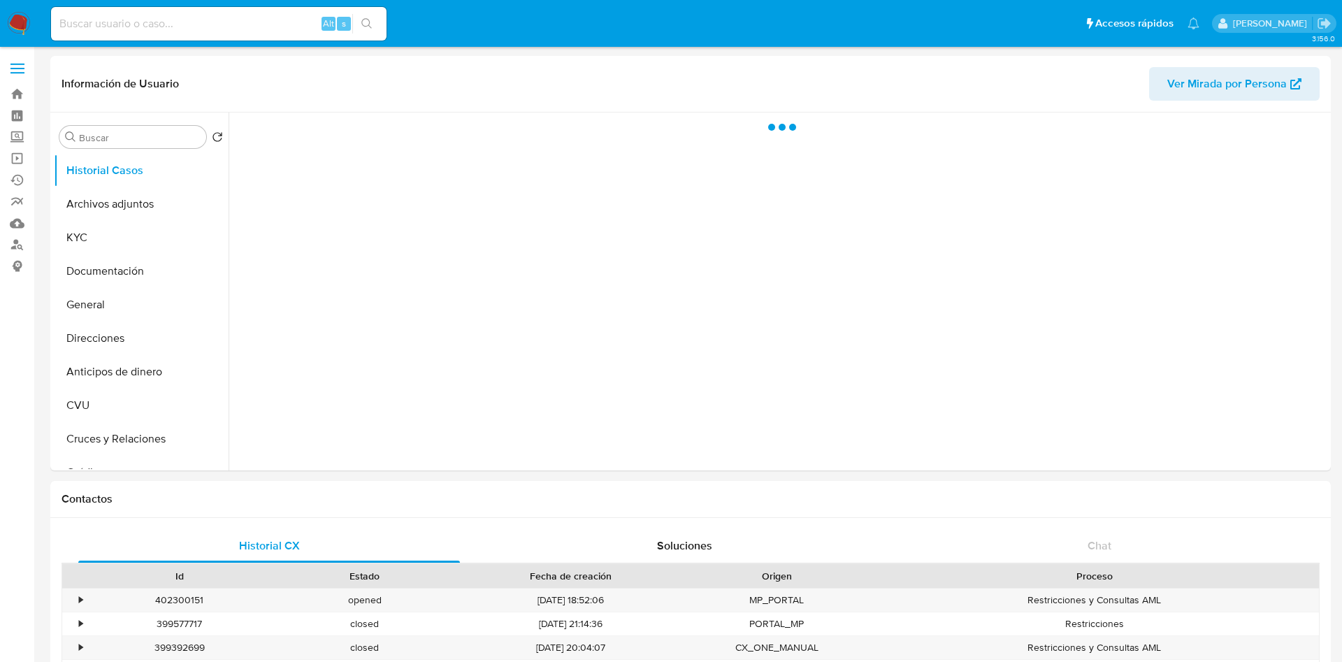
select select "10"
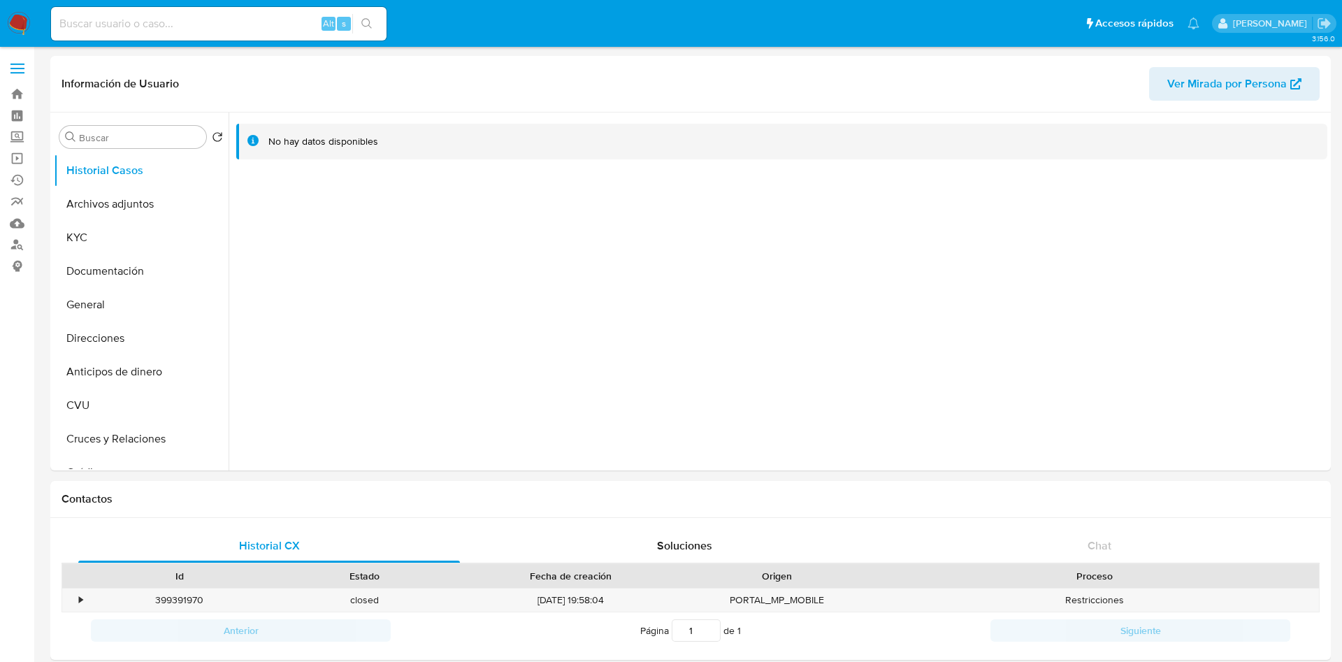
select select "10"
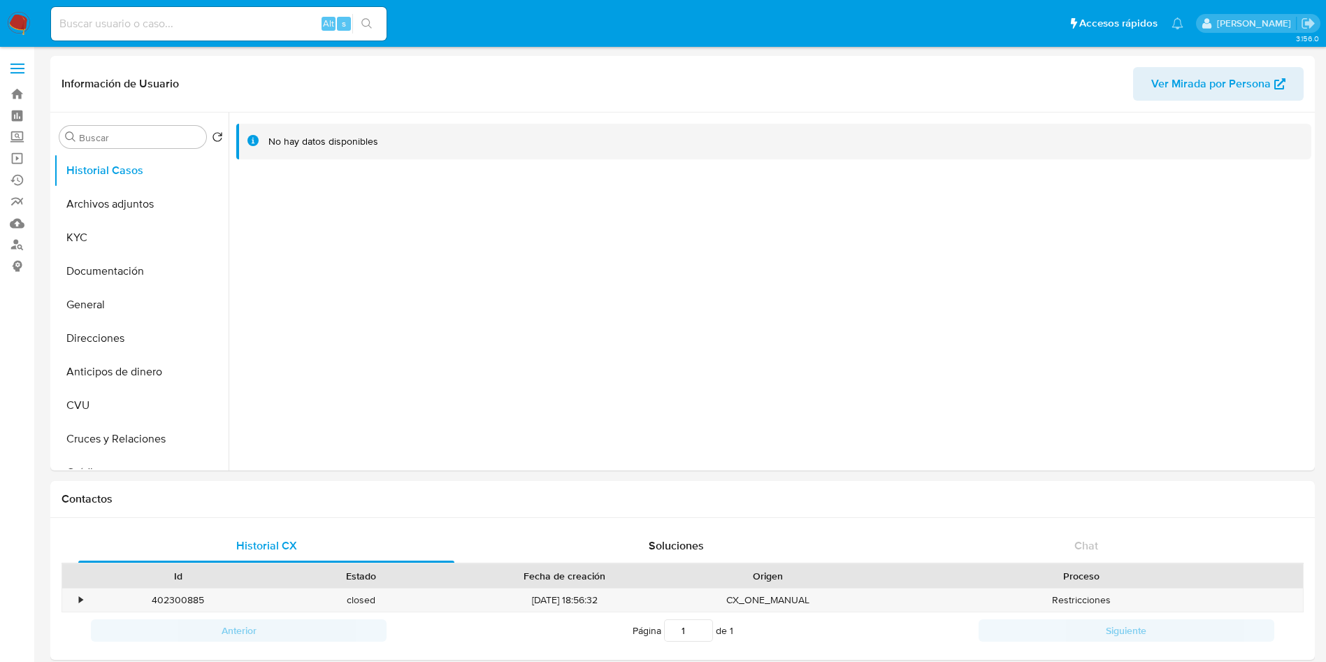
select select "10"
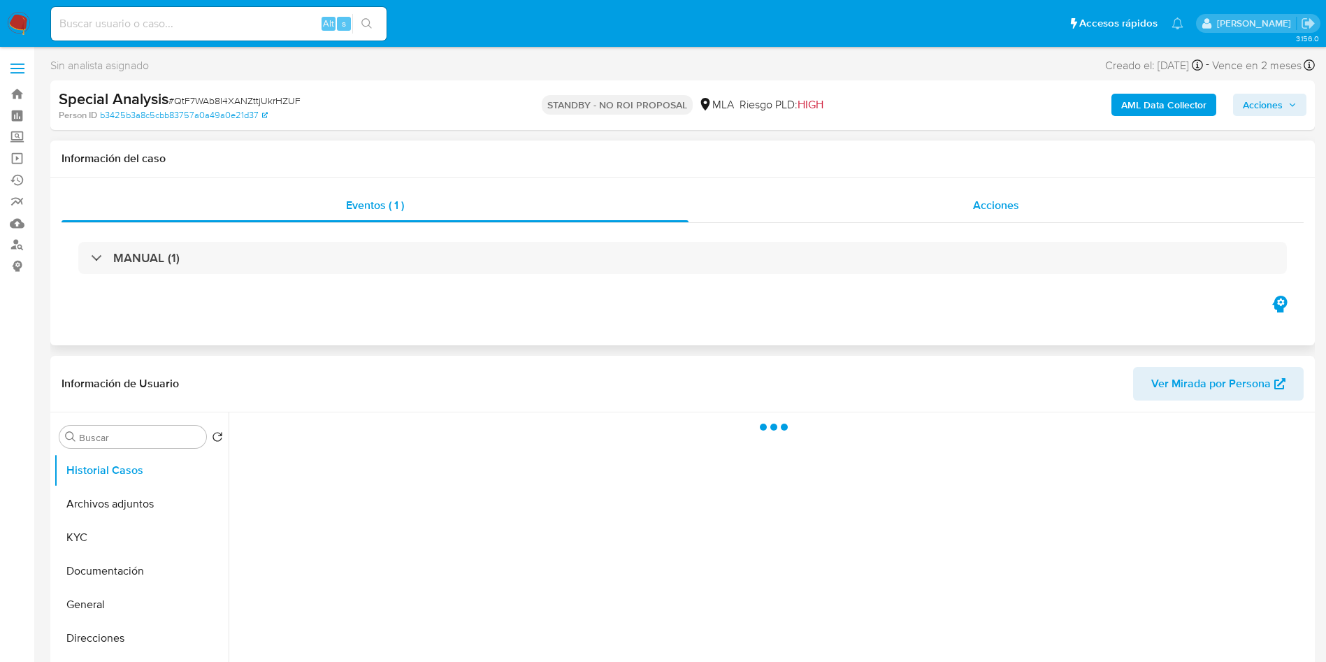
click at [1005, 207] on span "Acciones" at bounding box center [996, 205] width 46 height 16
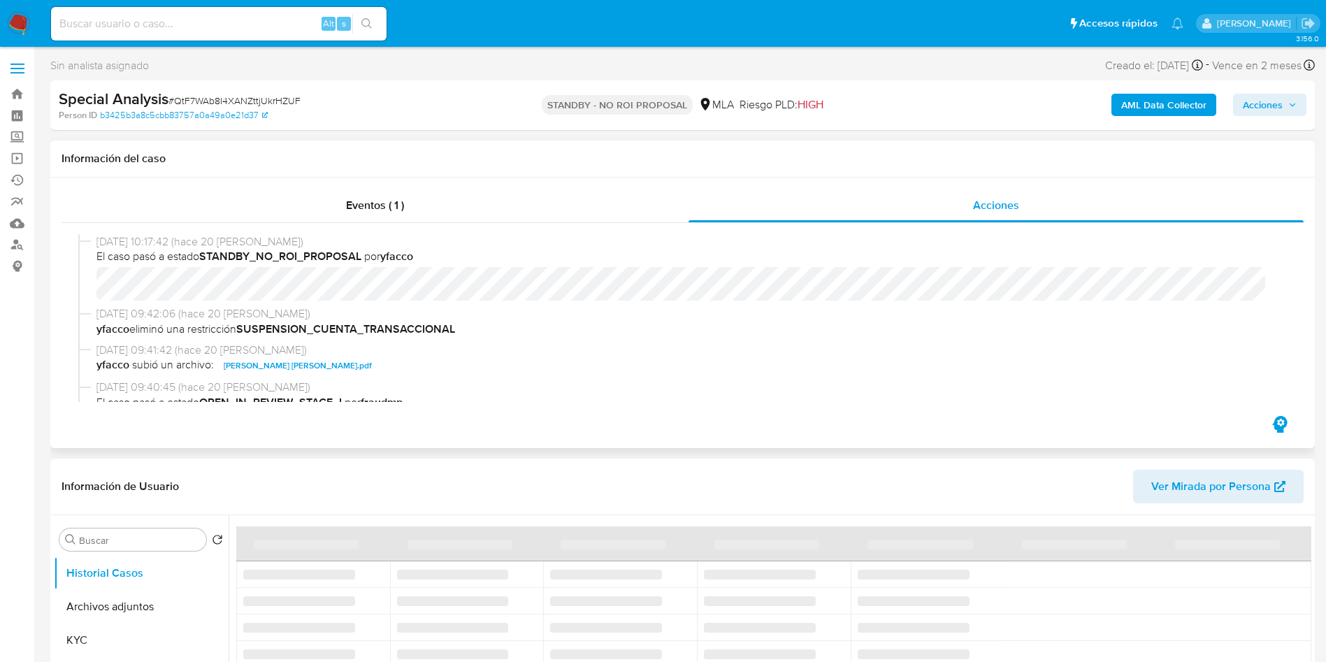
select select "10"
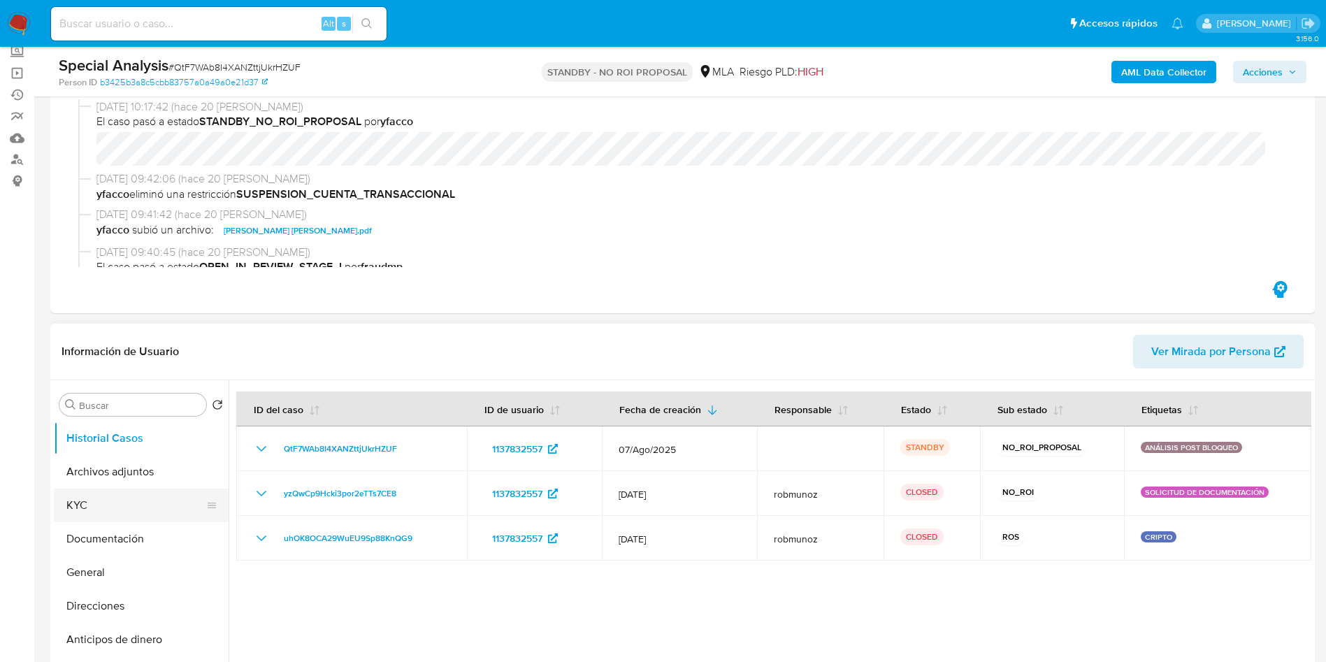
scroll to position [105, 0]
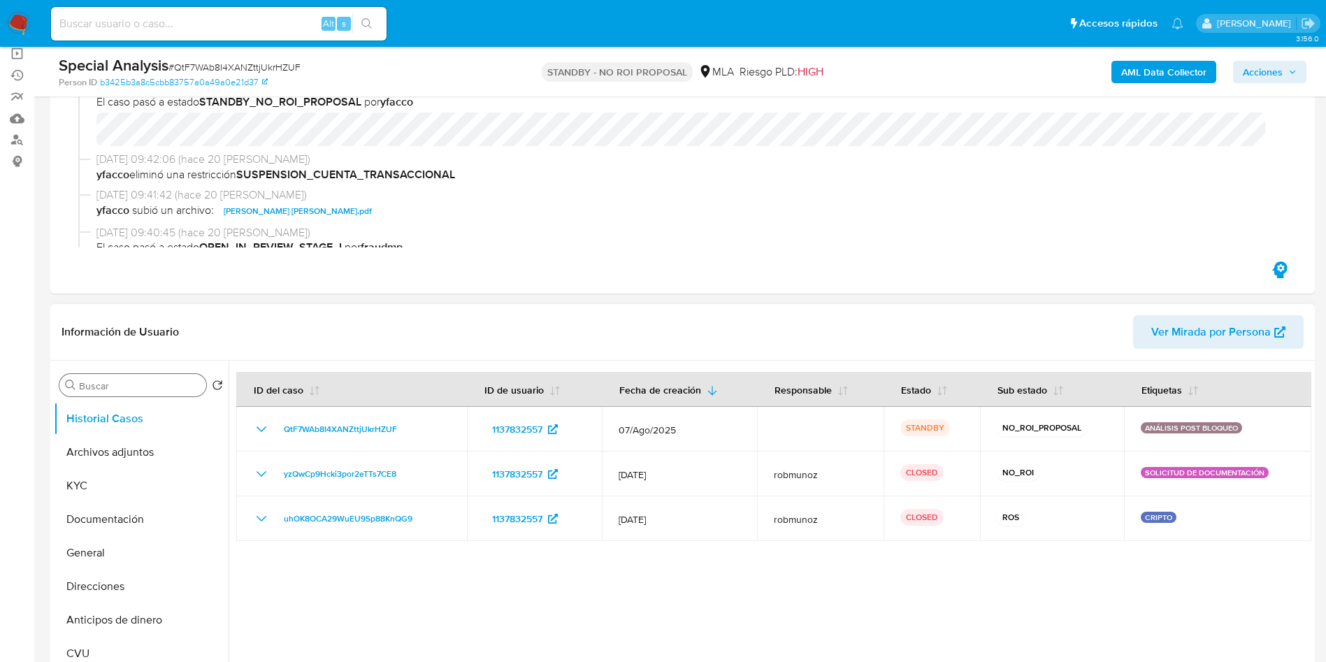
click at [103, 387] on input "Buscar" at bounding box center [140, 386] width 122 height 13
type input "RES"
click at [98, 471] on ul "Historial Casos Restricciones Nuevo Mundo" at bounding box center [141, 559] width 175 height 315
click at [97, 458] on button "Restricciones Nuevo Mundo" at bounding box center [136, 453] width 164 height 34
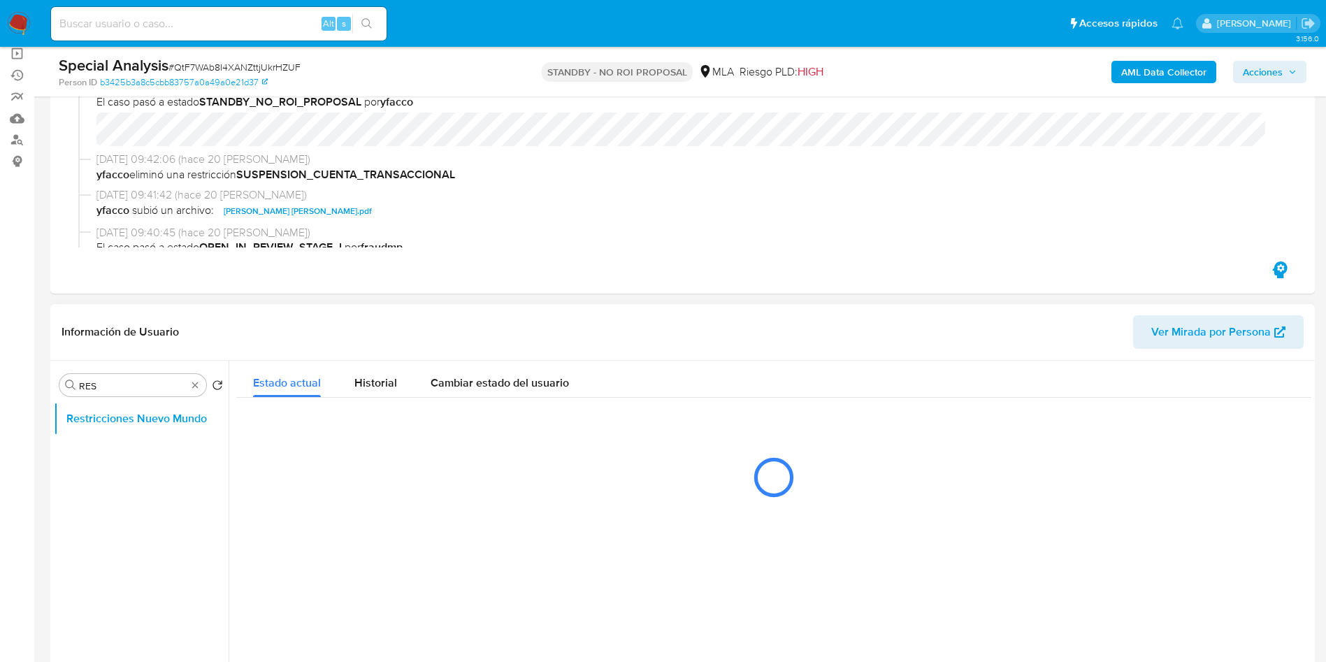
scroll to position [210, 0]
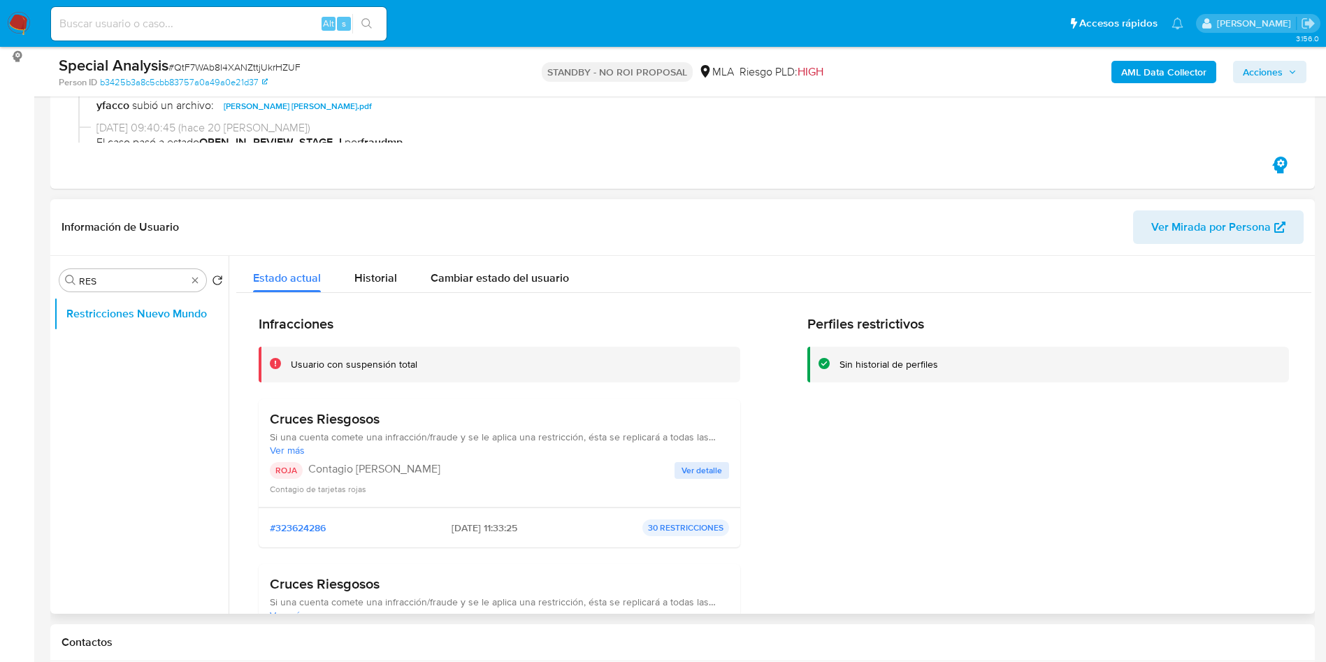
click at [684, 483] on div "Contagio de tarjetas rojas" at bounding box center [499, 489] width 459 height 14
click at [689, 468] on span "Ver detalle" at bounding box center [702, 470] width 41 height 14
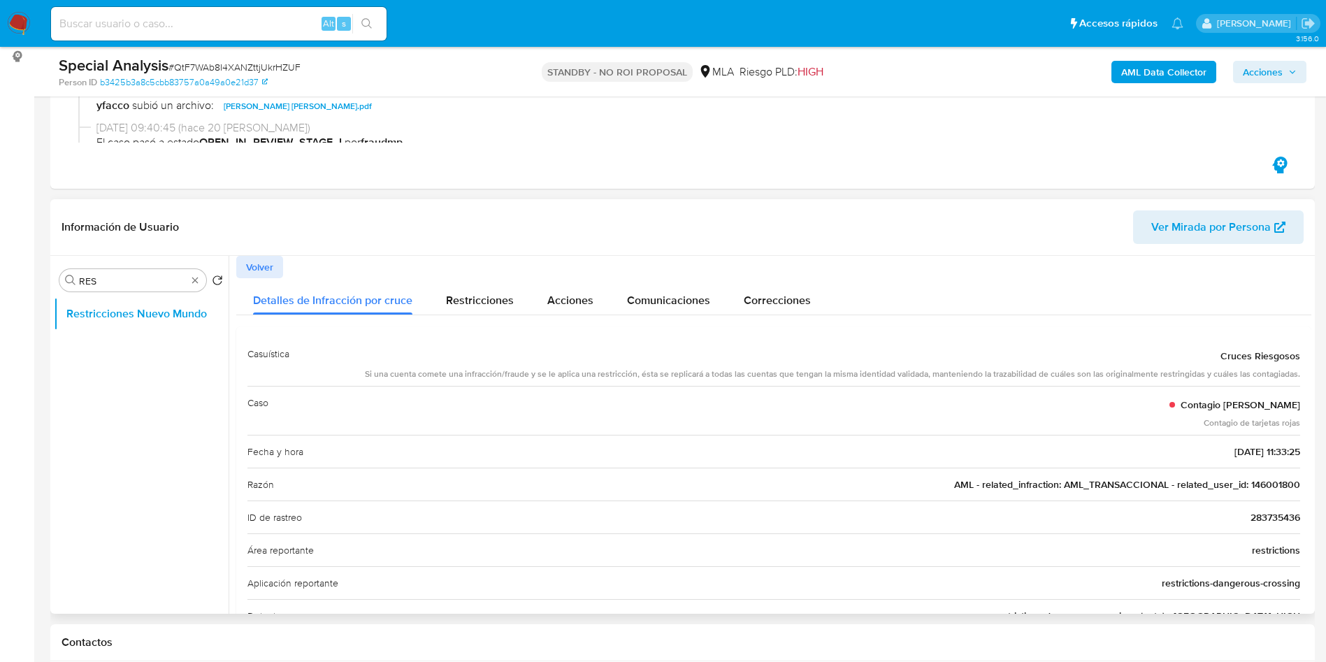
drag, startPoint x: 1248, startPoint y: 489, endPoint x: 1282, endPoint y: 482, distance: 35.0
click at [1282, 482] on span "AML - related_infraction: AML_TRANSACCIONAL - related_user_id: 146001800" at bounding box center [1127, 484] width 346 height 14
click at [1279, 477] on span "AML - related_infraction: AML_TRANSACCIONAL - related_user_id: 146001800" at bounding box center [1127, 484] width 346 height 14
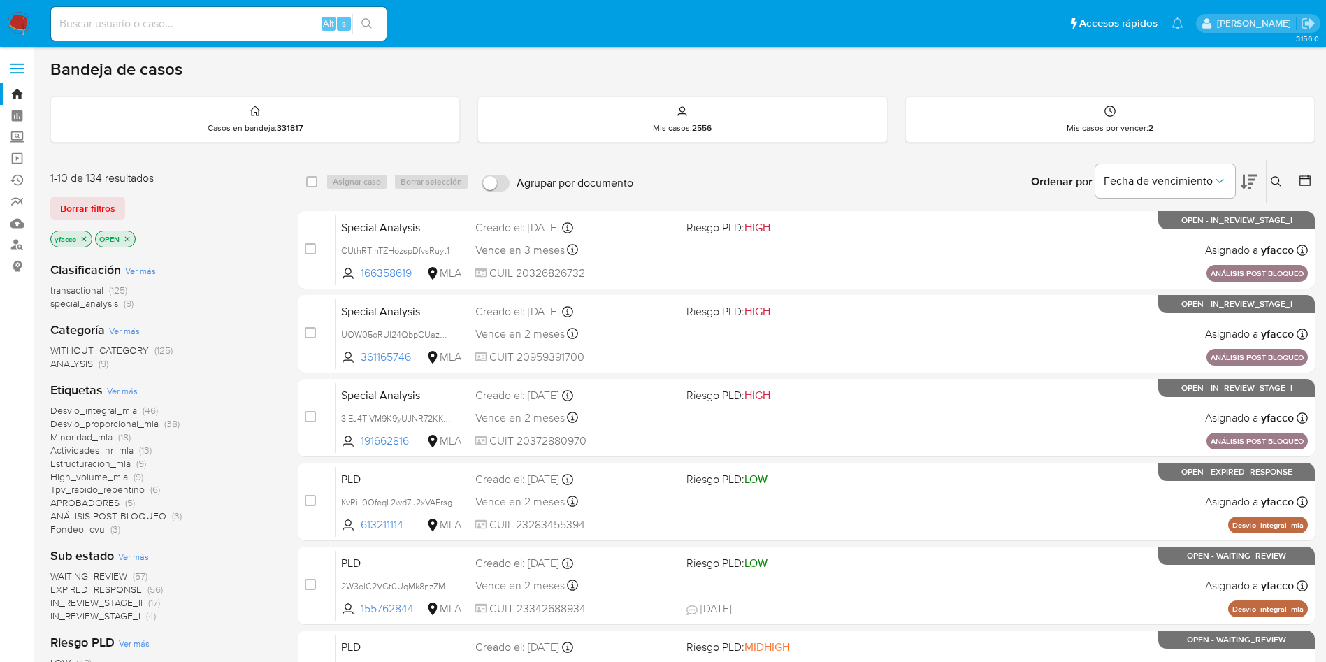
click at [115, 34] on div "Alt s" at bounding box center [219, 24] width 336 height 34
click at [112, 17] on input at bounding box center [219, 24] width 336 height 18
paste input "1141669017"
type input "1141669017"
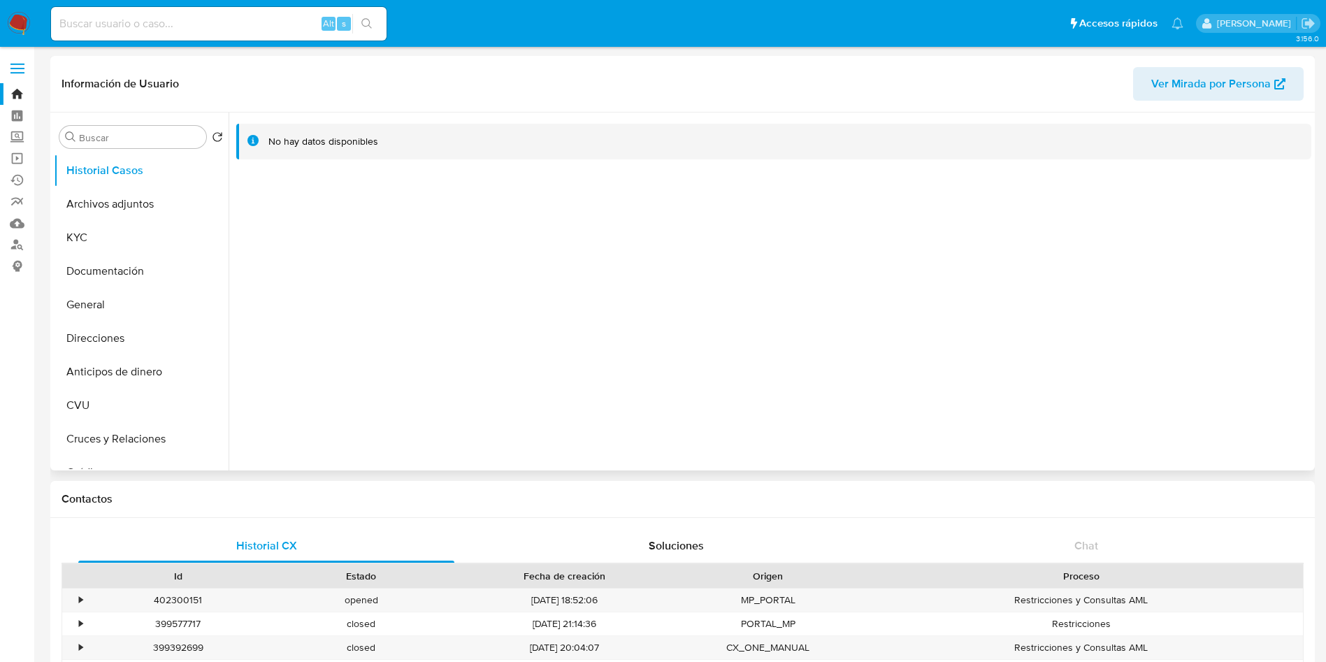
select select "10"
click at [96, 299] on button "General" at bounding box center [136, 305] width 164 height 34
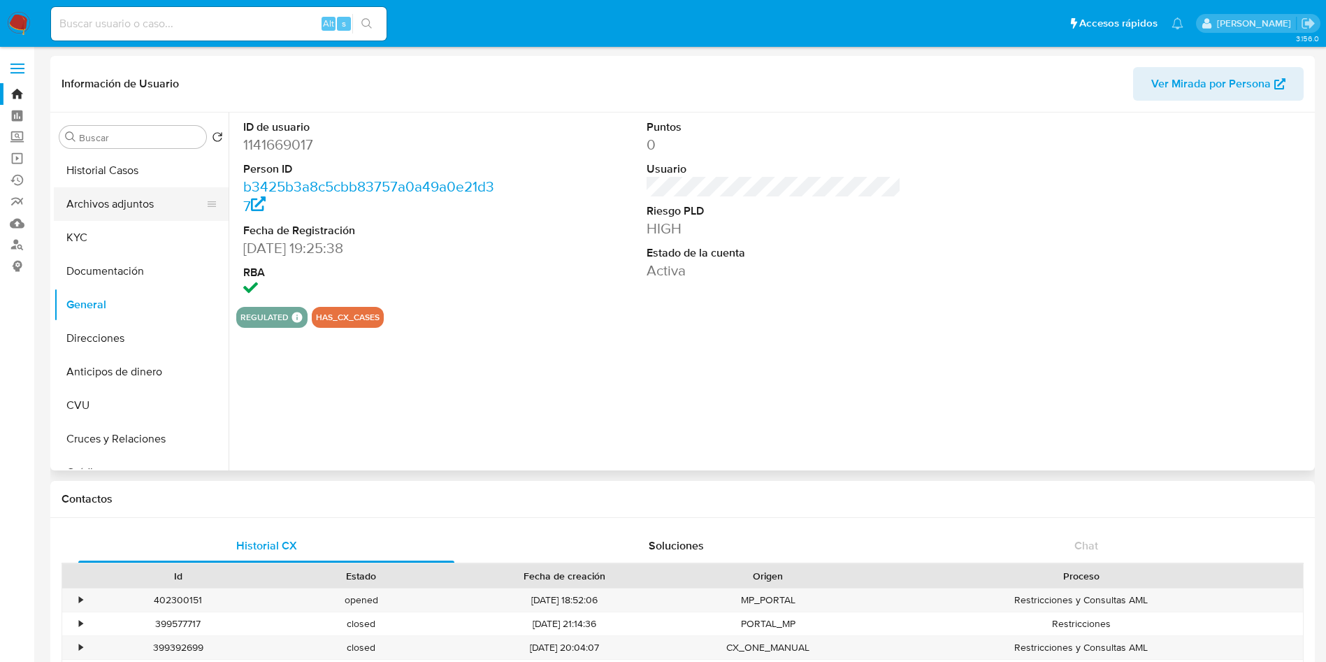
click at [113, 198] on button "Archivos adjuntos" at bounding box center [136, 204] width 164 height 34
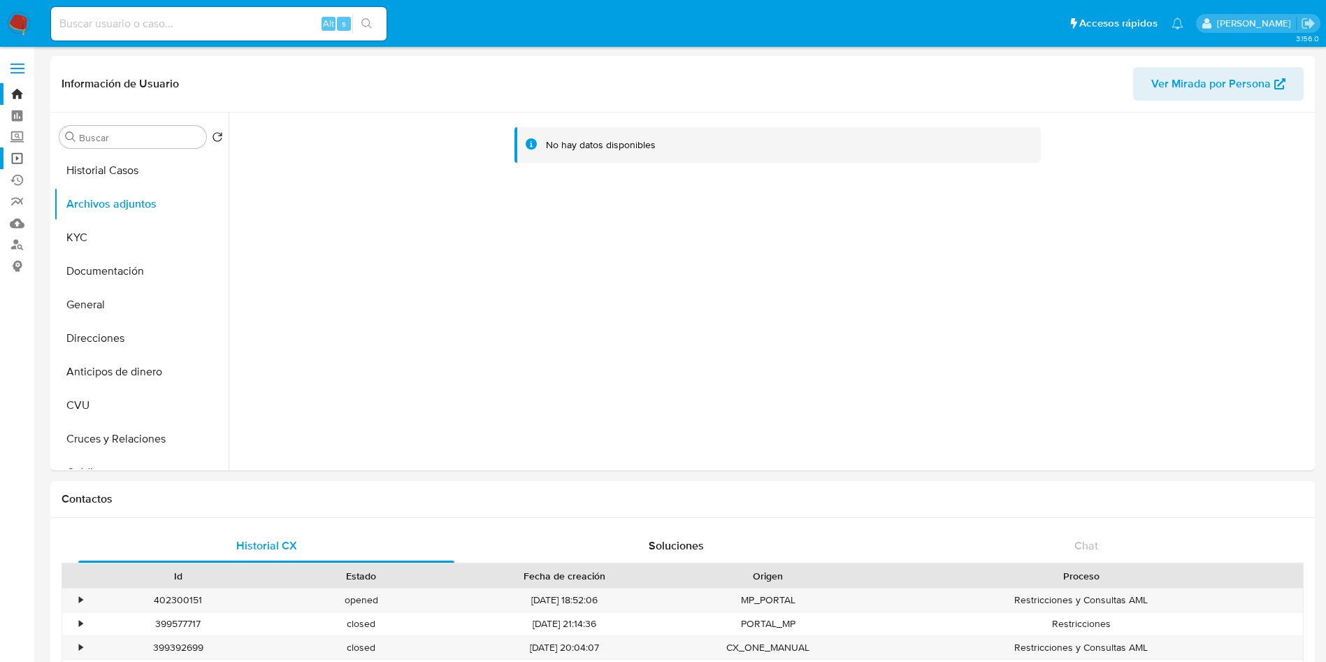
click at [17, 154] on link "Operaciones masivas" at bounding box center [83, 159] width 166 height 22
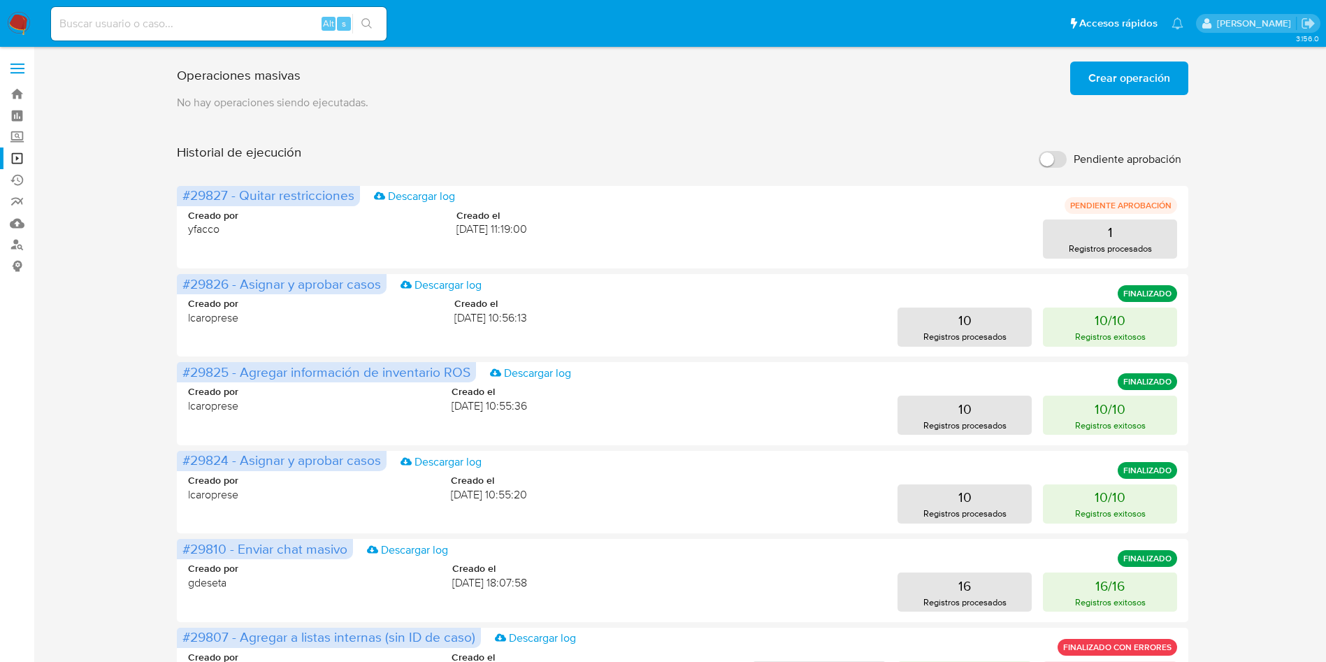
click at [1146, 77] on span "Crear operación" at bounding box center [1129, 78] width 82 height 31
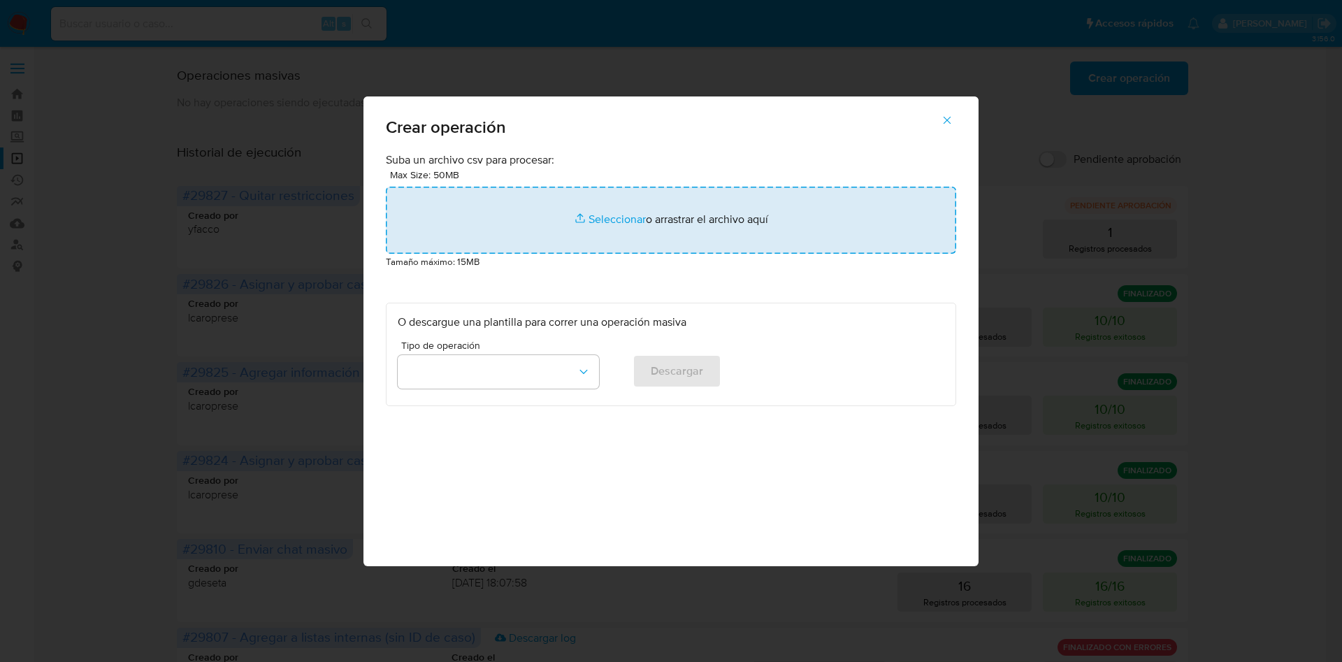
click at [628, 213] on input "file" at bounding box center [671, 220] width 570 height 67
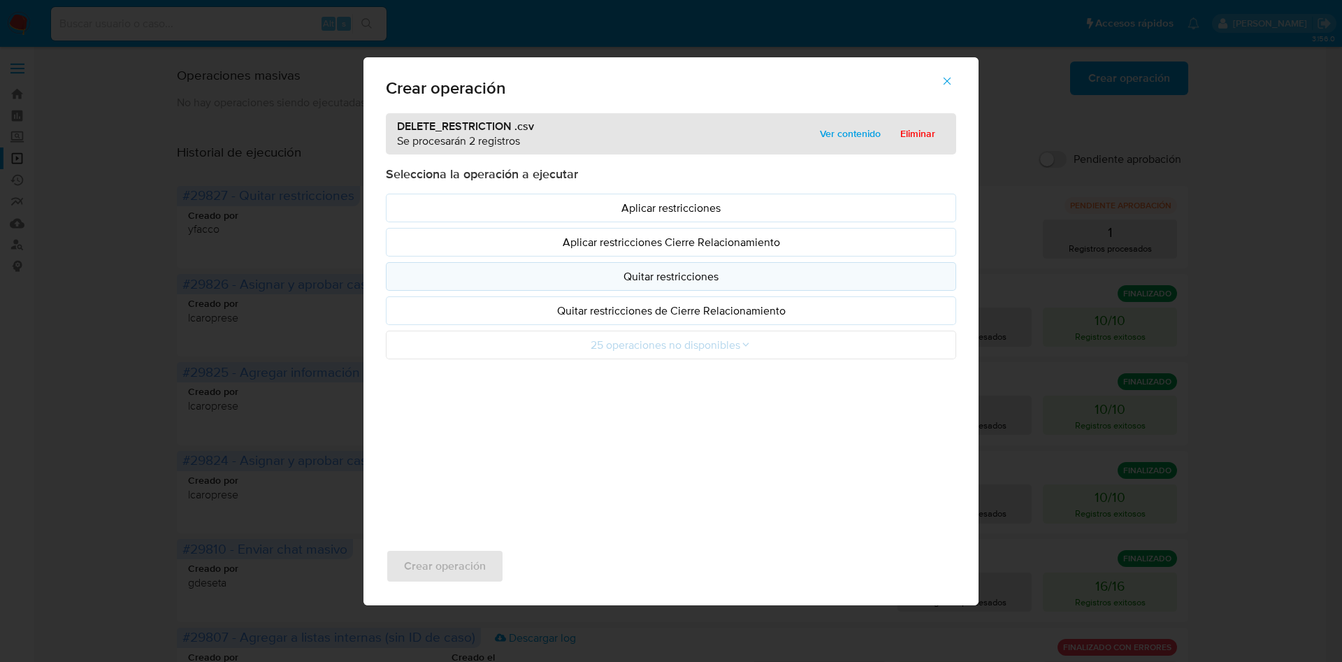
click at [645, 273] on p "Quitar restricciones" at bounding box center [671, 276] width 547 height 16
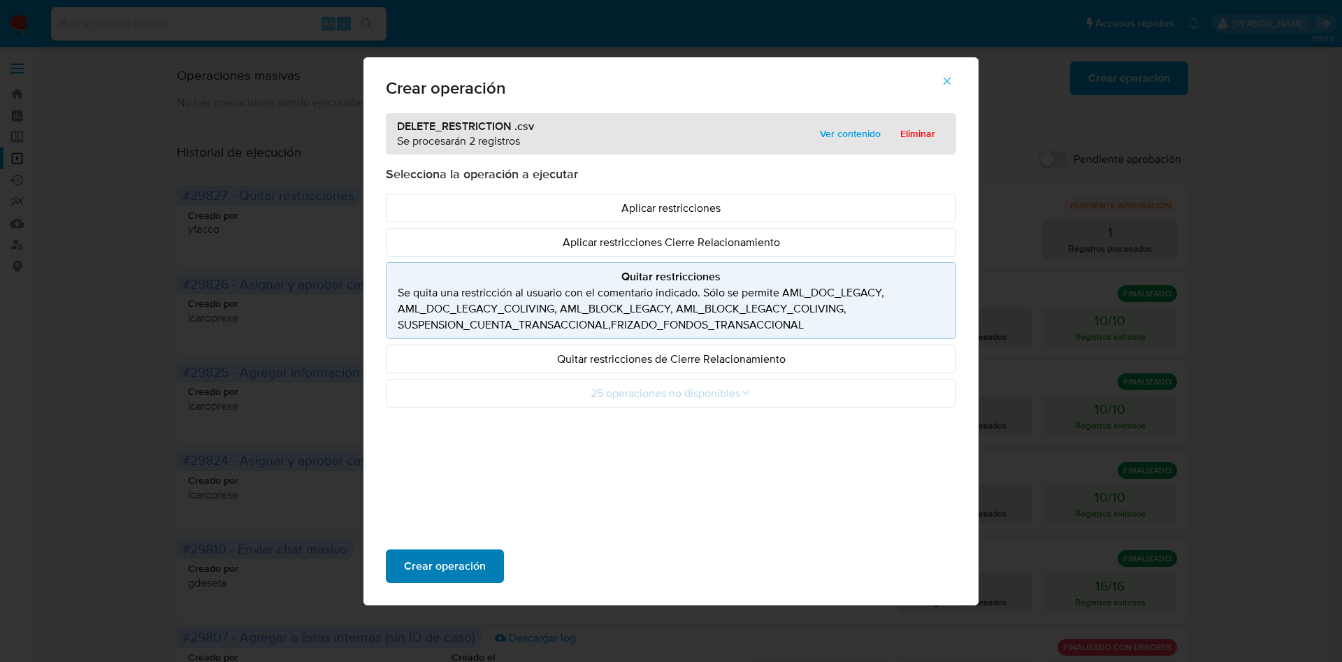
click at [405, 563] on span "Crear operación" at bounding box center [445, 566] width 82 height 31
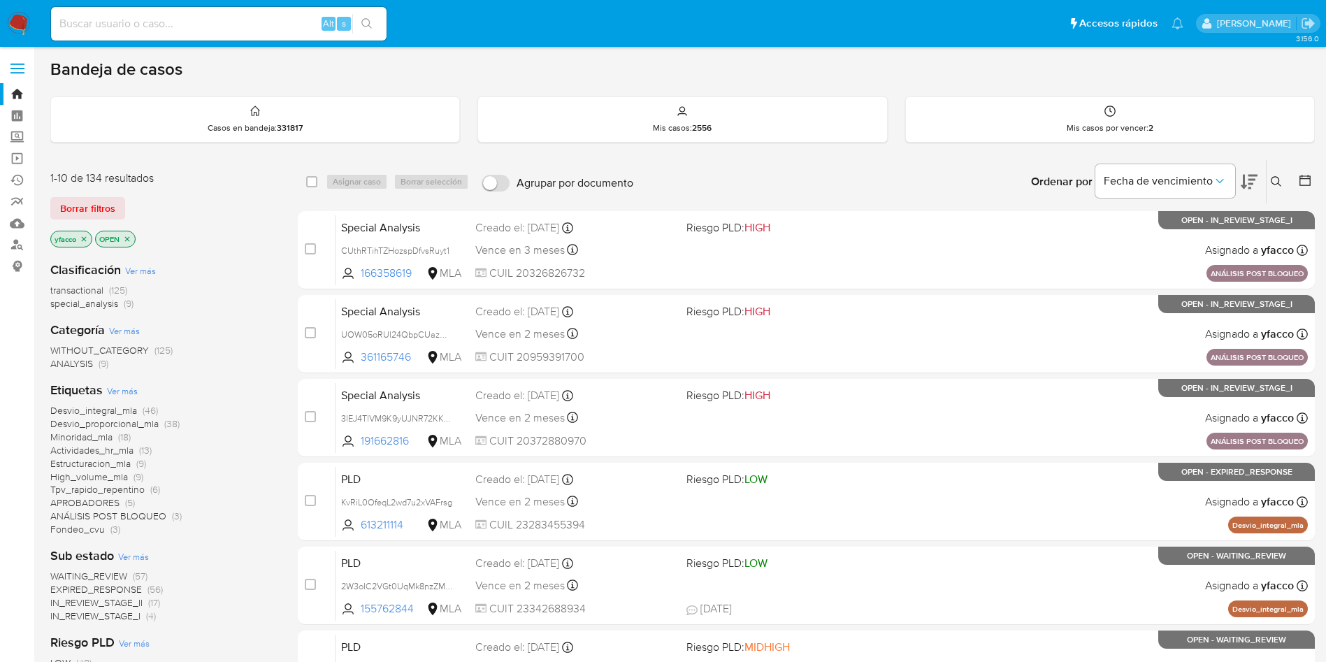
click at [1280, 182] on icon at bounding box center [1276, 181] width 11 height 11
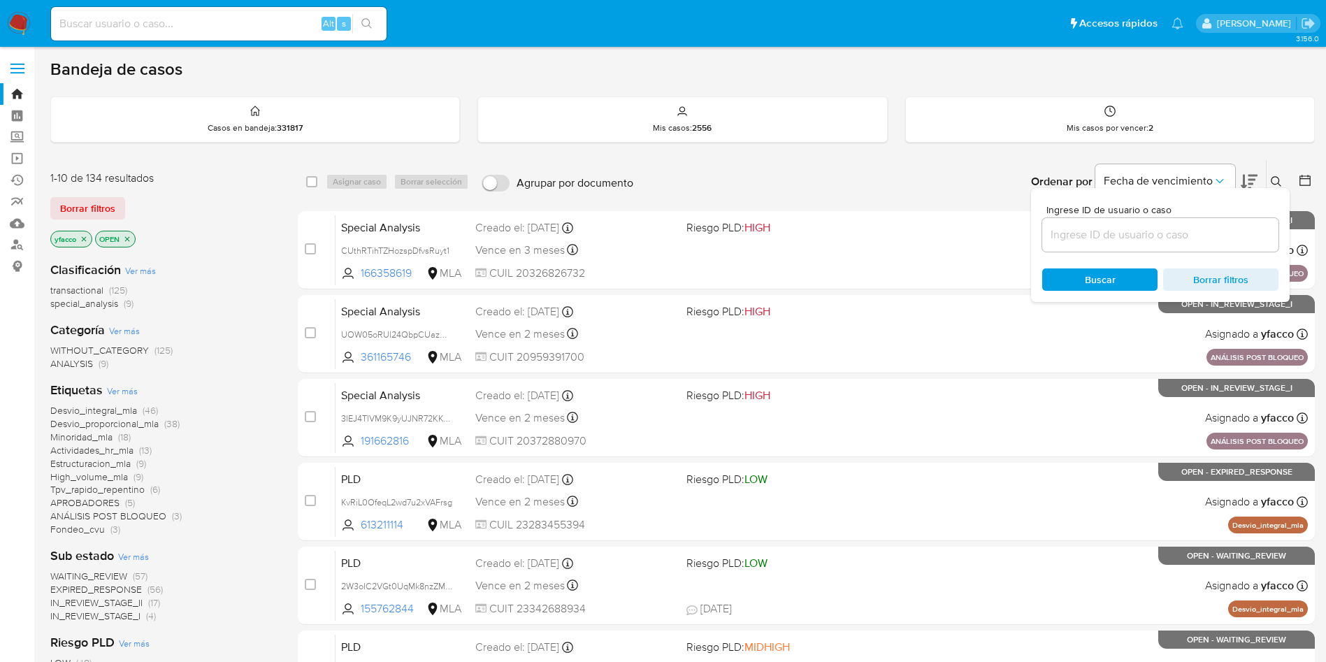
click at [1149, 242] on input at bounding box center [1160, 235] width 236 height 18
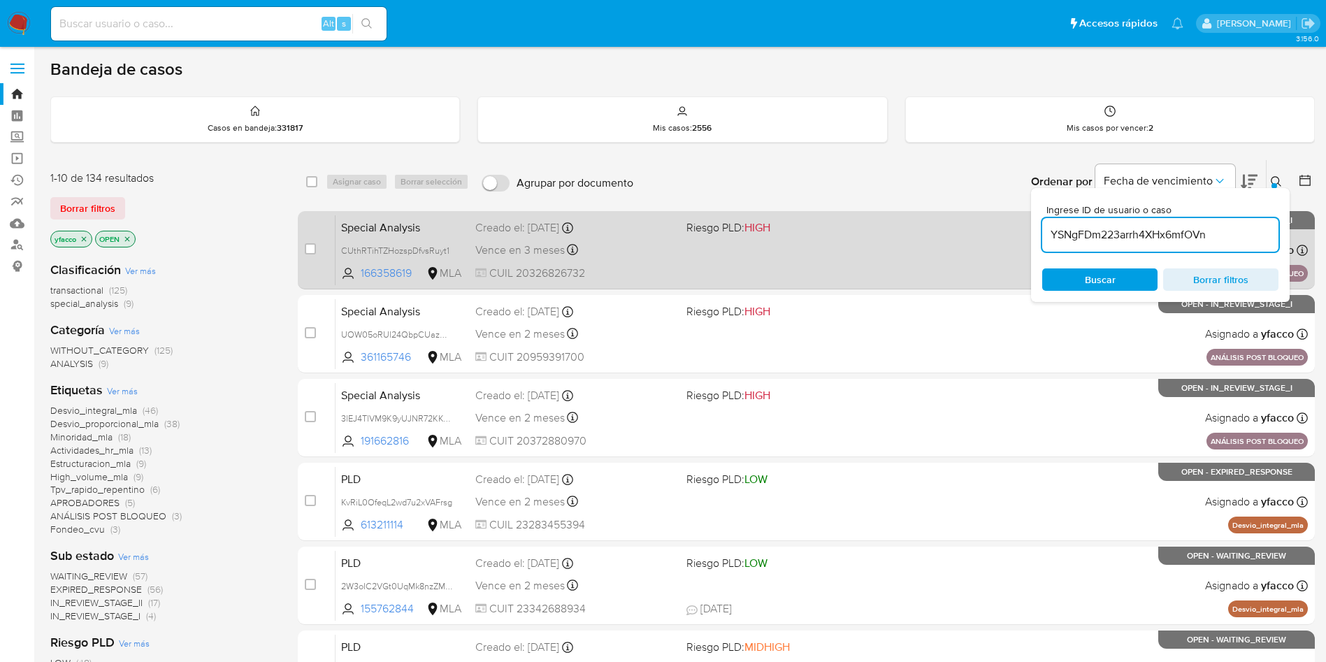
type input "YSNgFDm223arrh4XHx6mfOVn"
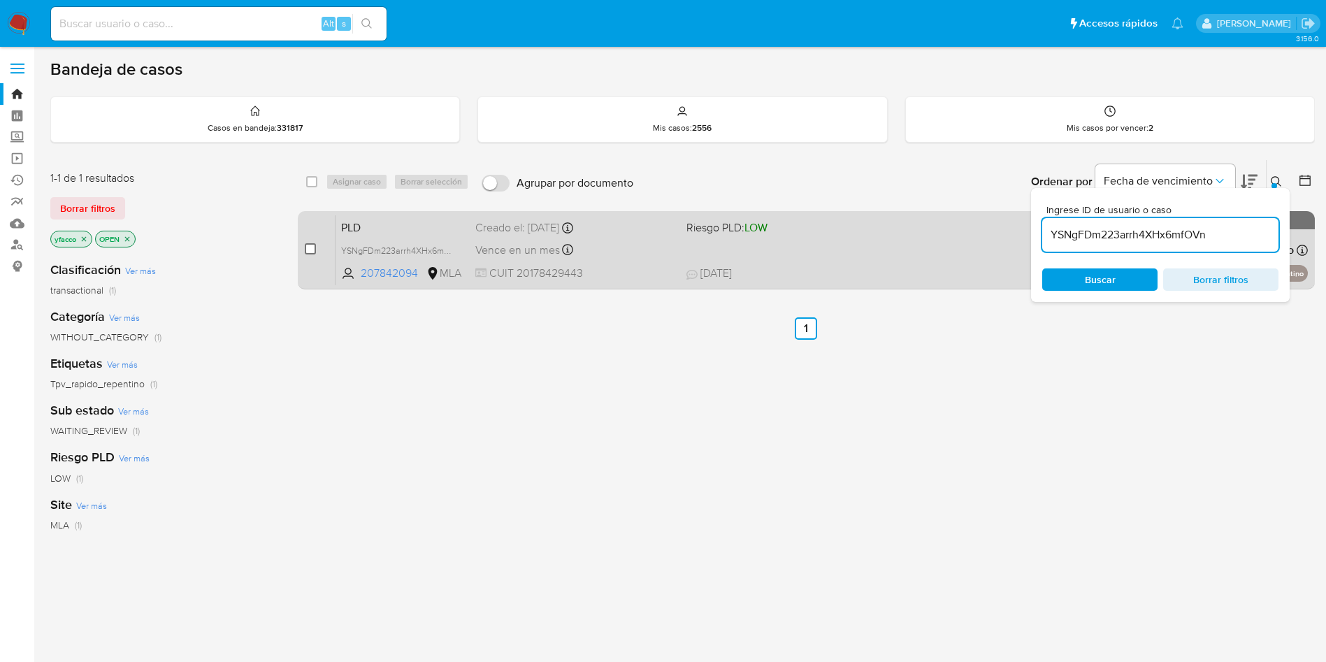
click at [310, 246] on input "checkbox" at bounding box center [310, 248] width 11 height 11
checkbox input "true"
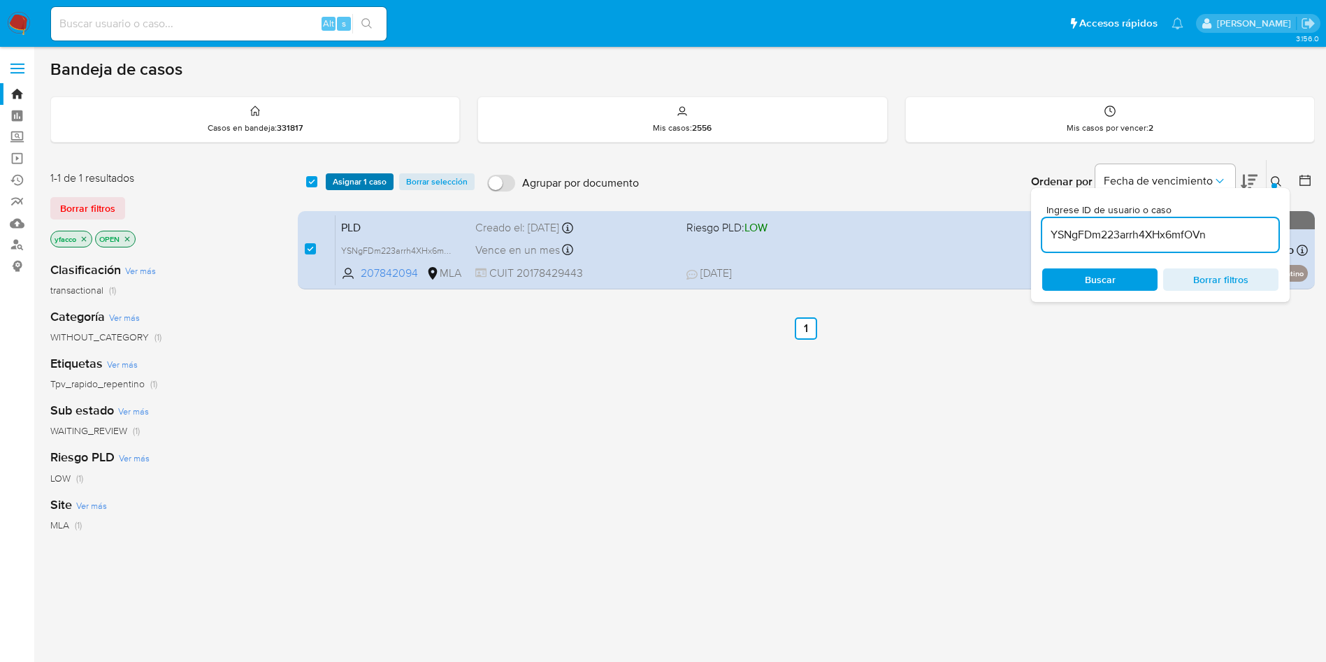
click at [359, 186] on span "Asignar 1 caso" at bounding box center [360, 182] width 54 height 14
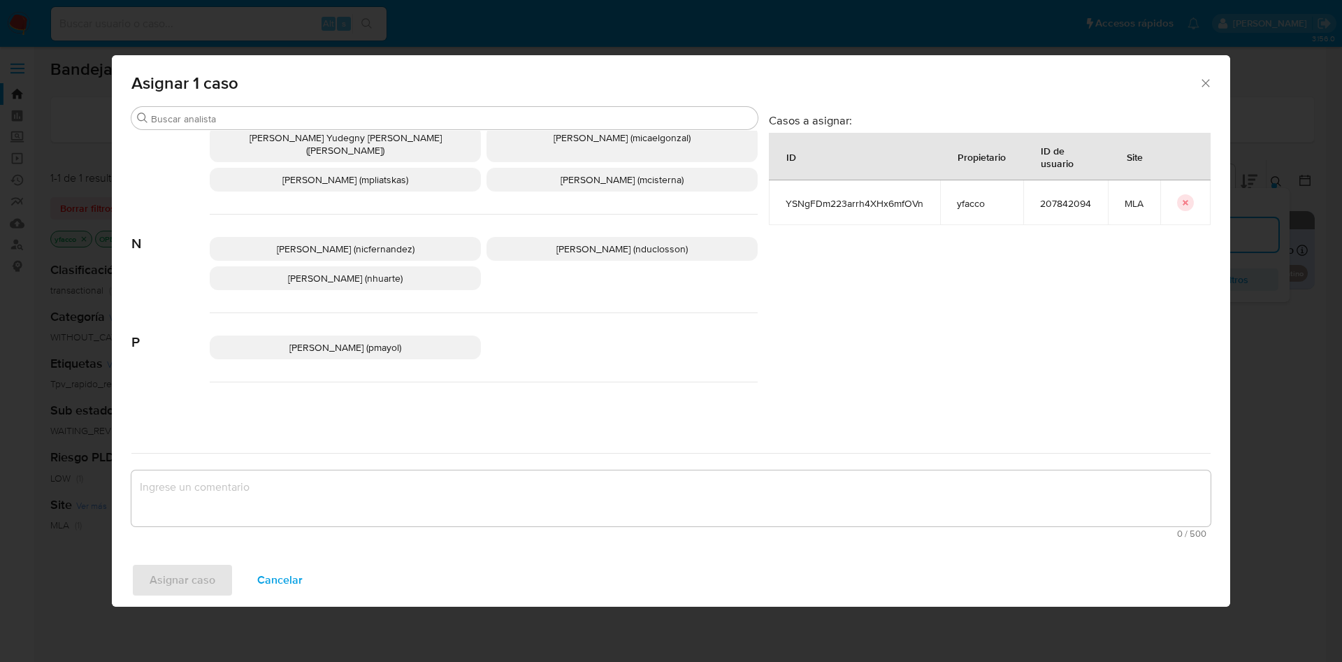
scroll to position [1249, 0]
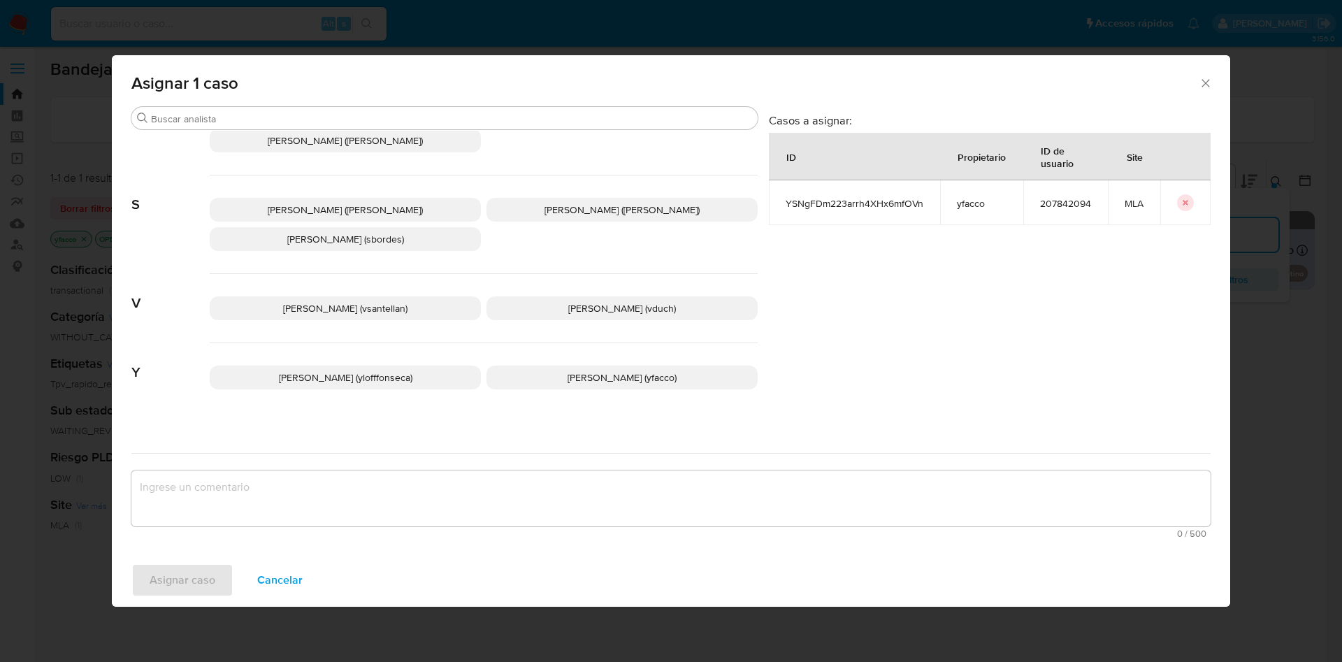
click at [583, 376] on p "Yesica Paola Facco (yfacco)" at bounding box center [622, 378] width 271 height 24
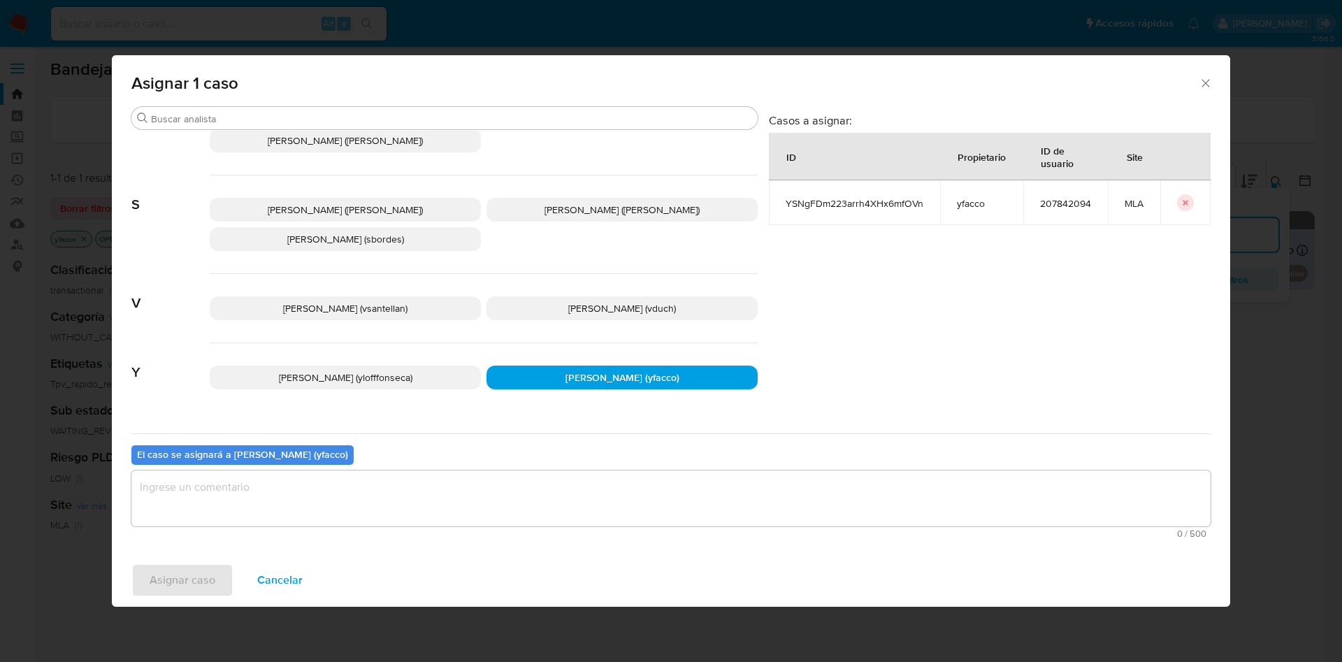
click at [339, 505] on textarea "assign-modal" at bounding box center [670, 498] width 1079 height 56
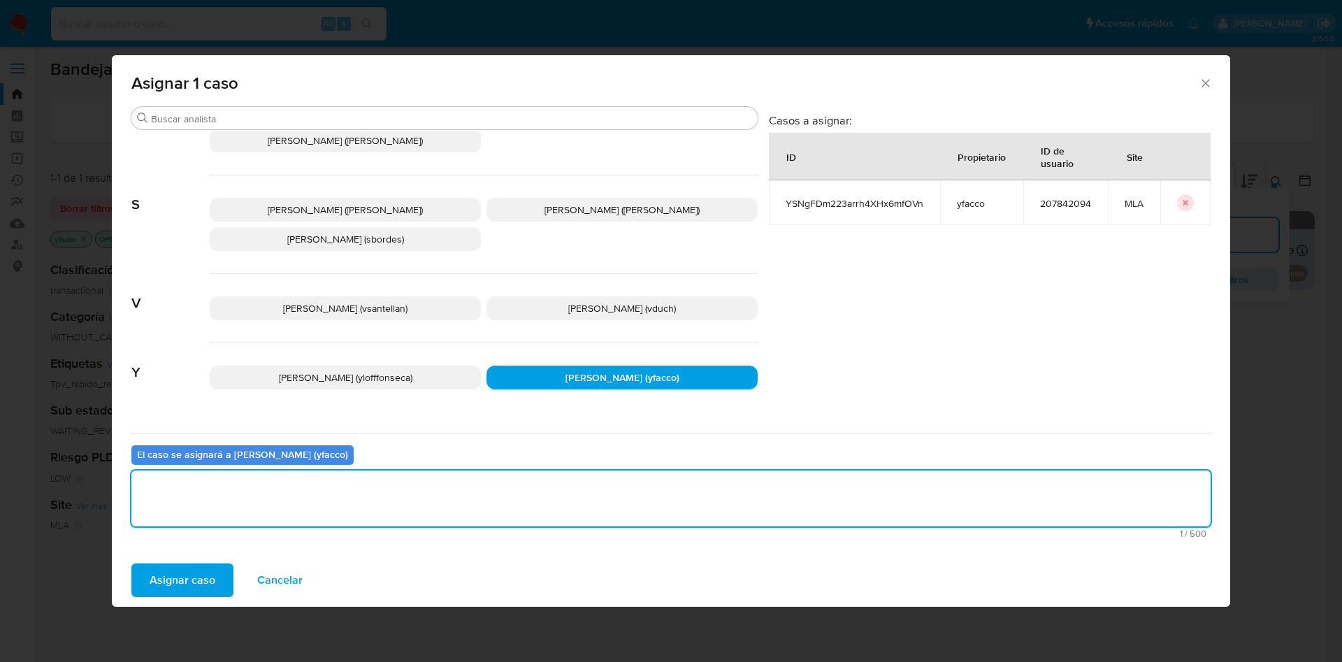
click at [215, 578] on button "Asignar caso" at bounding box center [182, 580] width 102 height 34
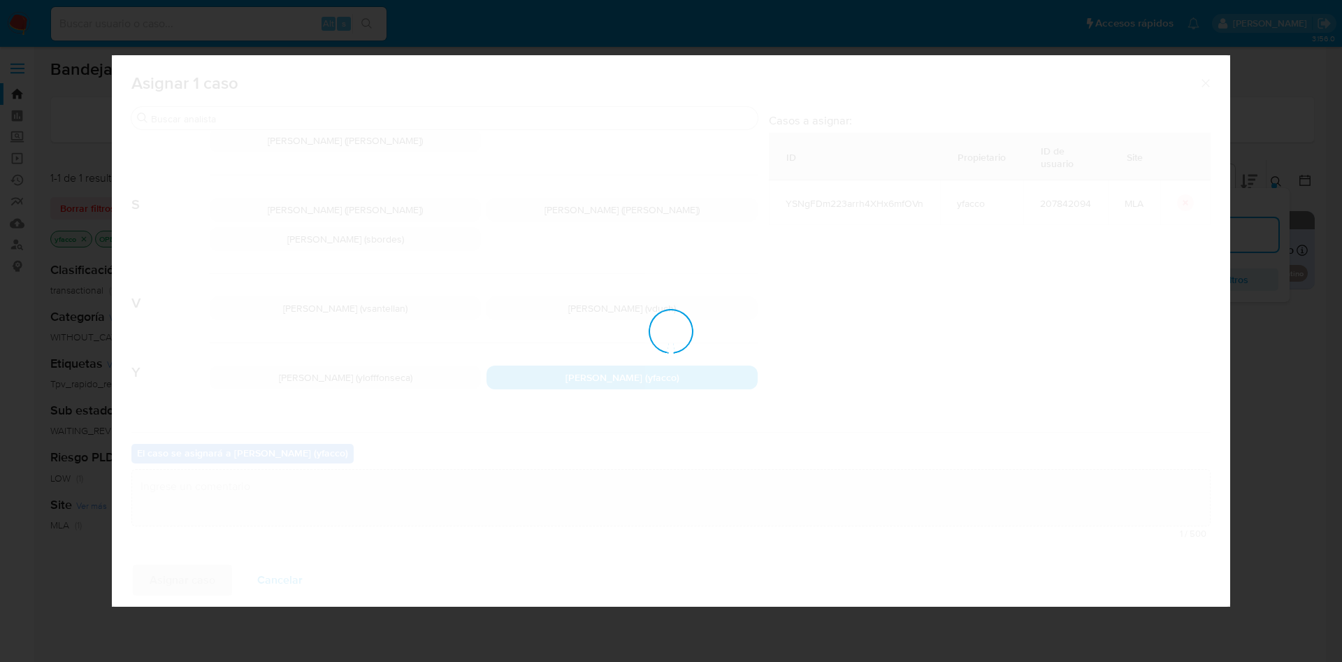
checkbox input "false"
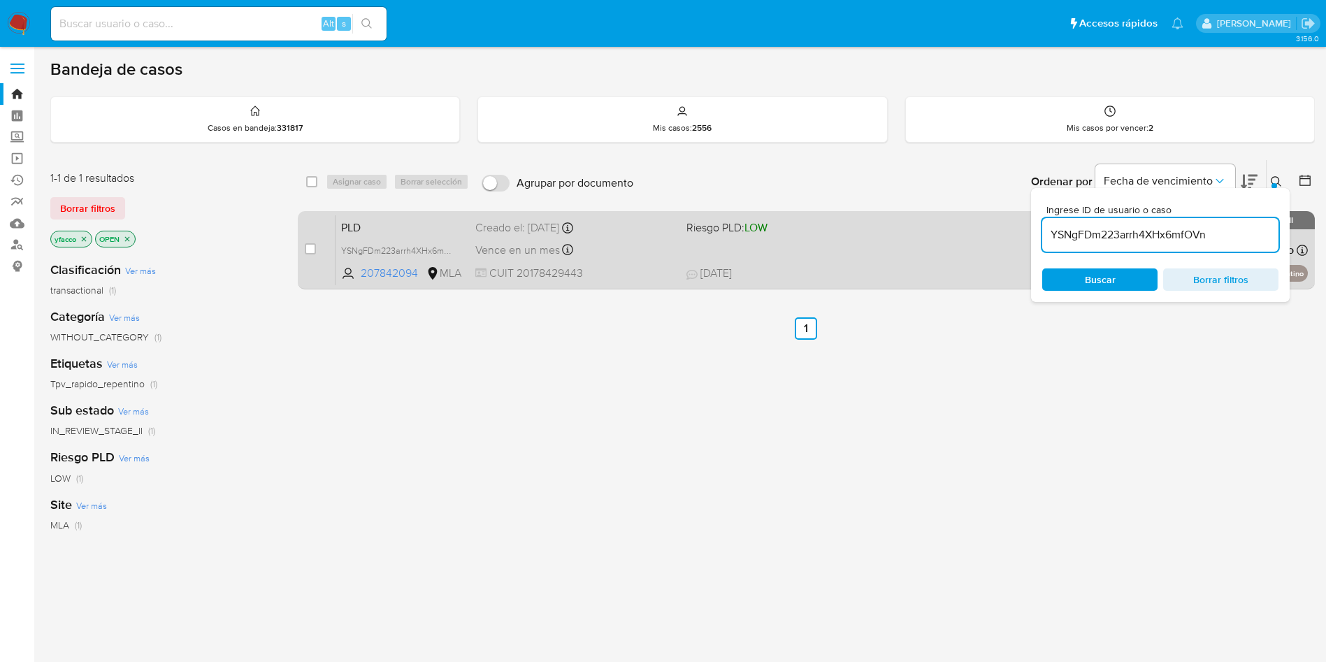
click at [317, 249] on div "case-item-checkbox No es posible asignar el caso" at bounding box center [320, 250] width 31 height 71
click at [311, 252] on input "checkbox" at bounding box center [310, 248] width 11 height 11
checkbox input "true"
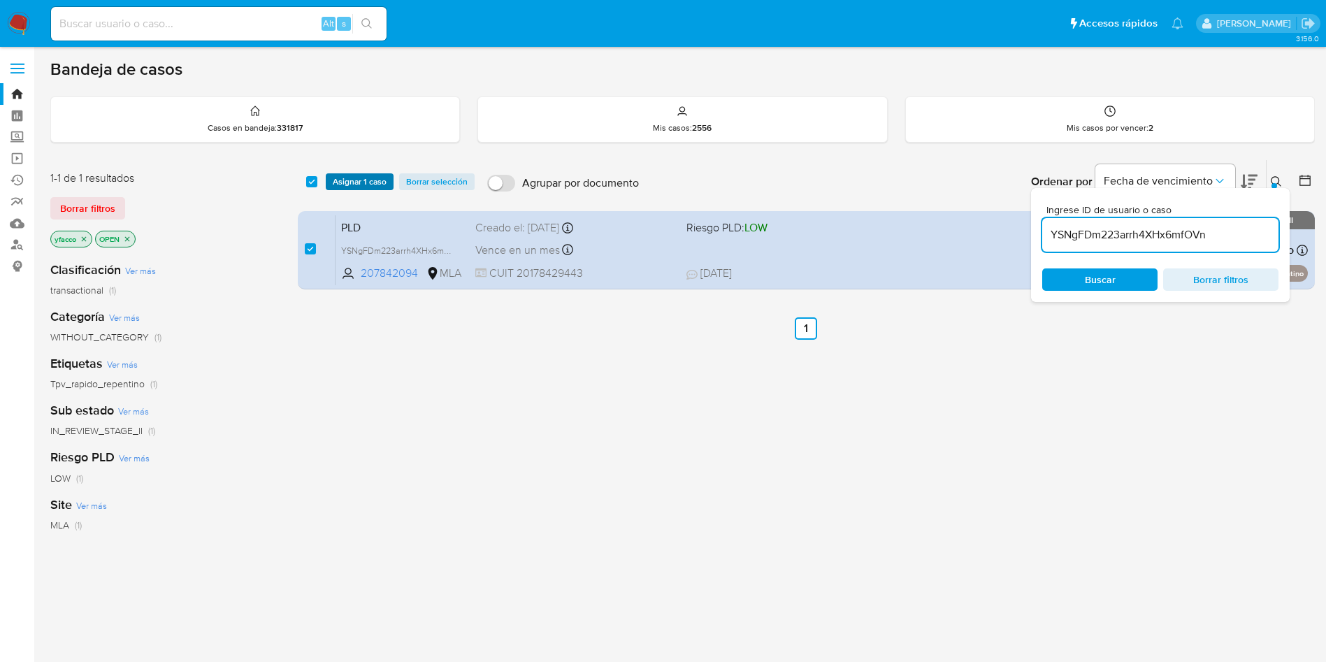
click at [358, 181] on span "Asignar 1 caso" at bounding box center [360, 182] width 54 height 14
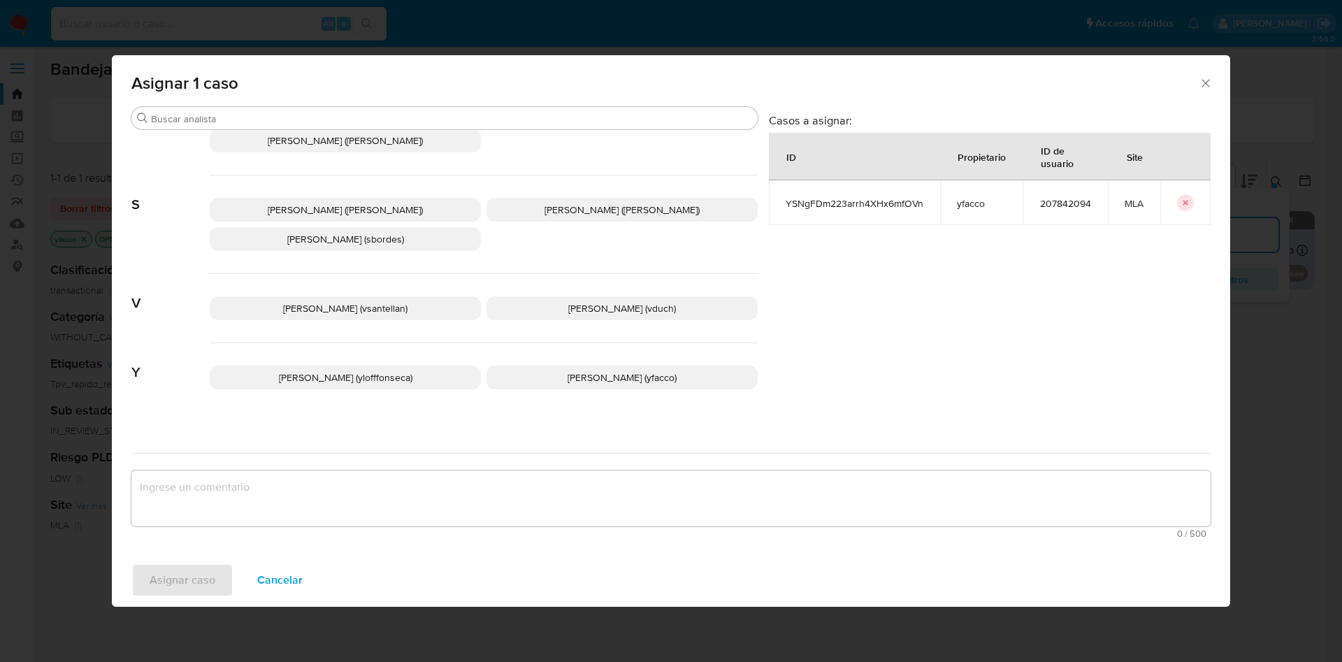
click at [580, 371] on span "Yesica Paola Facco (yfacco)" at bounding box center [622, 378] width 109 height 14
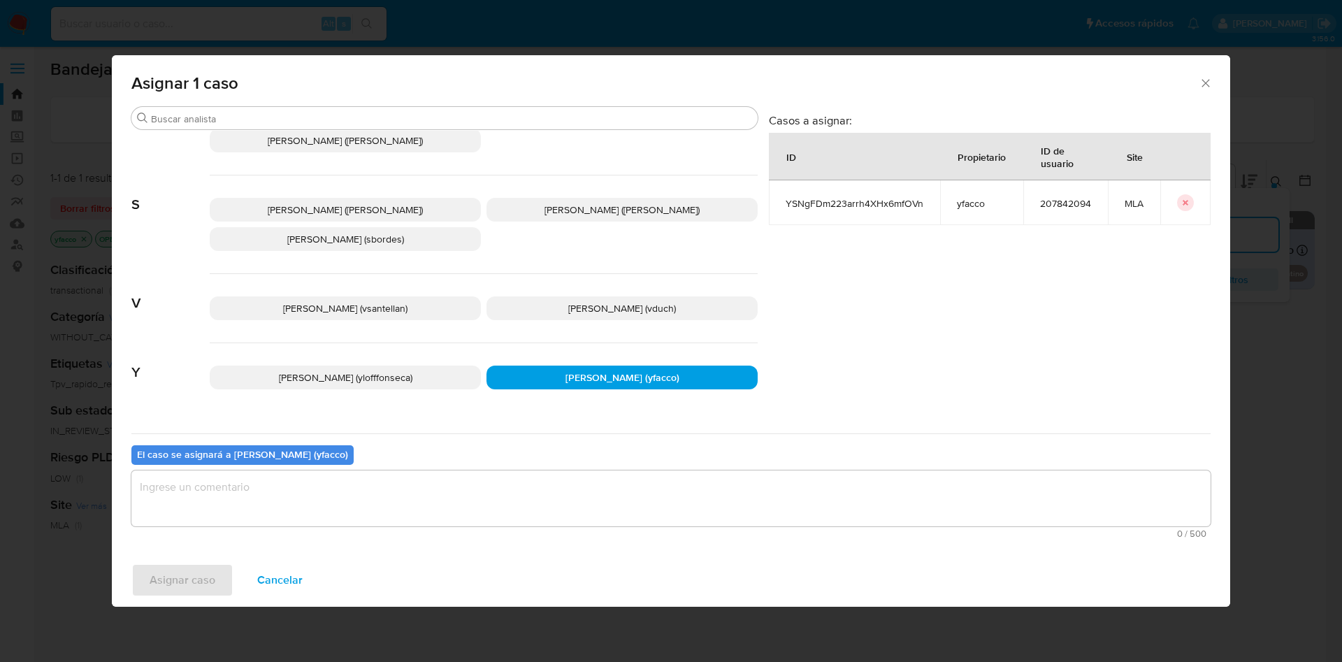
click at [391, 517] on textarea "assign-modal" at bounding box center [670, 498] width 1079 height 56
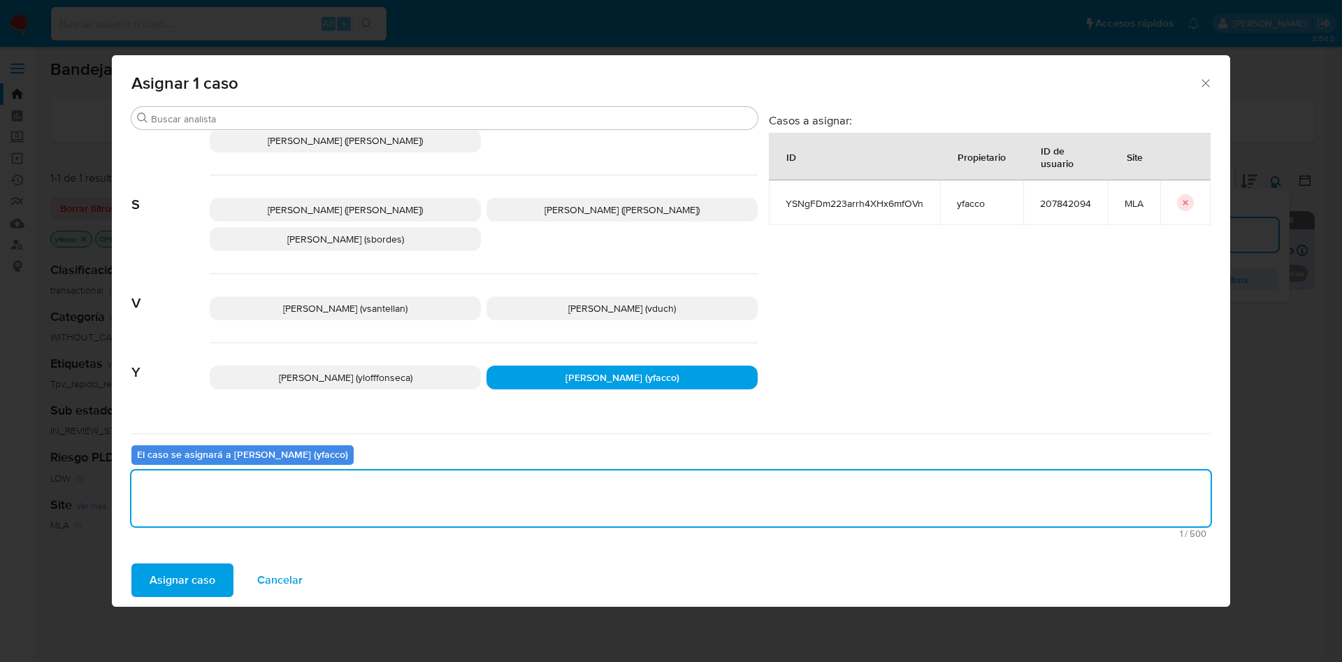
click at [205, 583] on span "Asignar caso" at bounding box center [183, 580] width 66 height 31
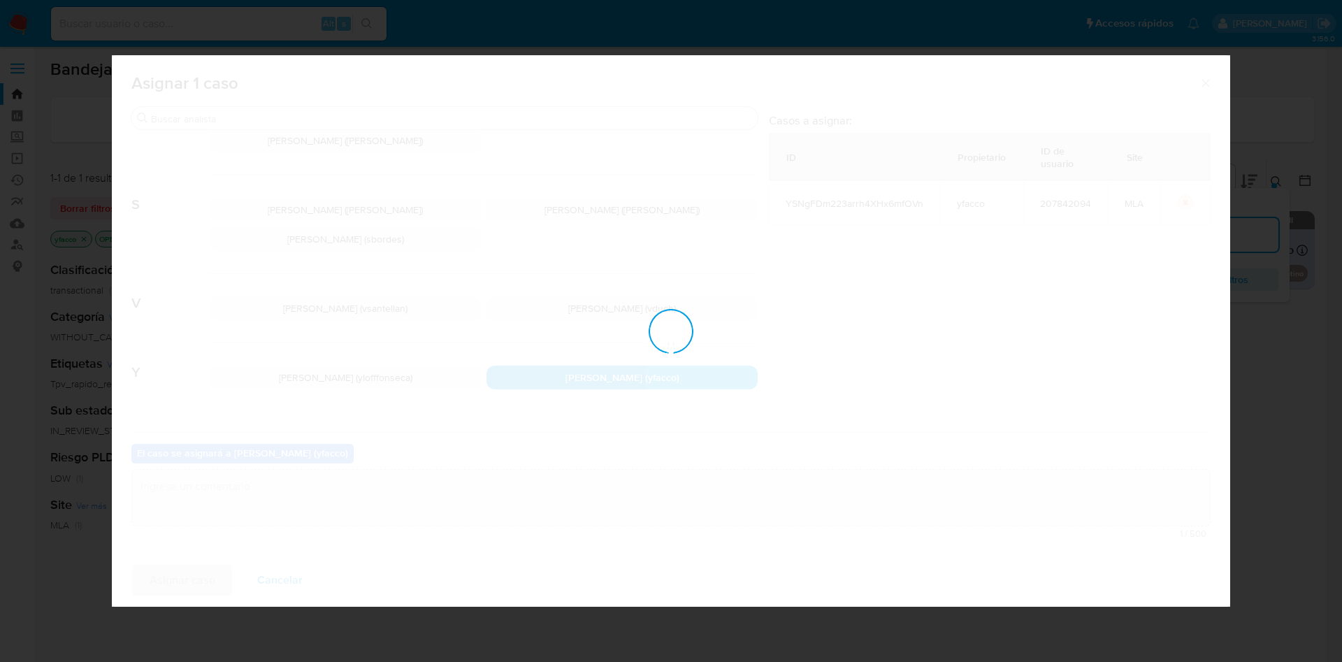
checkbox input "false"
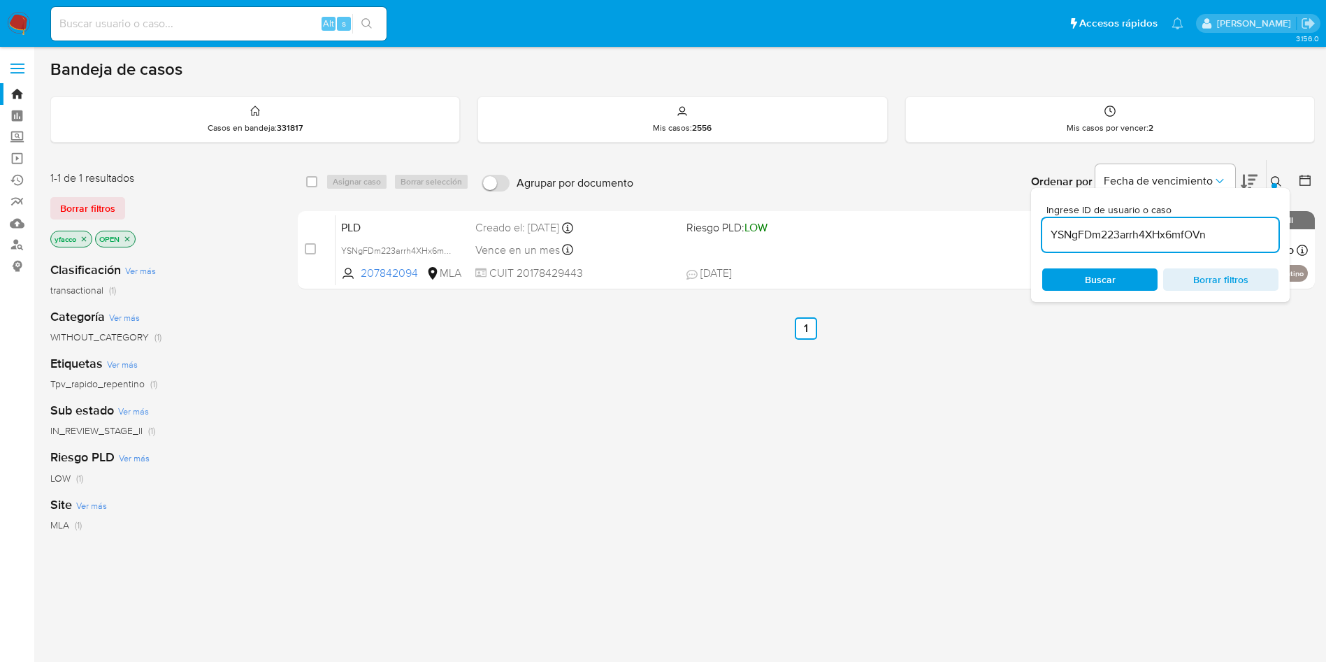
click at [1244, 243] on input "YSNgFDm223arrh4XHx6mfOVn" at bounding box center [1160, 235] width 236 height 18
paste input "LHj8ToixrQTBHa6CULZyUjcB"
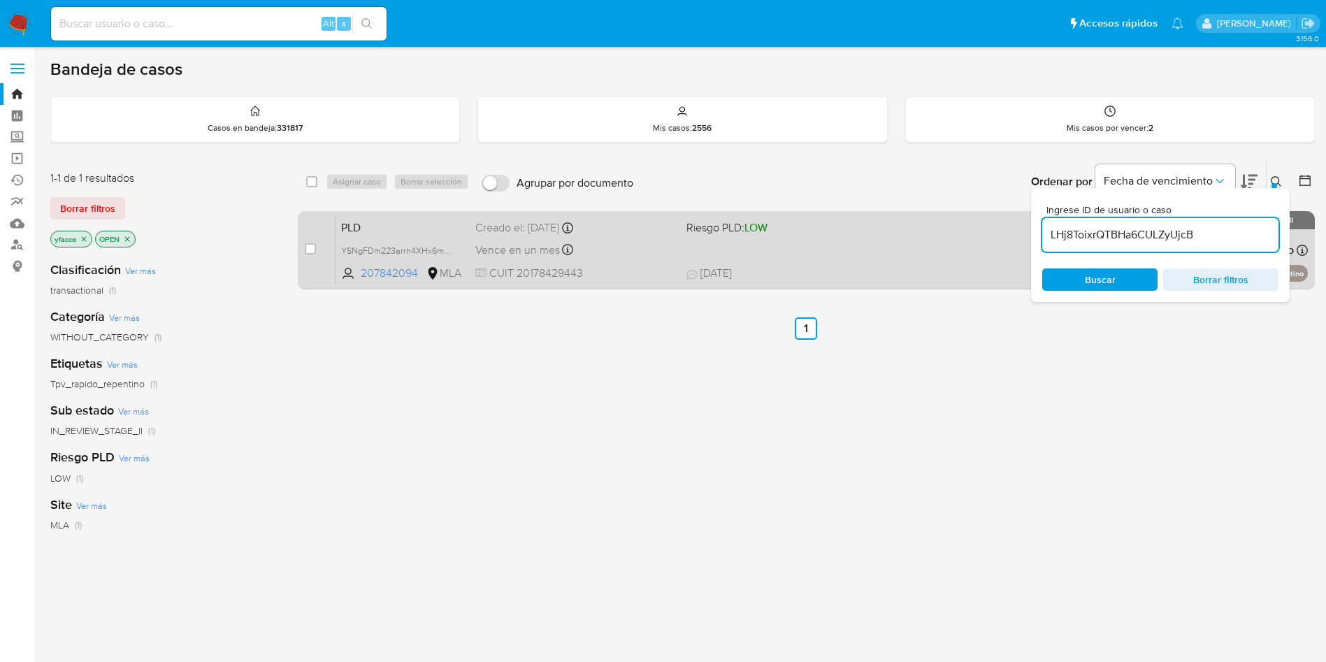
type input "LHj8ToixrQTBHa6CULZyUjcB"
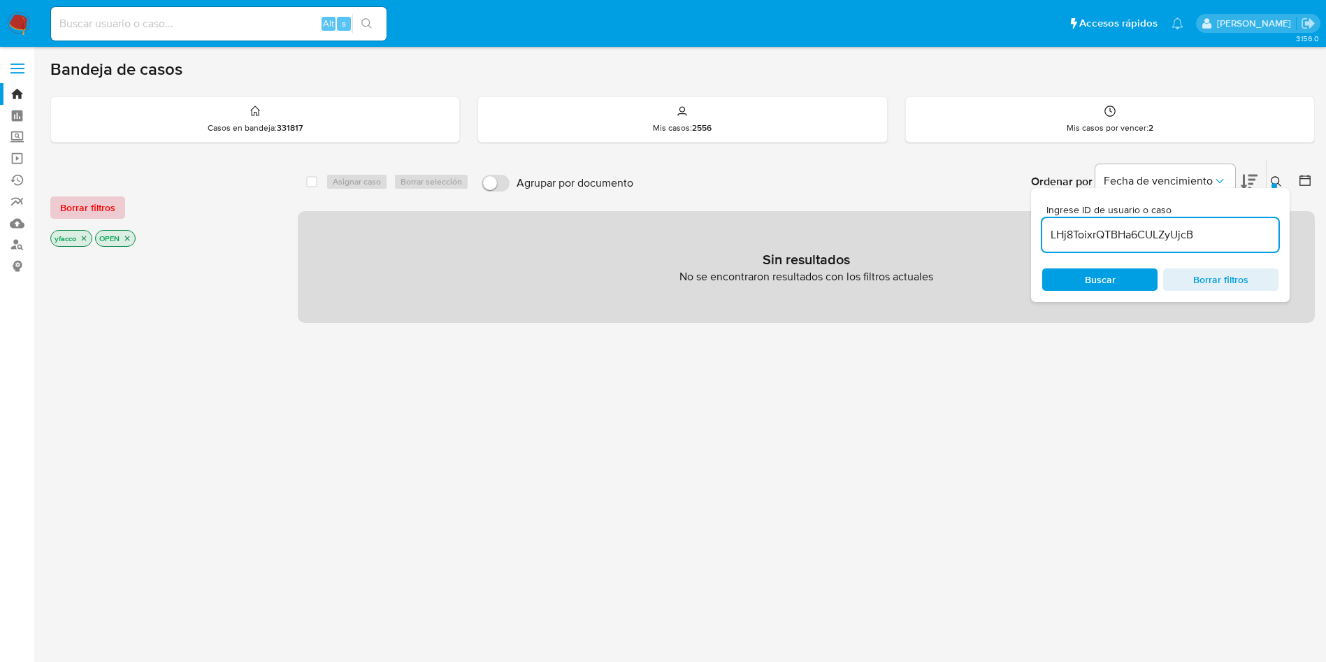
click at [60, 210] on span "Borrar filtros" at bounding box center [87, 208] width 55 height 20
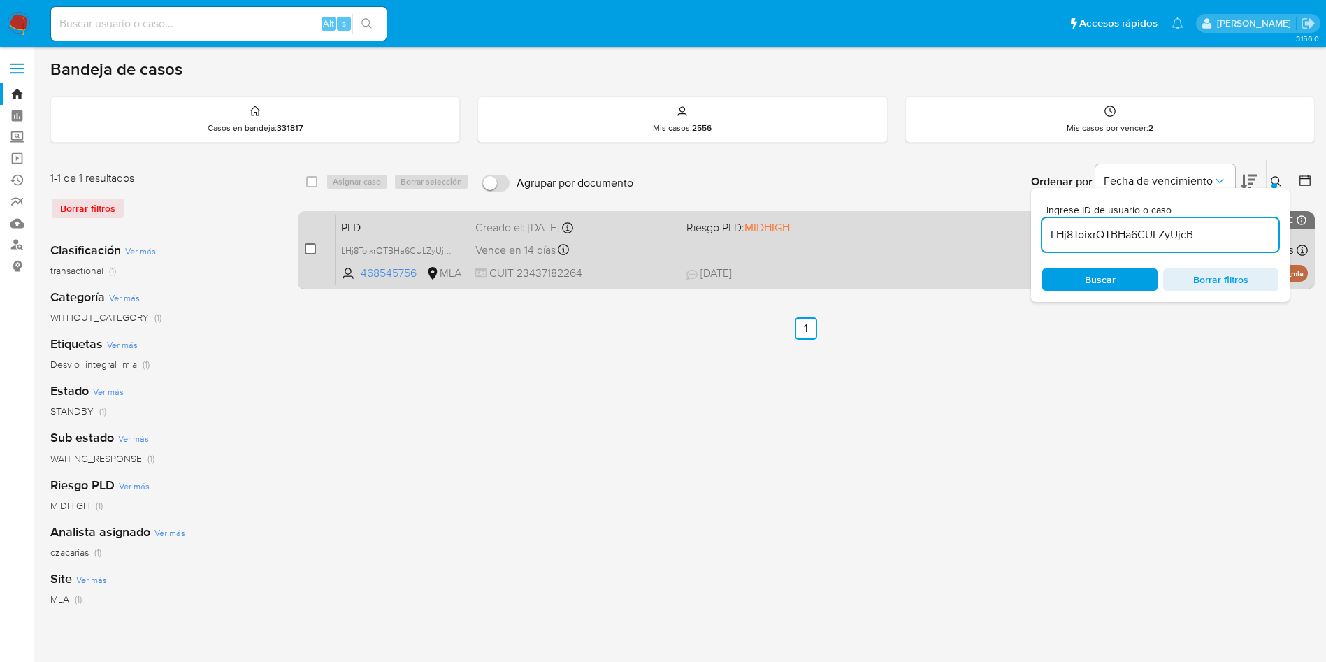
click at [310, 249] on input "checkbox" at bounding box center [310, 248] width 11 height 11
checkbox input "true"
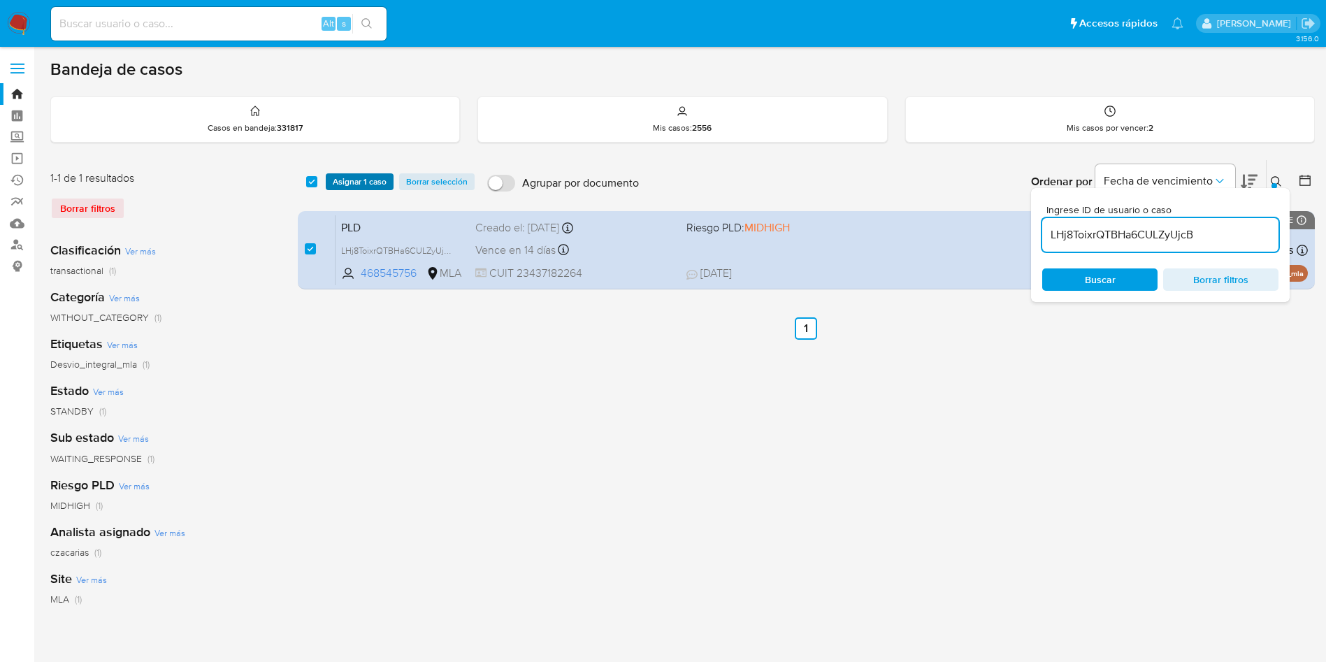
click at [340, 177] on span "Asignar 1 caso" at bounding box center [360, 182] width 54 height 14
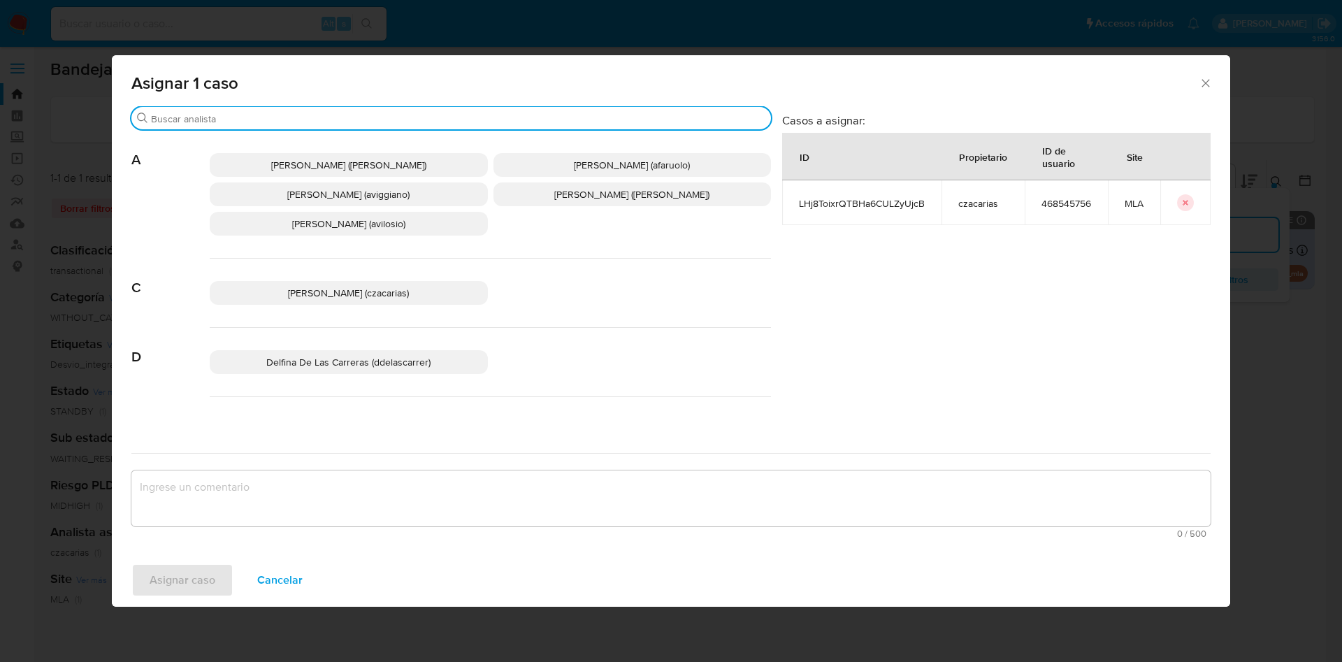
click at [245, 117] on input "Buscar" at bounding box center [458, 119] width 614 height 13
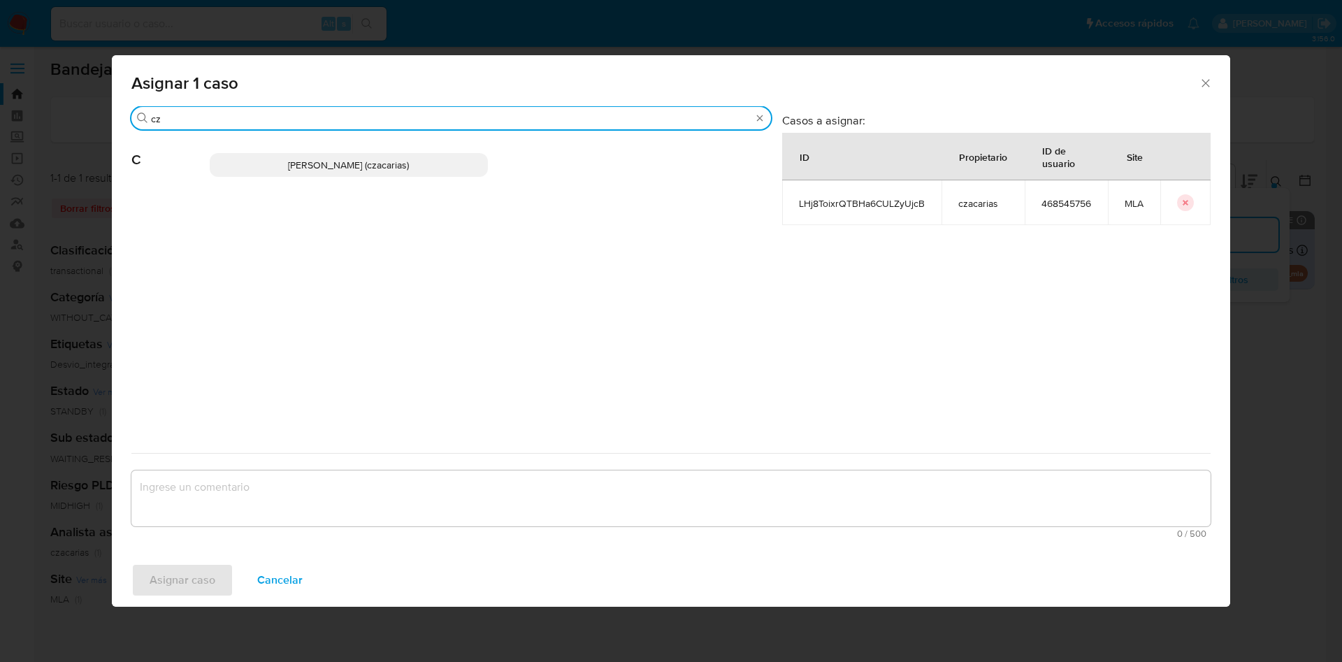
type input "cz"
click at [295, 161] on span "Cecilia Zacarias (czacarias)" at bounding box center [348, 165] width 121 height 14
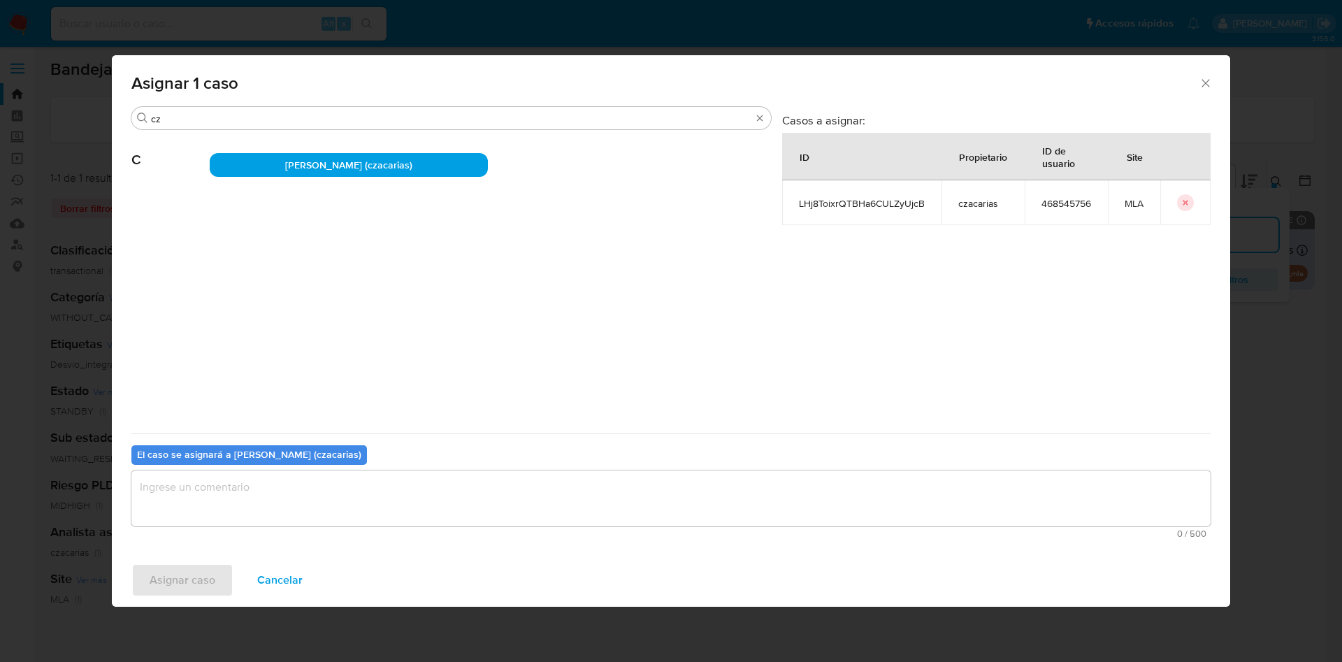
click at [298, 512] on textarea "assign-modal" at bounding box center [670, 498] width 1079 height 56
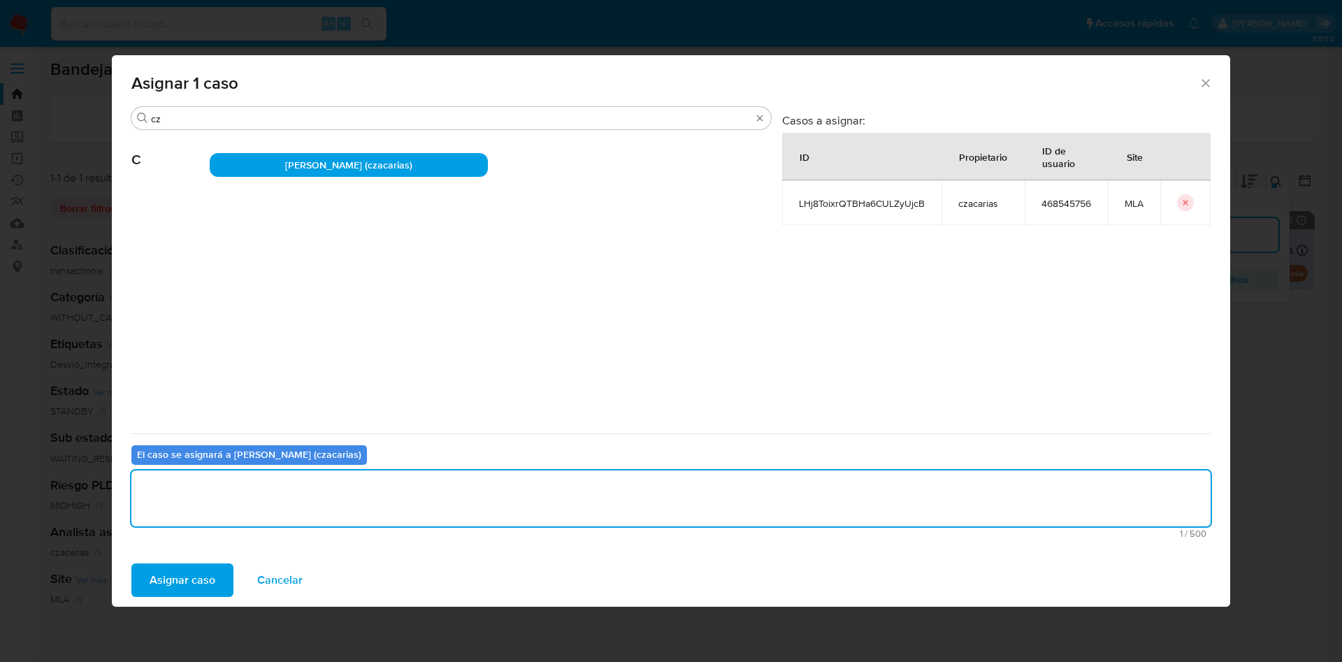
click at [180, 573] on span "Asignar caso" at bounding box center [183, 580] width 66 height 31
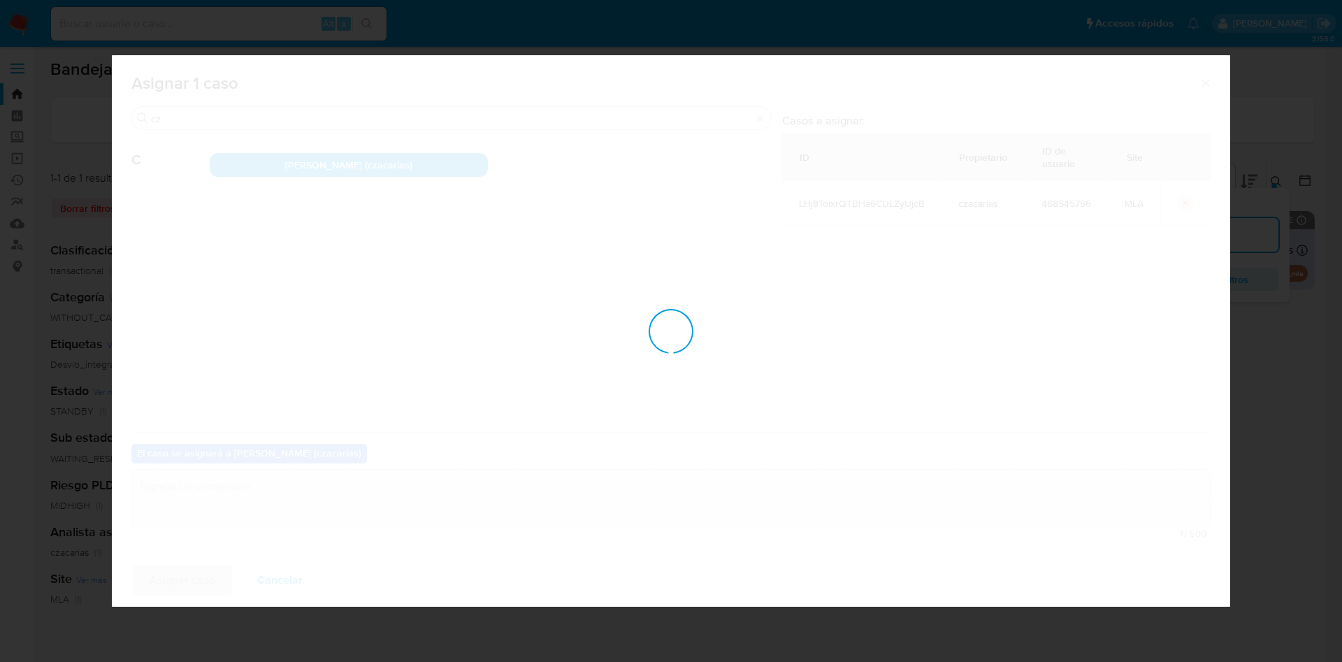
checkbox input "false"
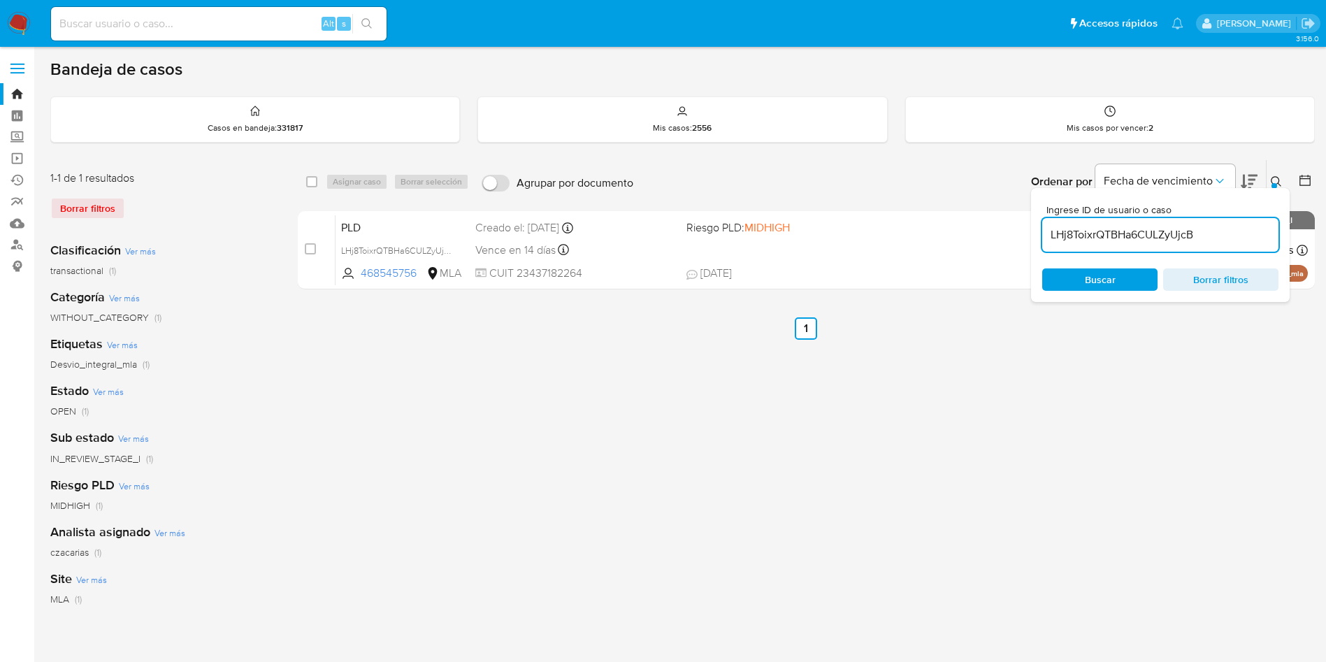
click at [1213, 228] on input "LHj8ToixrQTBHa6CULZyUjcB" at bounding box center [1160, 235] width 236 height 18
paste input "l9FXX1PJNyQ8qYz5KuHuG8hq"
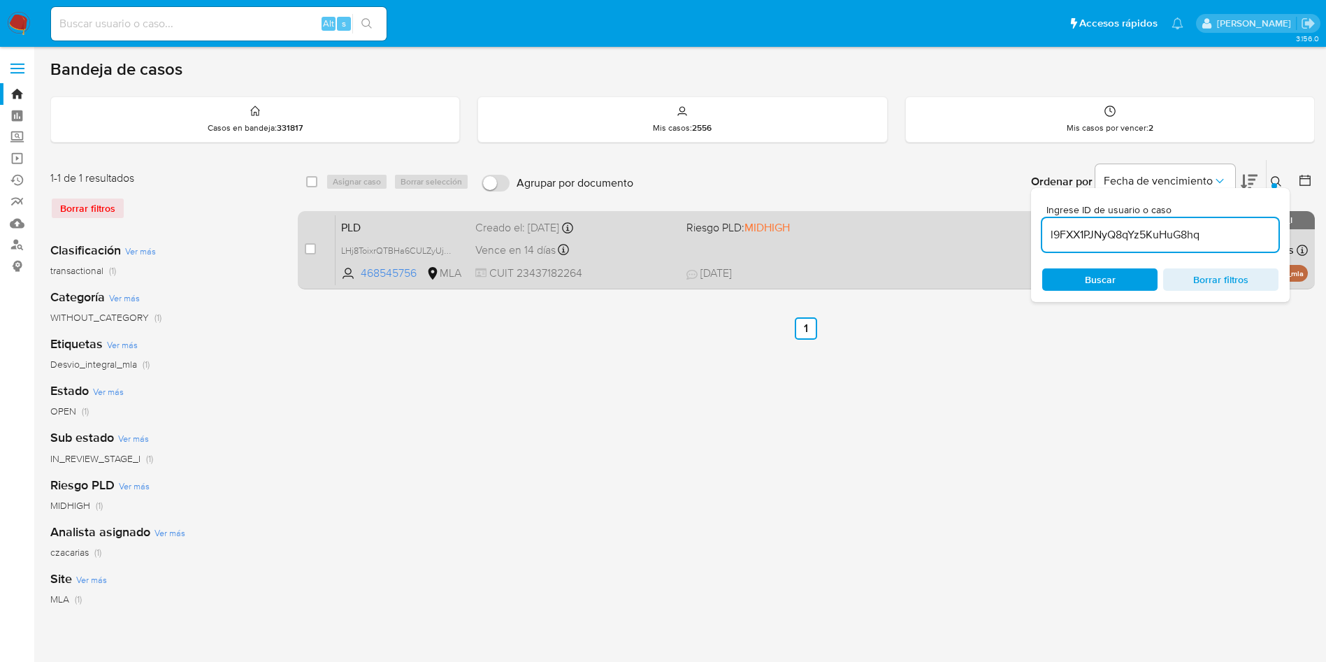
type input "l9FXX1PJNyQ8qYz5KuHuG8hq"
click at [305, 250] on input "checkbox" at bounding box center [310, 248] width 11 height 11
checkbox input "true"
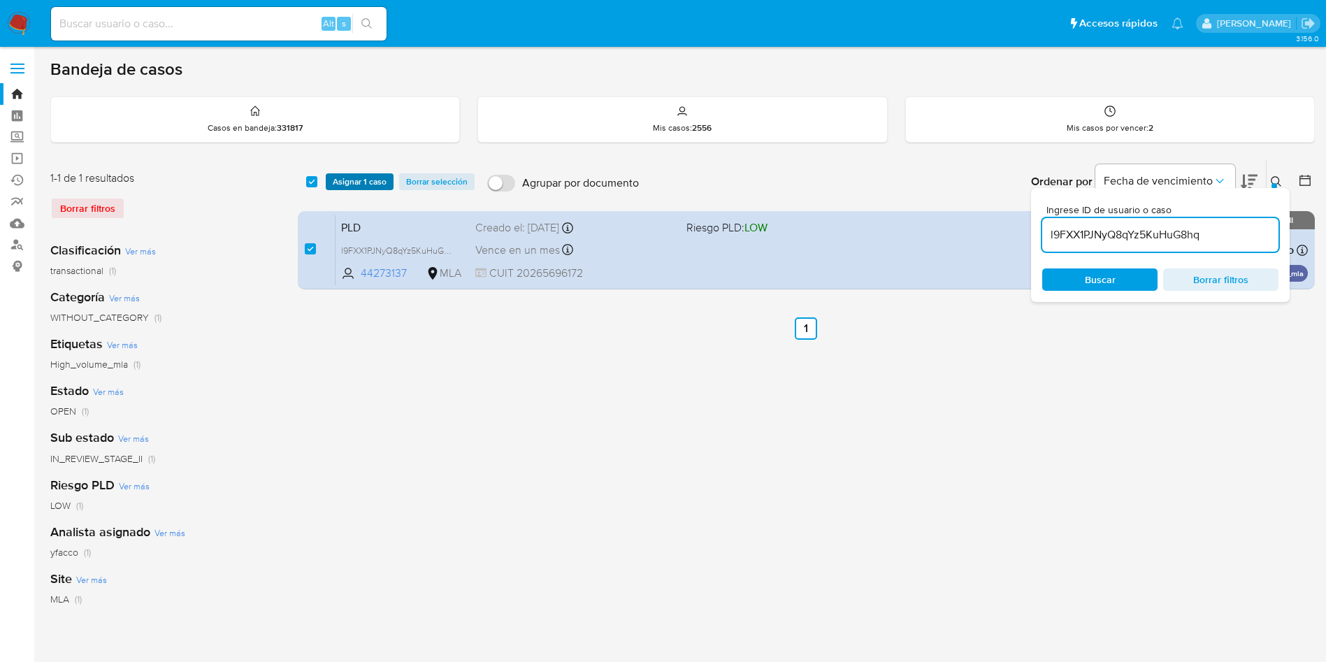
click at [343, 187] on span "Asignar 1 caso" at bounding box center [360, 182] width 54 height 14
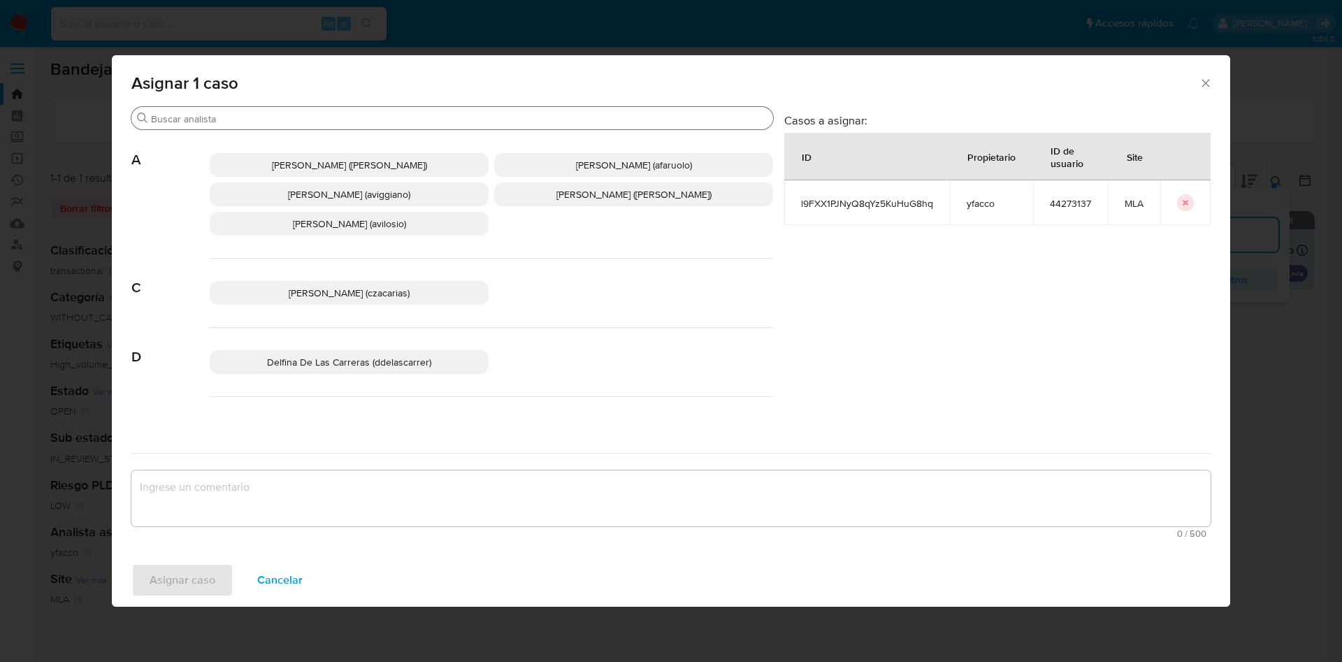
click at [243, 115] on input "Buscar" at bounding box center [459, 119] width 617 height 13
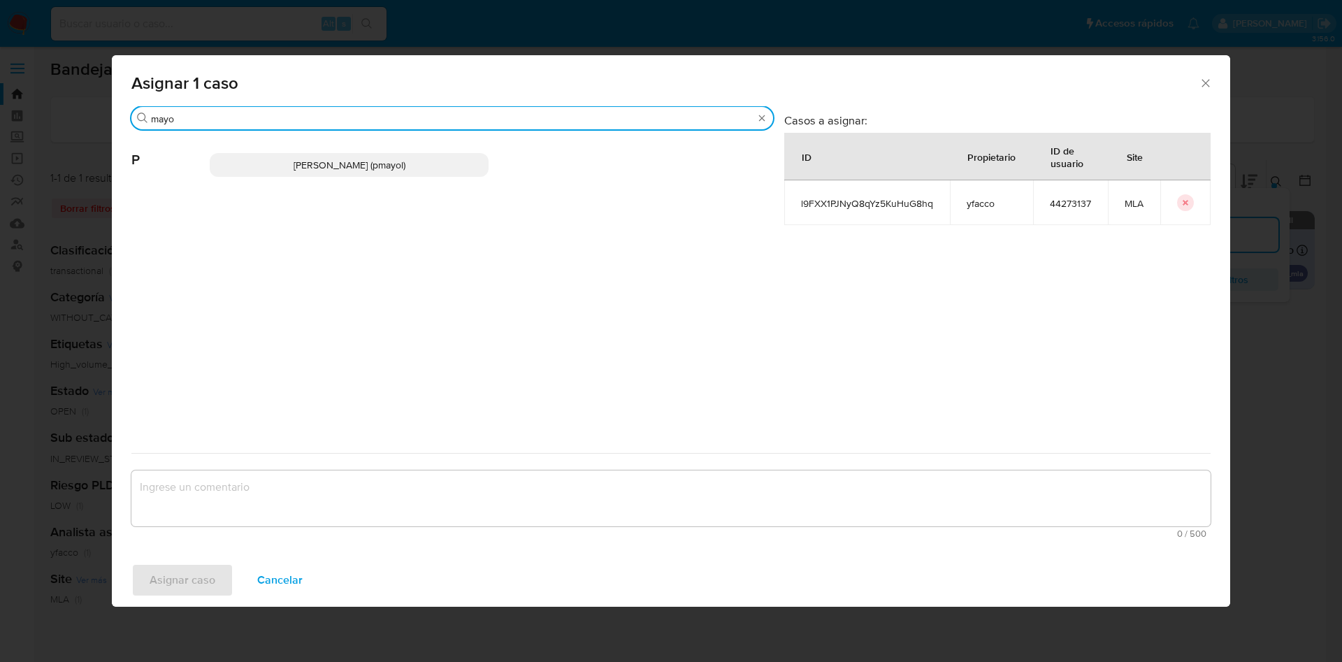
type input "mayo"
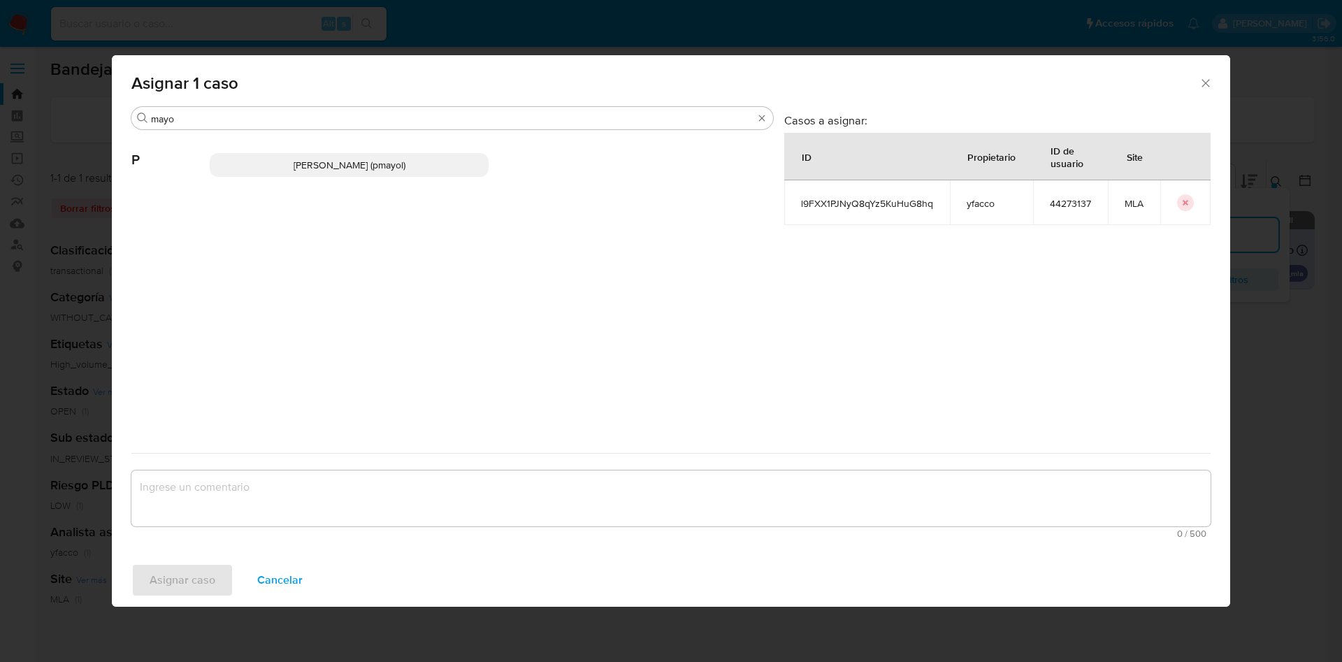
click at [306, 178] on div "Patricia Alejandra Mayol (pmayol)" at bounding box center [491, 165] width 563 height 69
click at [307, 170] on span "Patricia Alejandra Mayol (pmayol)" at bounding box center [350, 165] width 112 height 14
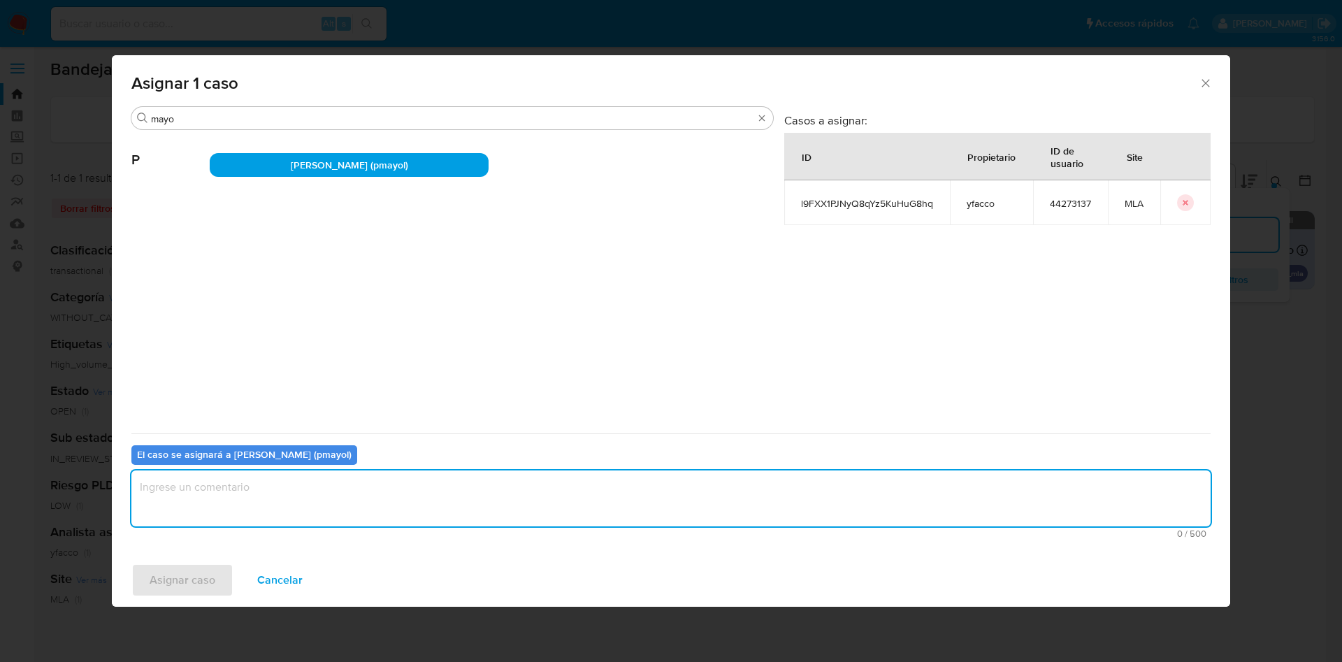
click at [234, 481] on textarea "assign-modal" at bounding box center [670, 498] width 1079 height 56
click at [201, 572] on span "Asignar caso" at bounding box center [183, 580] width 66 height 31
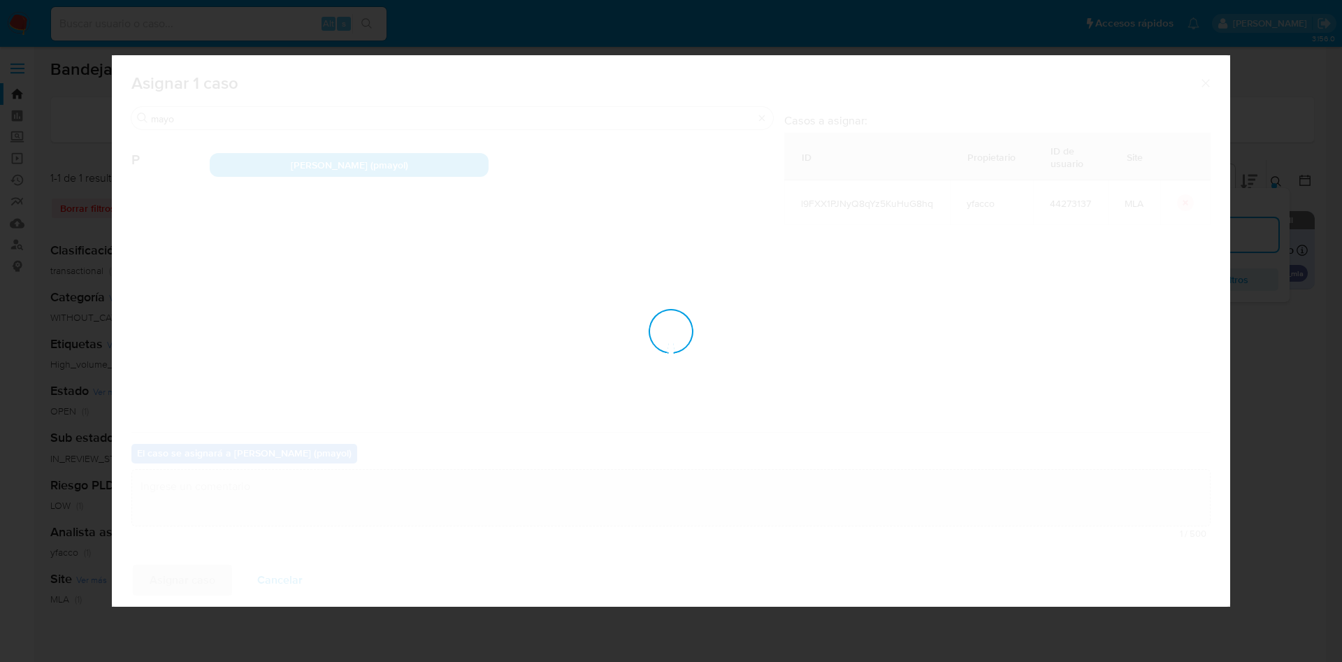
checkbox input "false"
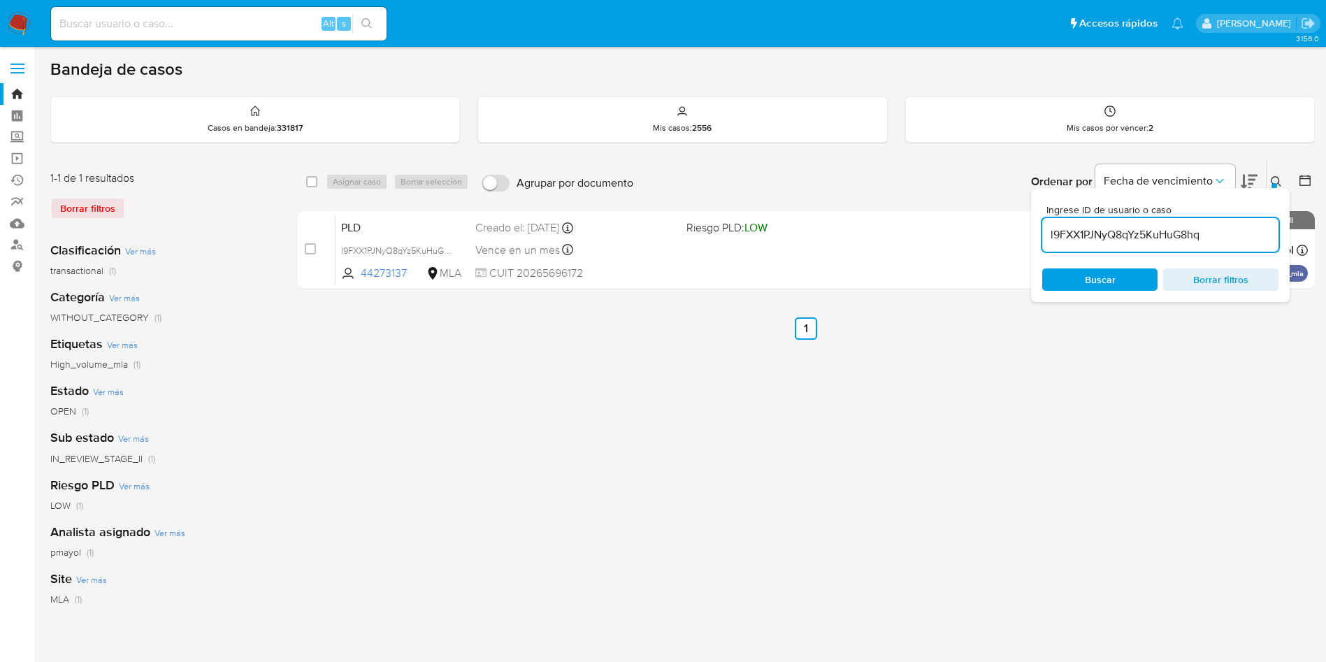
click at [1240, 240] on input "l9FXX1PJNyQ8qYz5KuHuG8hq" at bounding box center [1160, 235] width 236 height 18
paste input "n1CKUnRproM0RXPJjPW0a61e"
type input "n1CKUnRproM0RXPJjPW0a61e"
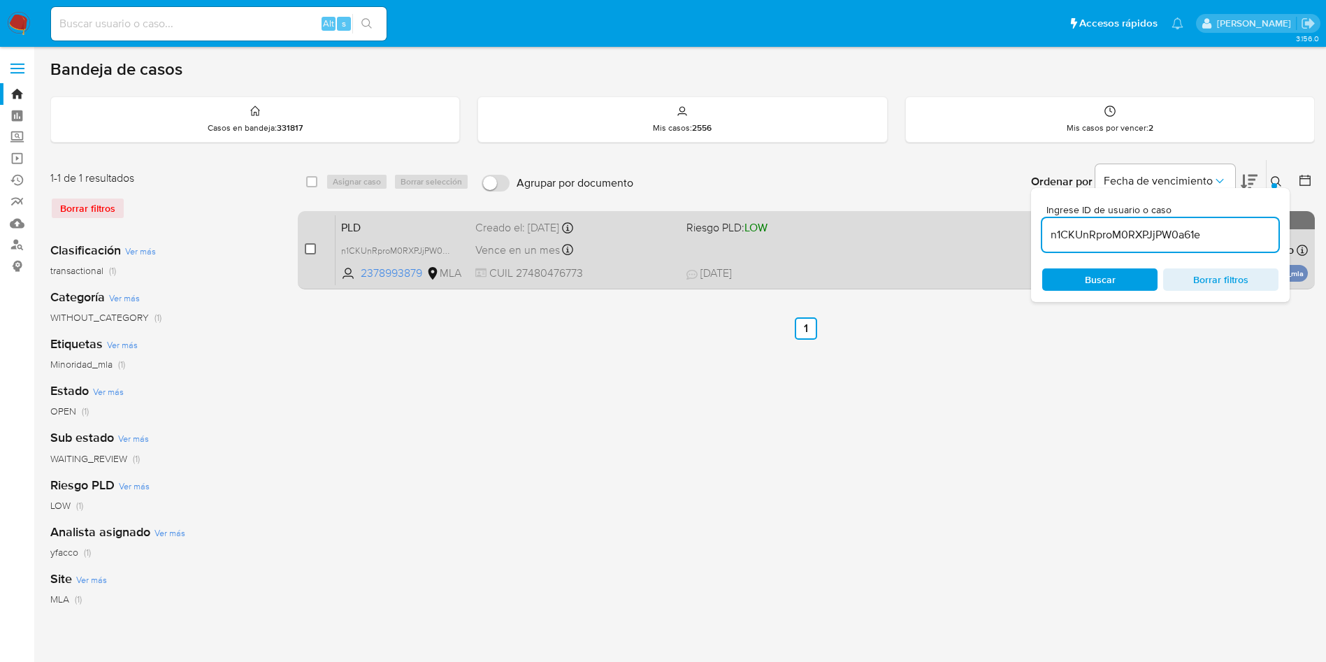
click at [314, 249] on input "checkbox" at bounding box center [310, 248] width 11 height 11
checkbox input "true"
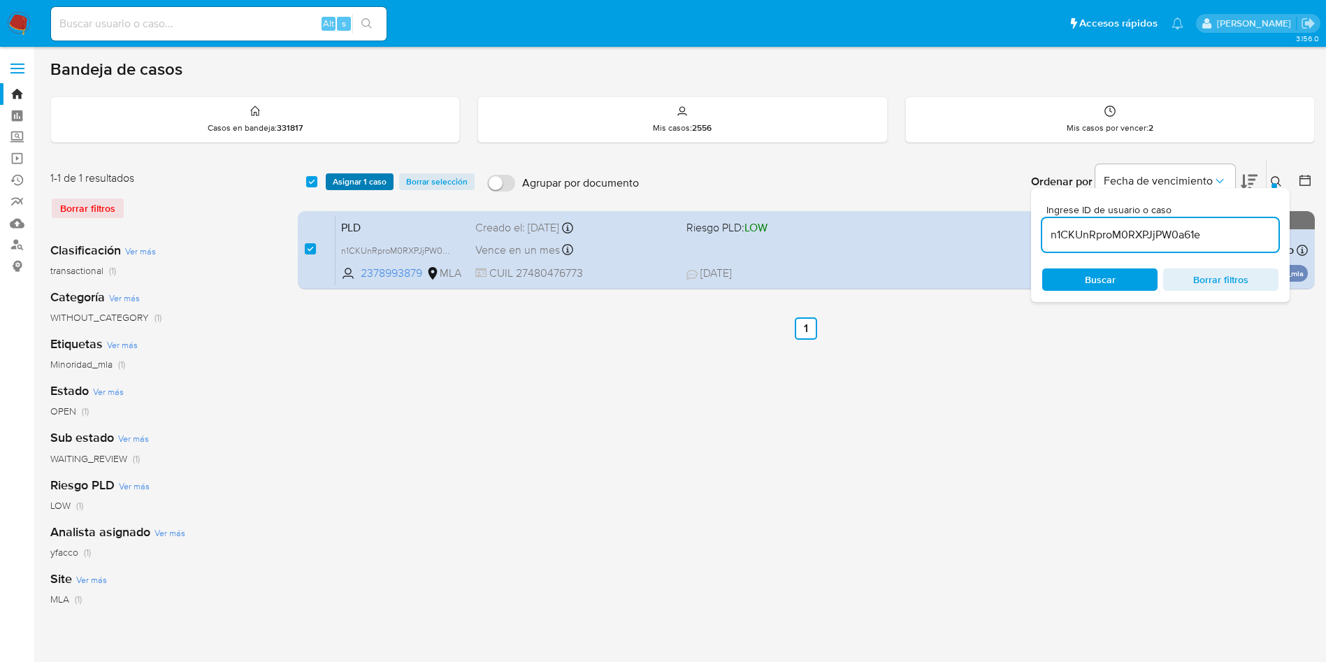
click at [350, 185] on span "Asignar 1 caso" at bounding box center [360, 182] width 54 height 14
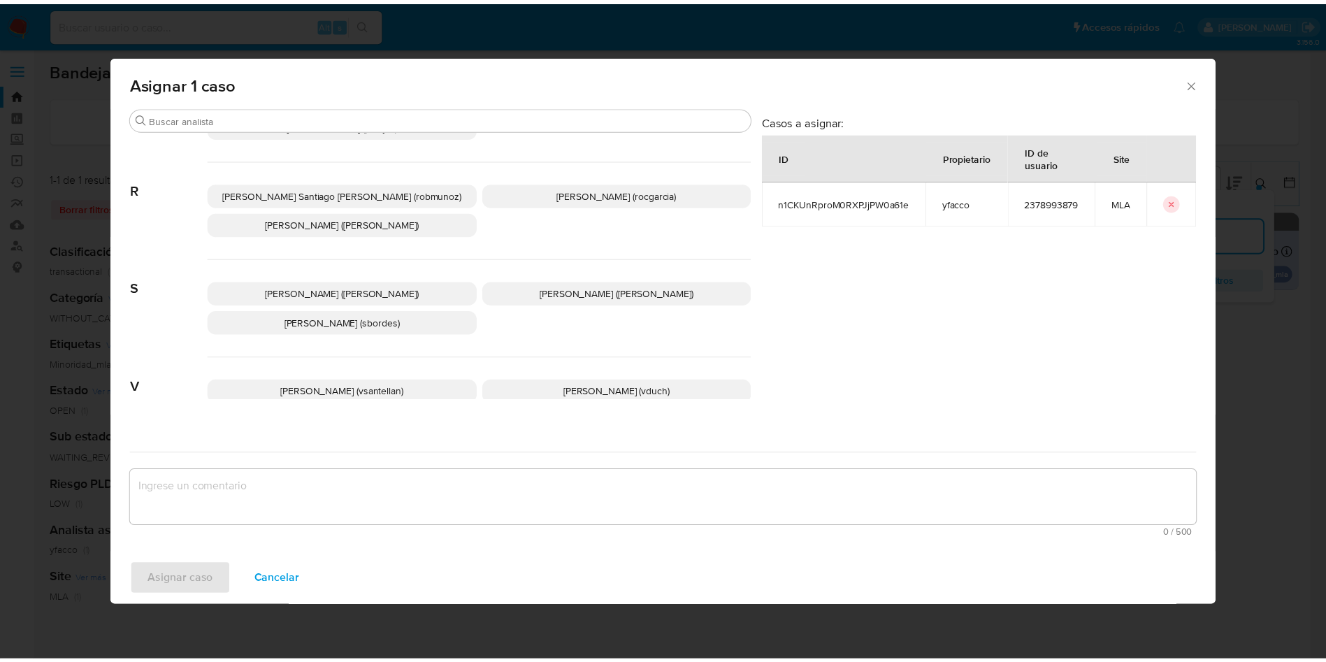
scroll to position [1249, 0]
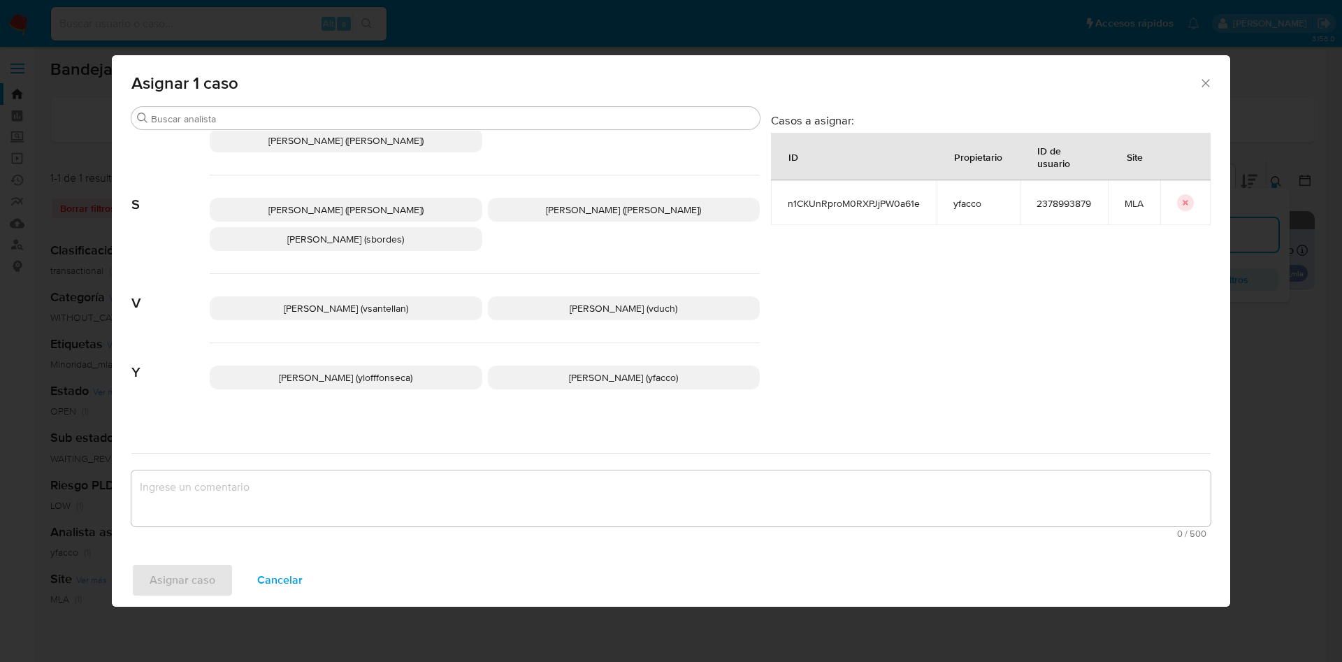
click at [530, 368] on p "Yesica Paola Facco (yfacco)" at bounding box center [624, 378] width 273 height 24
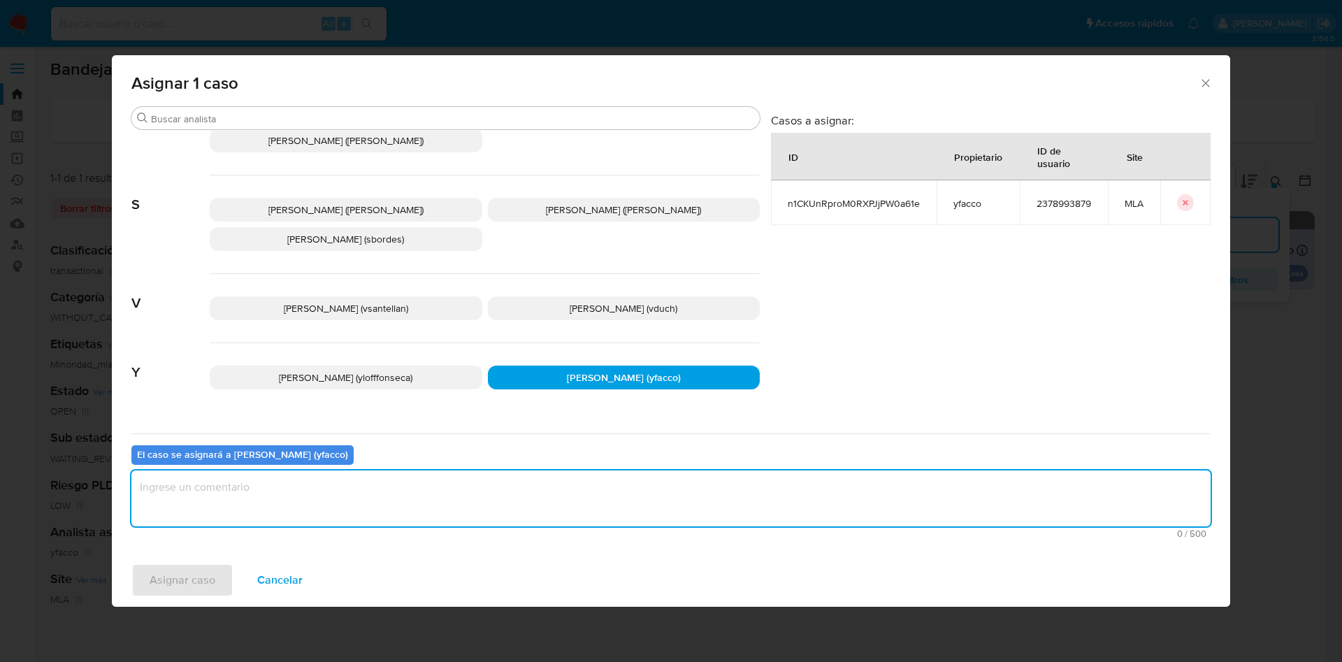
click at [416, 506] on textarea "assign-modal" at bounding box center [670, 498] width 1079 height 56
click at [166, 594] on span "Asignar caso" at bounding box center [183, 580] width 66 height 31
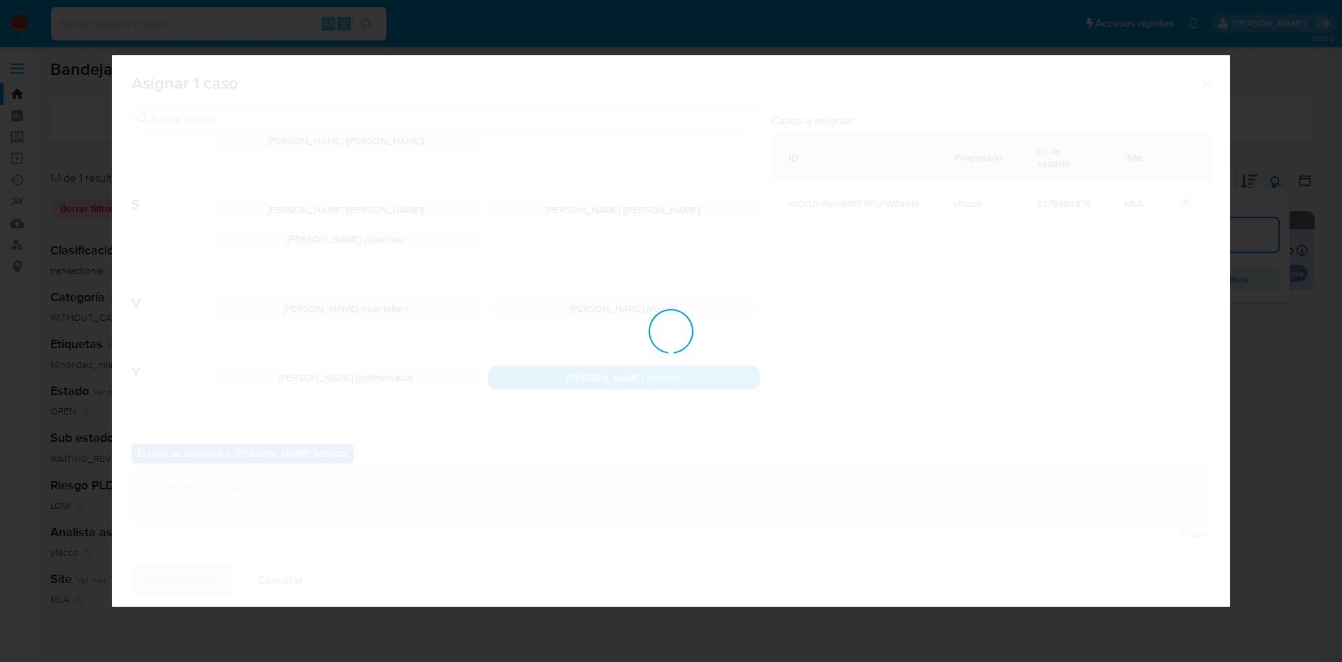
checkbox input "false"
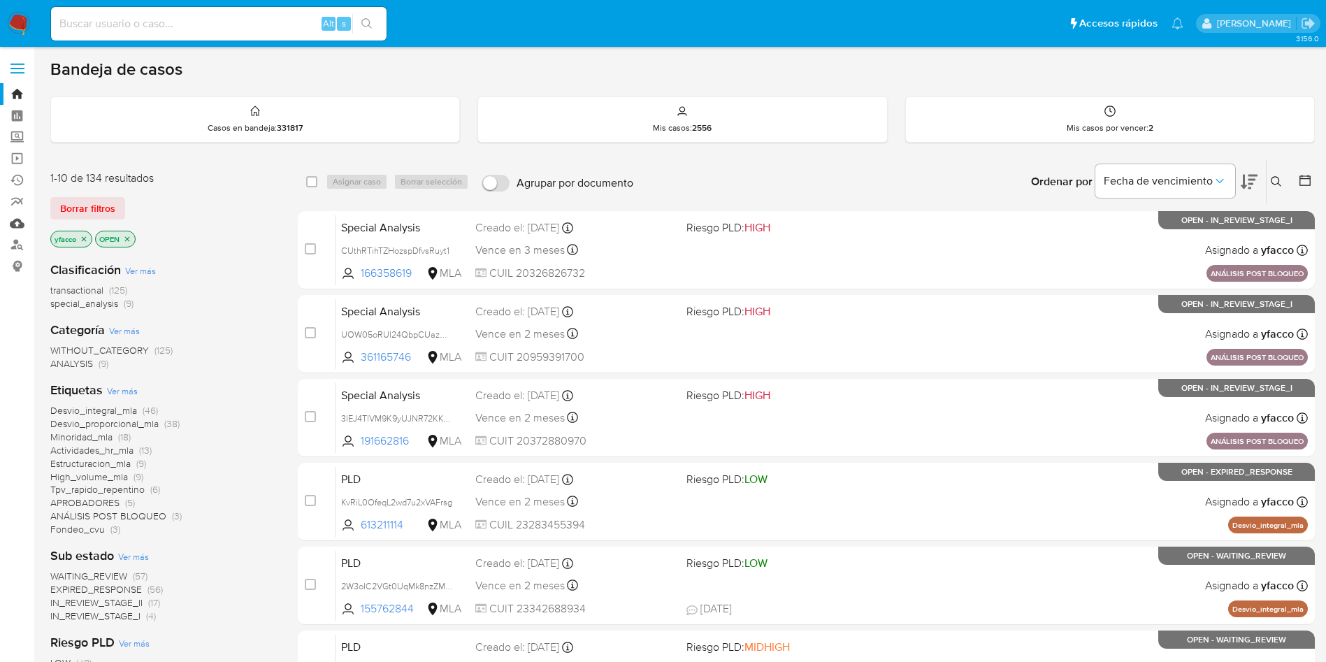
click at [12, 220] on link "Mulan" at bounding box center [83, 224] width 166 height 22
click at [226, 22] on input at bounding box center [219, 24] width 336 height 18
paste input "Yadon9xKXqfAXqgscovZfIO5"
type input "Yadon9xKXqfAXqgscovZfIO5"
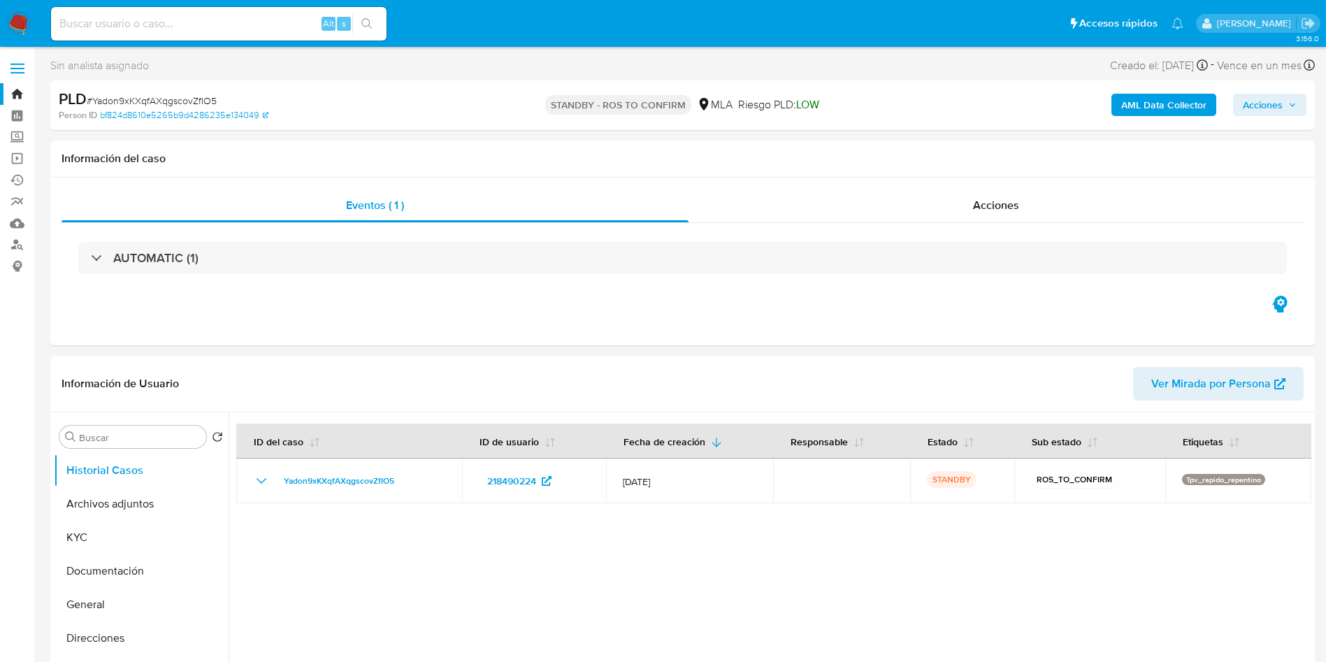
select select "10"
drag, startPoint x: 226, startPoint y: 22, endPoint x: 203, endPoint y: 4, distance: 28.8
click at [226, 22] on input at bounding box center [219, 24] width 336 height 18
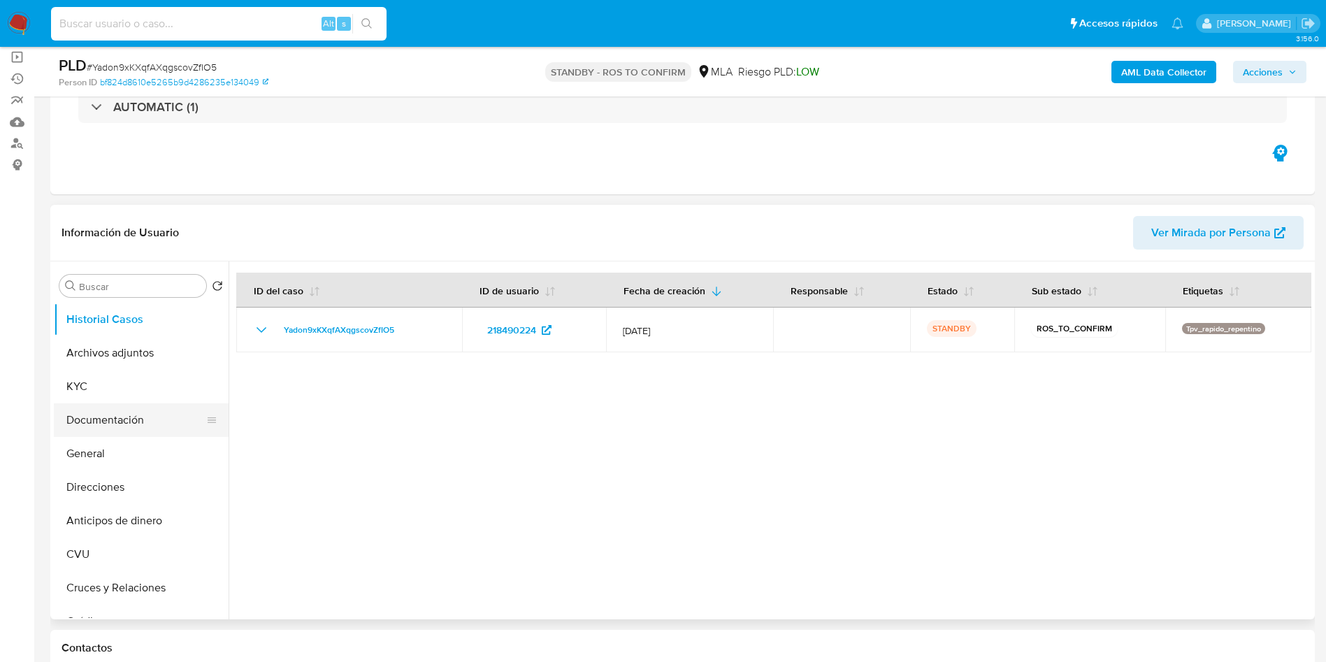
scroll to position [105, 0]
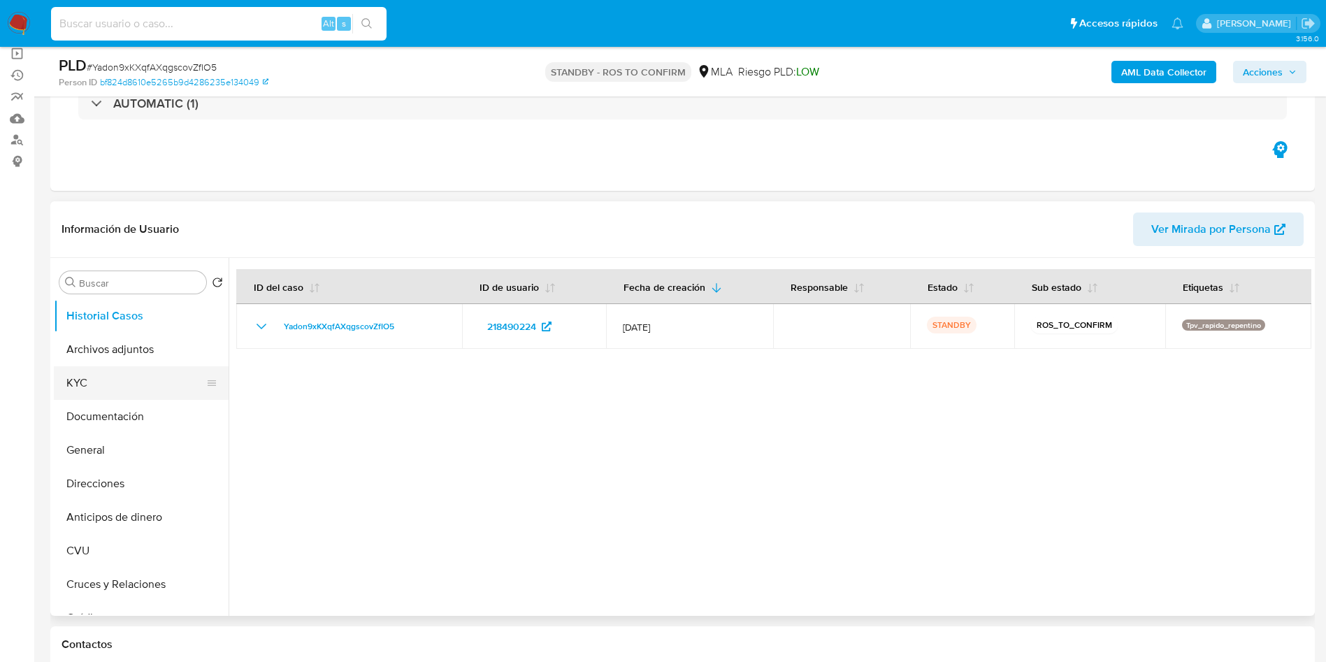
click at [131, 390] on button "KYC" at bounding box center [136, 383] width 164 height 34
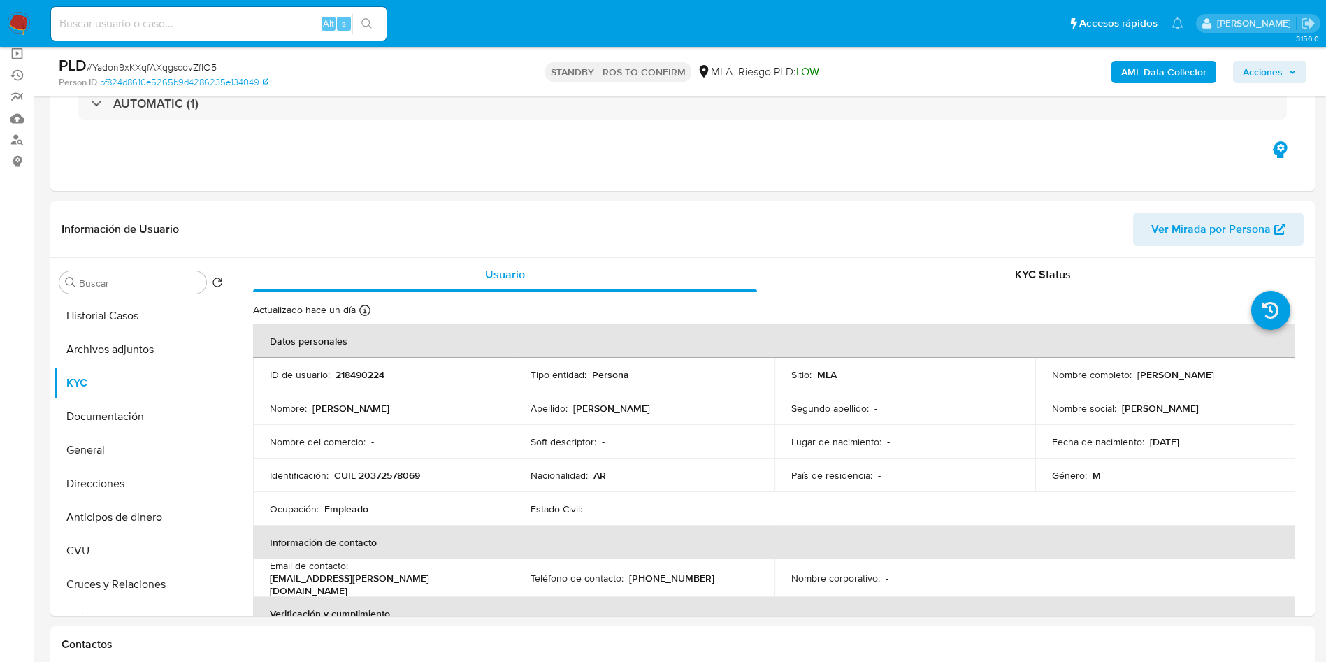
click at [172, 0] on nav "Pausado Ver notificaciones Alt s Accesos rápidos Presiona las siguientes teclas…" at bounding box center [663, 23] width 1326 height 47
click at [174, 25] on input at bounding box center [219, 24] width 336 height 18
paste input "Z2xahOW1cNGPQlbCWtBOUJab"
type input "Z2xahOW1cNGPQlbCWtBOUJab"
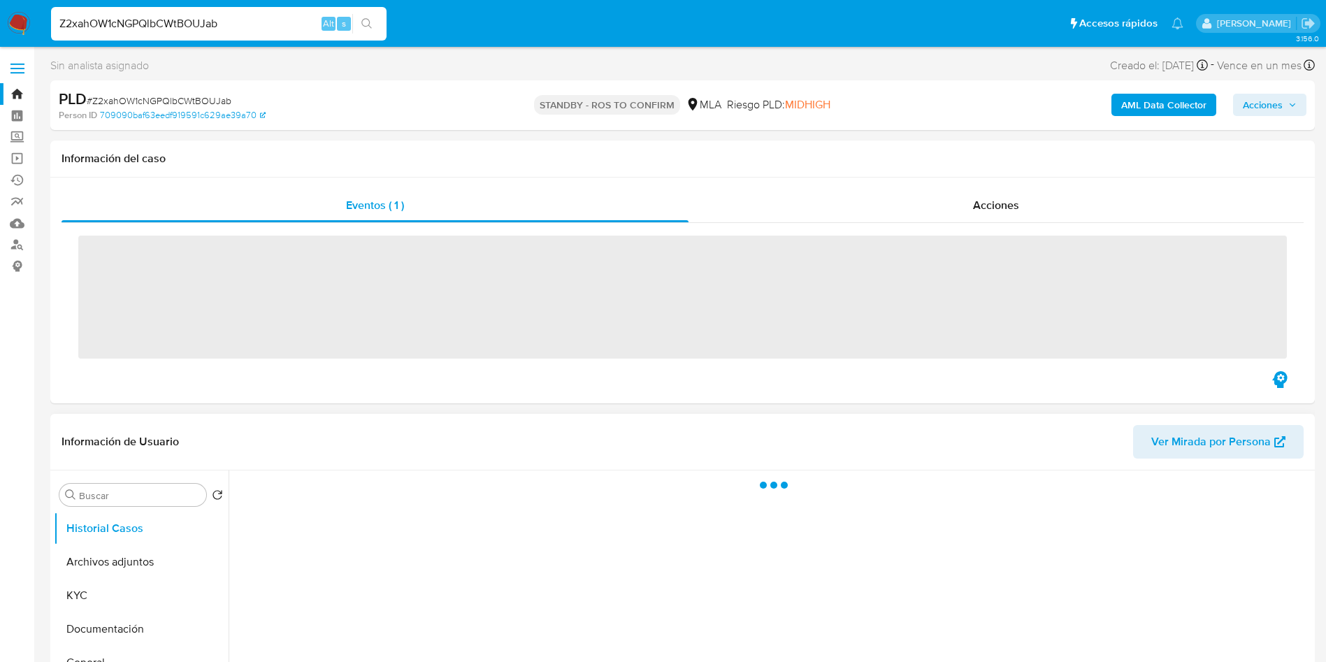
scroll to position [105, 0]
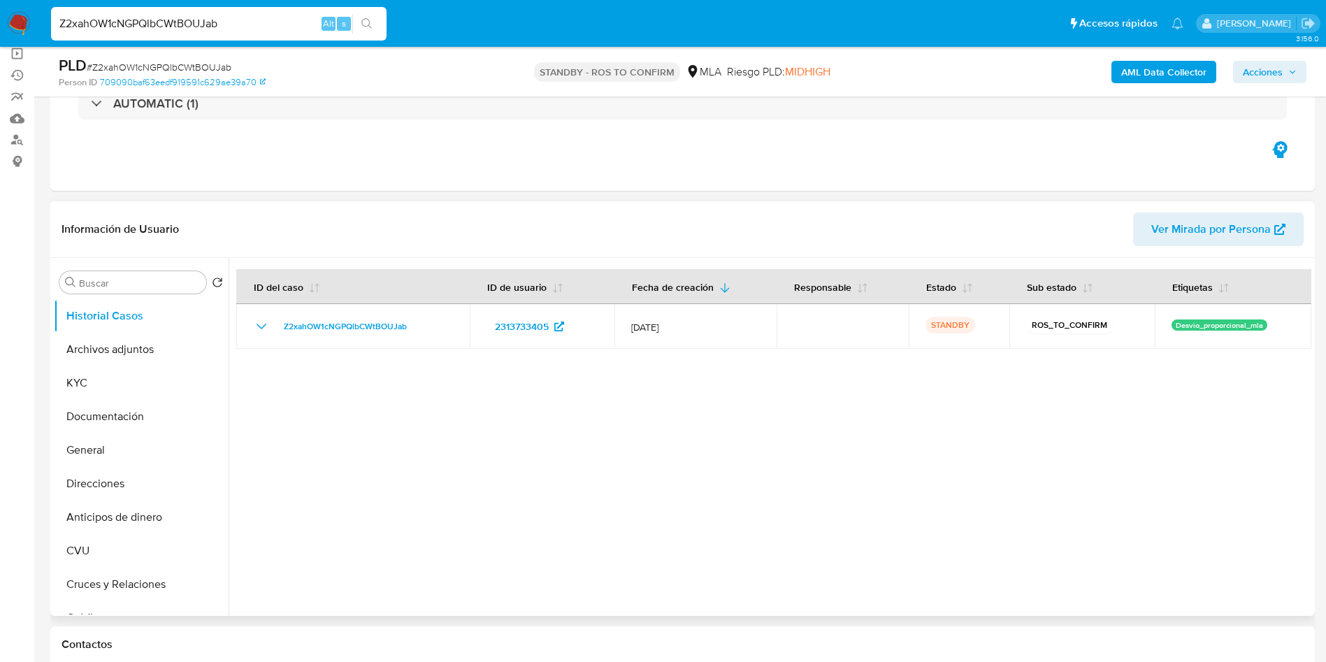
select select "10"
click at [292, 22] on input "Z2xahOW1cNGPQlbCWtBOUJab" at bounding box center [219, 24] width 336 height 18
paste input "YSNgFDm223arrh4XHx6mfOVn"
type input "YSNgFDm223arrh4XHx6mfOVn"
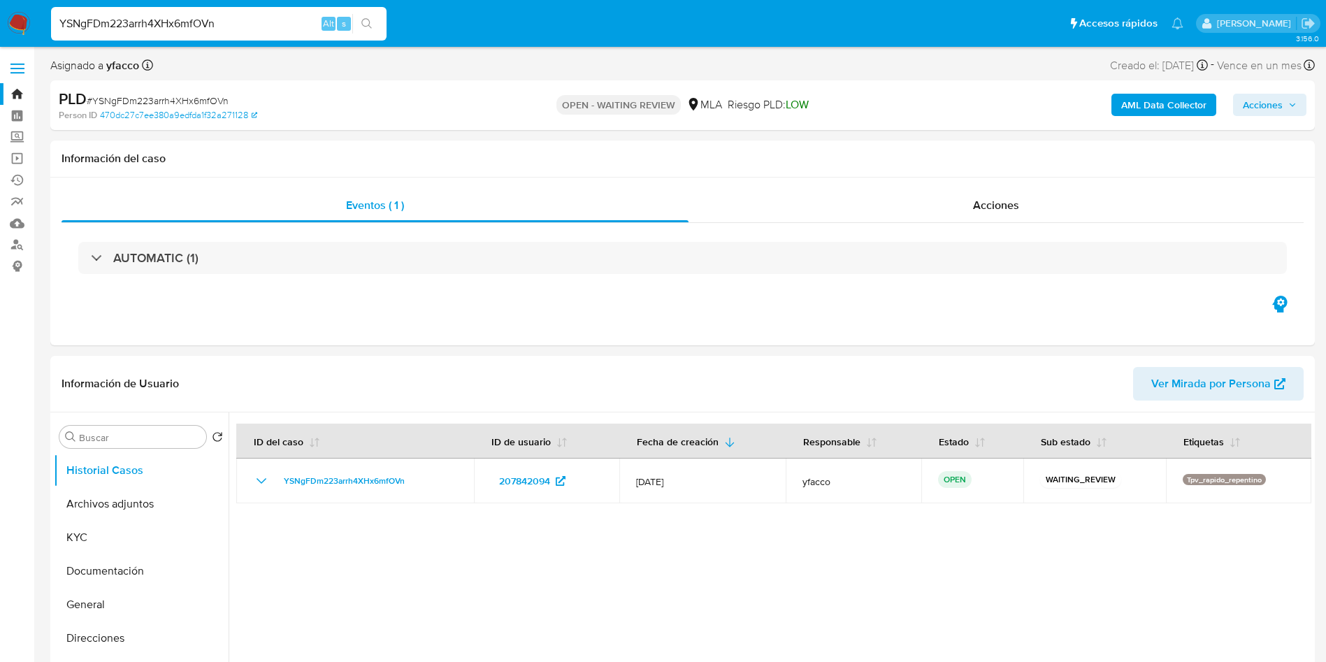
select select "10"
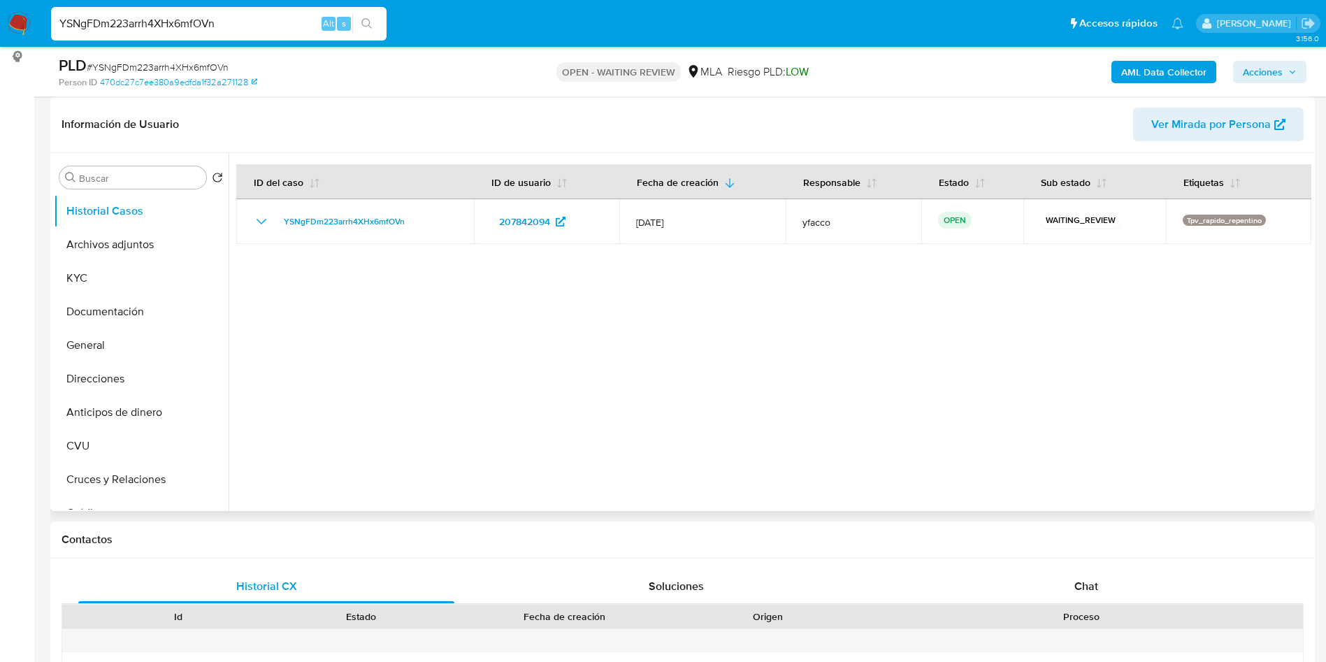
scroll to position [524, 0]
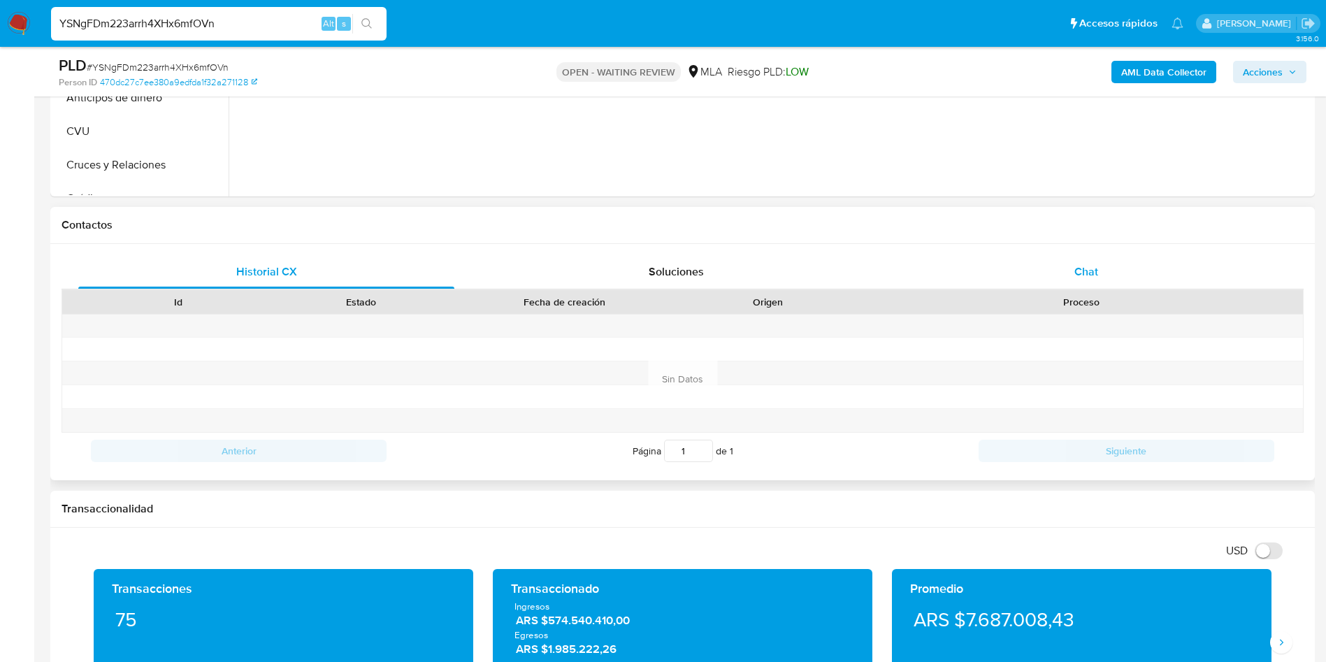
click at [1072, 281] on div "Chat" at bounding box center [1086, 272] width 376 height 34
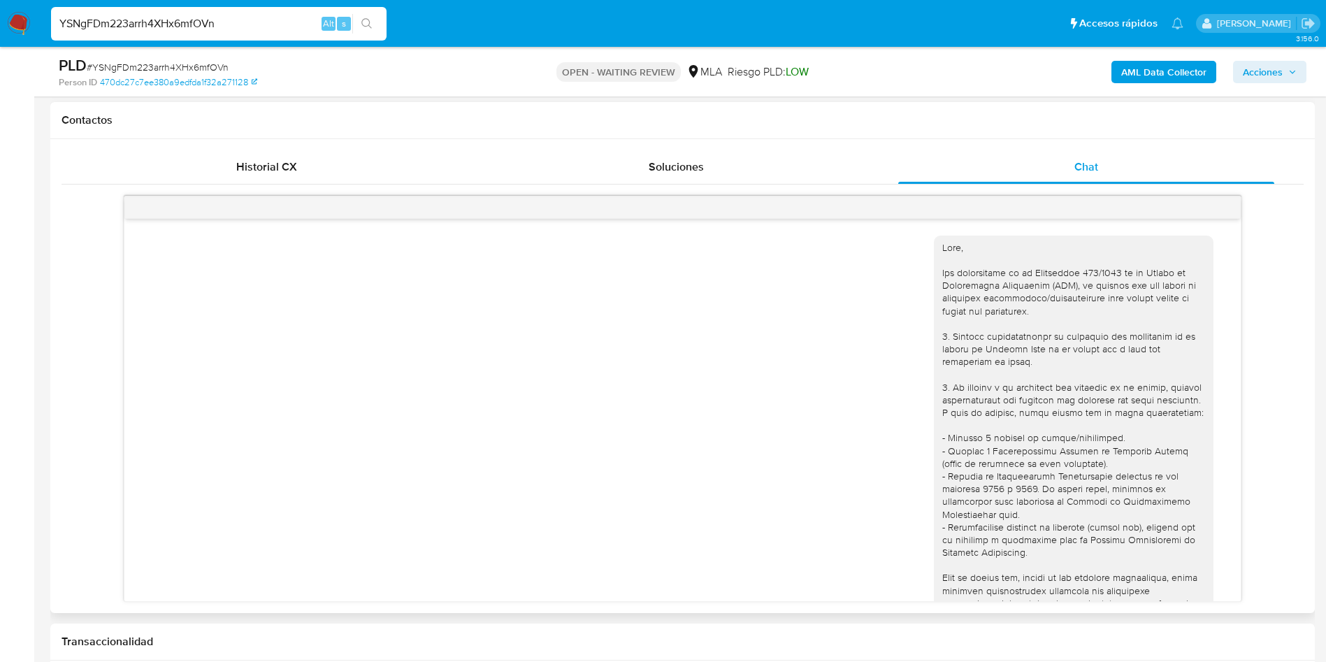
scroll to position [577, 0]
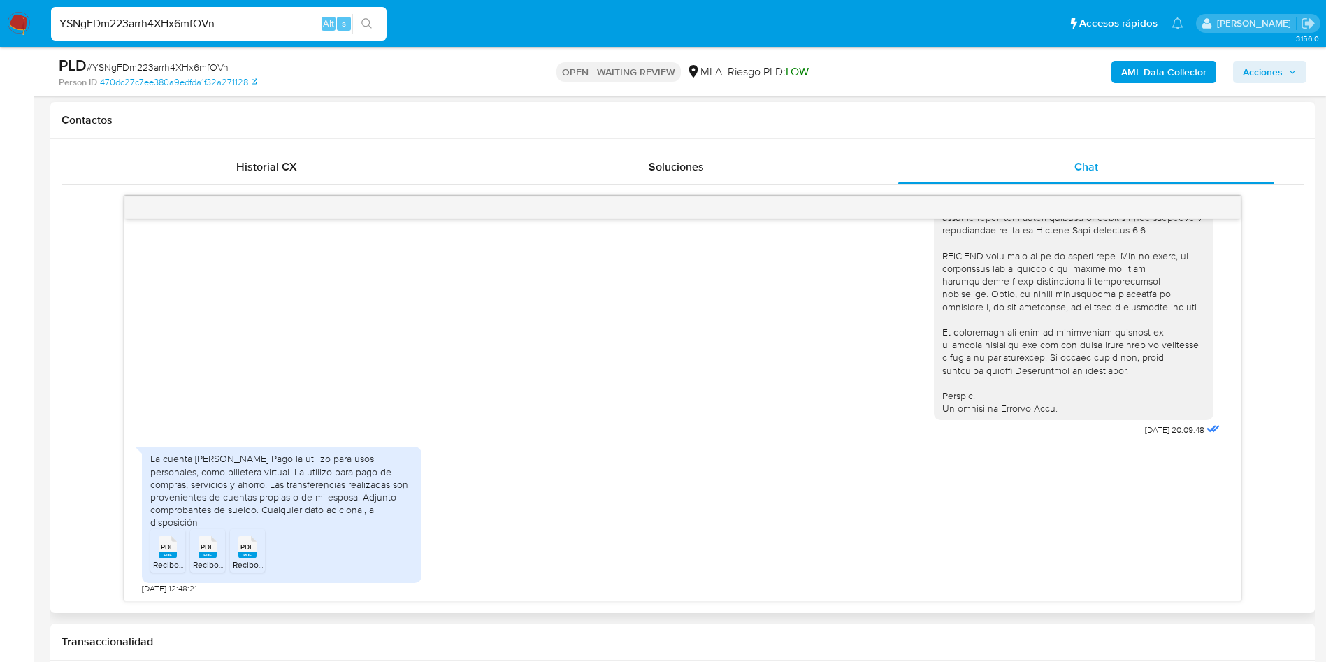
click at [168, 557] on icon "PDF" at bounding box center [168, 547] width 18 height 24
drag, startPoint x: 208, startPoint y: 556, endPoint x: 248, endPoint y: 554, distance: 39.9
click at [208, 556] on rect at bounding box center [208, 555] width 18 height 6
click at [250, 545] on span "PDF" at bounding box center [246, 546] width 13 height 9
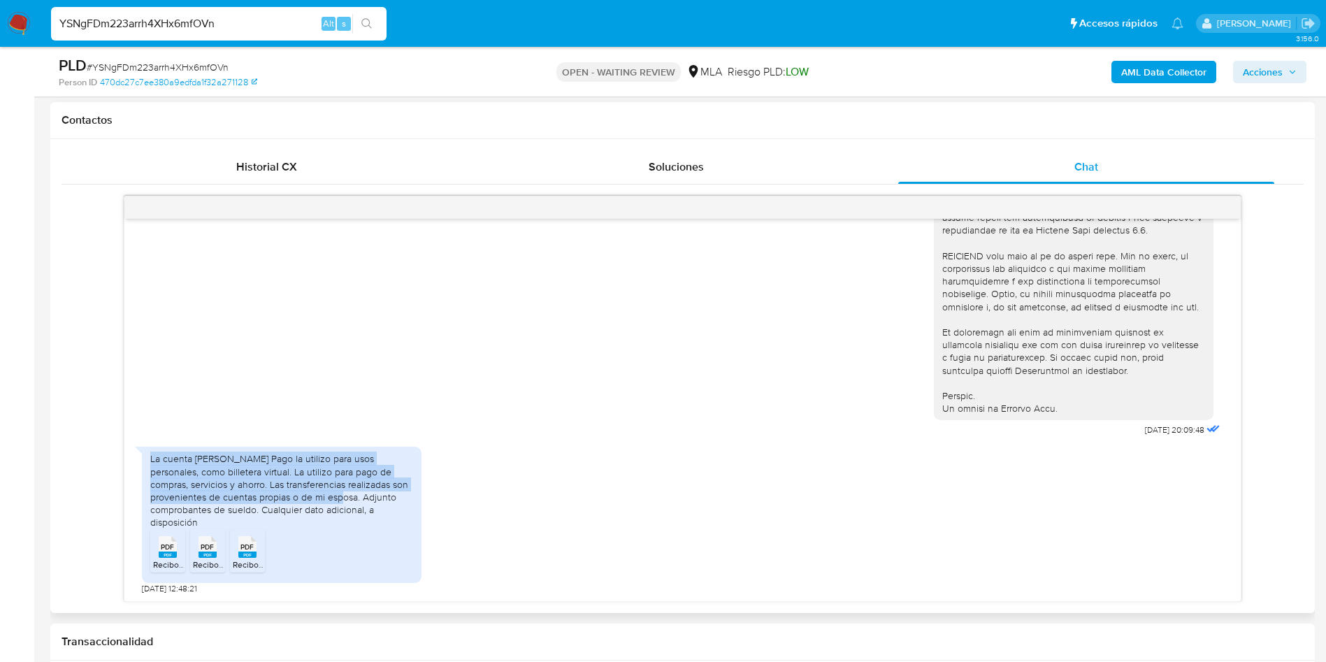
drag, startPoint x: 150, startPoint y: 459, endPoint x: 357, endPoint y: 498, distance: 210.0
click at [357, 498] on div "La cuenta de Mercado Pago la utilizo para usos personales, como billetera virtu…" at bounding box center [281, 490] width 263 height 76
copy div "La cuenta de Mercado Pago la utilizo para usos personales, como billetera virtu…"
click at [497, 440] on div "La cuenta de Mercado Pago la utilizo para usos personales, como billetera virtu…" at bounding box center [682, 517] width 1081 height 154
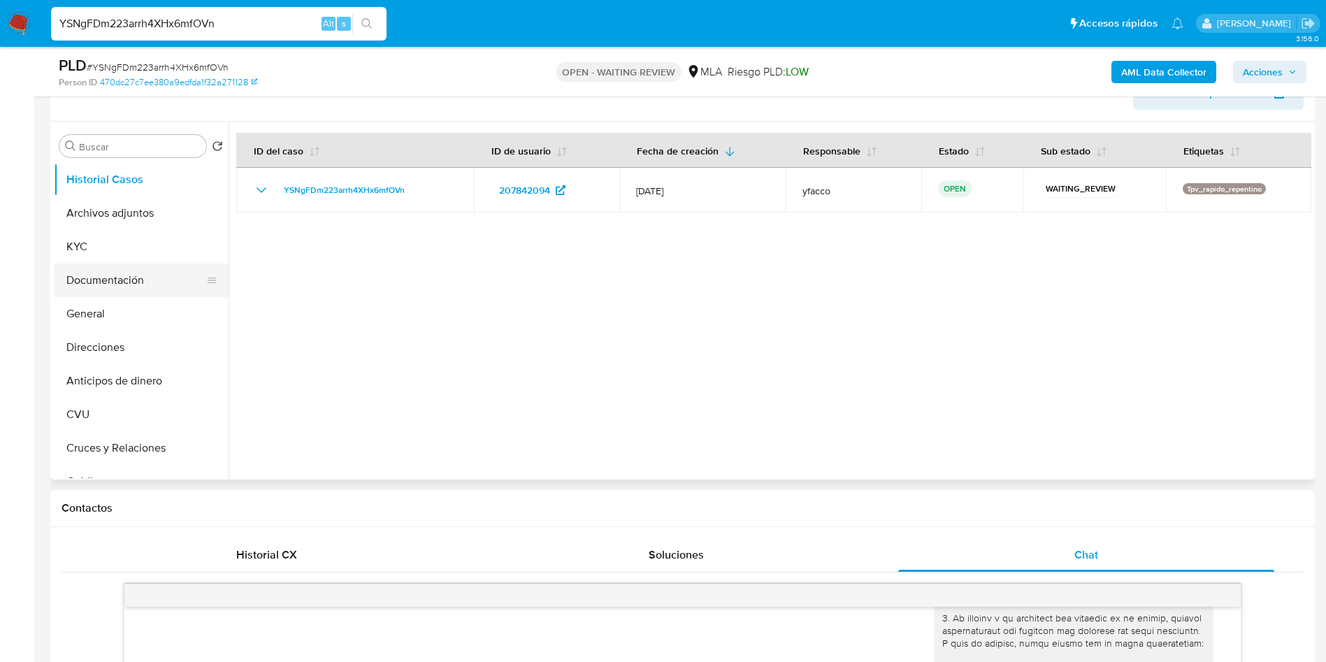
scroll to position [210, 0]
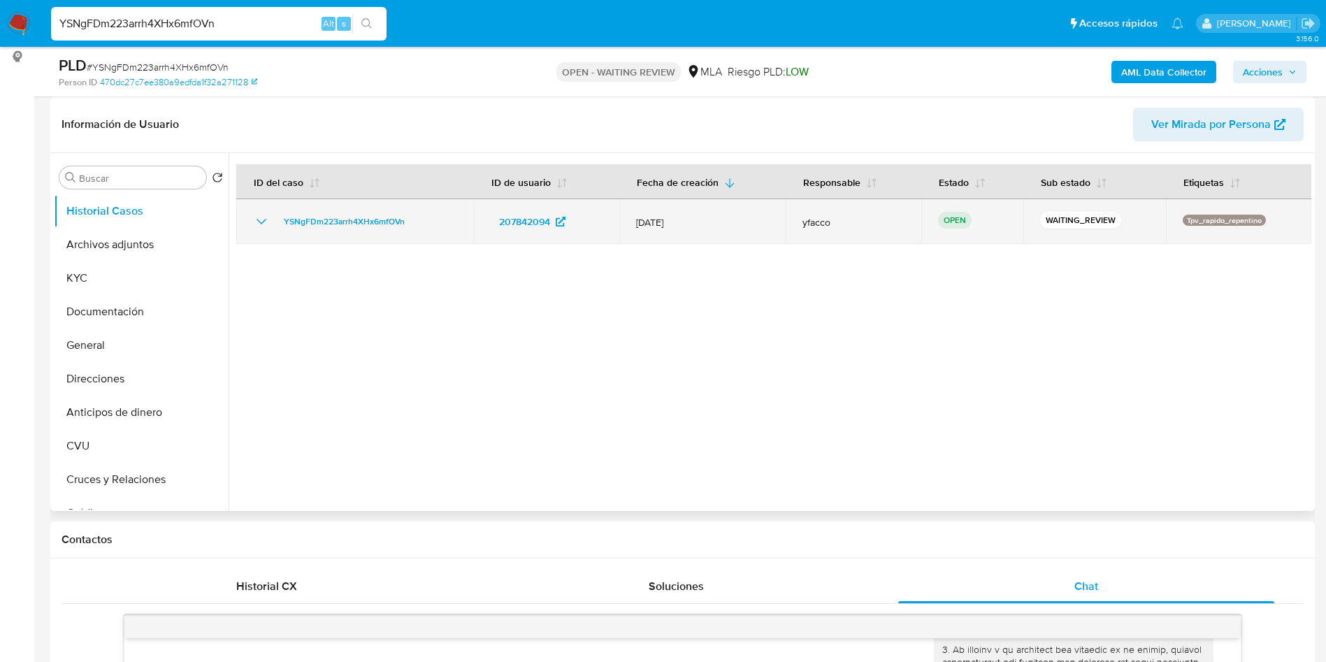
drag, startPoint x: 275, startPoint y: 221, endPoint x: 416, endPoint y: 221, distance: 141.2
click at [416, 221] on div "YSNgFDm223arrh4XHx6mfOVn" at bounding box center [355, 221] width 204 height 17
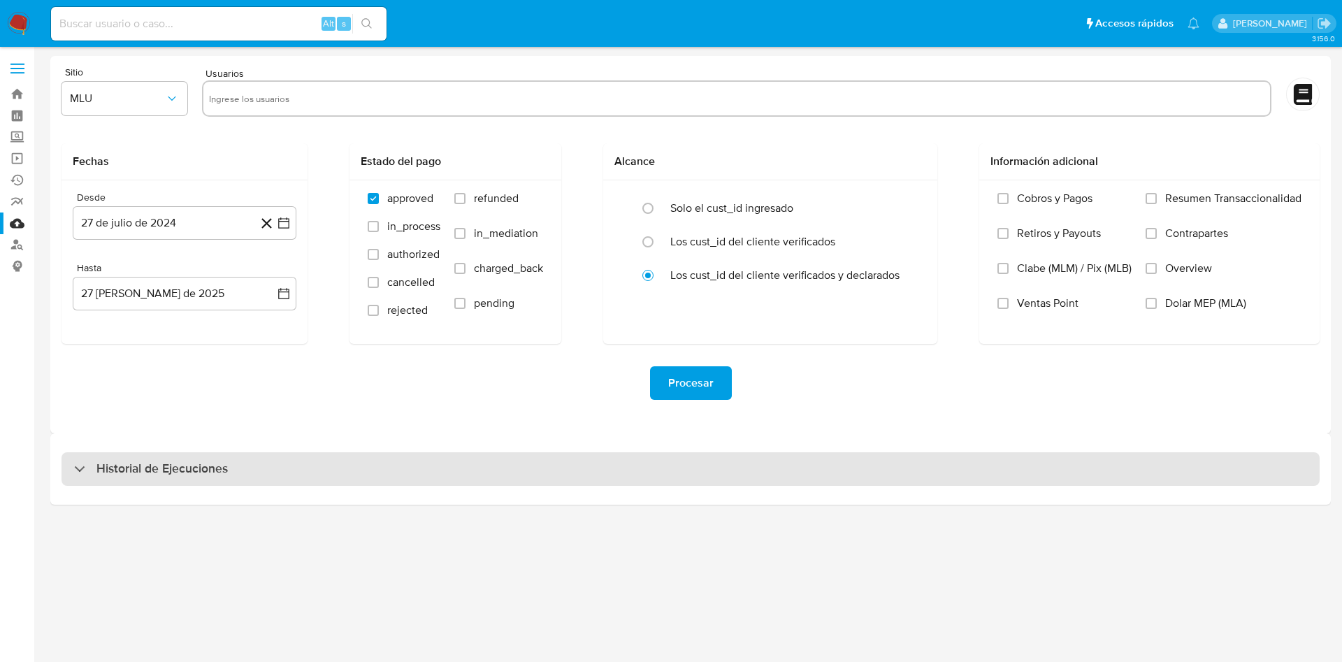
click at [185, 470] on h3 "Historial de Ejecuciones" at bounding box center [161, 469] width 131 height 17
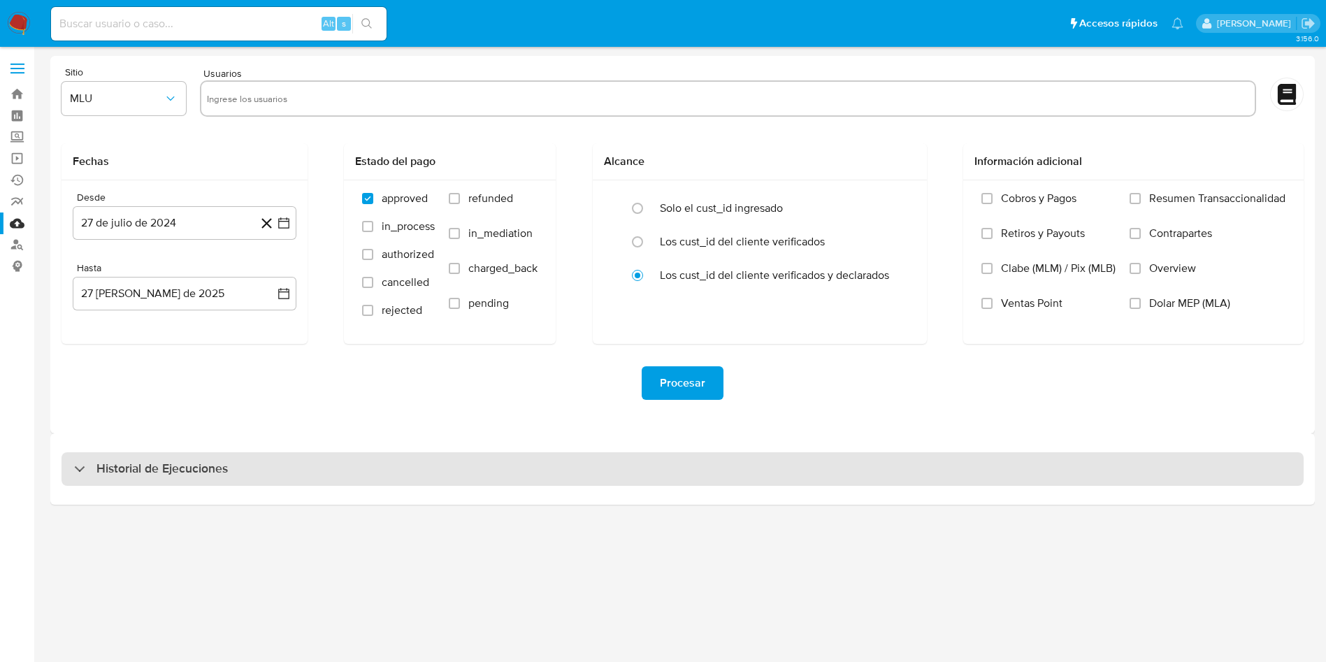
select select "10"
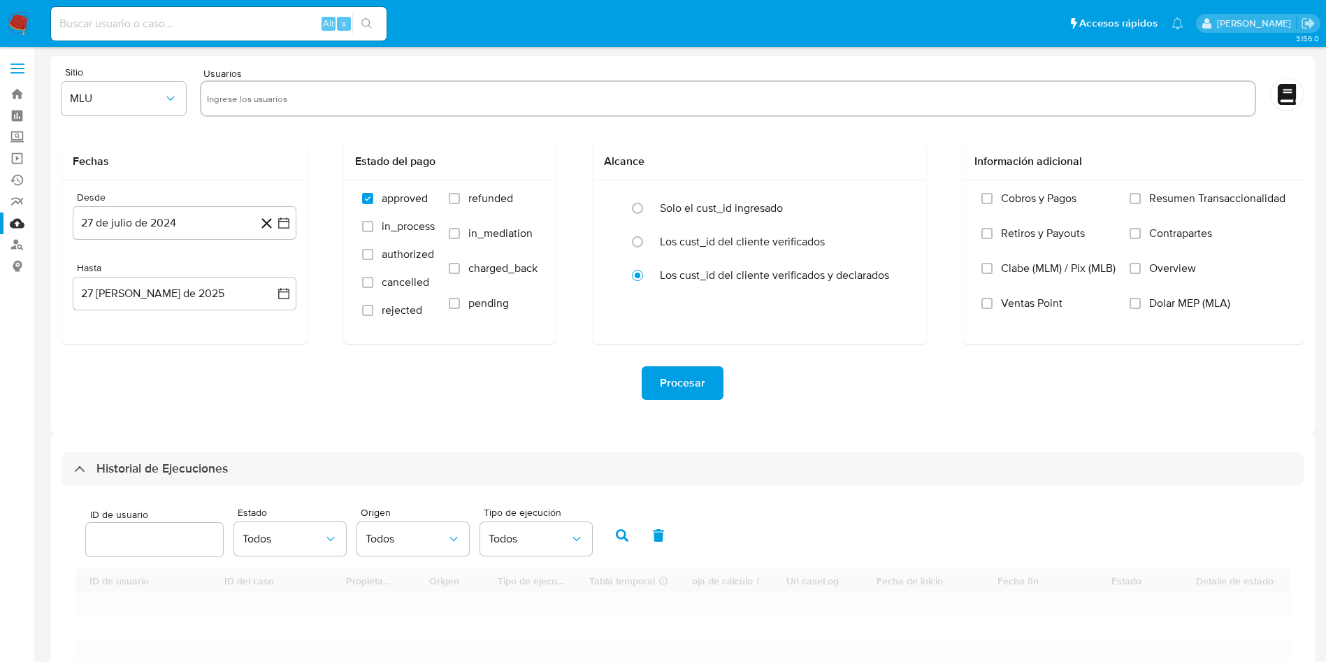
click at [156, 543] on input "number" at bounding box center [154, 540] width 137 height 18
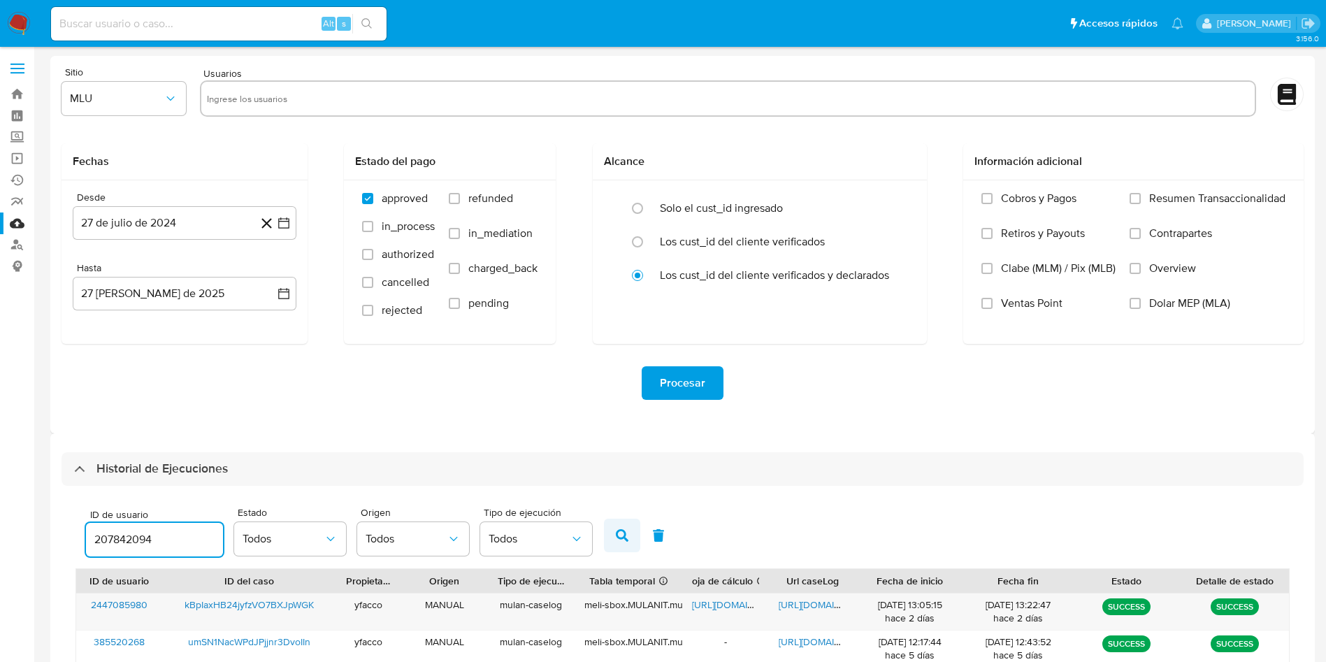
type input "207842094"
click at [621, 541] on icon "button" at bounding box center [622, 535] width 13 height 13
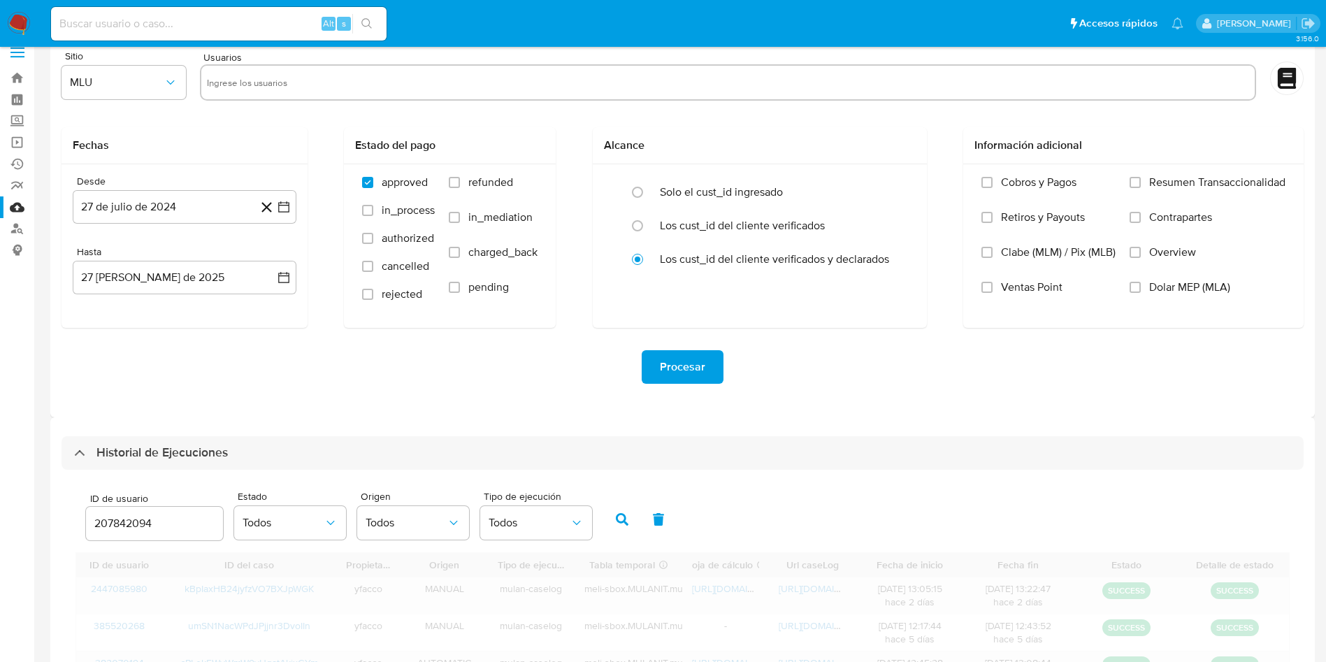
scroll to position [48, 0]
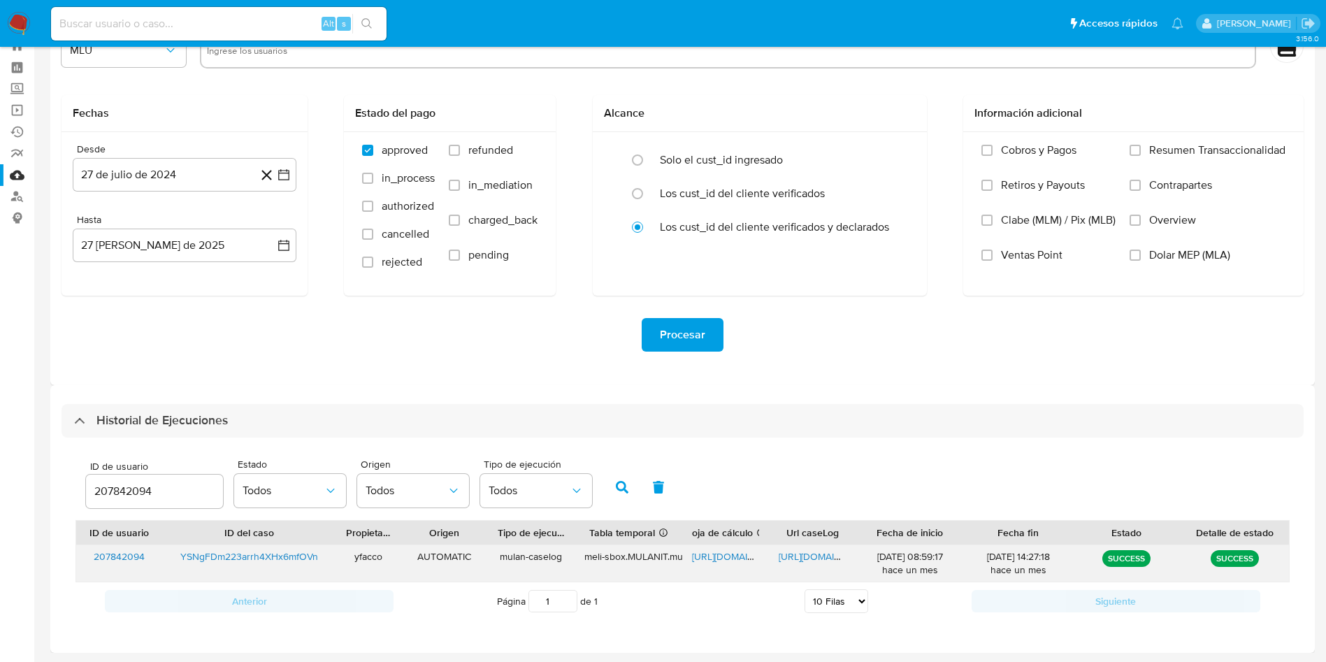
click at [710, 556] on span "https://docs.google.com/spreadsheets/d/13YlSXaSf3a9TcioGxKydU0Ov3yEwE47Xp2JCg36…" at bounding box center [740, 556] width 96 height 14
click at [798, 560] on span "https://docs.google.com/document/d/1XKHgAh9vKB7vxSwWOJ06QCWwL0K4vulOcxDsGii5hDM…" at bounding box center [827, 556] width 96 height 14
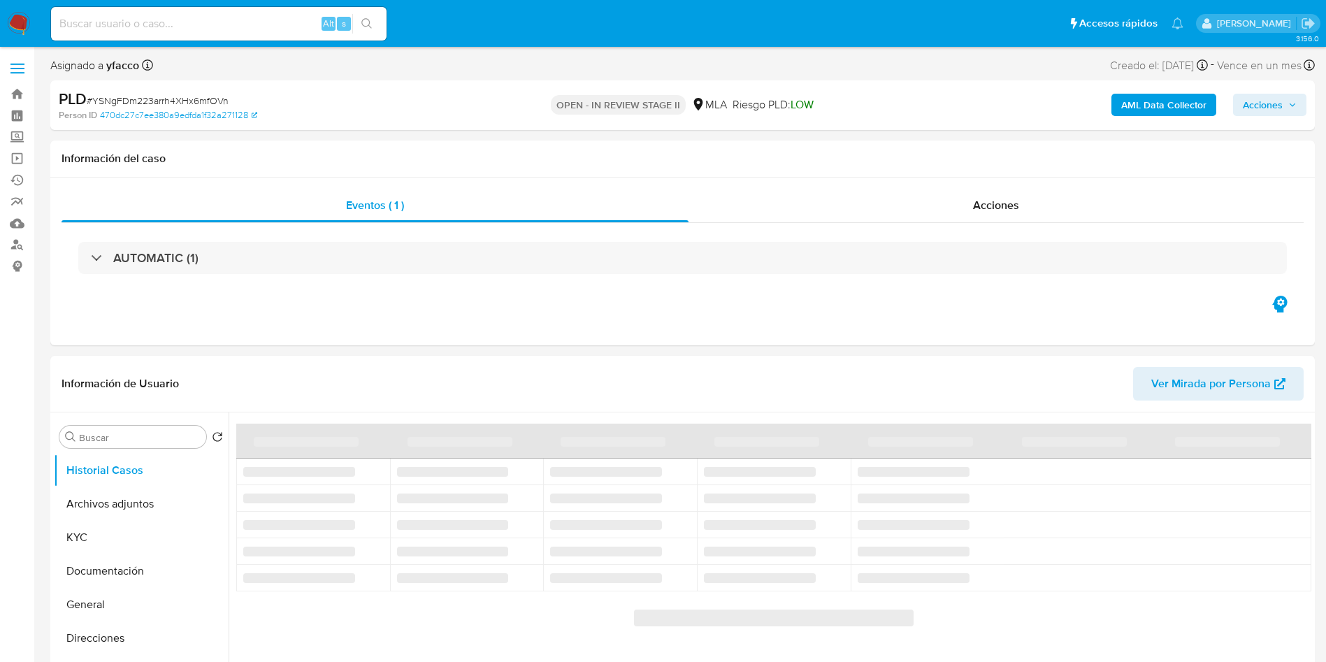
select select "10"
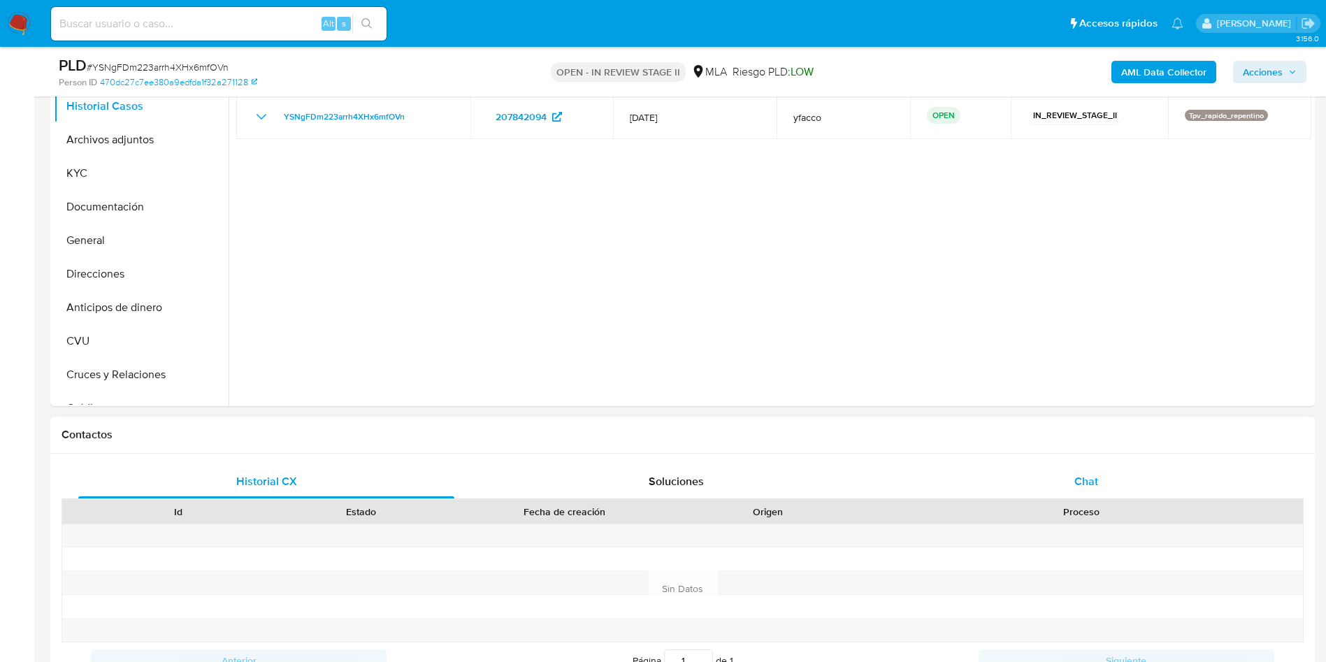
click at [1118, 471] on div "Chat" at bounding box center [1086, 482] width 376 height 34
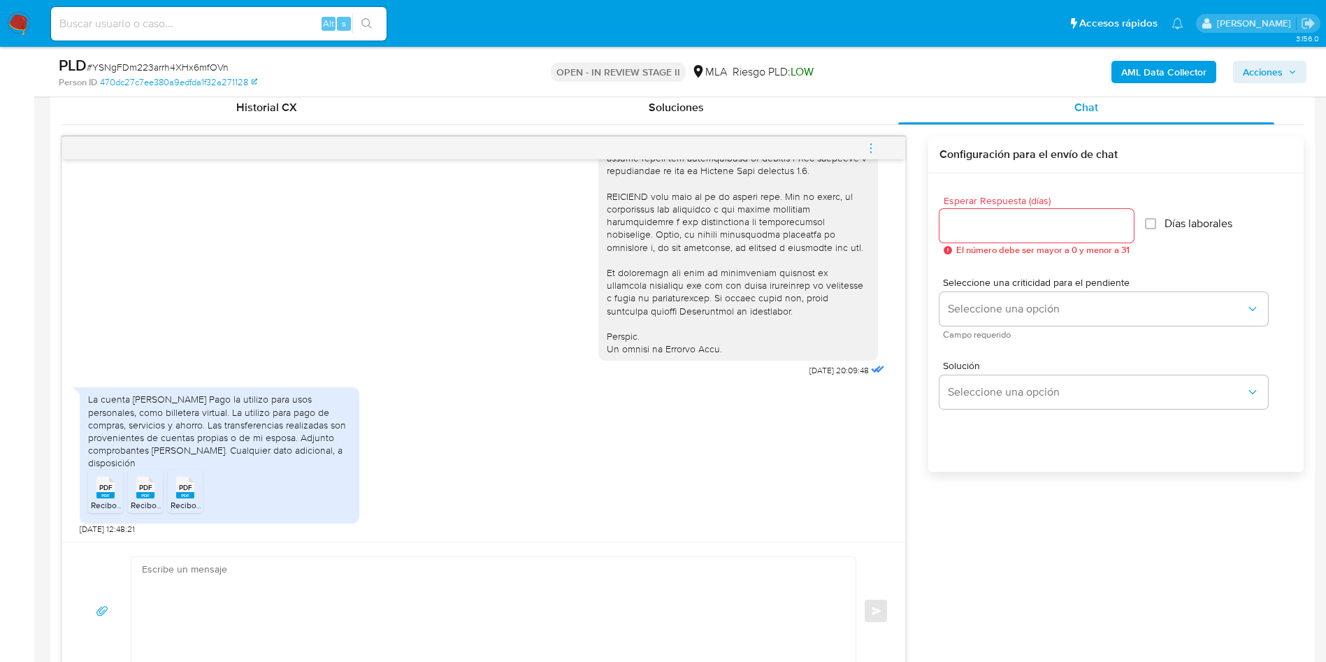
scroll to position [839, 0]
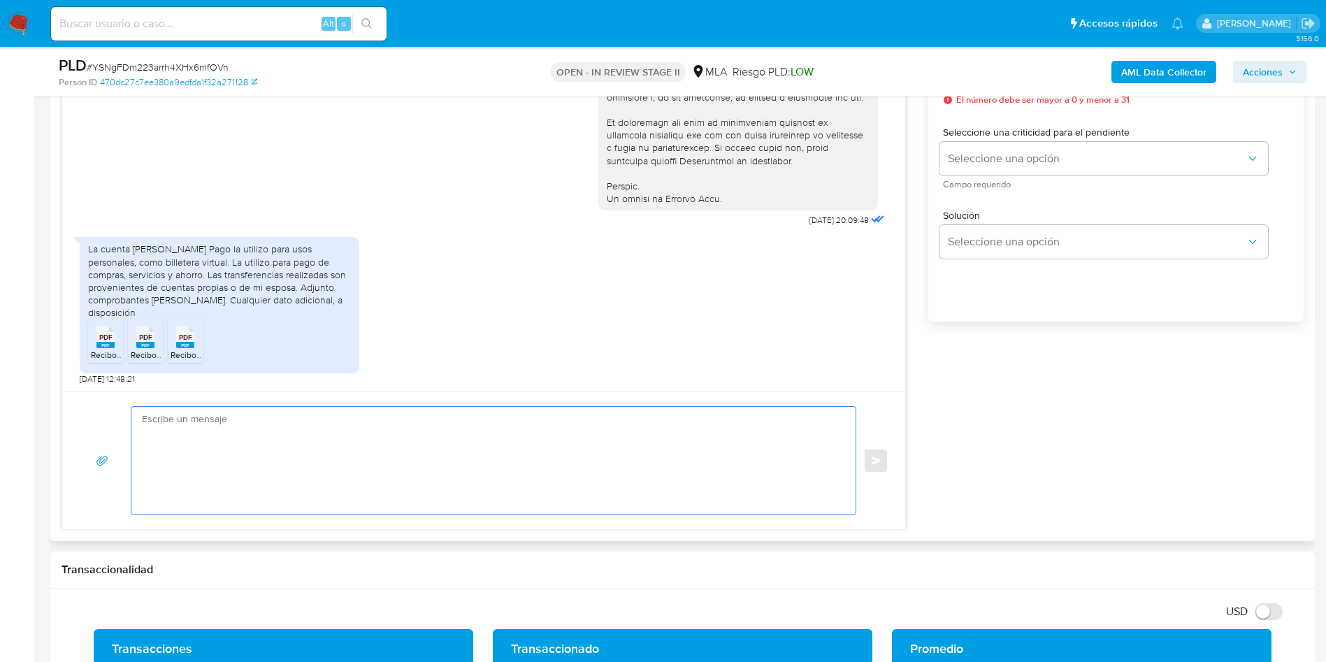
click at [294, 433] on textarea at bounding box center [490, 461] width 696 height 108
paste textarea "Hola Muchas gracias por la respuesta. Nos pondremos en contacto nuevamente en c…"
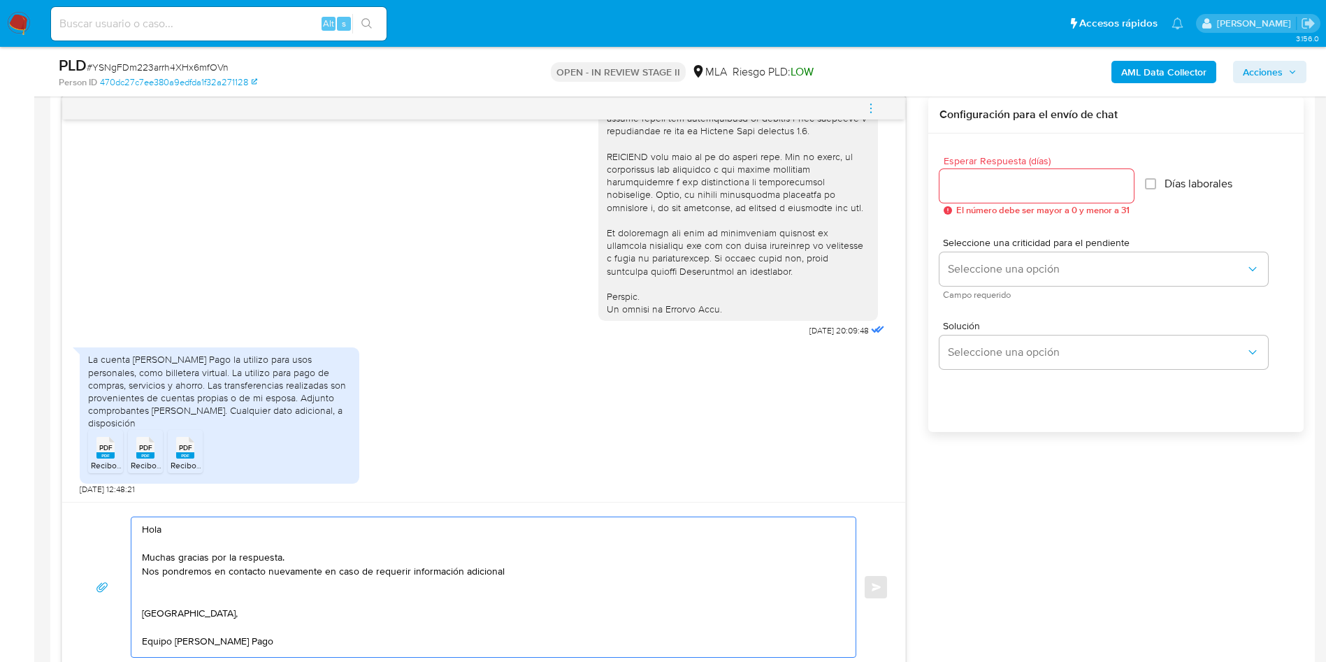
scroll to position [629, 0]
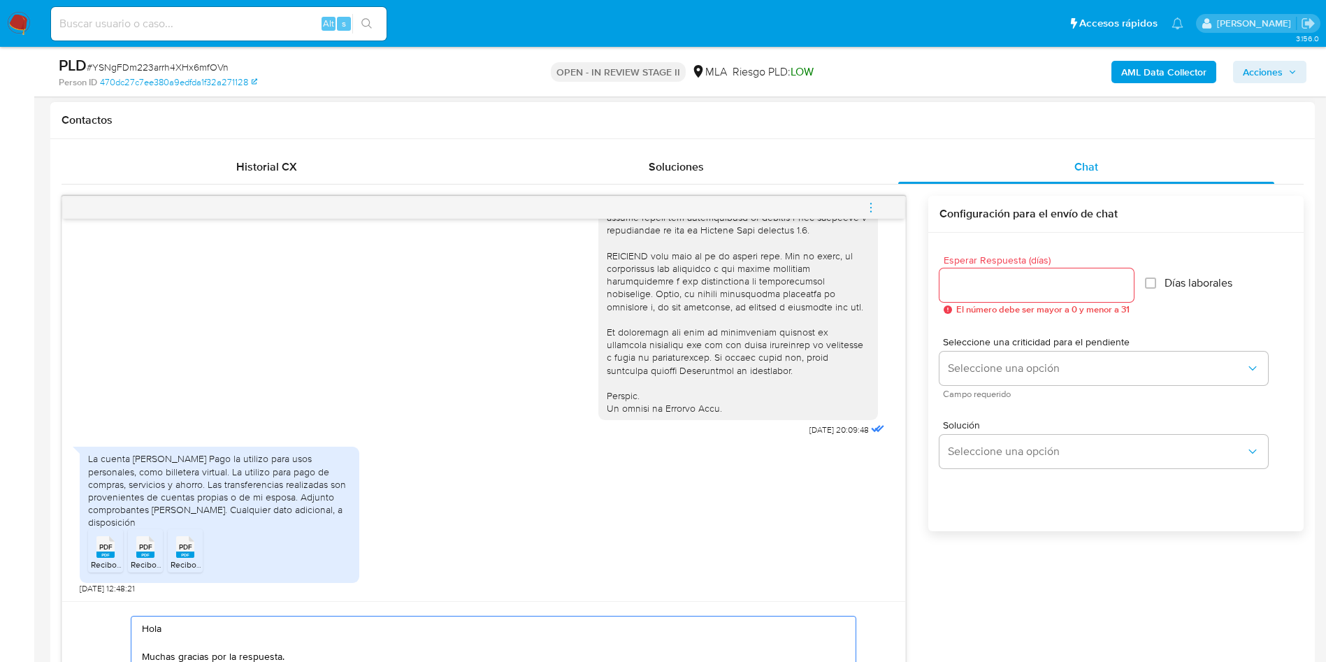
type textarea "Hola Muchas gracias por la respuesta. Nos pondremos en contacto nuevamente en c…"
click at [1014, 288] on input "Esperar Respuesta (días)" at bounding box center [1037, 285] width 194 height 18
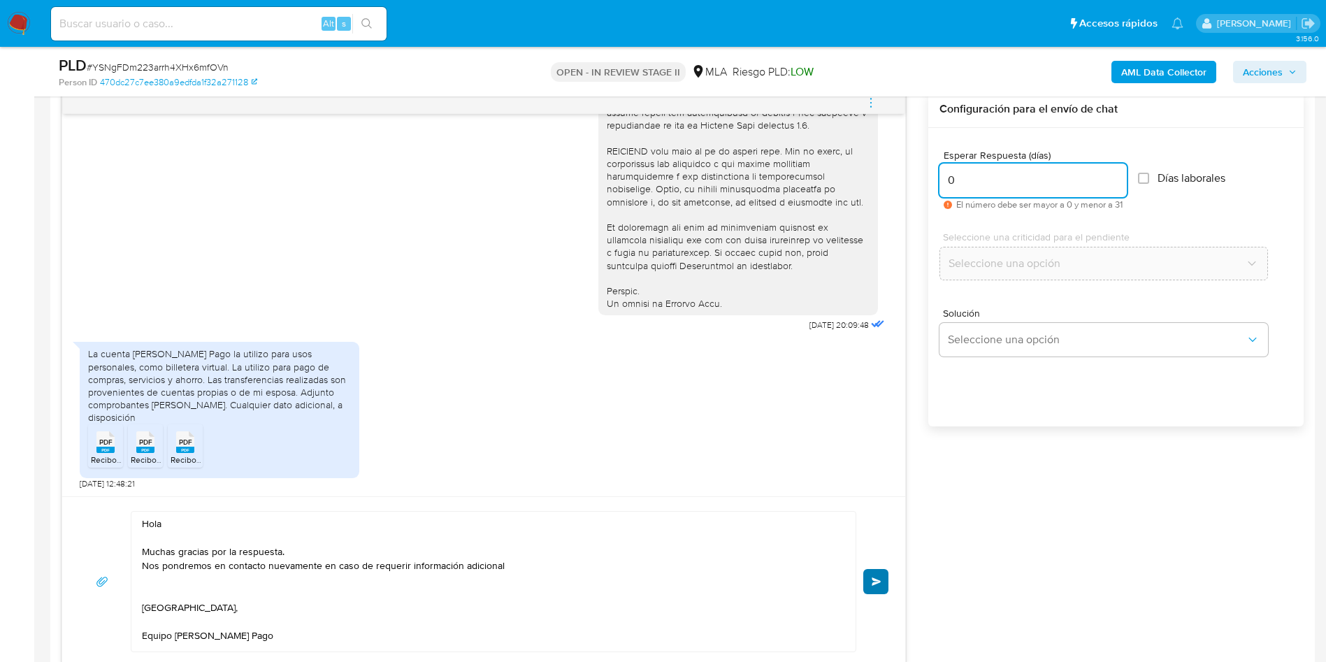
type input "0"
click at [875, 580] on span "Enviar" at bounding box center [877, 581] width 10 height 8
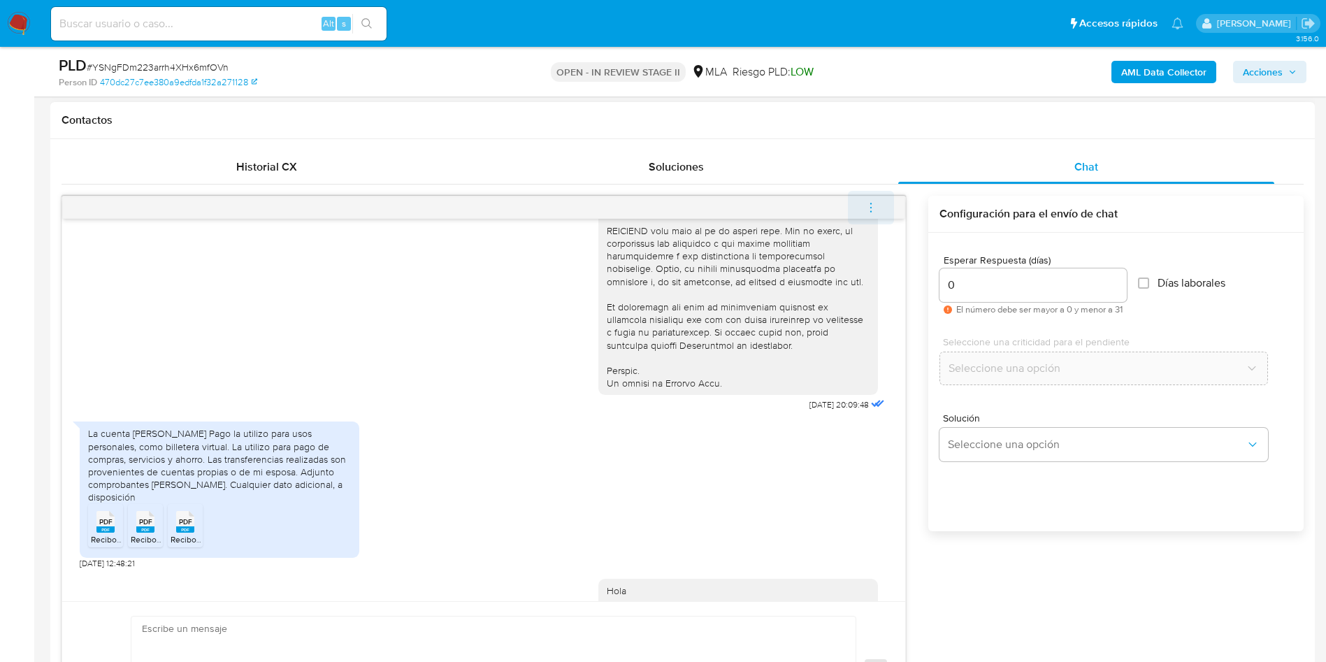
scroll to position [745, 0]
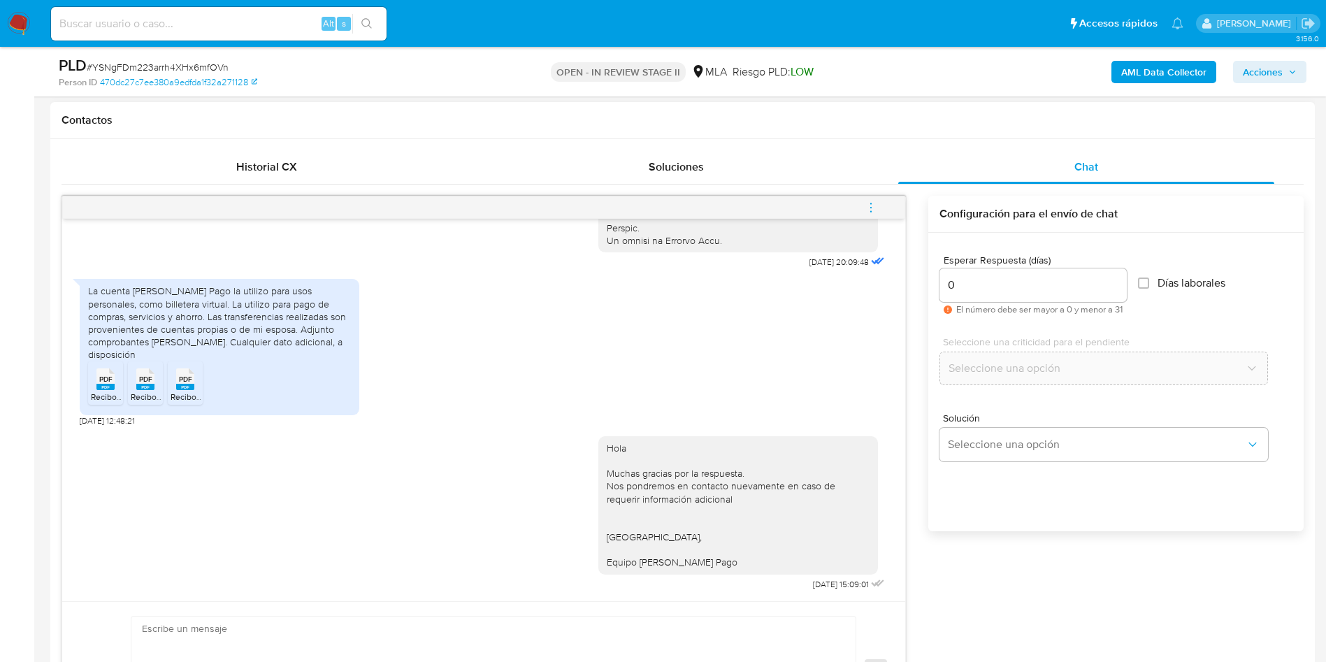
click at [880, 208] on button "menu-action" at bounding box center [871, 208] width 46 height 34
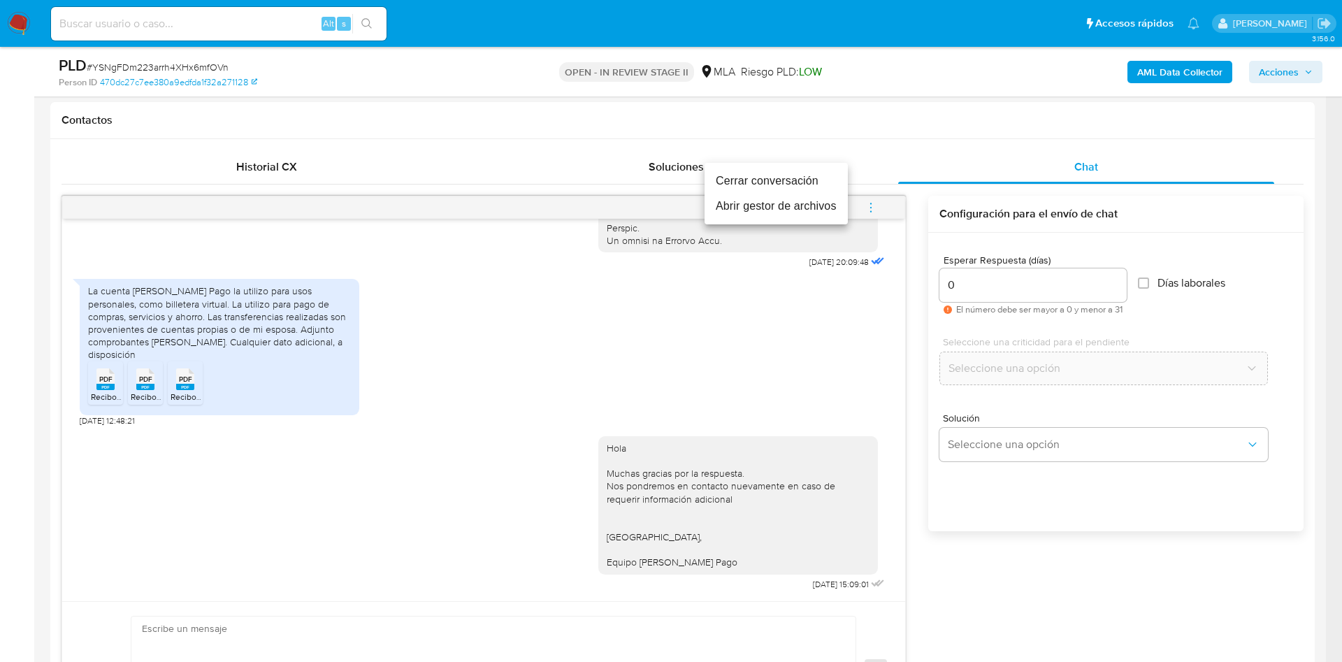
click at [754, 175] on li "Cerrar conversación" at bounding box center [776, 180] width 143 height 25
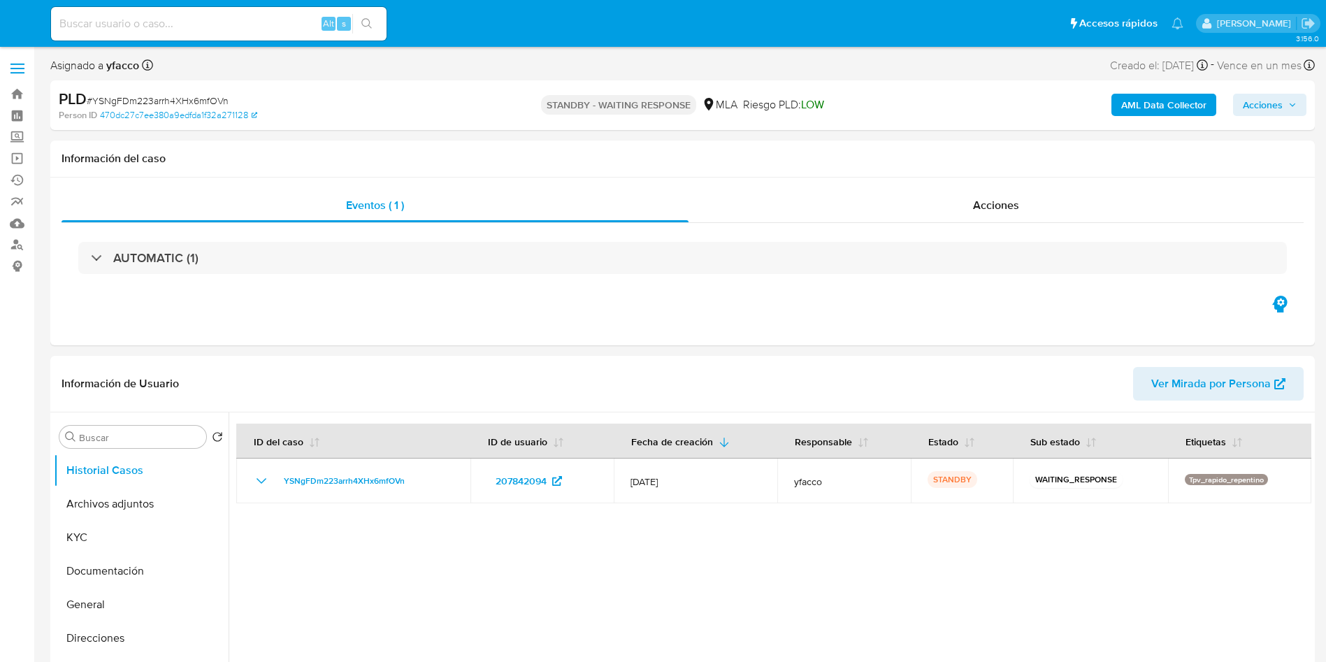
select select "10"
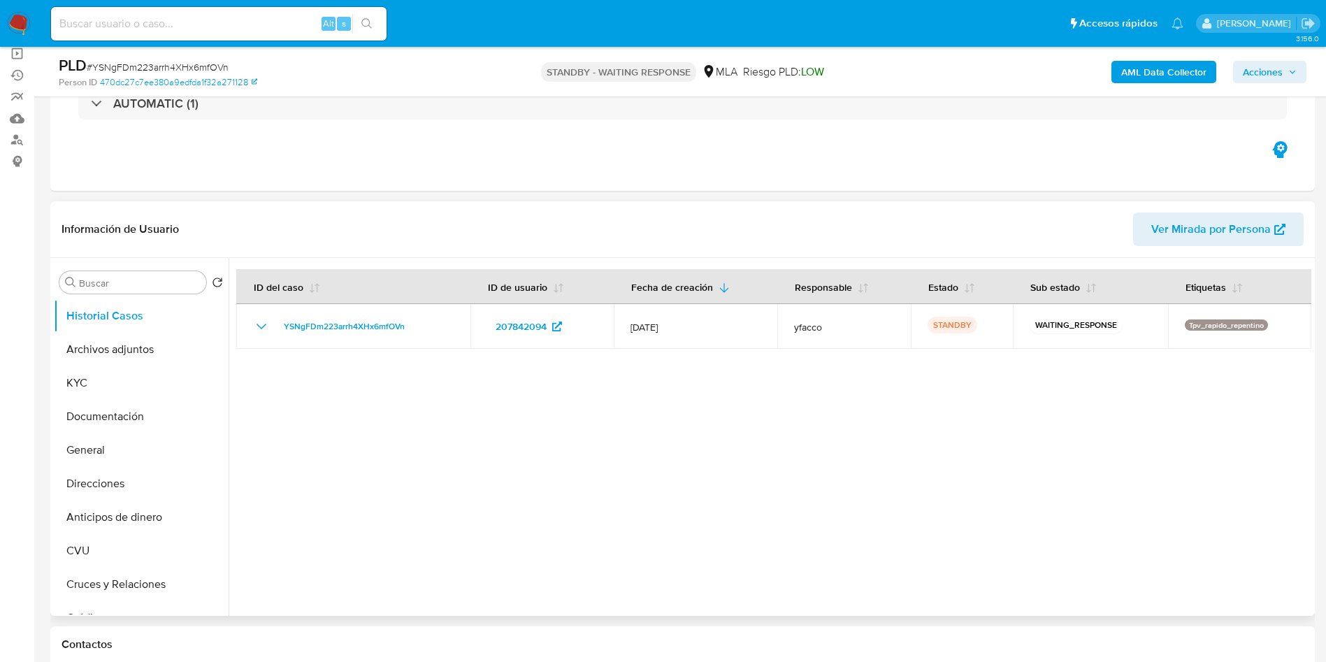
select select "10"
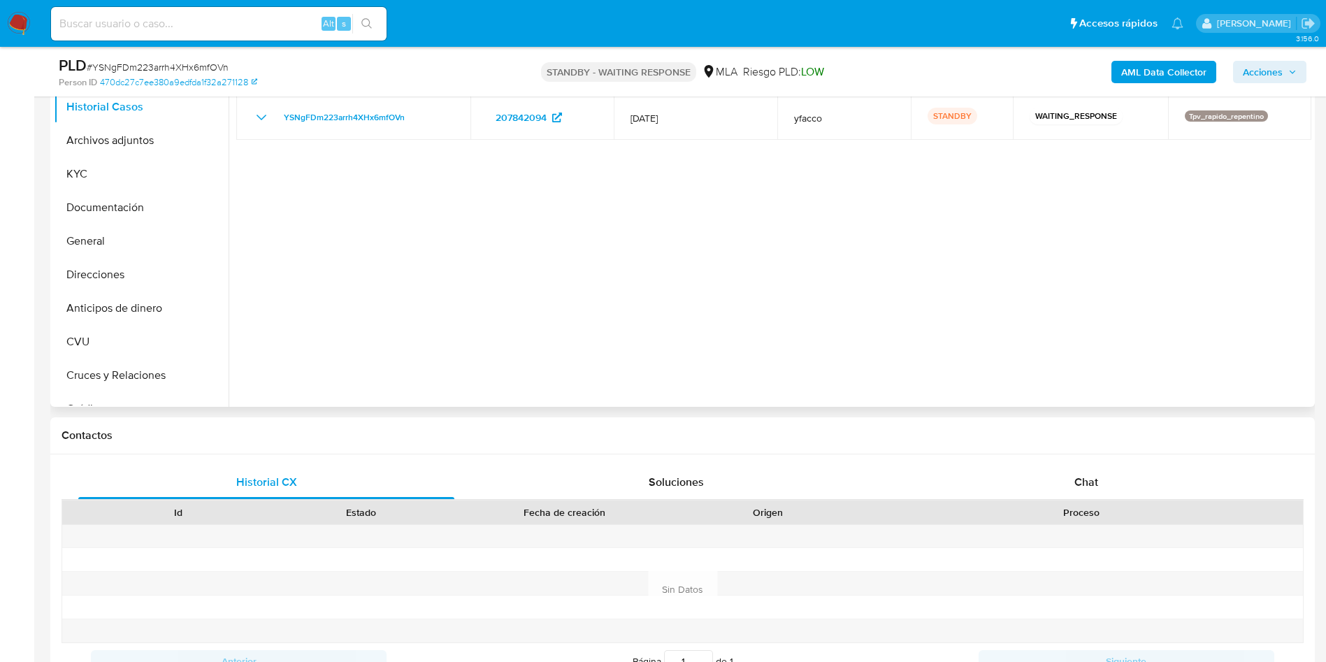
scroll to position [315, 0]
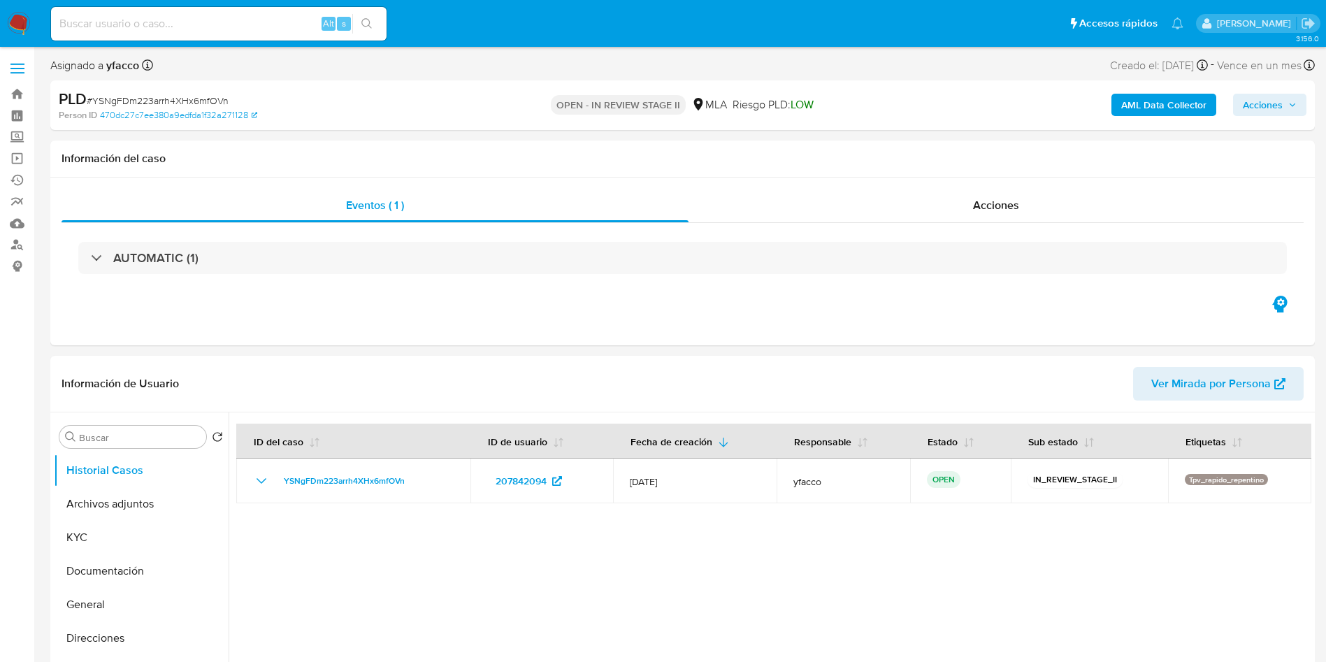
select select "10"
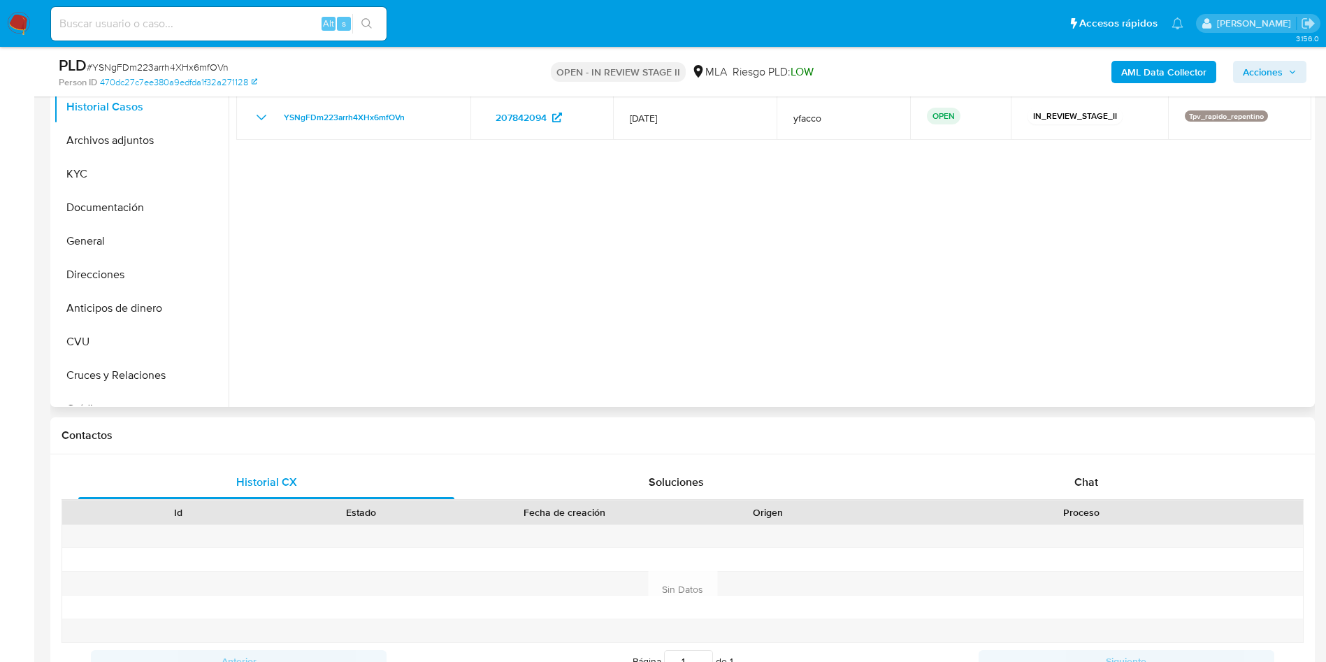
scroll to position [315, 0]
click at [111, 154] on button "Archivos adjuntos" at bounding box center [136, 140] width 164 height 34
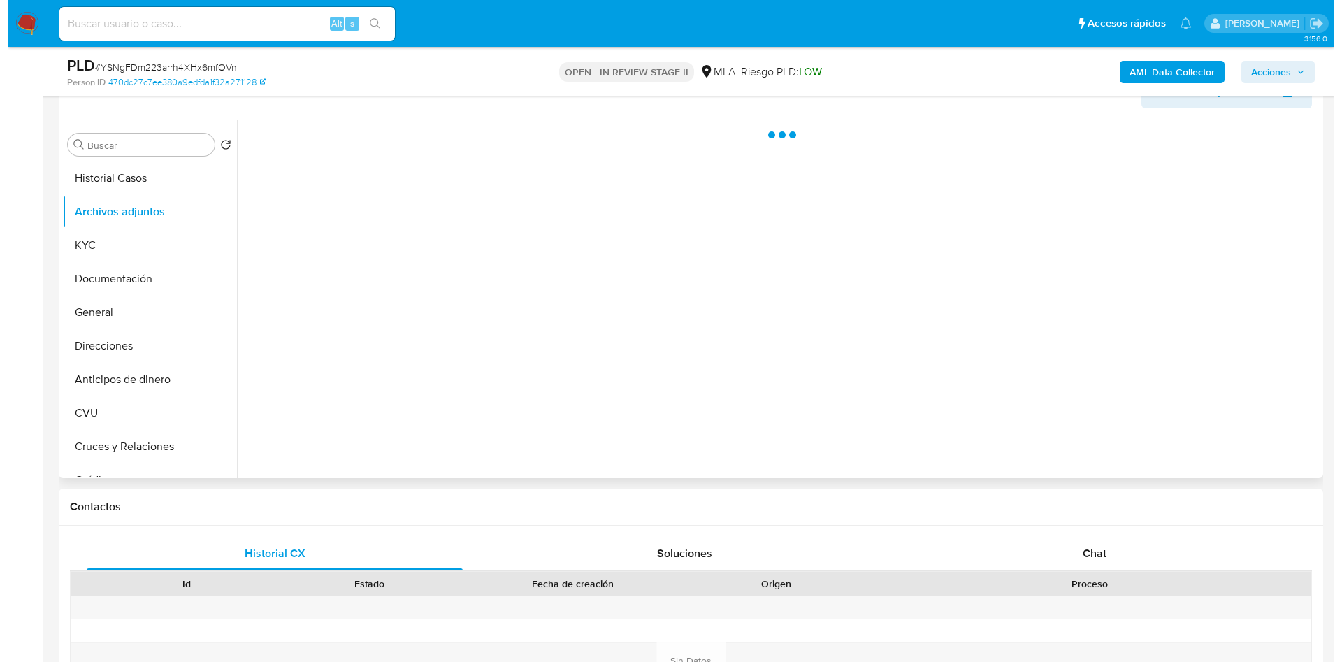
scroll to position [210, 0]
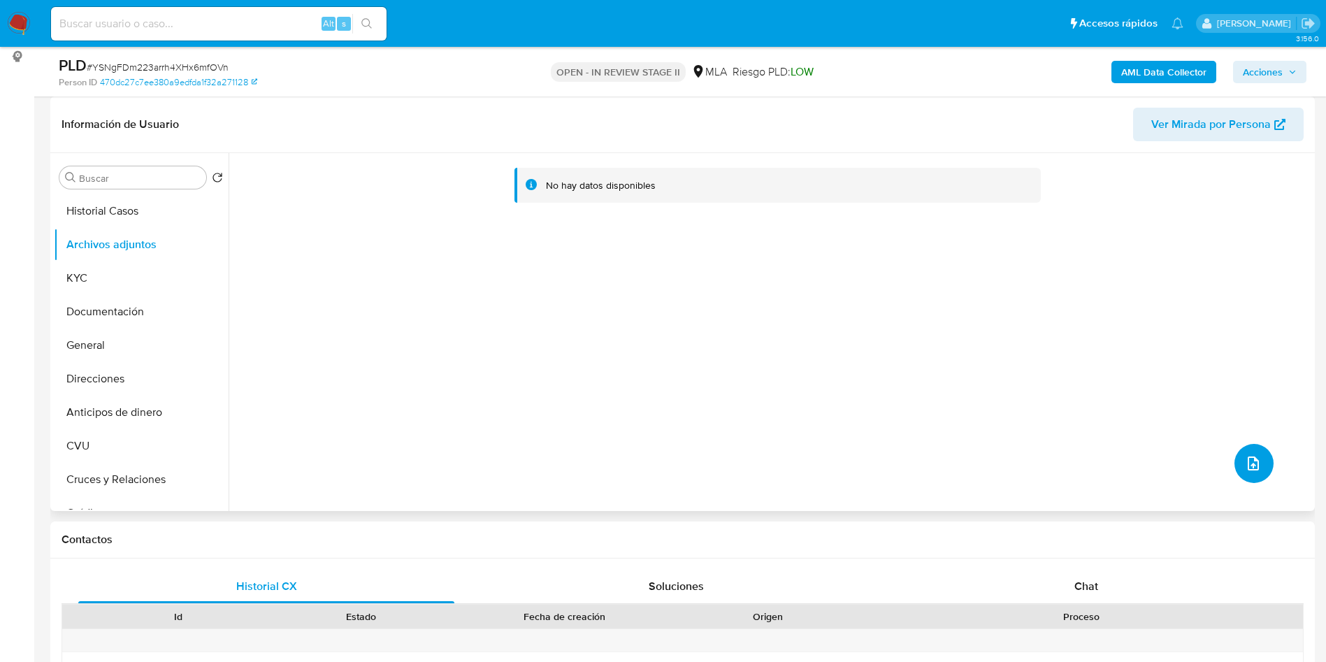
click at [1256, 468] on button "upload-file" at bounding box center [1254, 463] width 39 height 39
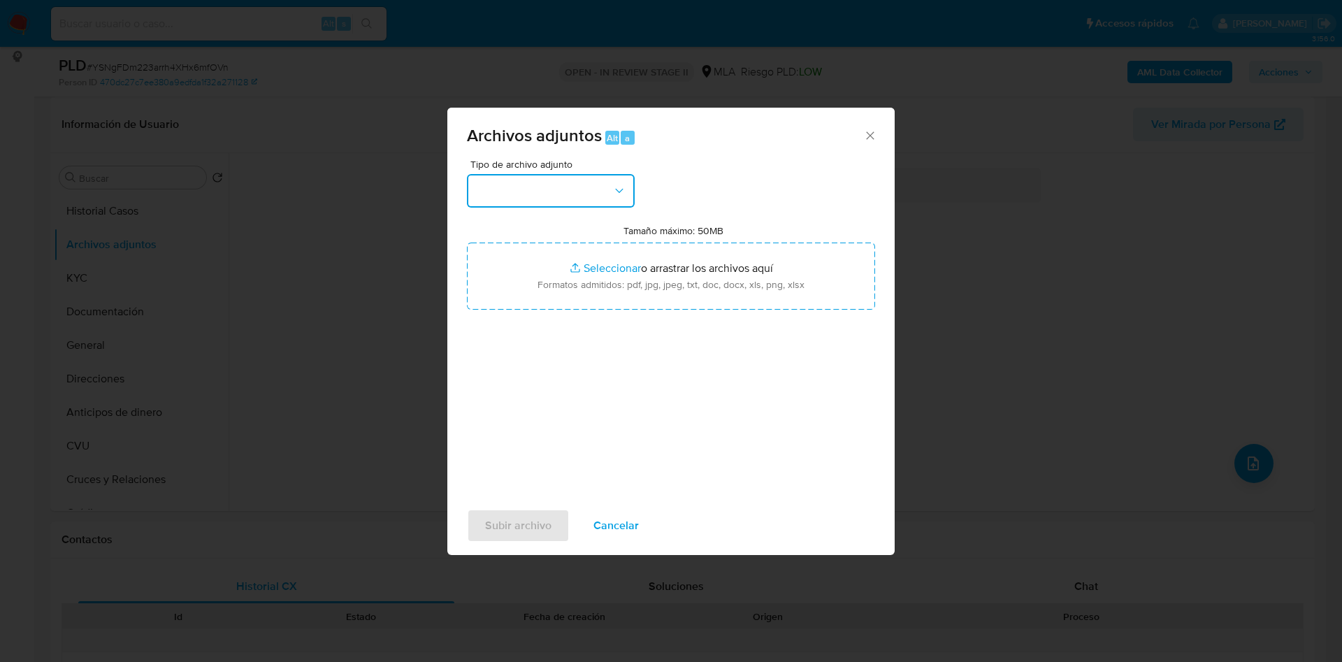
click at [582, 187] on button "button" at bounding box center [551, 191] width 168 height 34
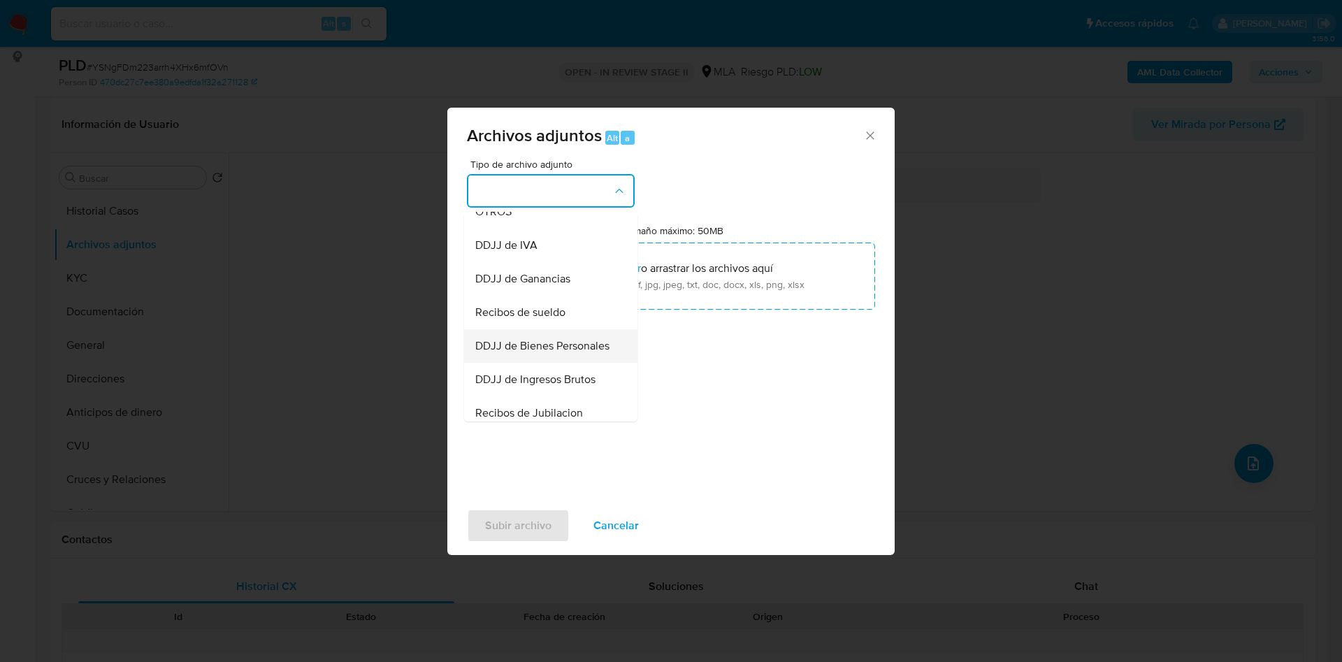
scroll to position [317, 0]
click at [542, 287] on span "Recibos de sueldo" at bounding box center [520, 280] width 90 height 14
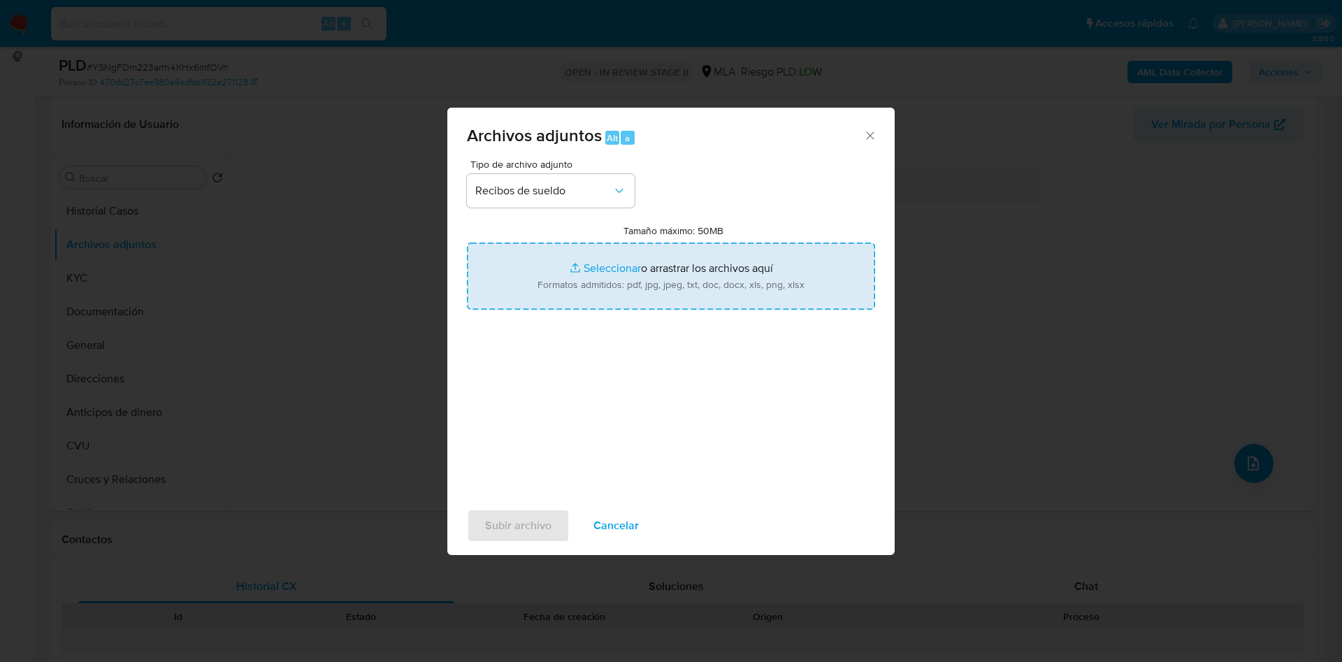
click at [600, 266] on input "Tamaño máximo: 50MB Seleccionar archivos" at bounding box center [671, 276] width 408 height 67
type input "C:\fakepath\Fernando Pablo Pelosso.pdf"
click at [594, 265] on input "Tamaño máximo: 50MB Seleccionar archivos" at bounding box center [671, 276] width 408 height 67
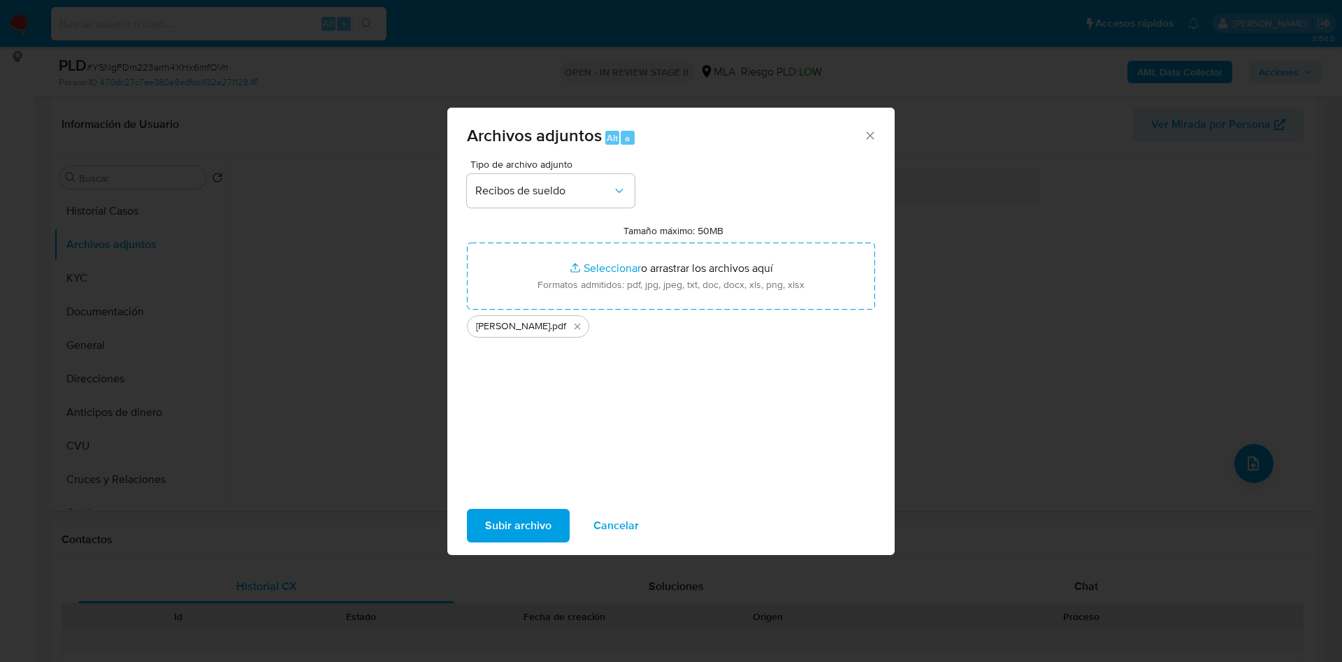
click at [538, 519] on span "Subir archivo" at bounding box center [518, 525] width 66 height 31
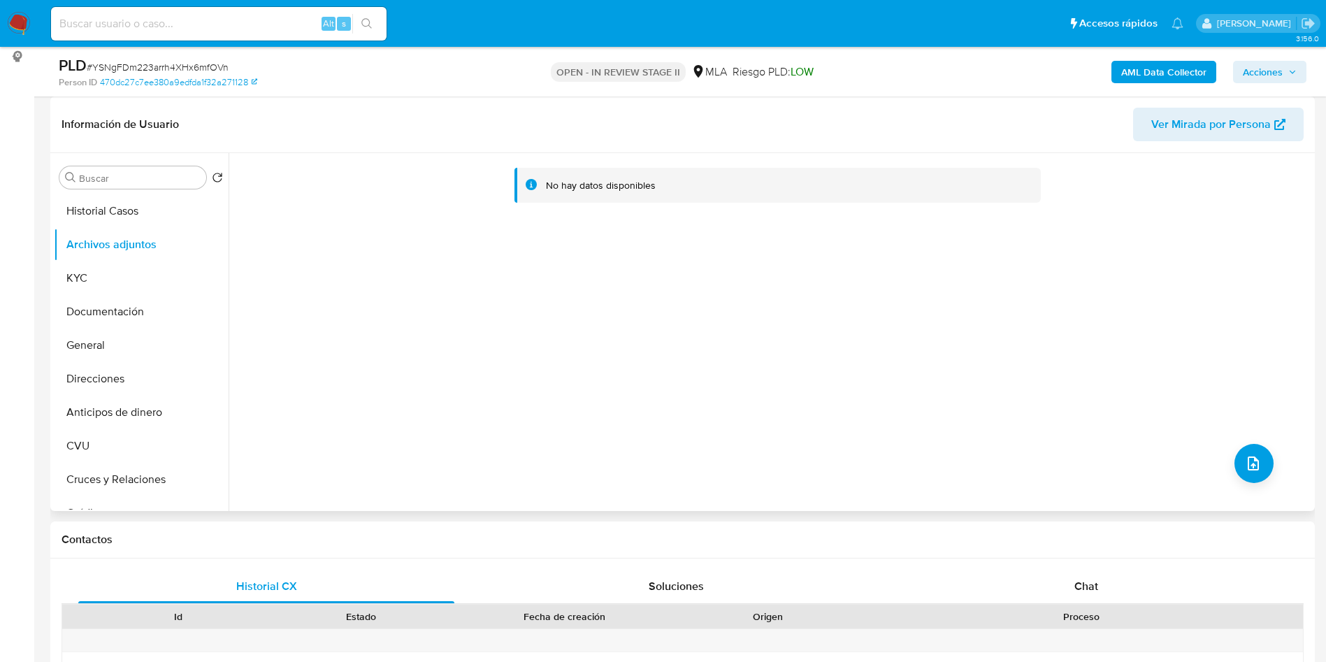
click at [1282, 493] on div "No hay datos disponibles" at bounding box center [770, 332] width 1083 height 358
click at [1253, 468] on icon "upload-file" at bounding box center [1253, 463] width 17 height 17
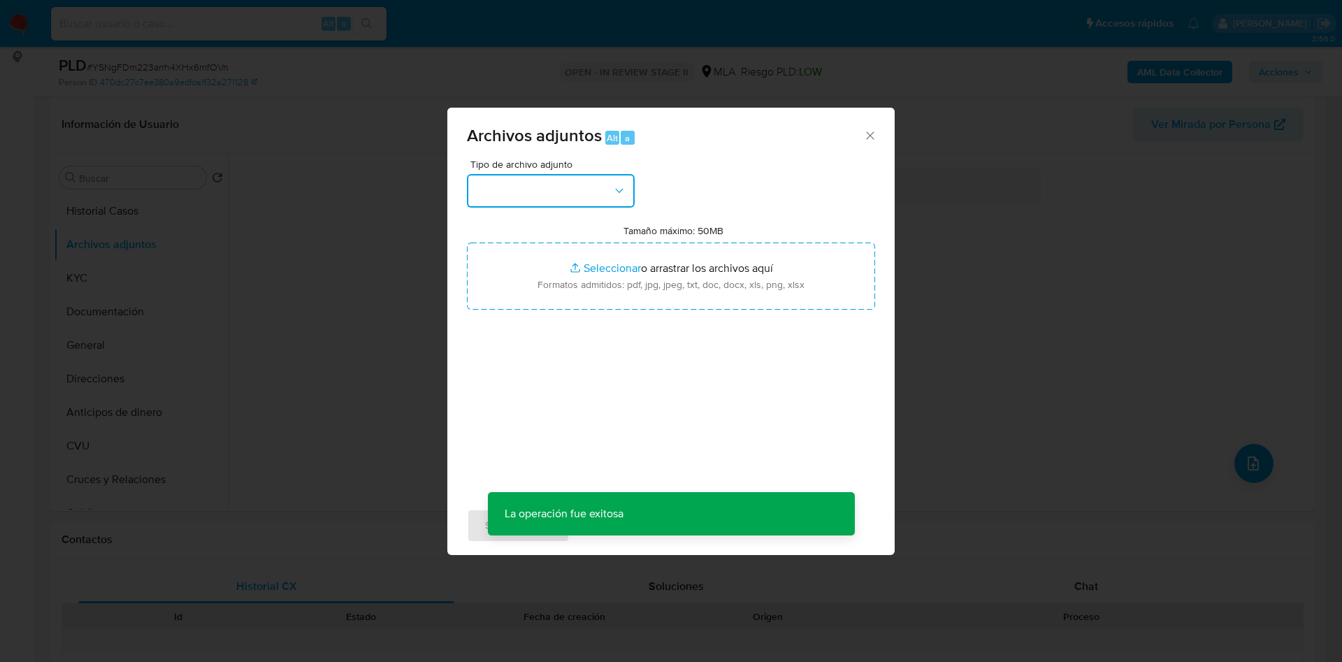
click at [584, 200] on button "button" at bounding box center [551, 191] width 168 height 34
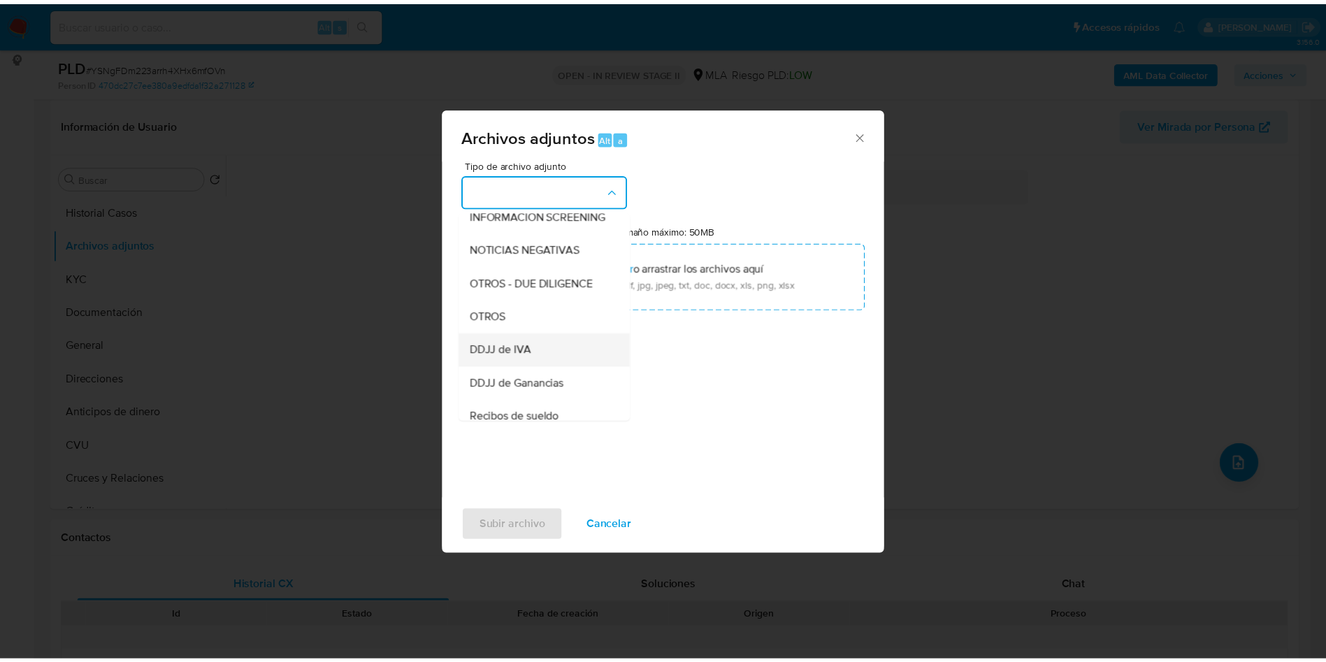
scroll to position [213, 0]
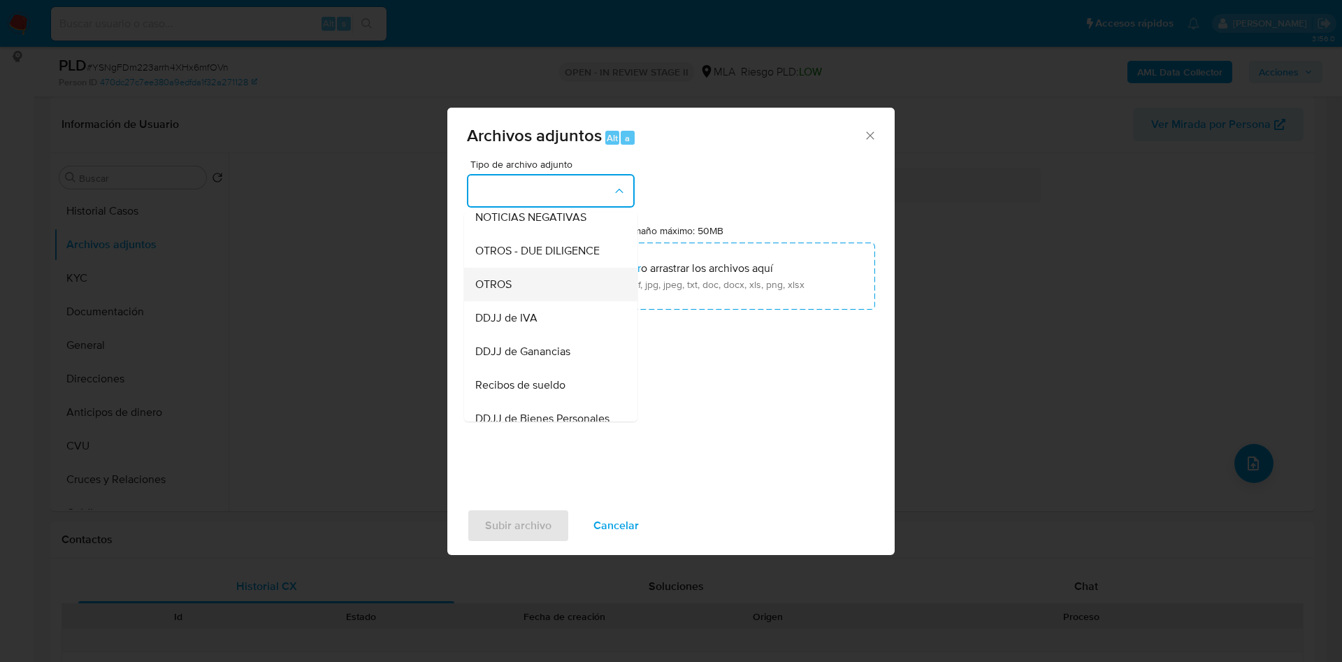
click at [501, 292] on span "OTROS" at bounding box center [493, 285] width 36 height 14
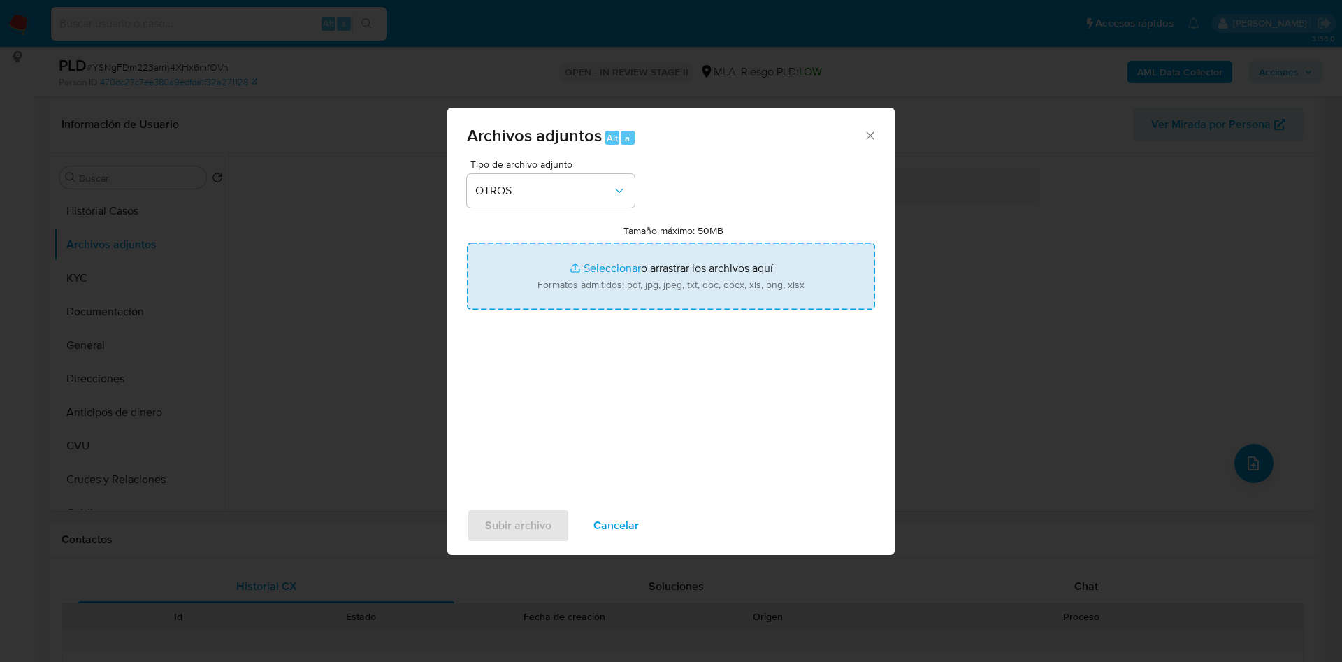
click at [613, 263] on input "Tamaño máximo: 50MB Seleccionar archivos" at bounding box center [671, 276] width 408 height 67
type input "C:\fakepath\Movimientos 207842094.xlsx"
click at [600, 268] on input "Tamaño máximo: 50MB Seleccionar archivos" at bounding box center [671, 276] width 408 height 67
type input "C:\fakepath\Caselog YSNgFDm223arrh4XHx6mfOVn_2025_07_18_13_26_43.docx"
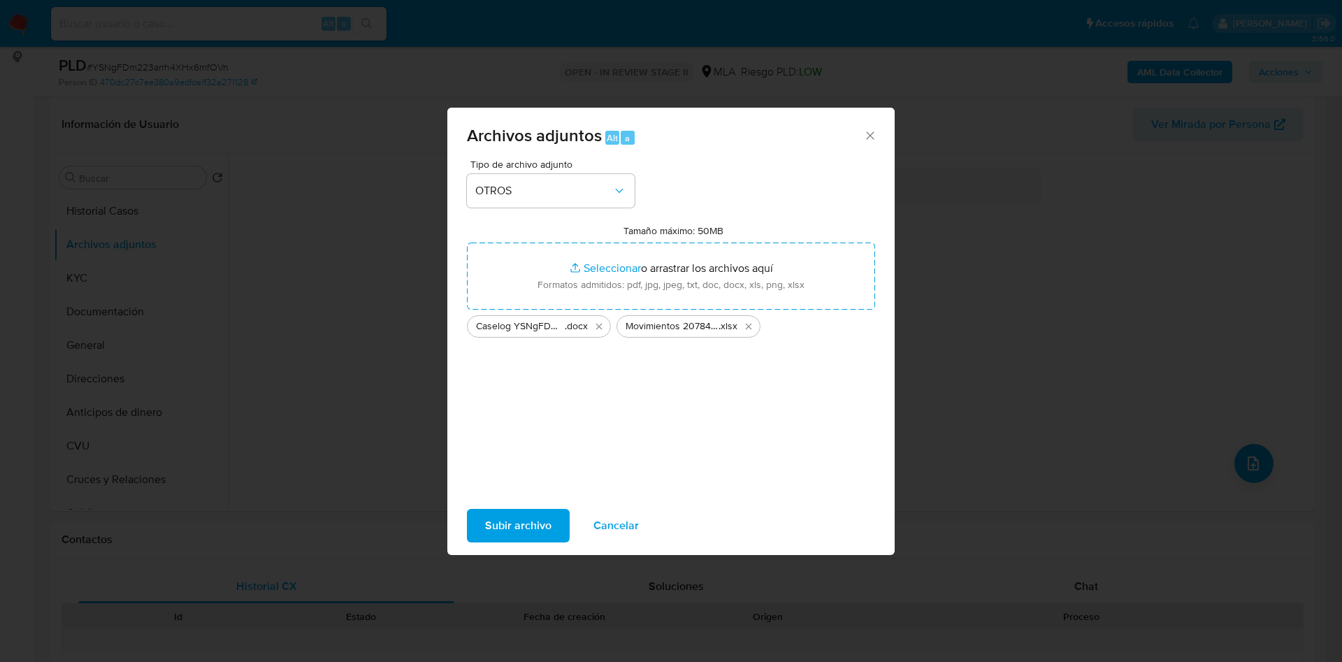
click at [521, 521] on span "Subir archivo" at bounding box center [518, 525] width 66 height 31
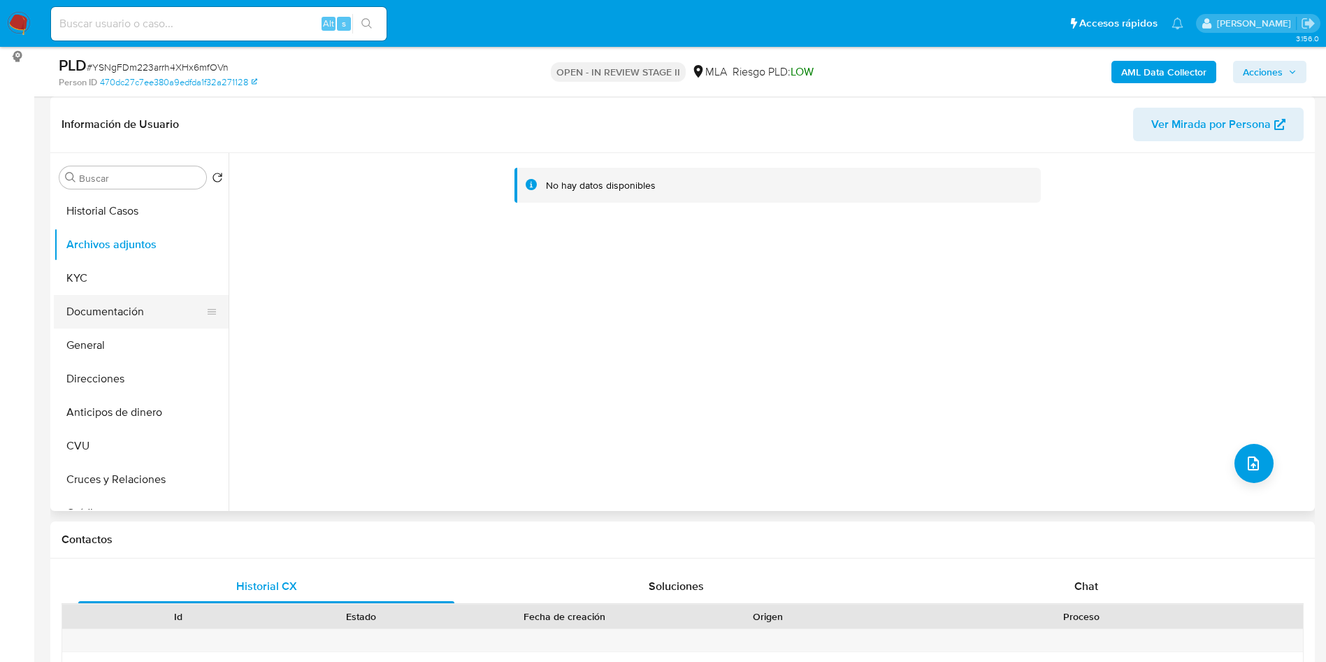
click at [131, 302] on button "Documentación" at bounding box center [136, 312] width 164 height 34
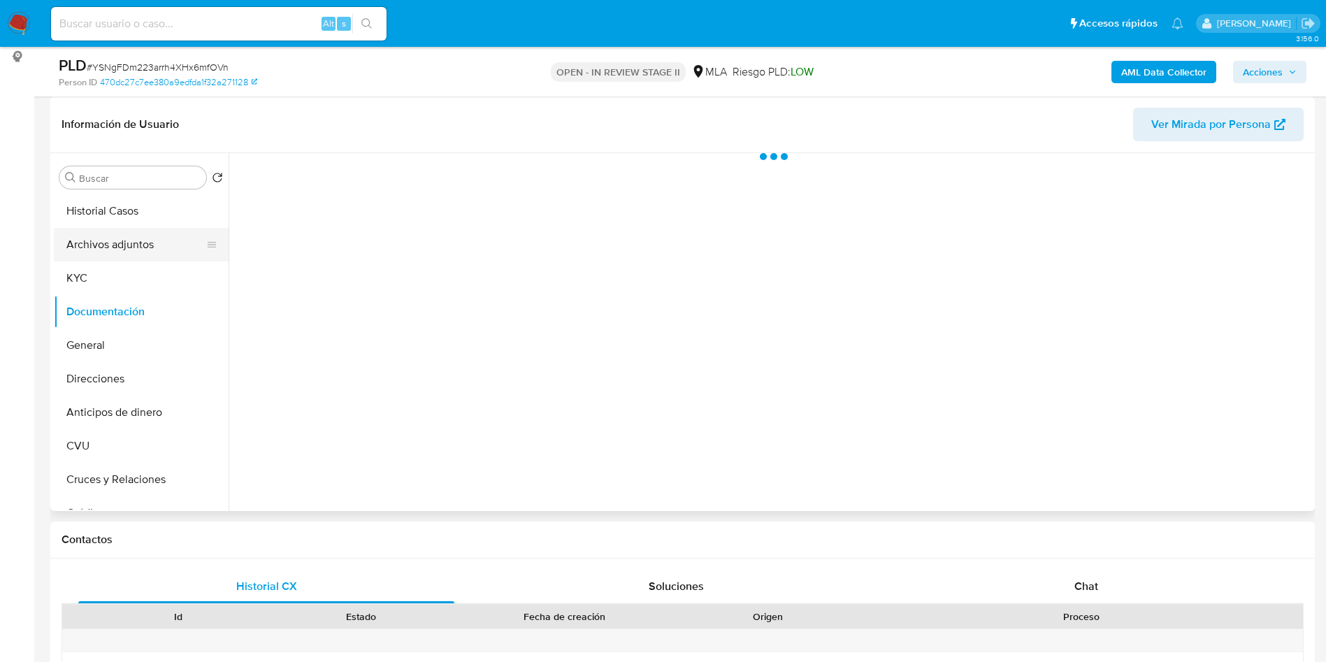
click at [129, 242] on button "Archivos adjuntos" at bounding box center [136, 245] width 164 height 34
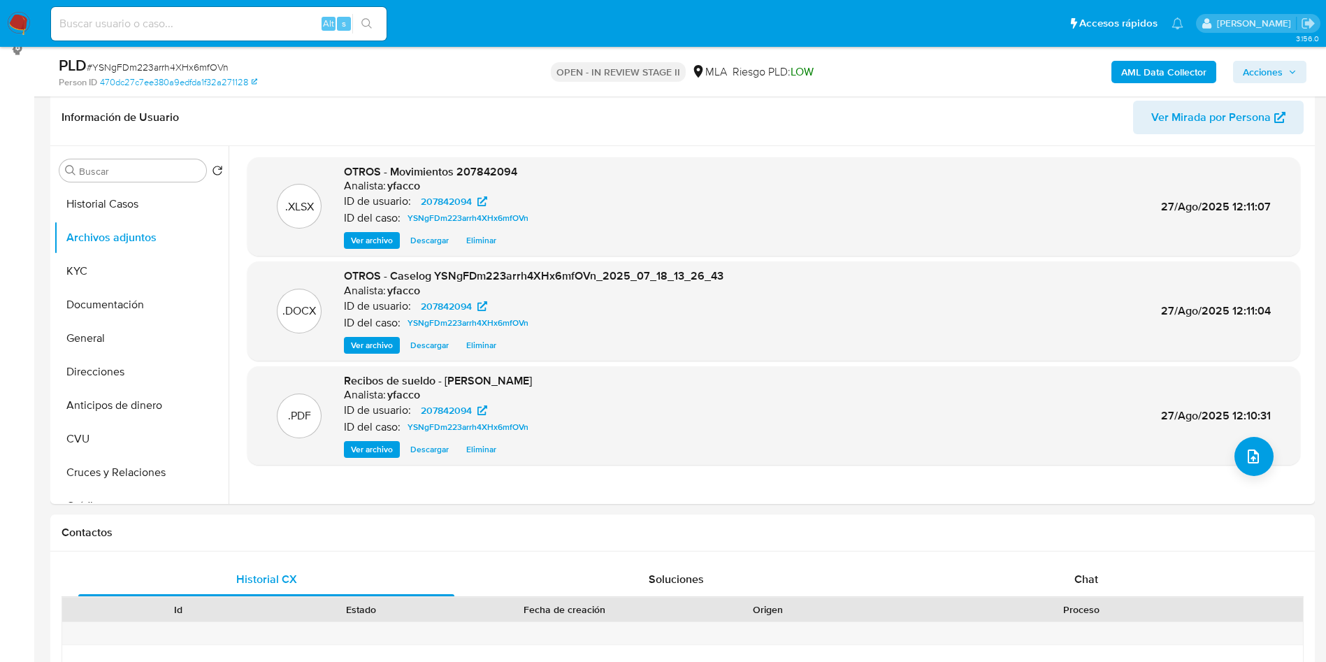
scroll to position [105, 0]
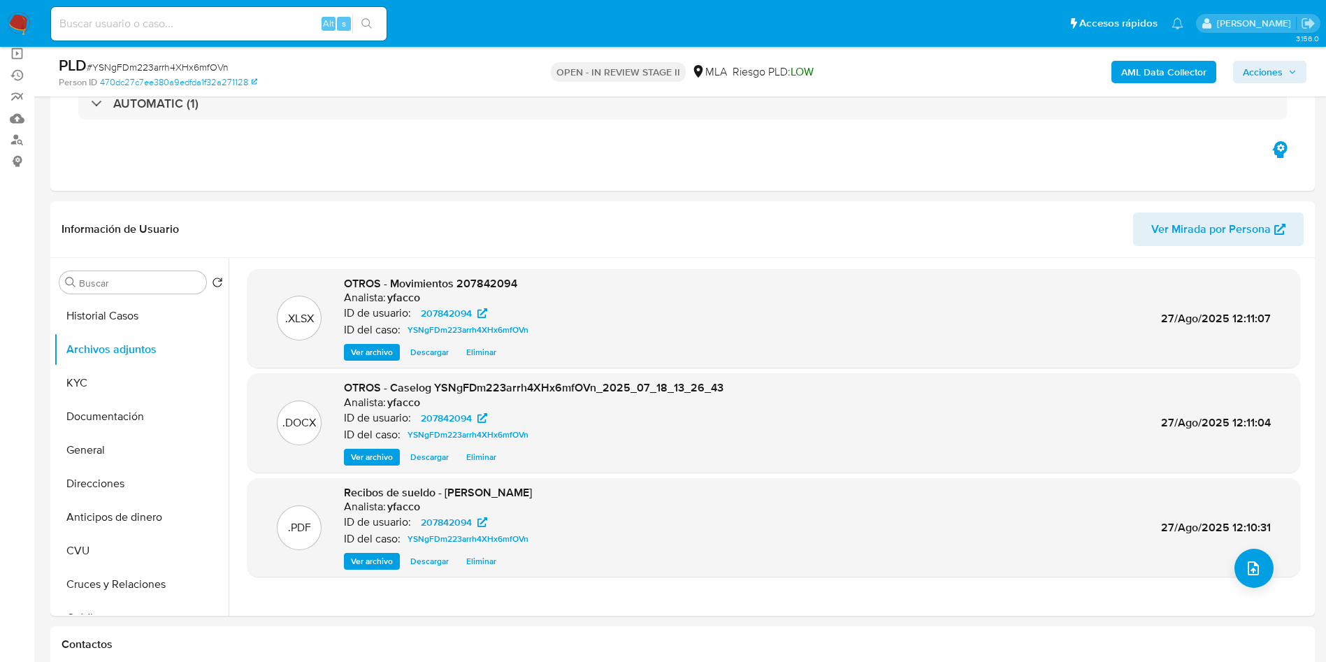
click at [1135, 62] on b "AML Data Collector" at bounding box center [1163, 72] width 85 height 22
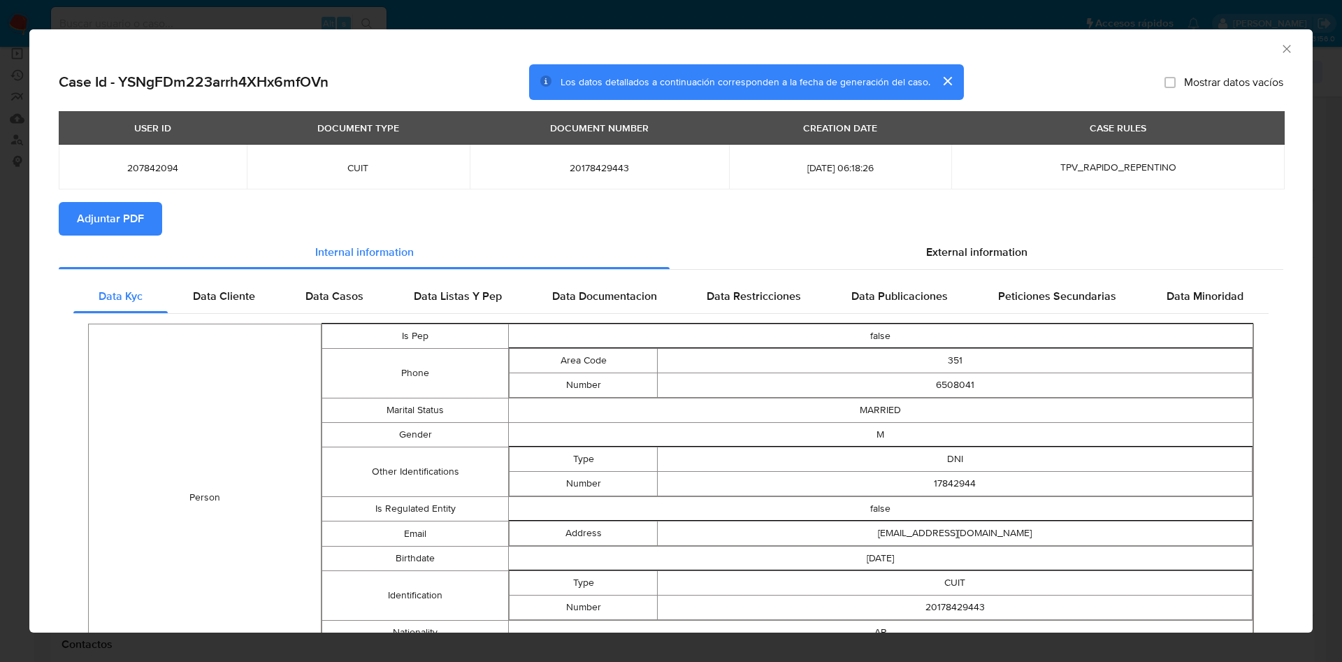
click at [140, 213] on span "Adjuntar PDF" at bounding box center [110, 218] width 67 height 31
click at [1280, 47] on icon "Cerrar ventana" at bounding box center [1287, 49] width 14 height 14
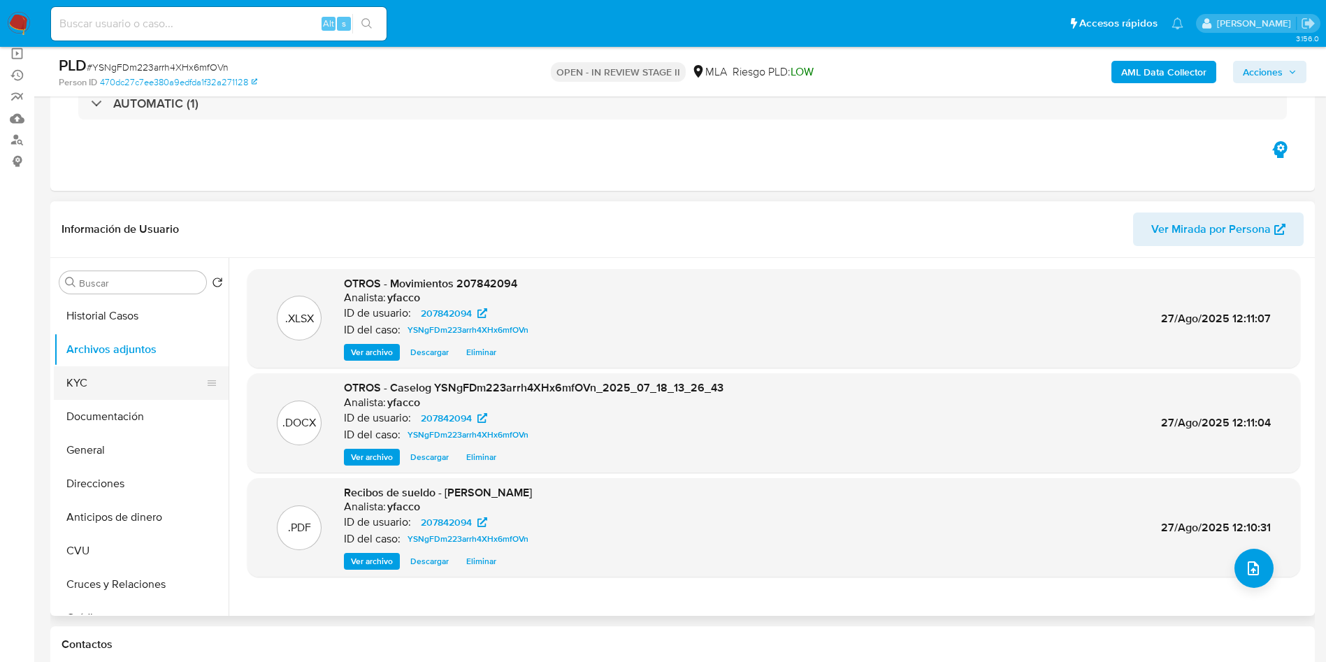
click at [123, 386] on button "KYC" at bounding box center [136, 383] width 164 height 34
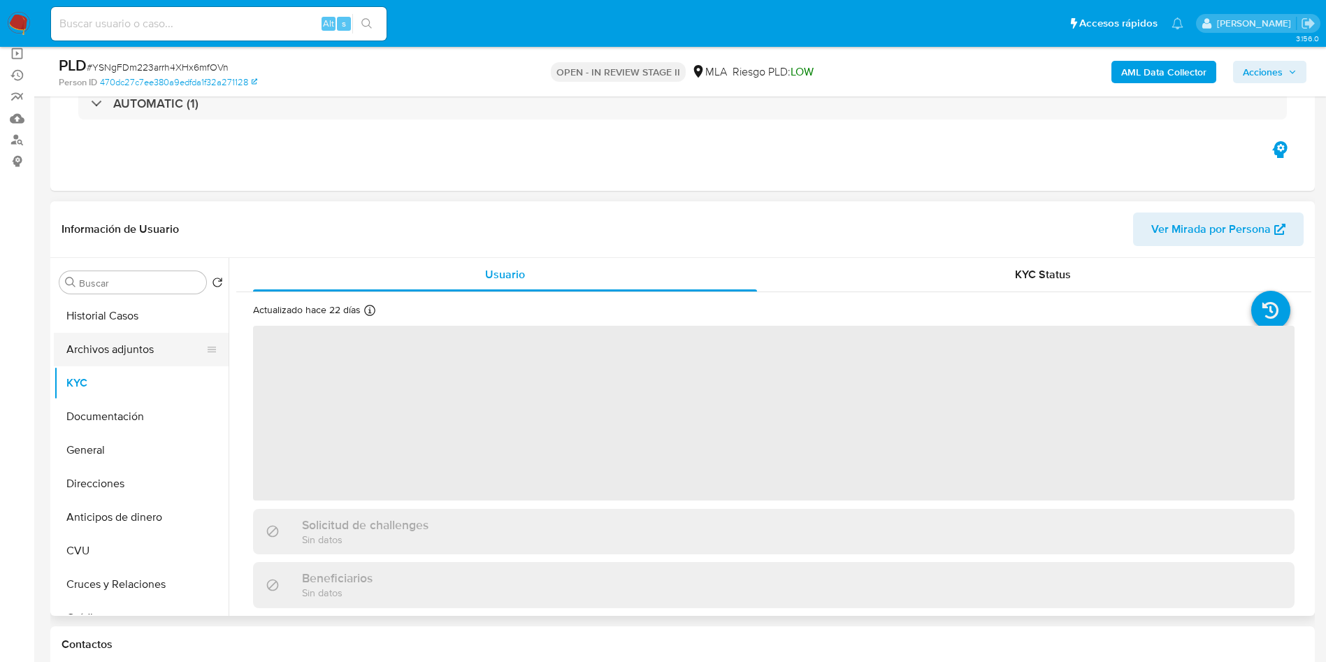
click at [118, 347] on button "Archivos adjuntos" at bounding box center [136, 350] width 164 height 34
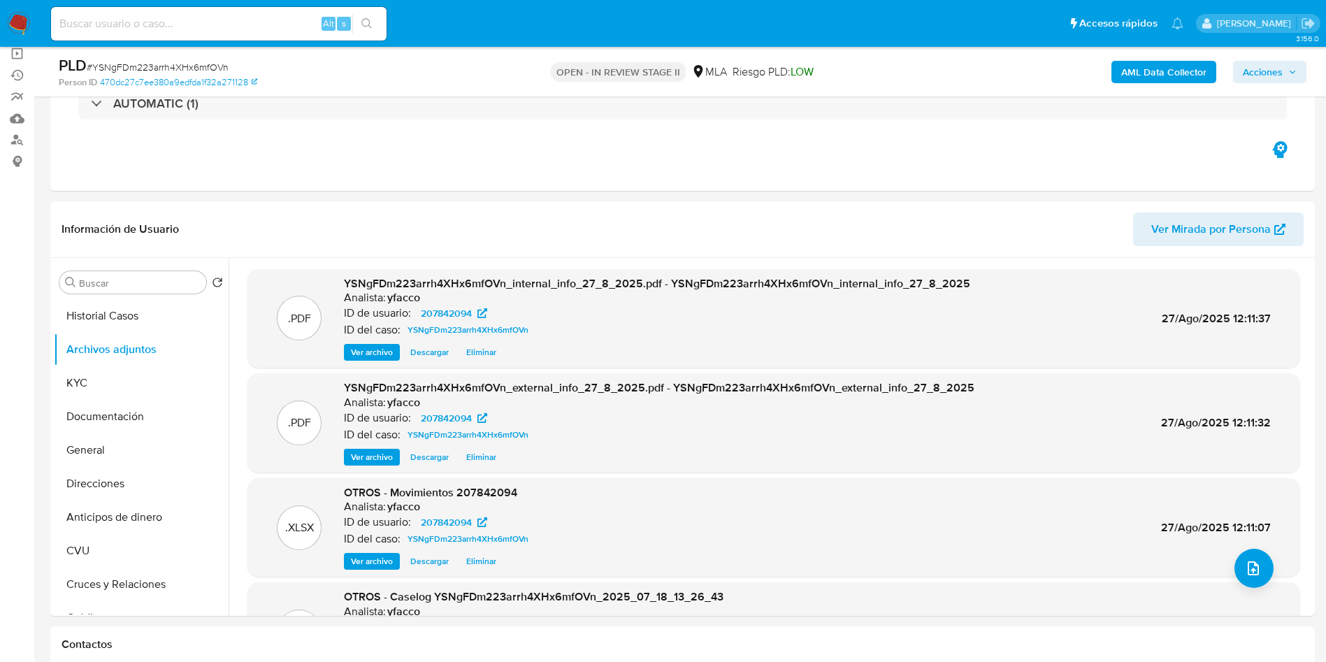
click at [1258, 75] on span "Acciones" at bounding box center [1263, 72] width 40 height 22
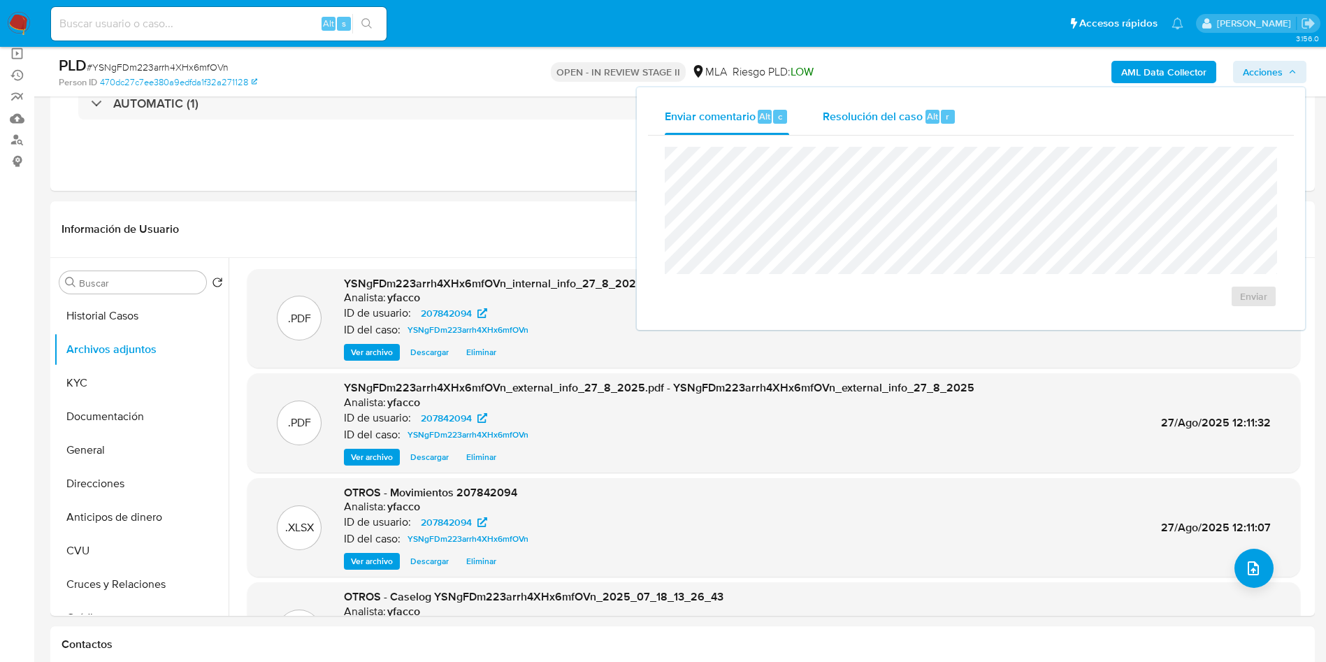
click at [908, 116] on span "Resolución del caso" at bounding box center [873, 116] width 100 height 16
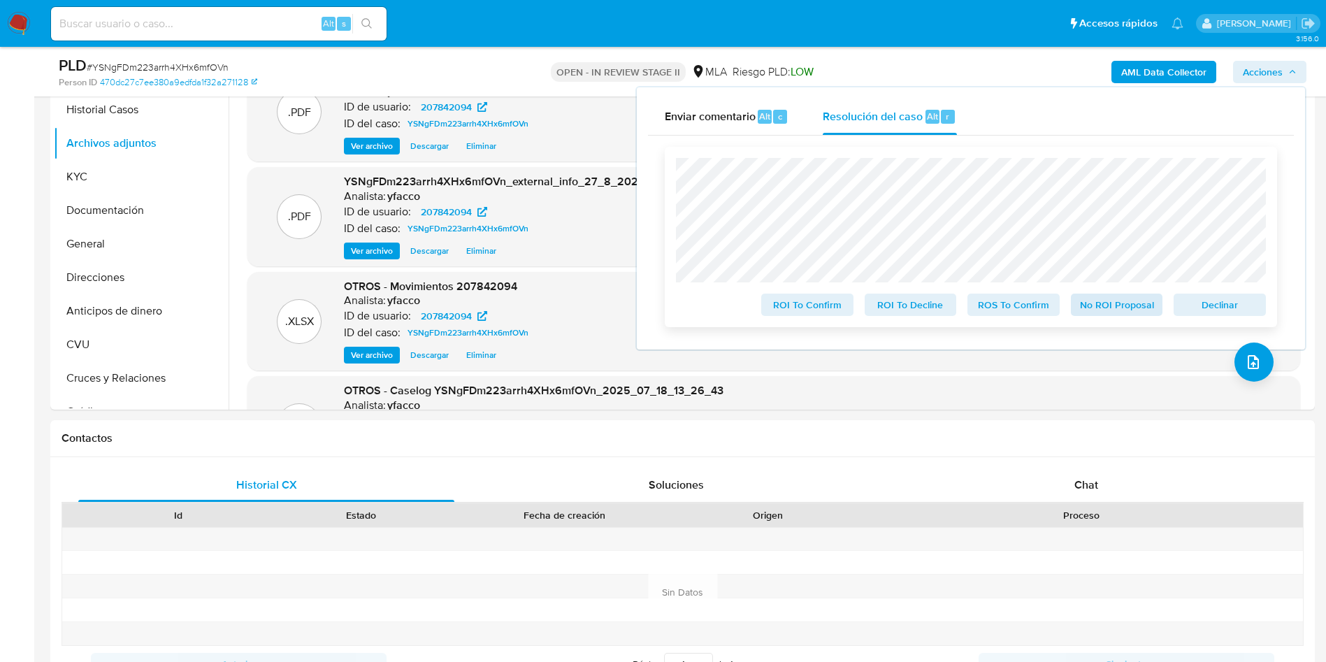
scroll to position [315, 0]
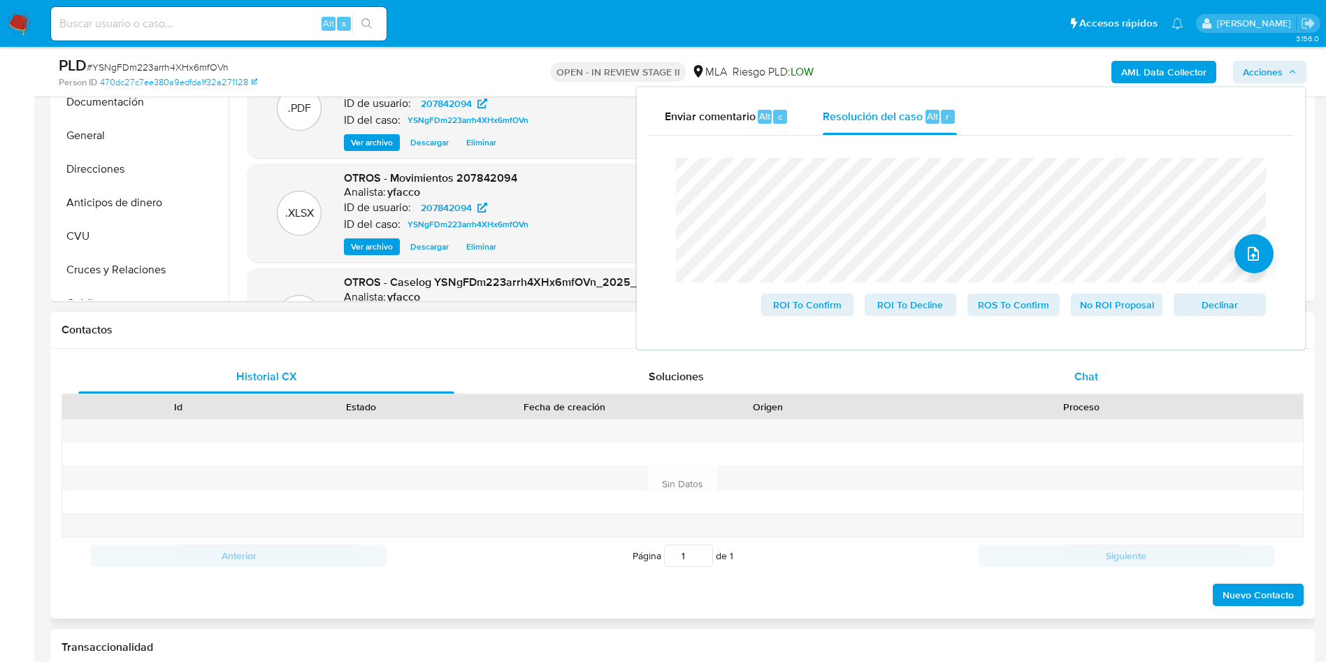
click at [1089, 374] on span "Chat" at bounding box center [1086, 376] width 24 height 16
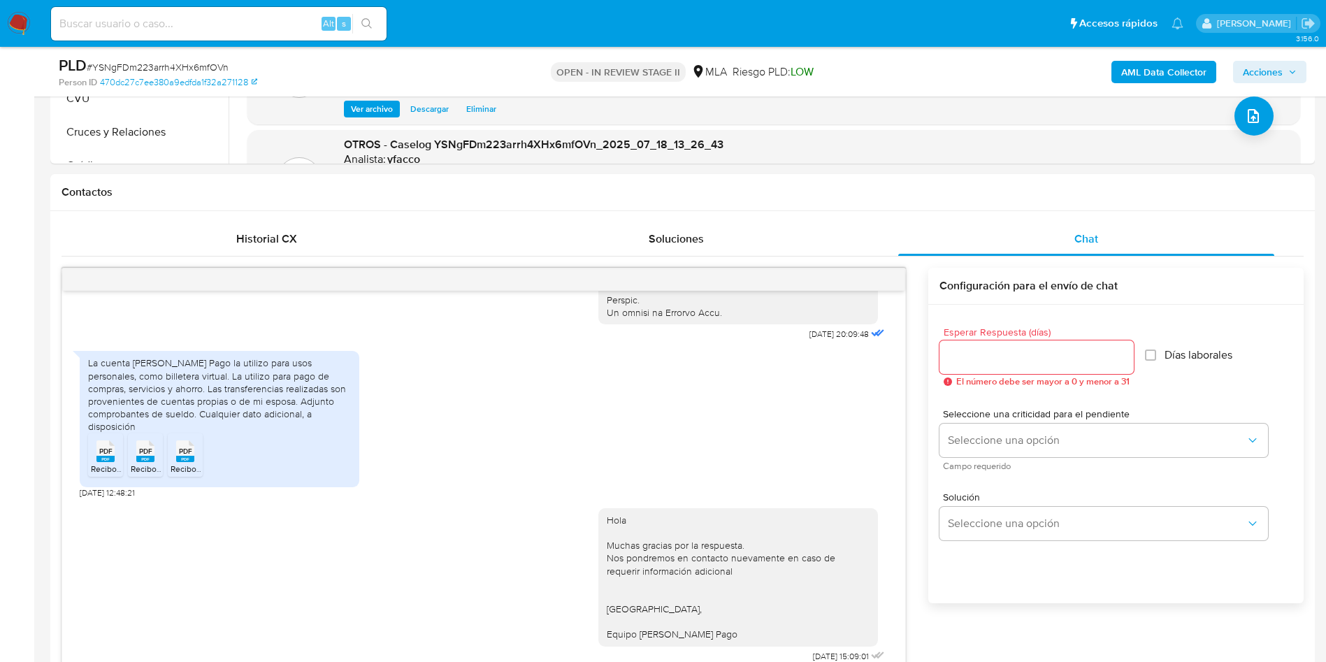
scroll to position [524, 0]
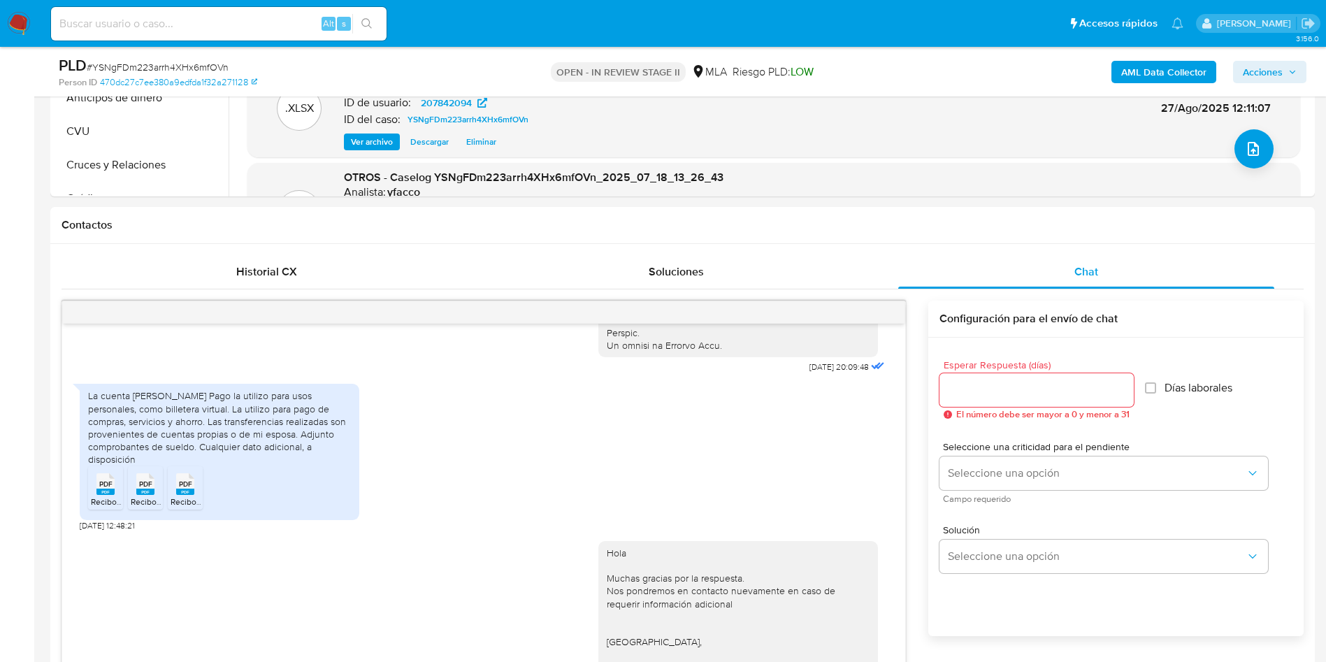
click at [1249, 76] on span "Acciones" at bounding box center [1263, 72] width 40 height 22
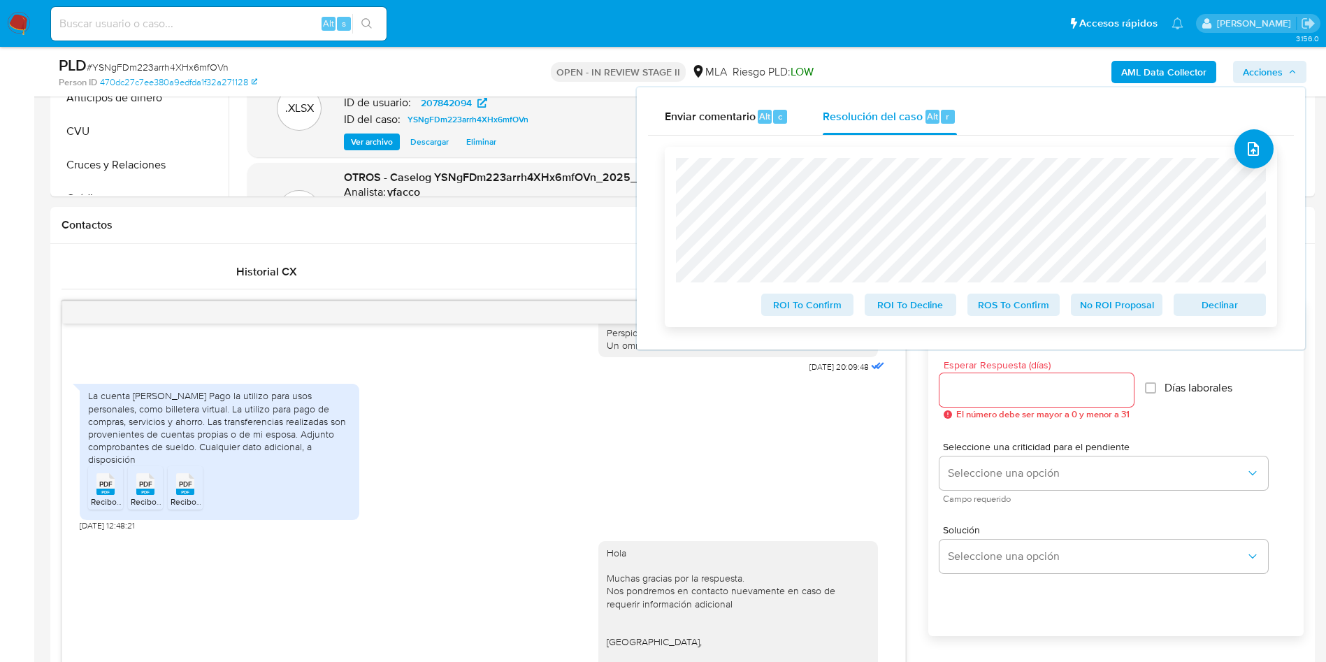
click at [1102, 306] on span "No ROI Proposal" at bounding box center [1117, 305] width 73 height 20
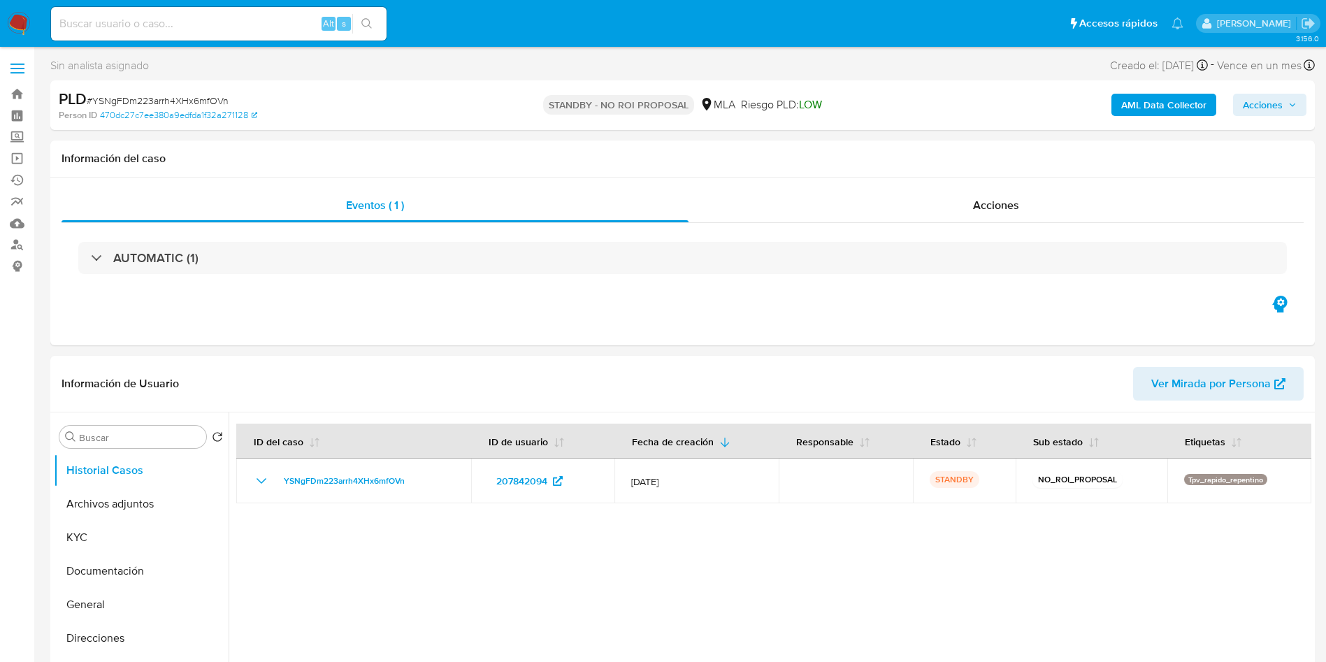
select select "10"
click at [243, 15] on input at bounding box center [219, 24] width 336 height 18
paste input "l9FXX1PJNyQ8qYz5KuHuG8hq"
type input "l9FXX1PJNyQ8qYz5KuHuG8hq"
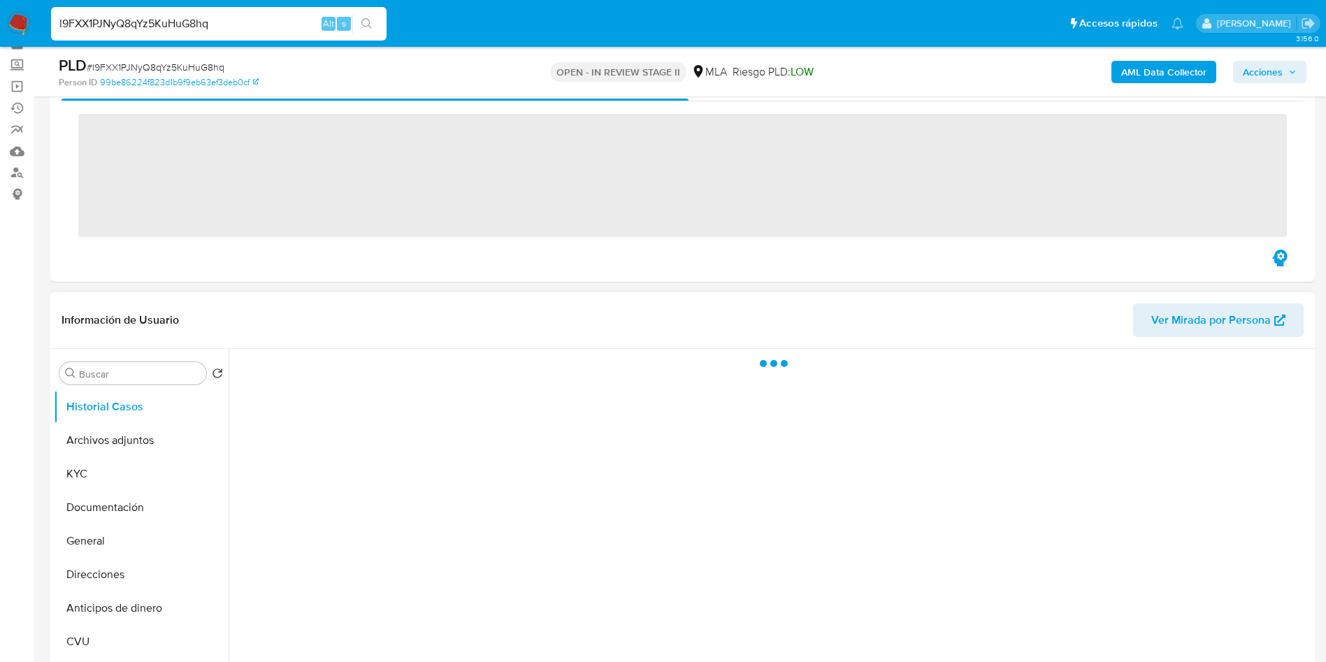
scroll to position [105, 0]
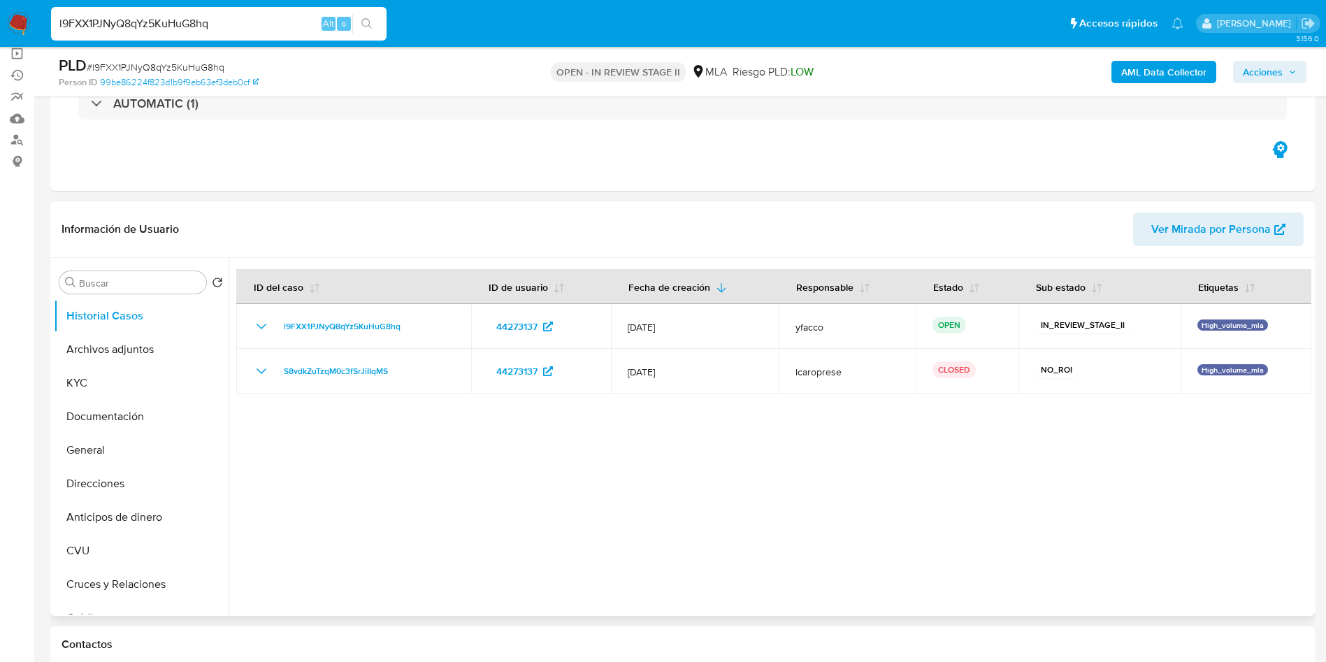
select select "10"
click at [117, 347] on button "Archivos adjuntos" at bounding box center [136, 350] width 164 height 34
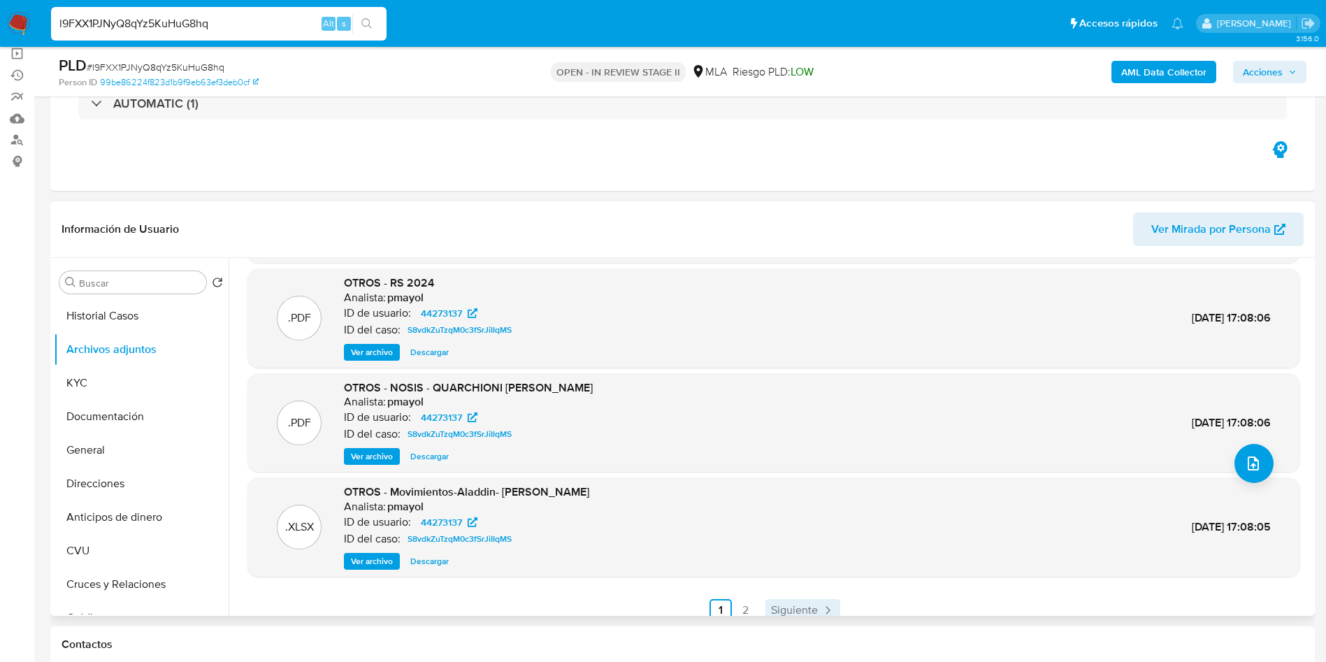
click at [800, 608] on span "Siguiente" at bounding box center [794, 610] width 47 height 11
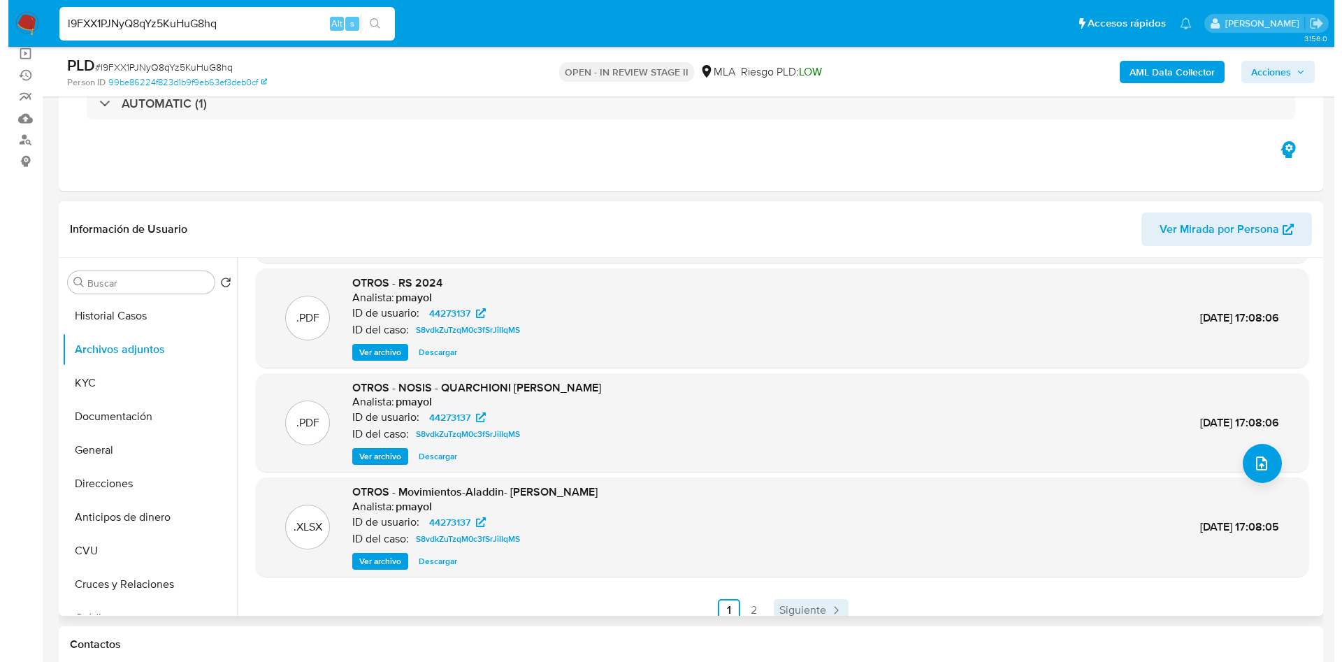
scroll to position [0, 0]
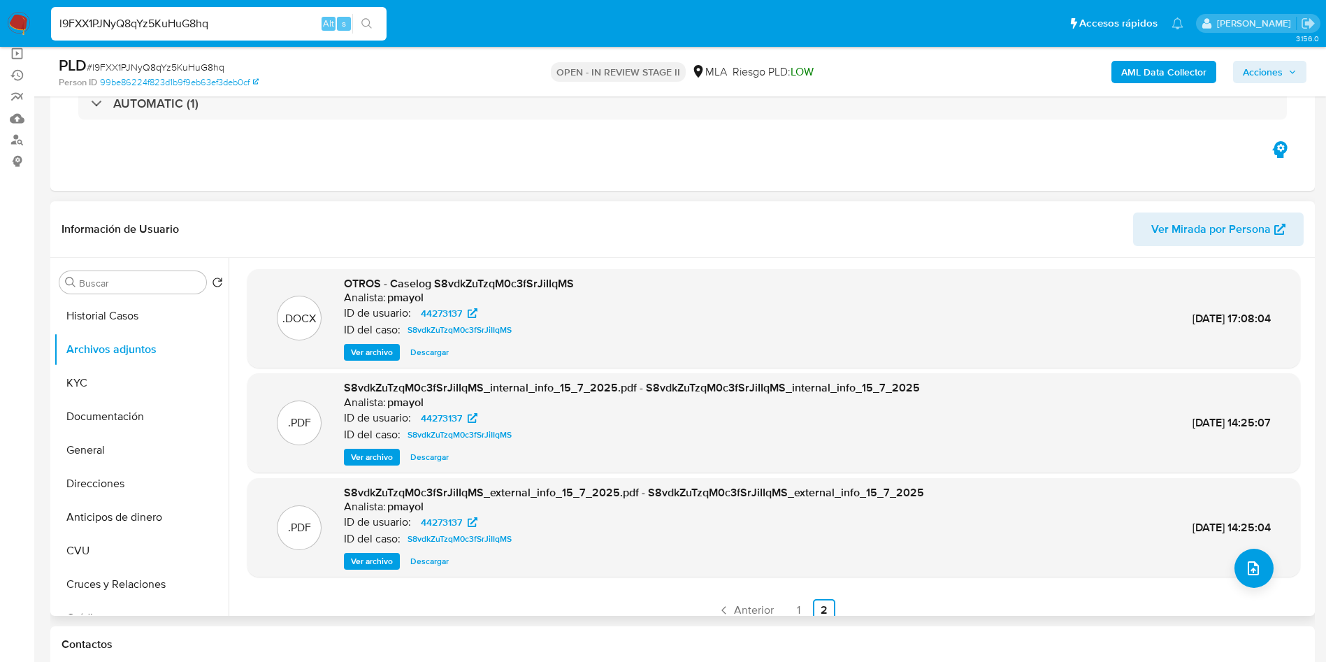
click at [359, 354] on span "Ver archivo" at bounding box center [372, 352] width 42 height 14
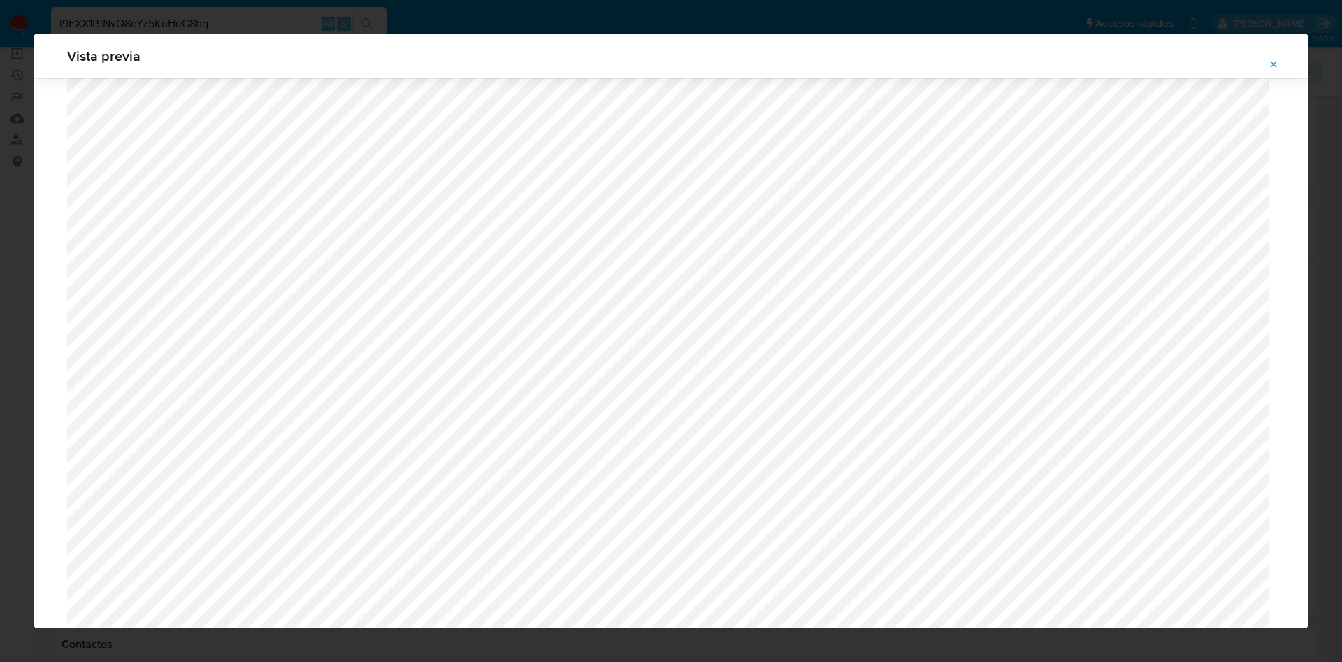
scroll to position [391, 0]
click at [1277, 67] on icon "Attachment preview" at bounding box center [1273, 64] width 11 height 11
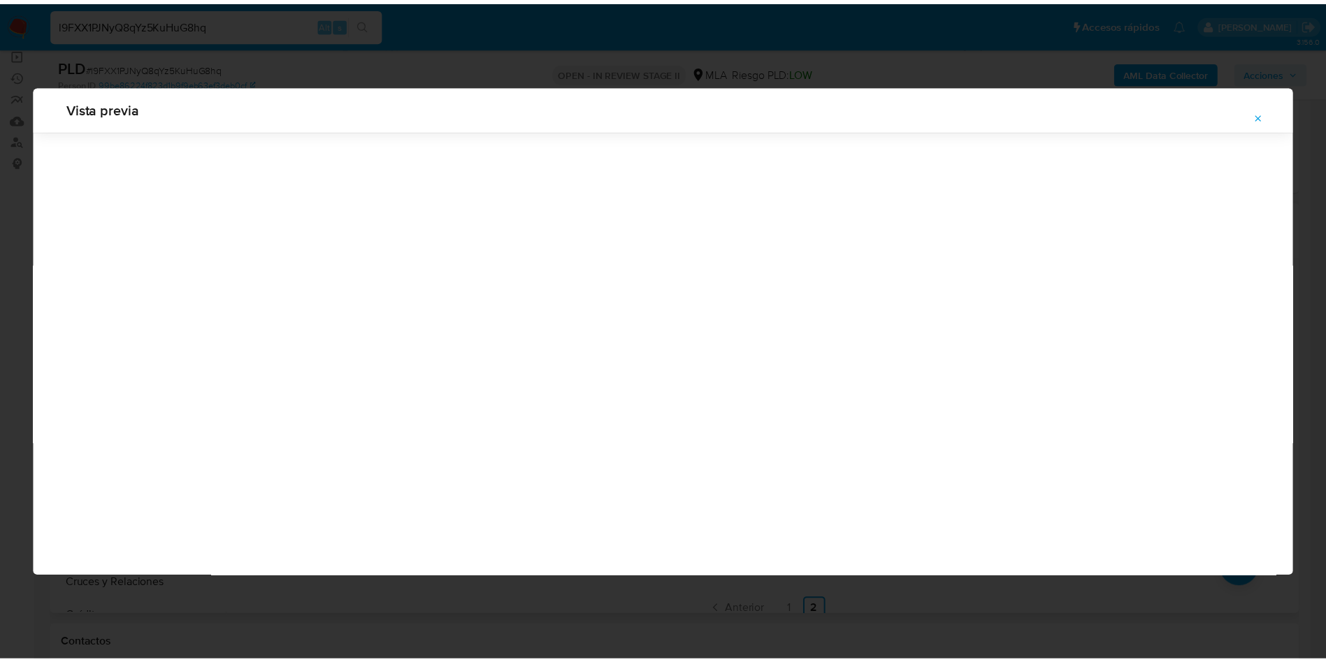
scroll to position [0, 0]
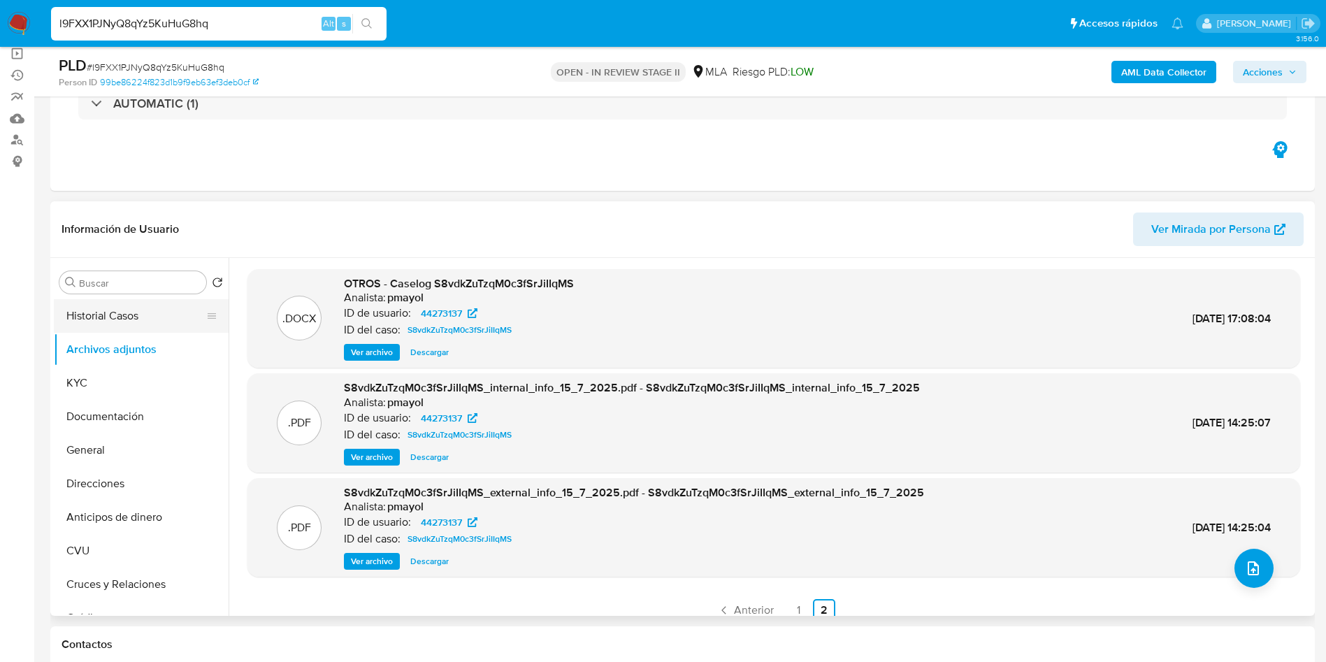
click at [108, 309] on button "Historial Casos" at bounding box center [136, 316] width 164 height 34
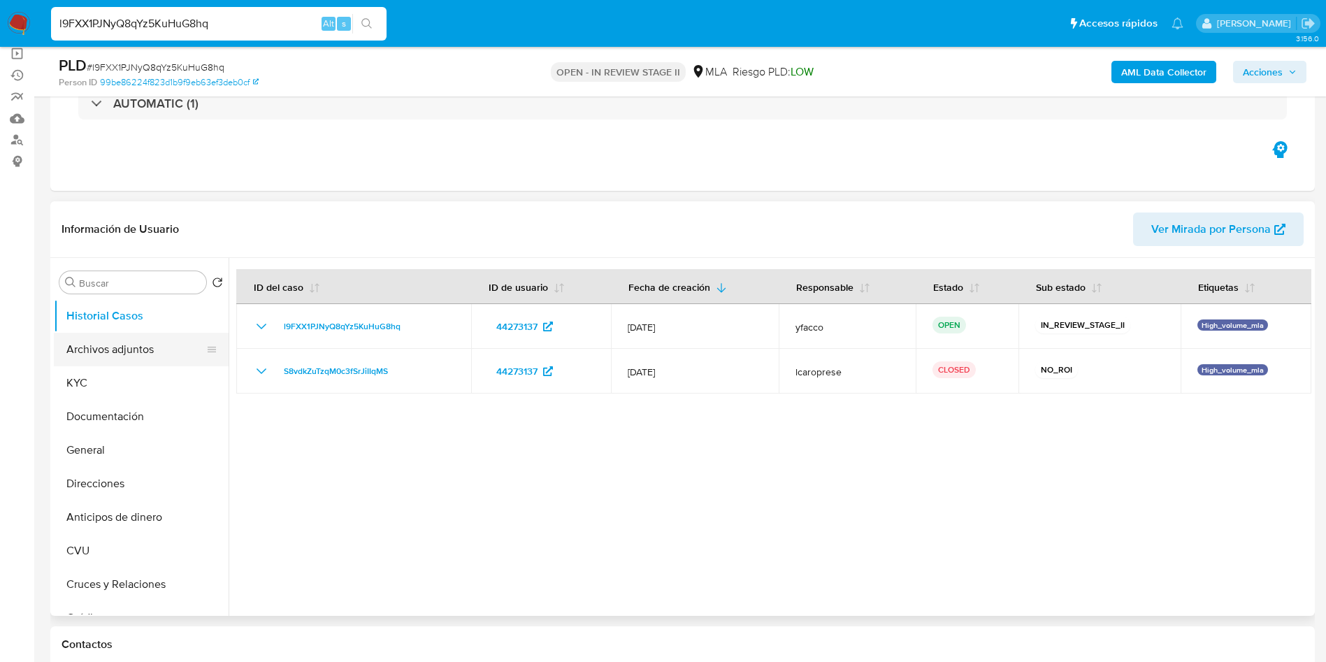
click at [113, 349] on button "Archivos adjuntos" at bounding box center [136, 350] width 164 height 34
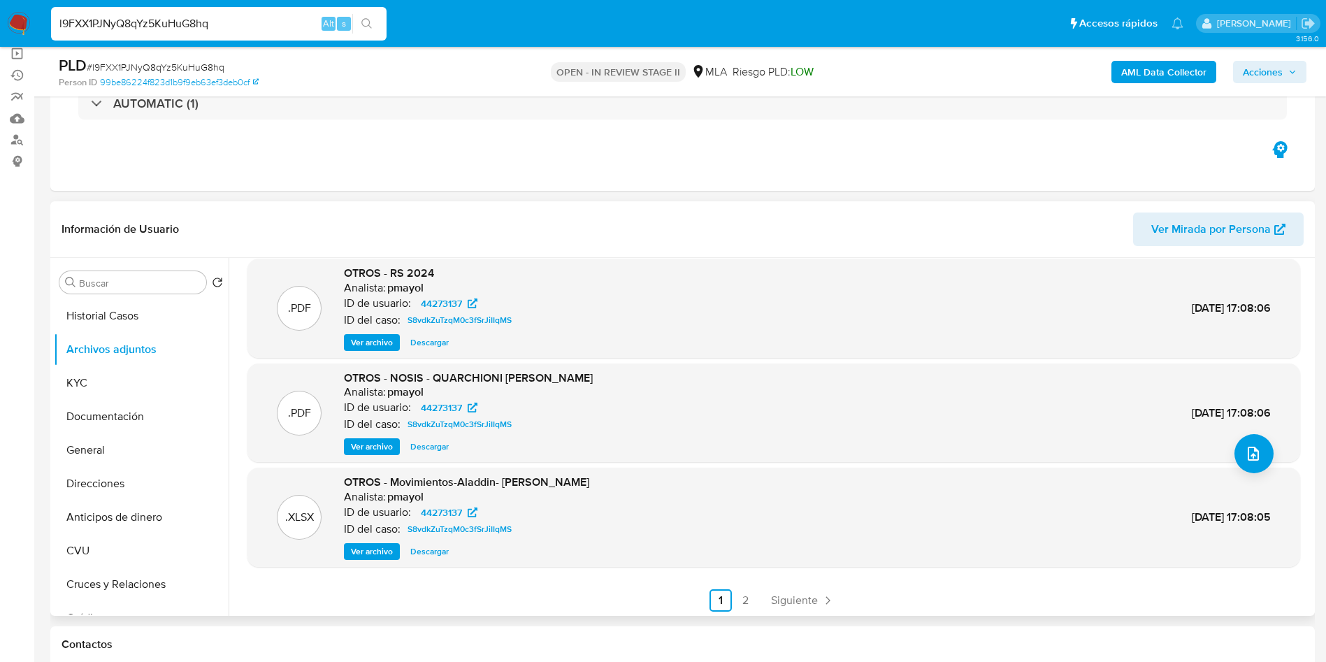
scroll to position [117, 0]
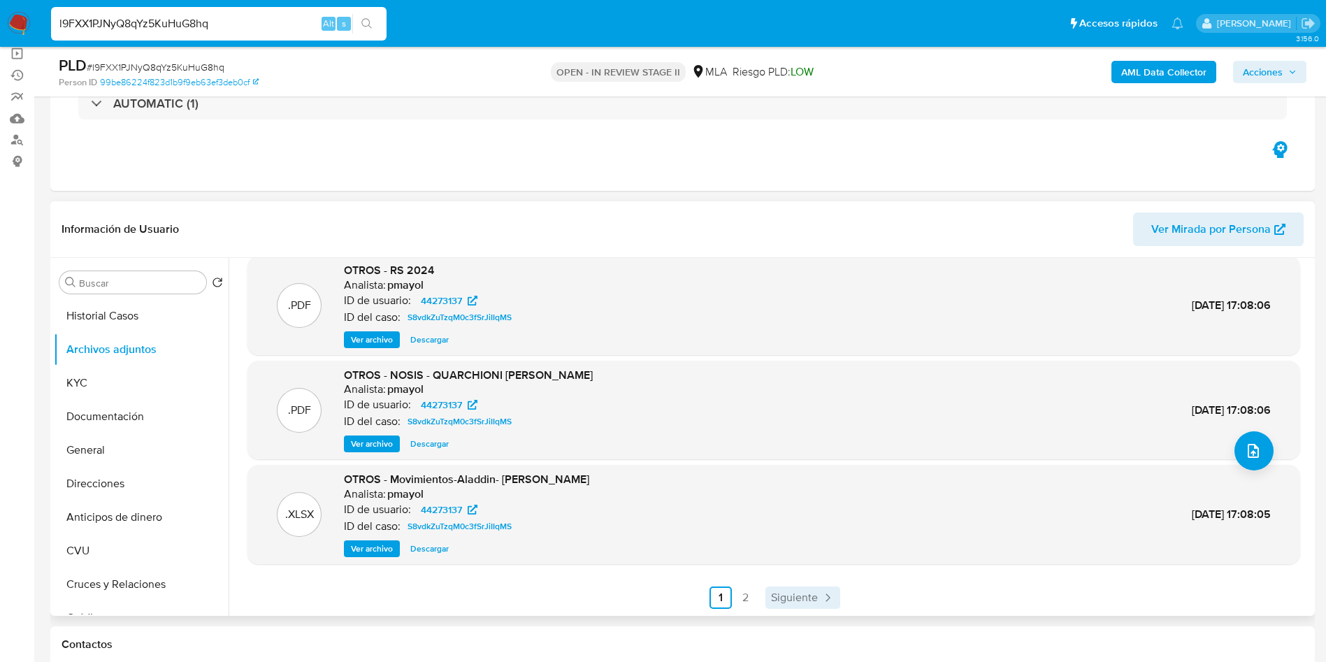
click at [812, 592] on span "Siguiente" at bounding box center [794, 597] width 47 height 11
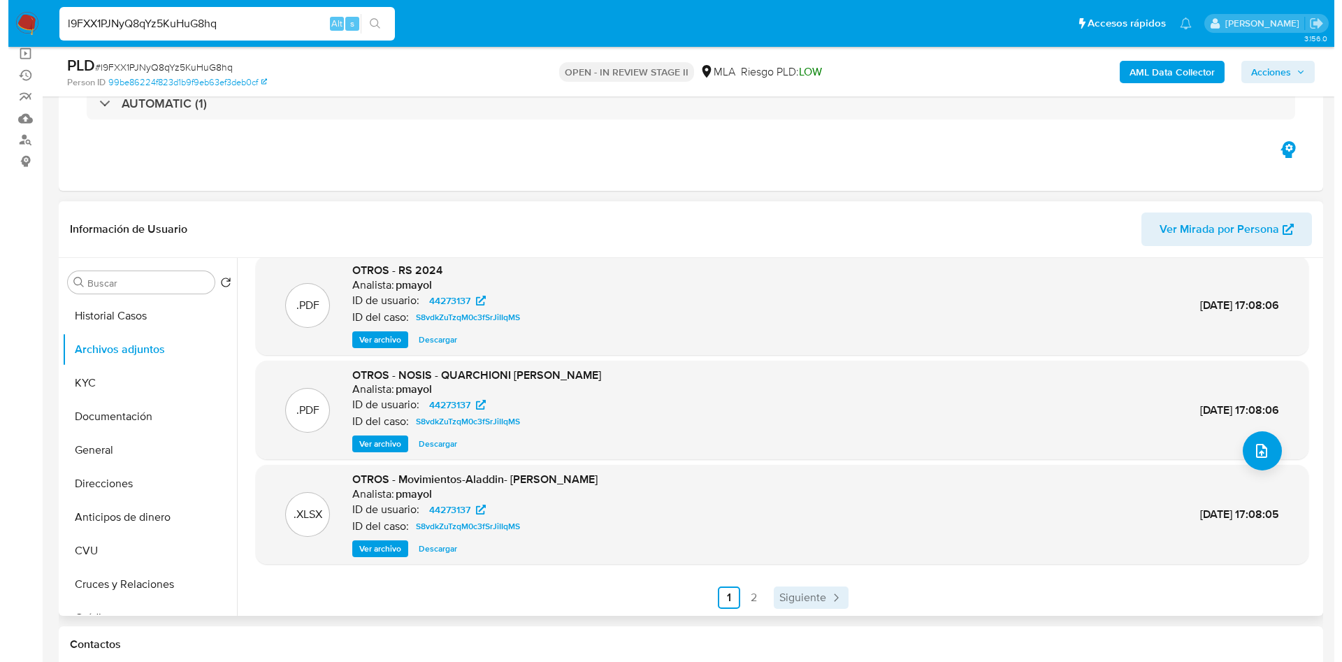
scroll to position [0, 0]
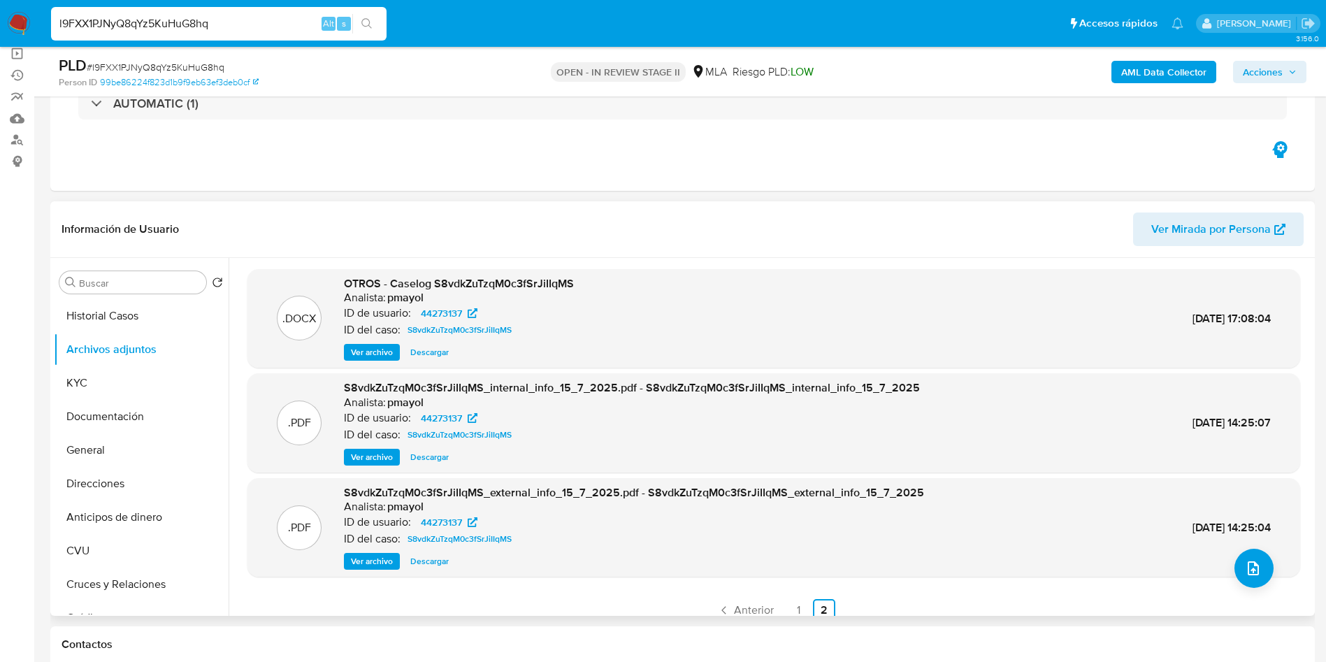
click at [354, 352] on span "Ver archivo" at bounding box center [372, 352] width 42 height 14
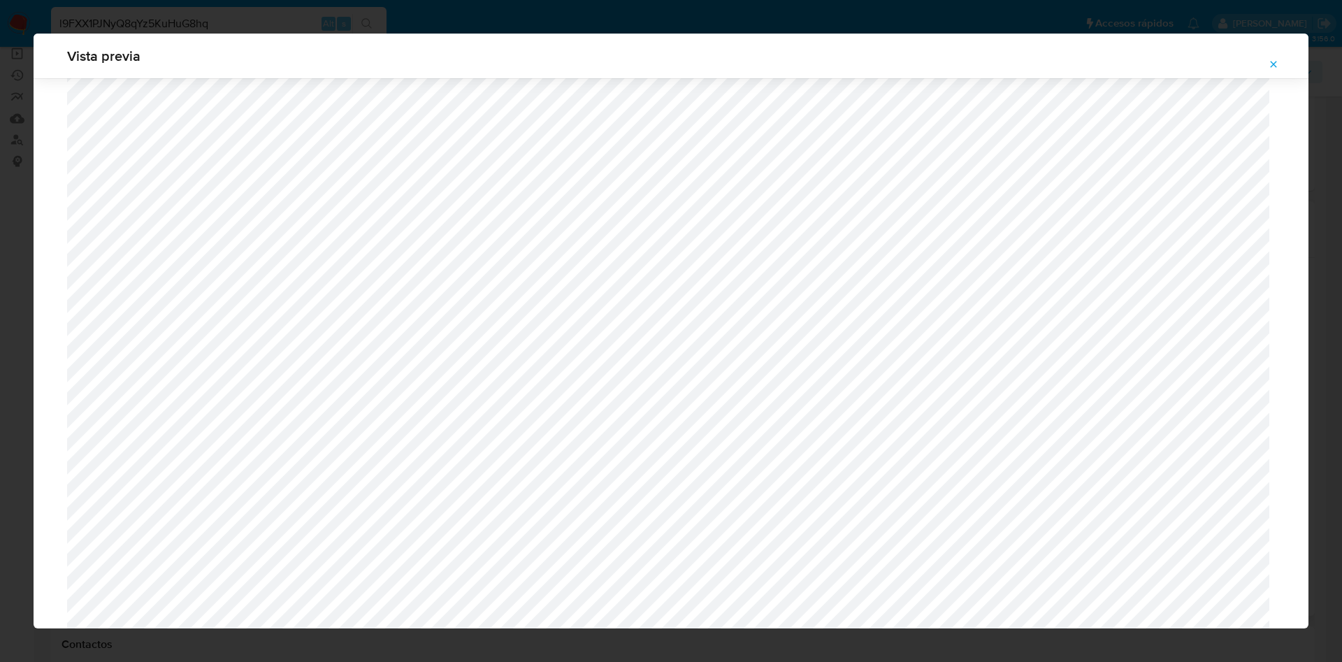
scroll to position [287, 0]
click at [1263, 65] on button "Attachment preview" at bounding box center [1273, 64] width 31 height 22
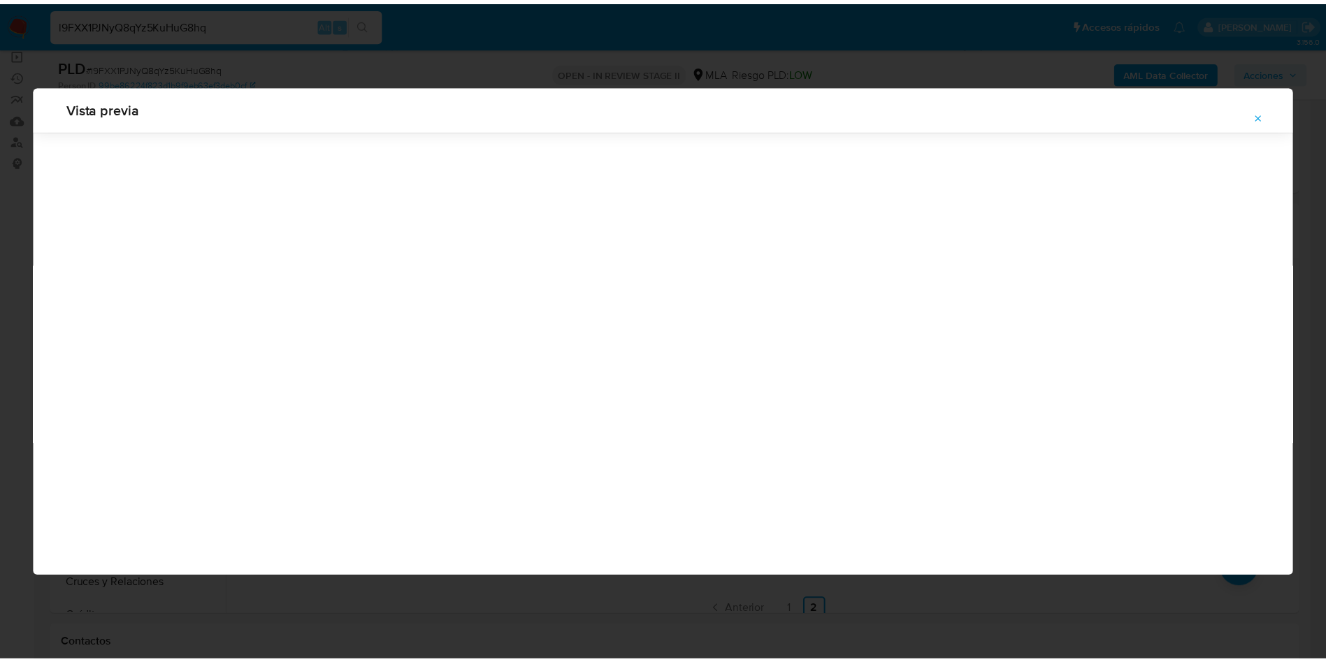
scroll to position [0, 0]
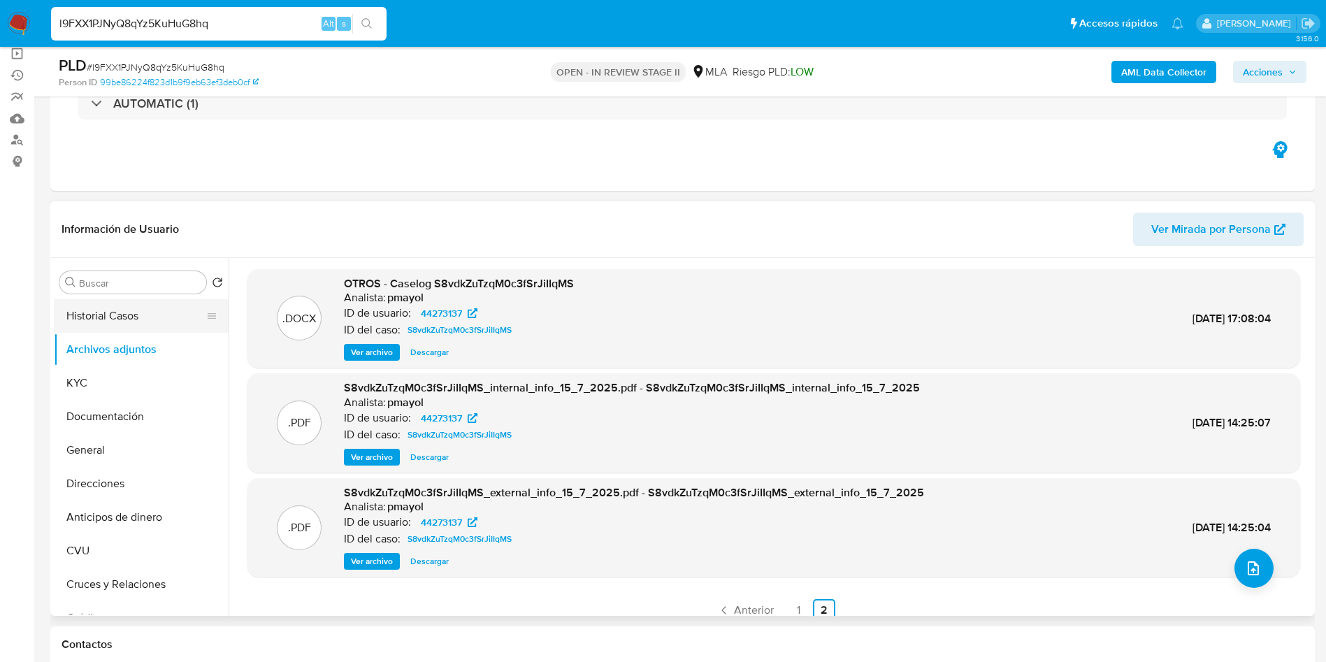
click at [95, 299] on button "Historial Casos" at bounding box center [136, 316] width 164 height 34
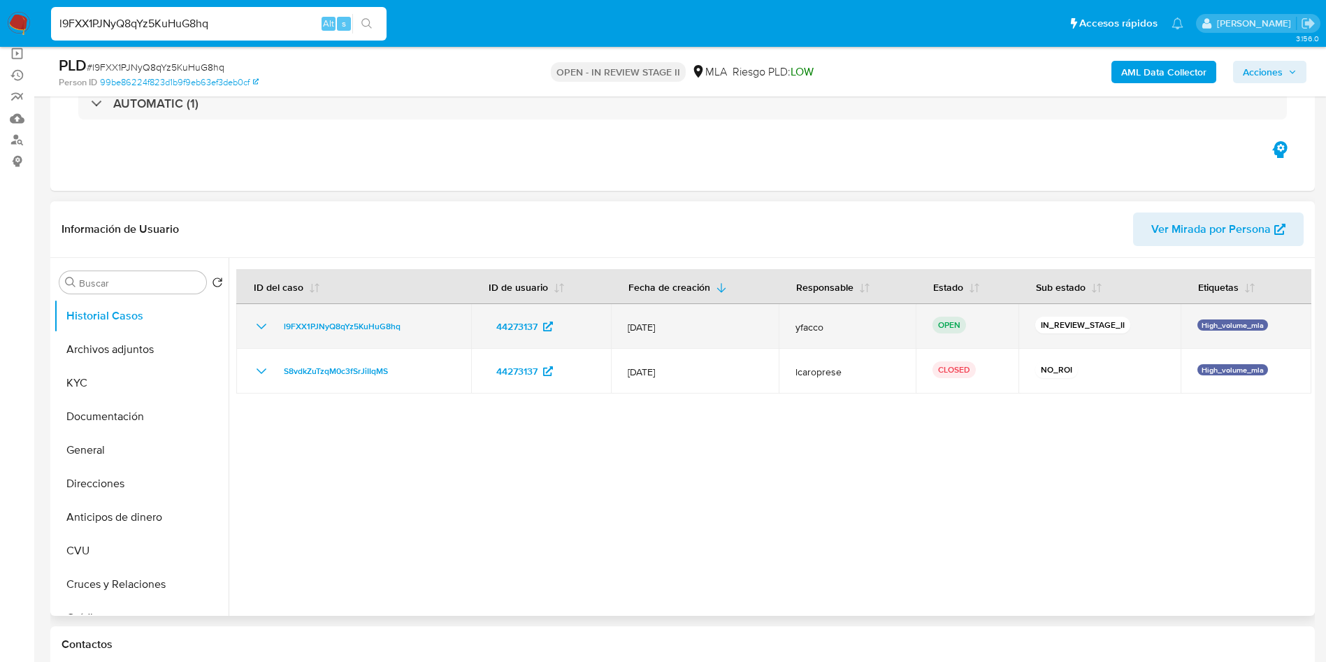
drag, startPoint x: 278, startPoint y: 331, endPoint x: 412, endPoint y: 331, distance: 134.2
click at [412, 331] on div "l9FXX1PJNyQ8qYz5KuHuG8hq" at bounding box center [353, 326] width 201 height 17
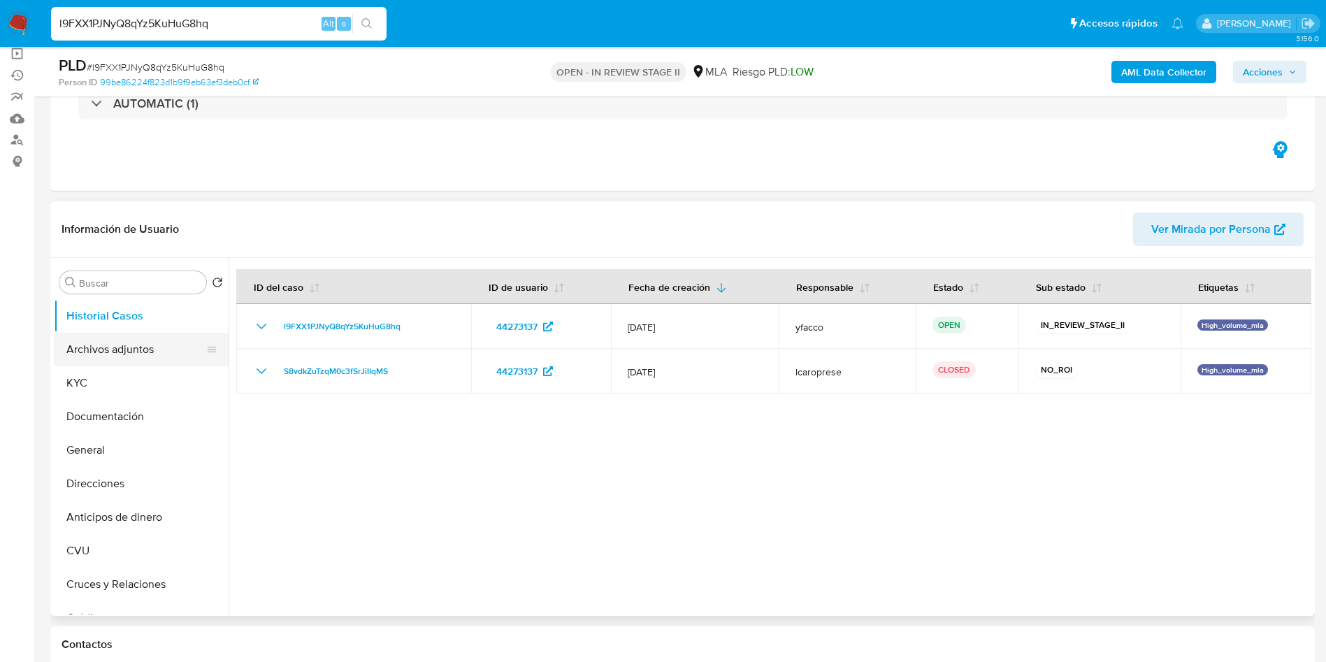
click at [106, 341] on button "Archivos adjuntos" at bounding box center [136, 350] width 164 height 34
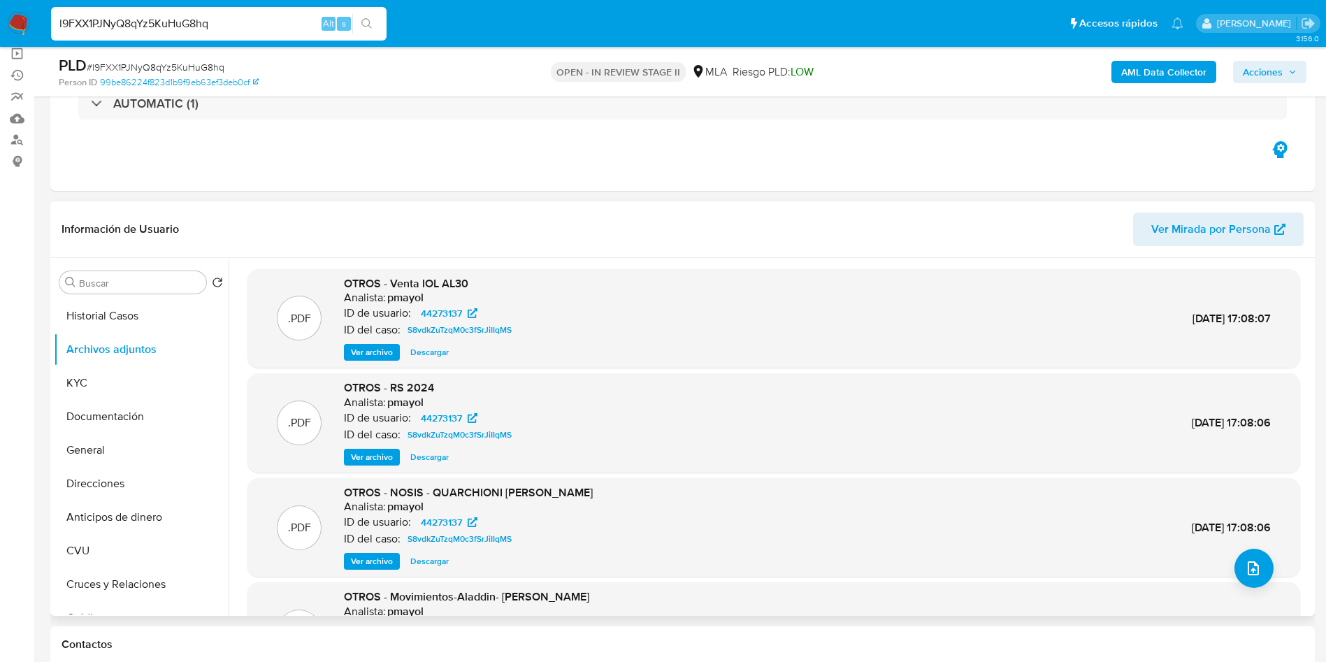
click at [373, 351] on span "Ver archivo" at bounding box center [372, 352] width 42 height 14
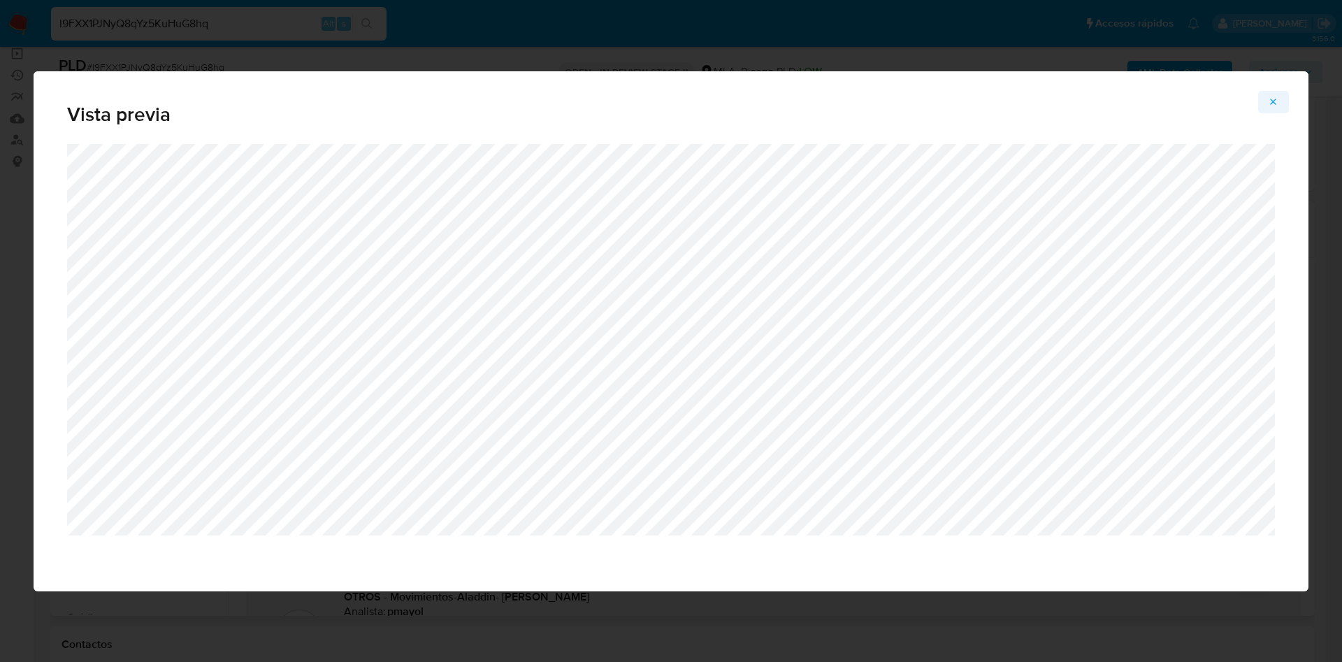
click at [1265, 103] on button "Attachment preview" at bounding box center [1273, 102] width 31 height 22
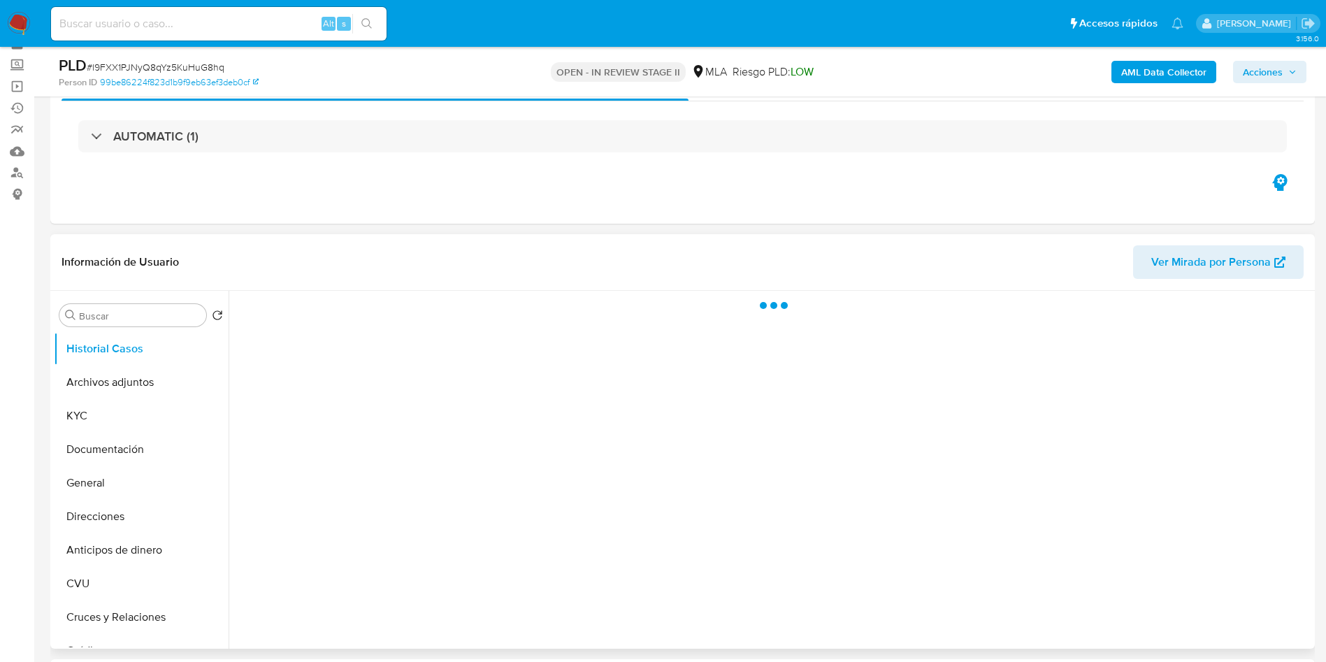
scroll to position [105, 0]
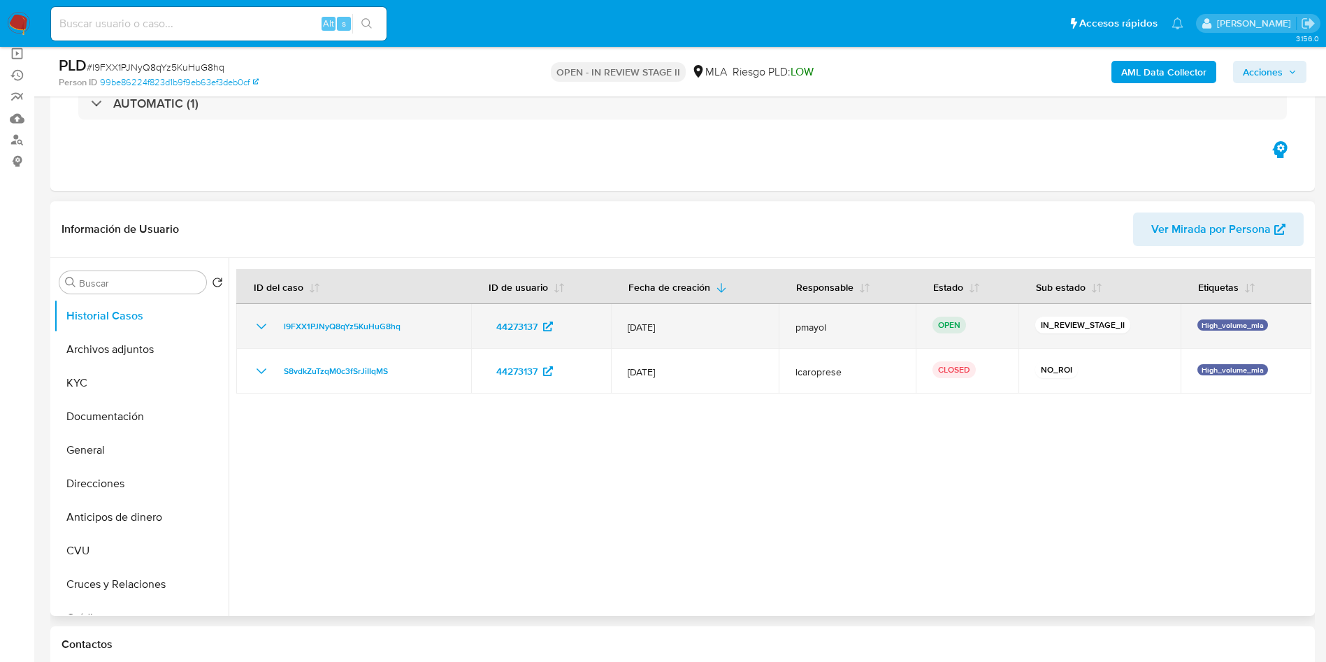
select select "10"
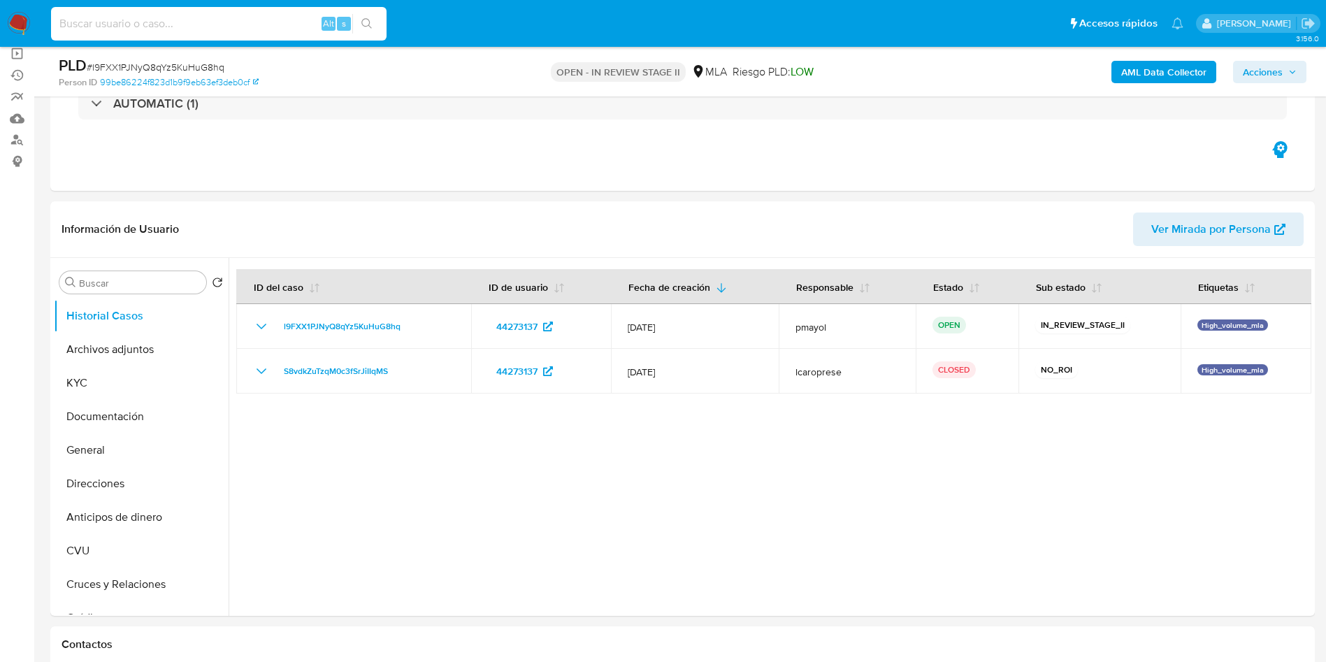
click at [319, 23] on input at bounding box center [219, 24] width 336 height 18
paste input "n1CKUnRproM0RXPJjPW0a61e"
type input "n1CKUnRproM0RXPJjPW0a61e"
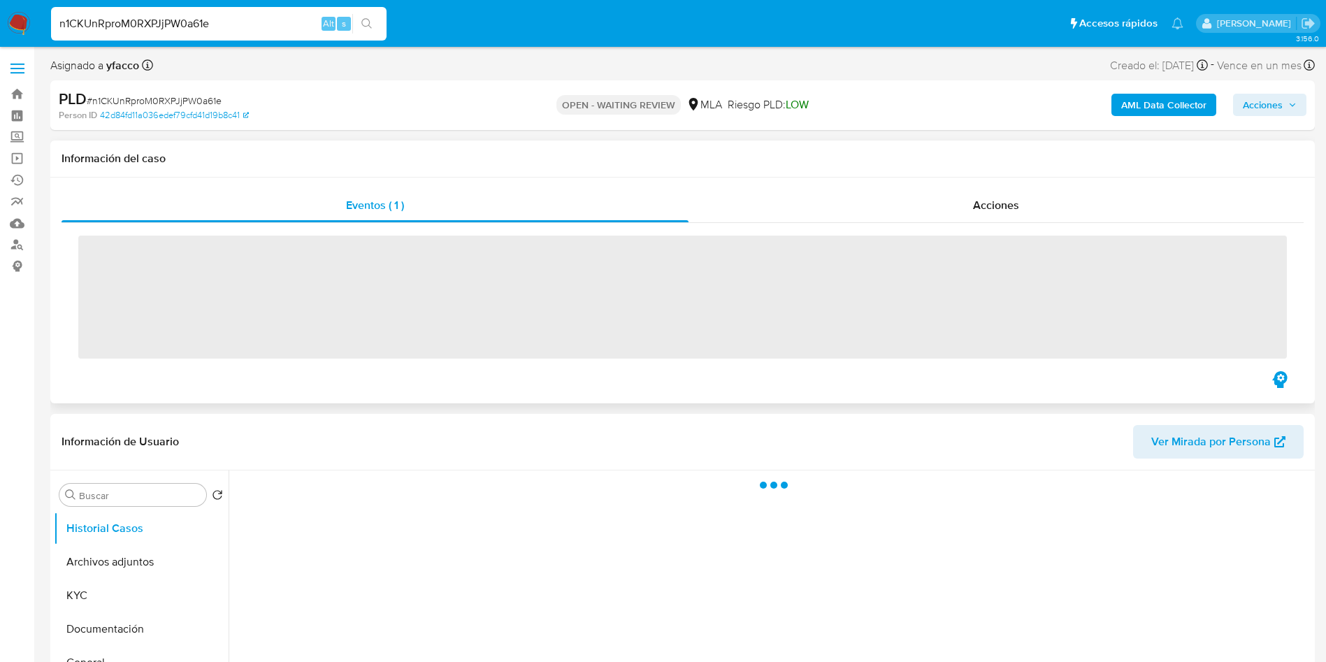
scroll to position [105, 0]
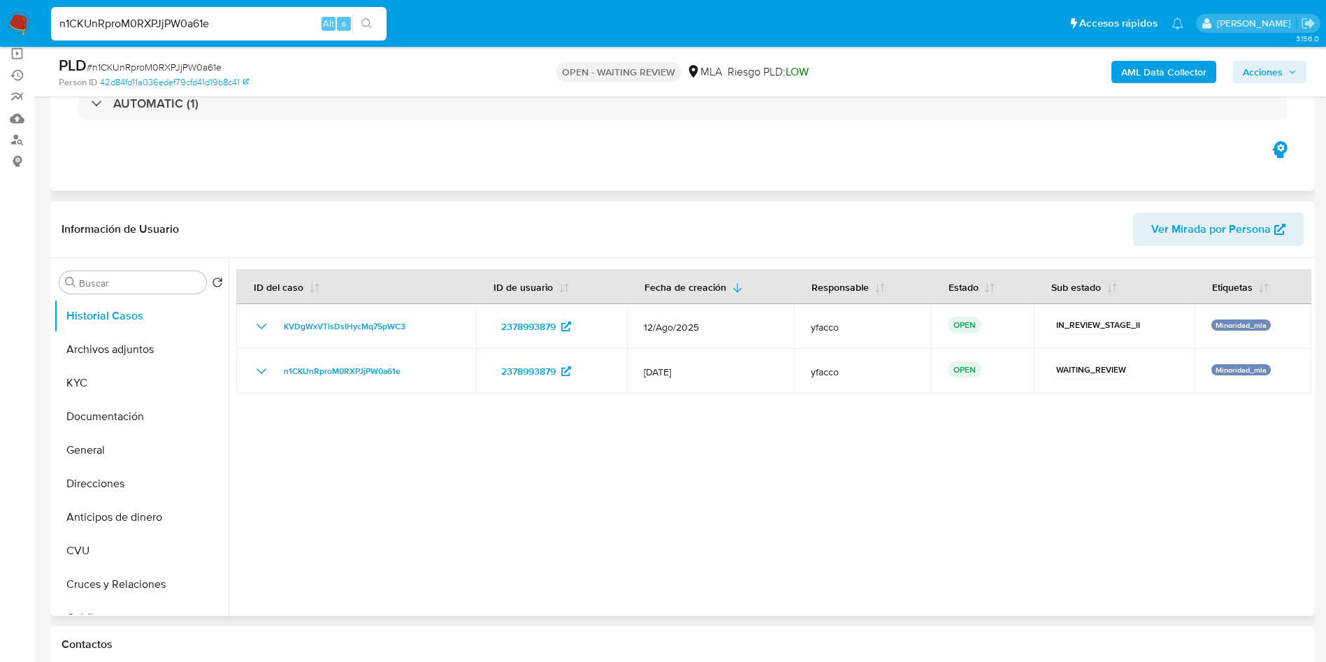
select select "10"
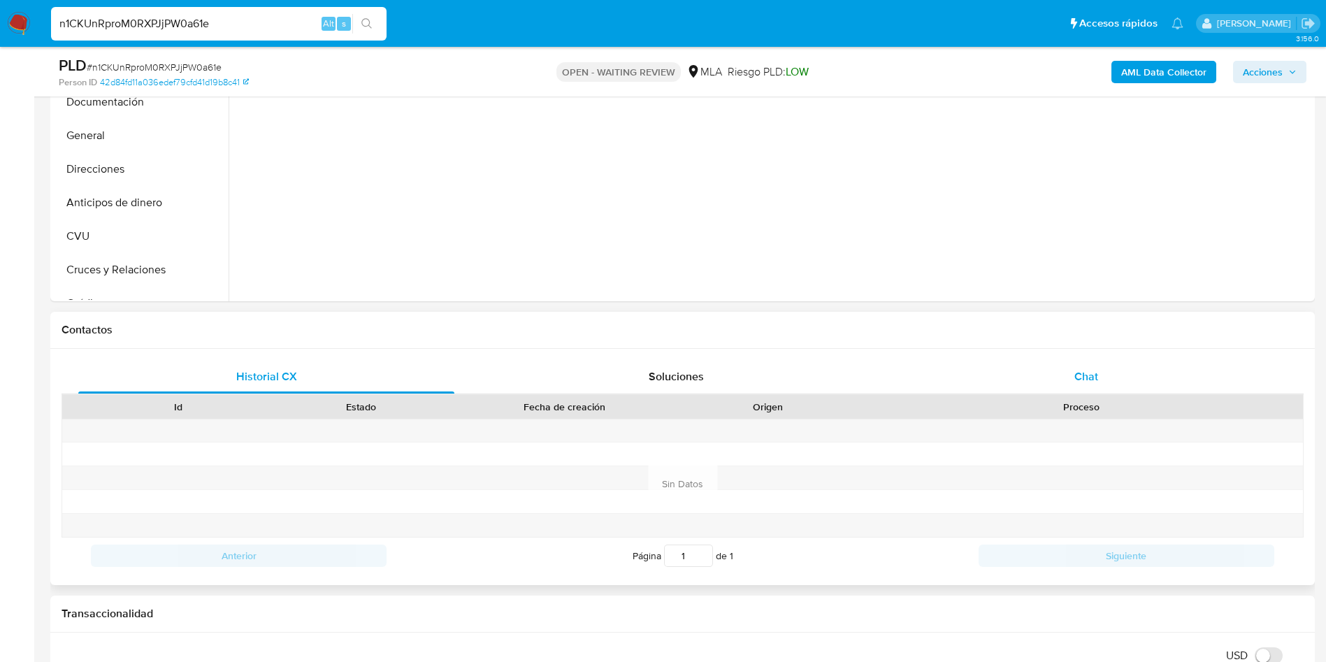
click at [1049, 369] on div "Chat" at bounding box center [1086, 377] width 376 height 34
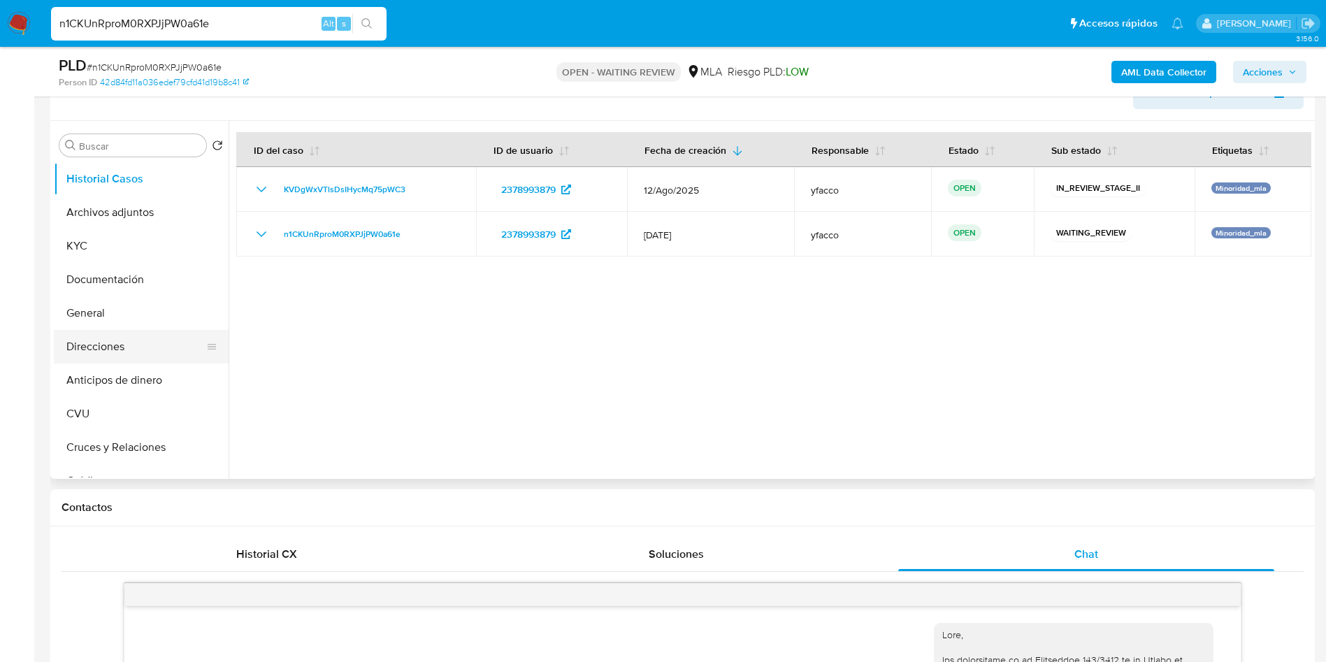
scroll to position [210, 0]
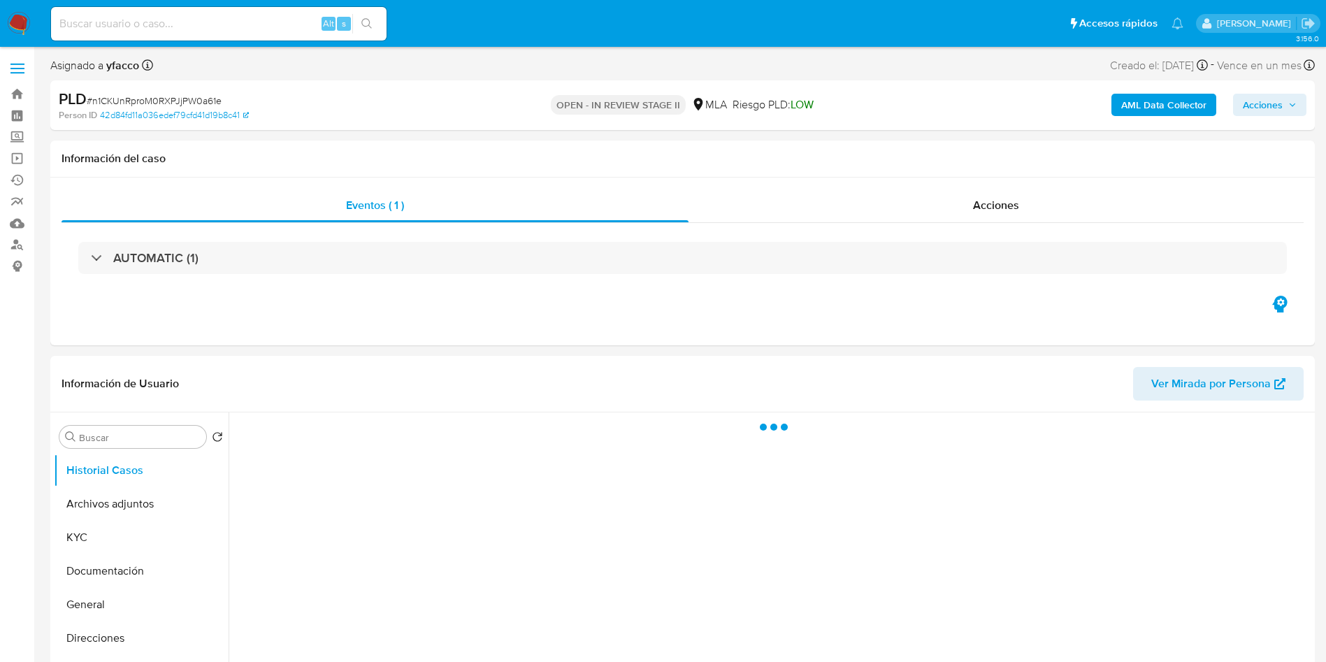
select select "10"
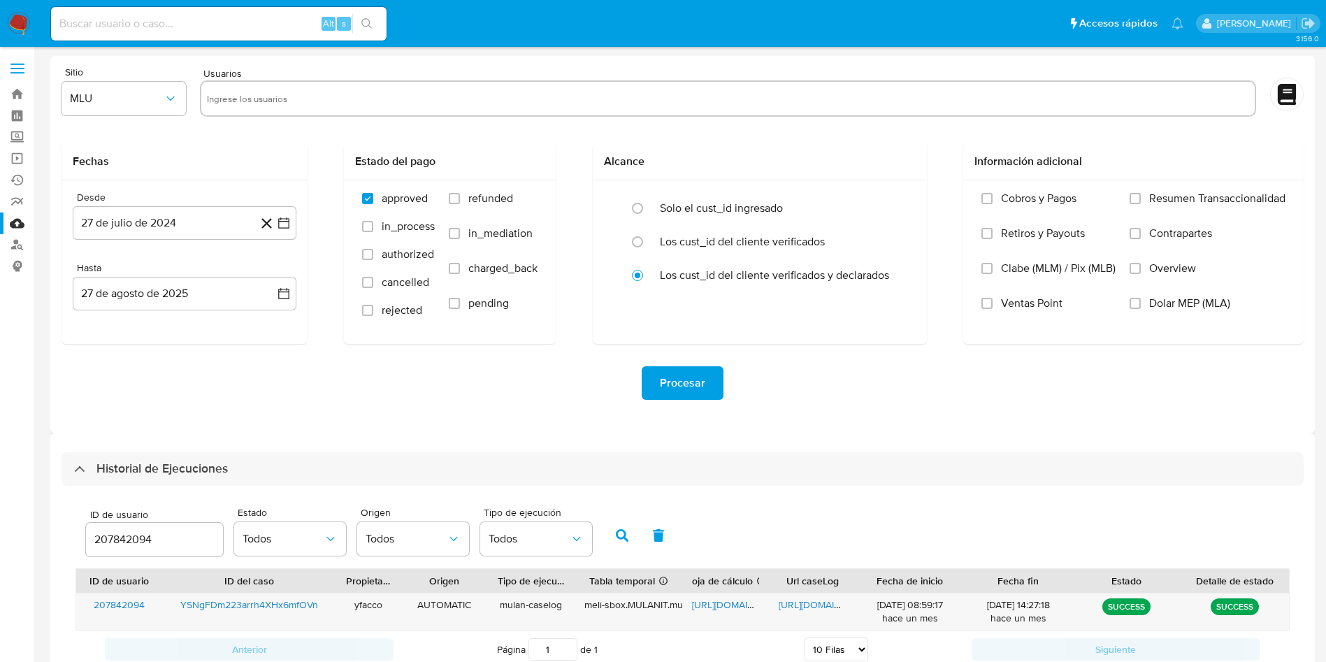
select select "10"
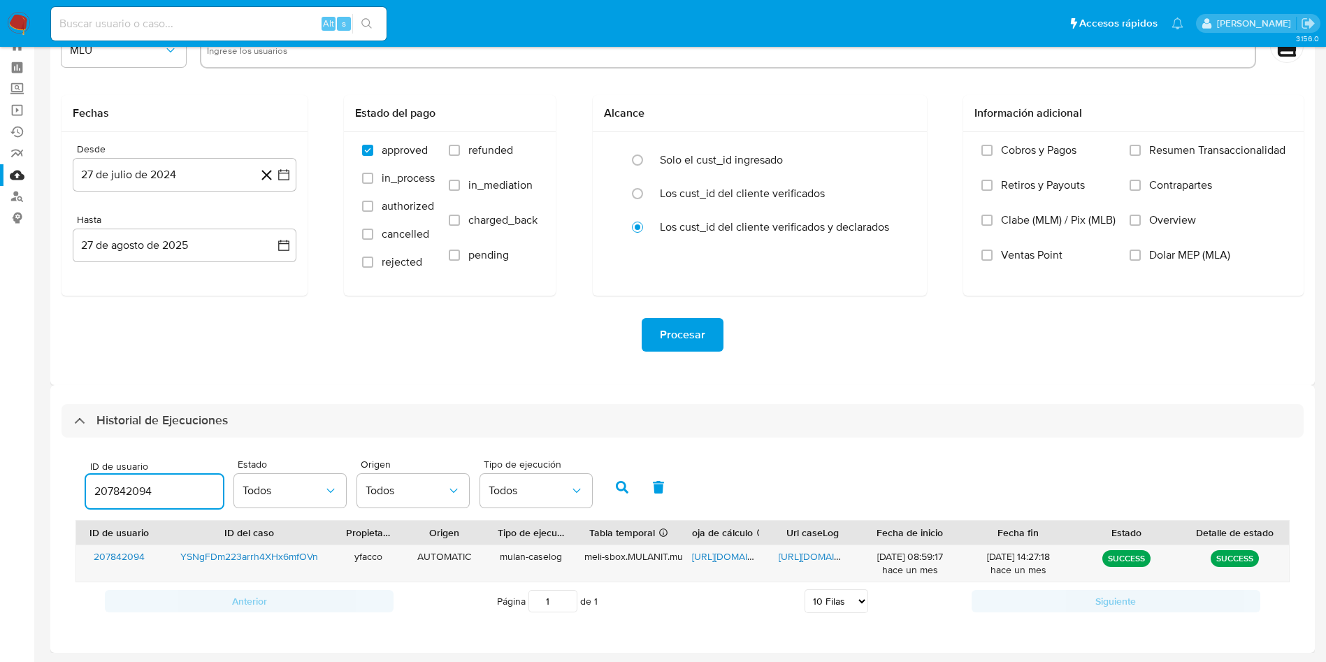
drag, startPoint x: 181, startPoint y: 496, endPoint x: 0, endPoint y: 424, distance: 194.6
click at [15, 447] on section "Bandeja Tablero Screening Búsqueda en Listas Watchlist Herramientas Operaciones…" at bounding box center [663, 307] width 1326 height 710
type input "2378993879"
click at [622, 488] on icon "button" at bounding box center [622, 487] width 13 height 13
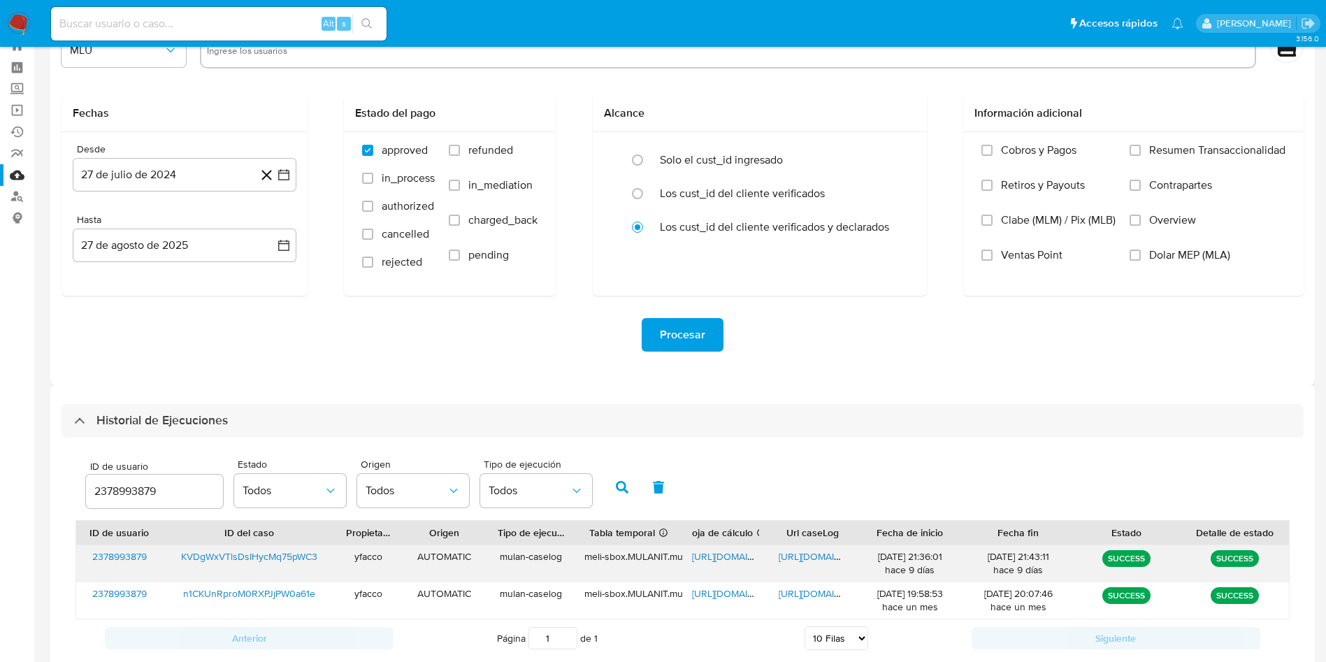
click at [719, 554] on span "[URL][DOMAIN_NAME]" at bounding box center [740, 556] width 96 height 14
click at [797, 549] on span "[URL][DOMAIN_NAME]" at bounding box center [827, 556] width 96 height 14
